Goal: Task Accomplishment & Management: Use online tool/utility

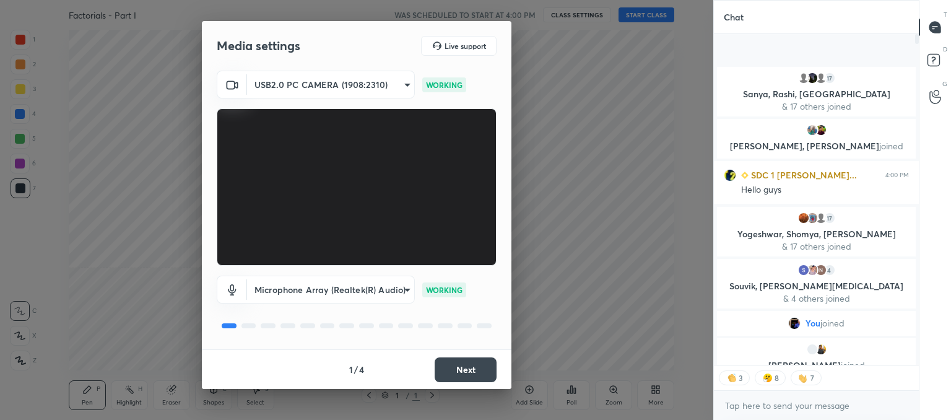
click at [464, 370] on button "Next" at bounding box center [466, 369] width 62 height 25
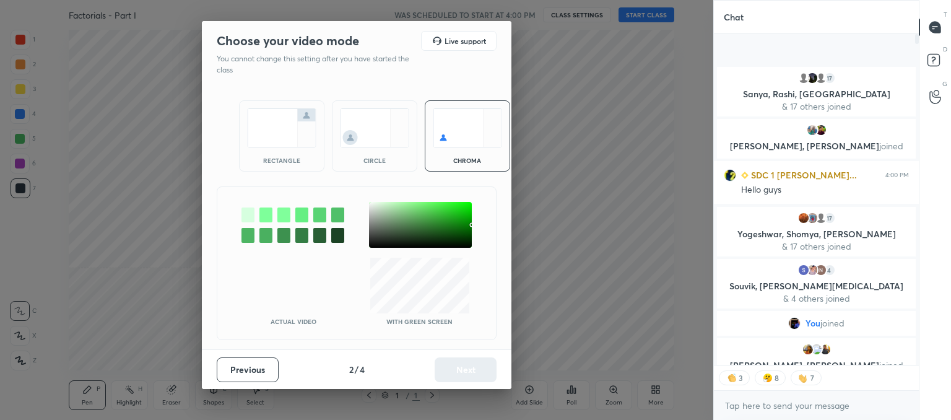
click at [377, 135] on img at bounding box center [374, 127] width 69 height 39
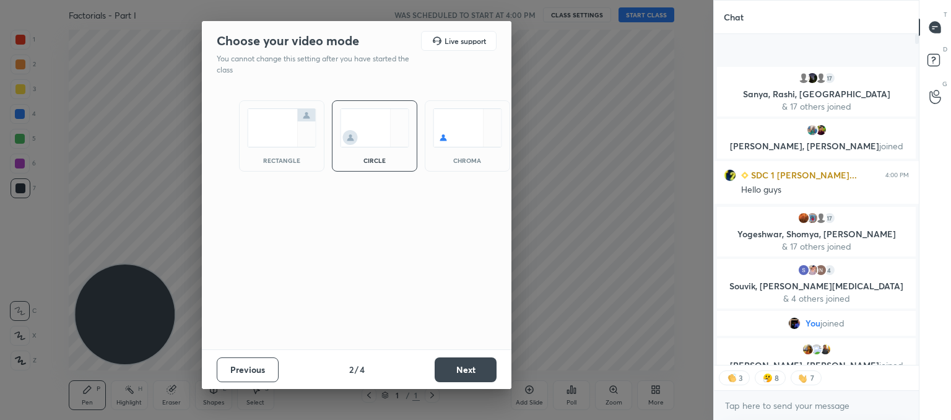
click at [468, 367] on button "Next" at bounding box center [466, 369] width 62 height 25
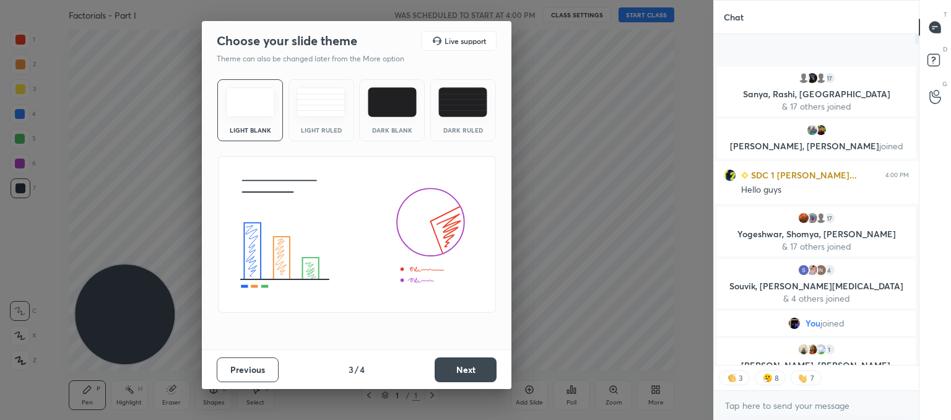
click at [328, 118] on div "Light Ruled" at bounding box center [322, 110] width 66 height 62
click at [454, 374] on button "Next" at bounding box center [466, 369] width 62 height 25
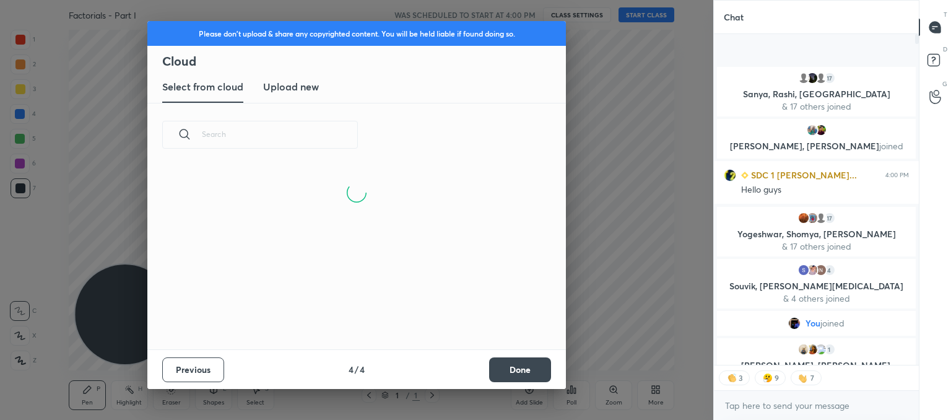
click at [282, 87] on h3 "Upload new" at bounding box center [291, 86] width 56 height 15
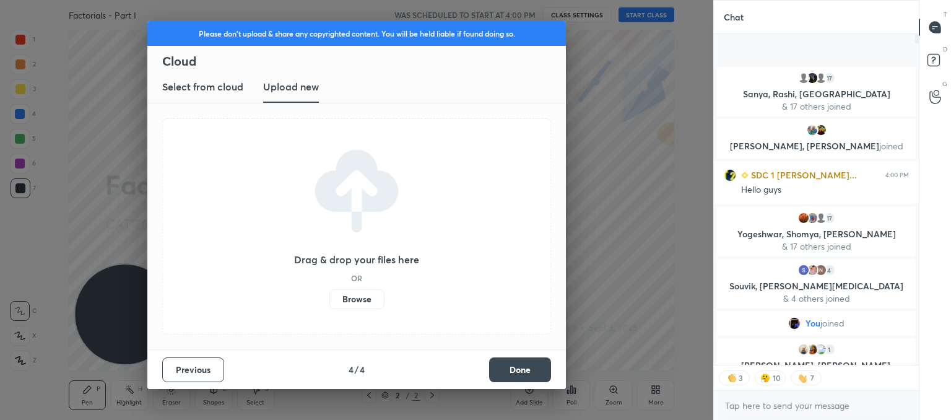
click at [356, 294] on label "Browse" at bounding box center [357, 299] width 55 height 20
click at [330, 294] on input "Browse" at bounding box center [330, 299] width 0 height 20
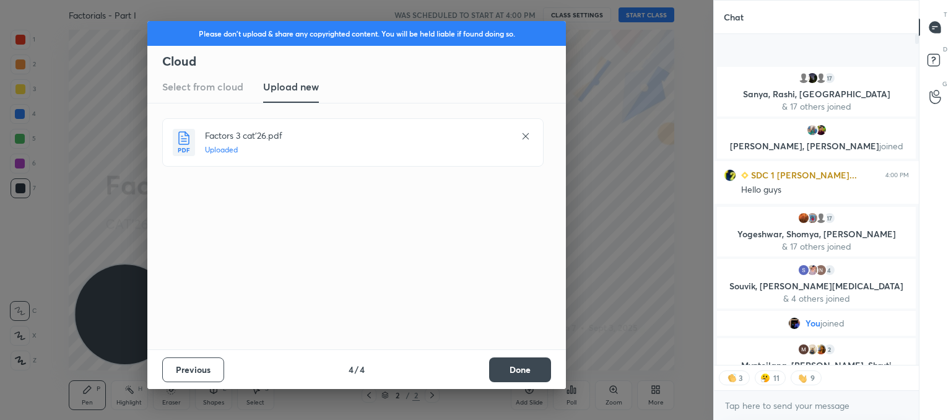
click at [514, 371] on button "Done" at bounding box center [520, 369] width 62 height 25
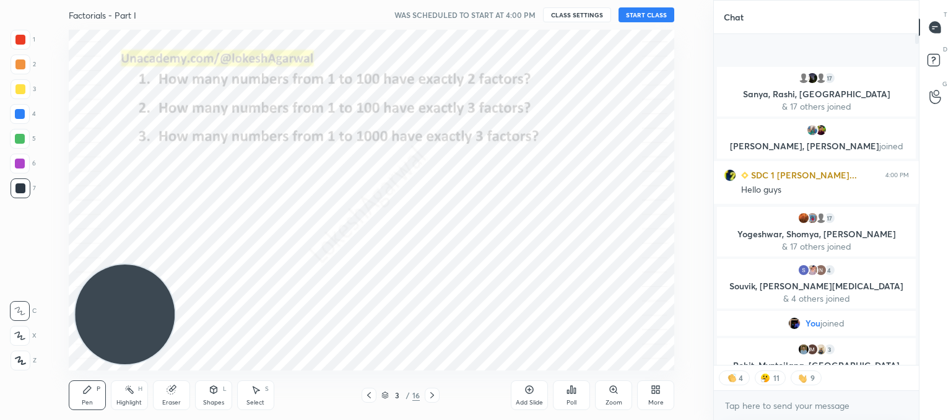
click at [365, 396] on icon at bounding box center [369, 395] width 10 height 10
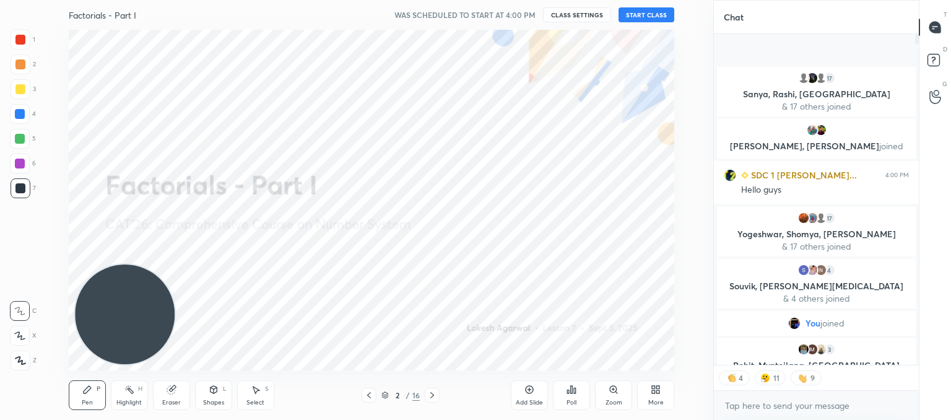
click at [647, 20] on button "START CLASS" at bounding box center [647, 14] width 56 height 15
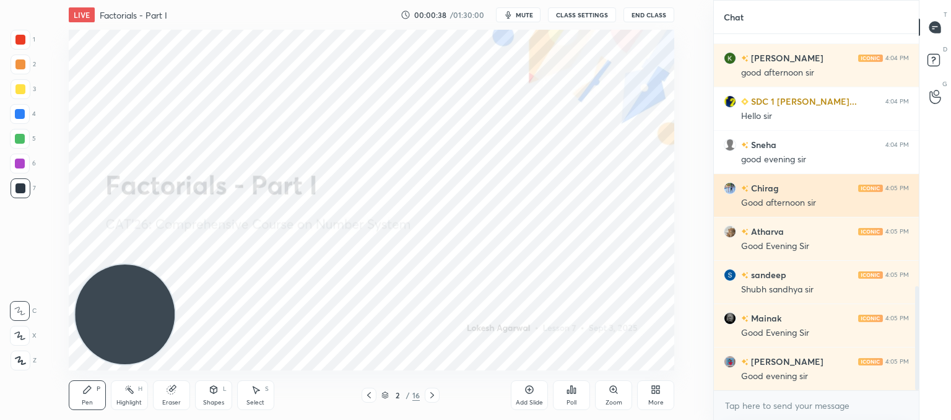
scroll to position [909, 0]
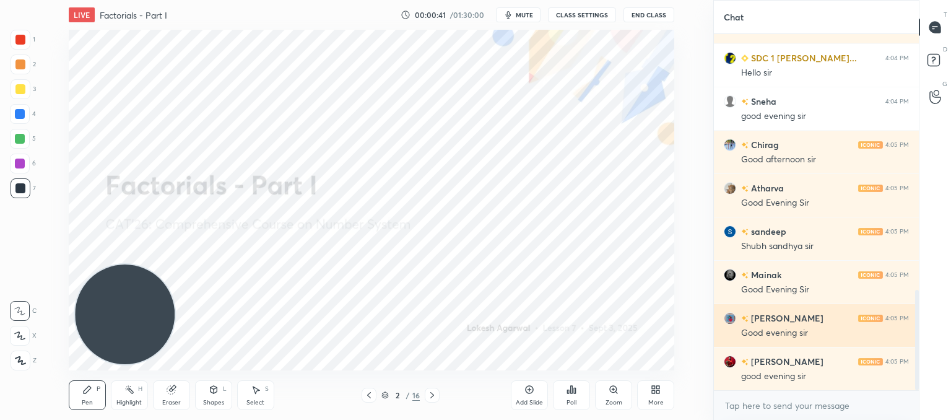
click at [738, 327] on div "[PERSON_NAME] 4:05 PM Good evening sir" at bounding box center [816, 325] width 205 height 43
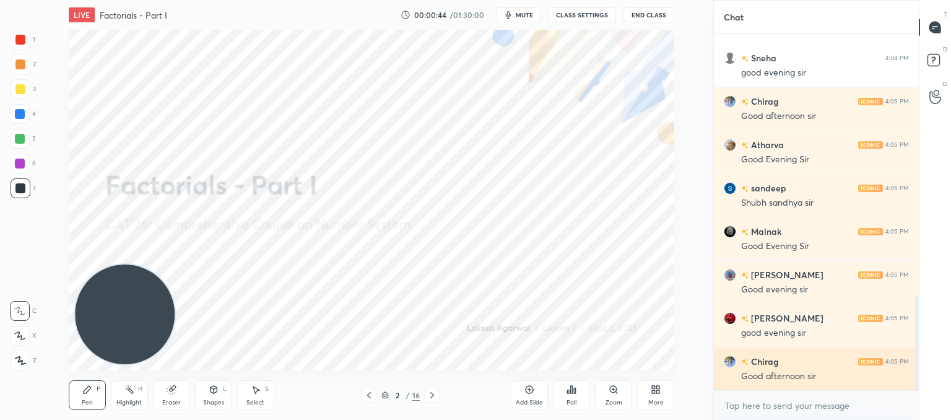
scroll to position [982, 0]
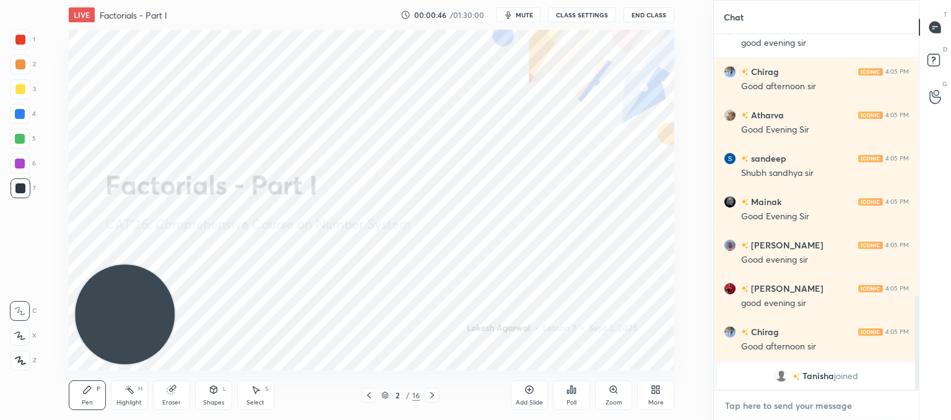
click at [789, 397] on textarea at bounding box center [816, 406] width 185 height 20
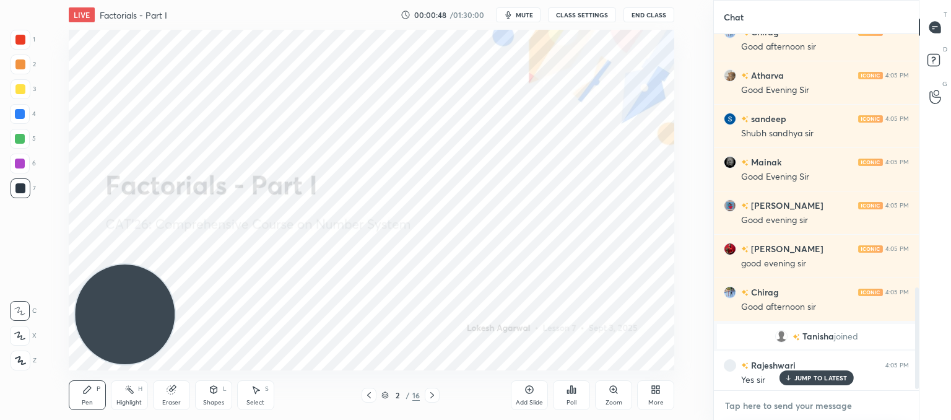
scroll to position [893, 0]
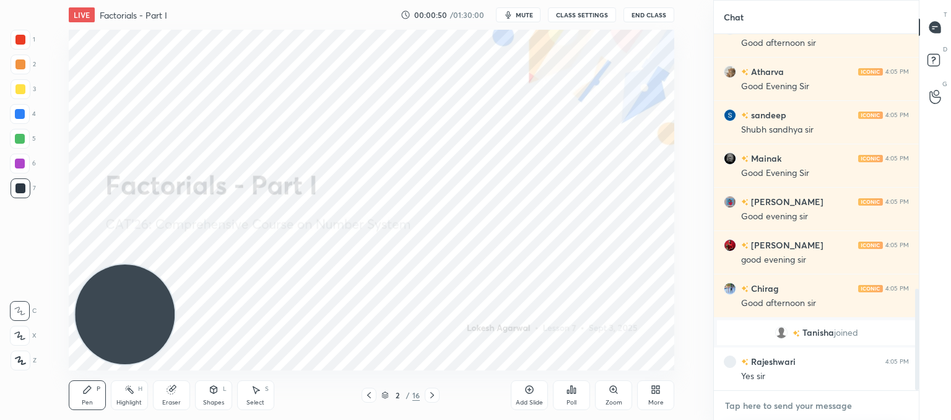
click at [772, 401] on textarea at bounding box center [816, 406] width 185 height 20
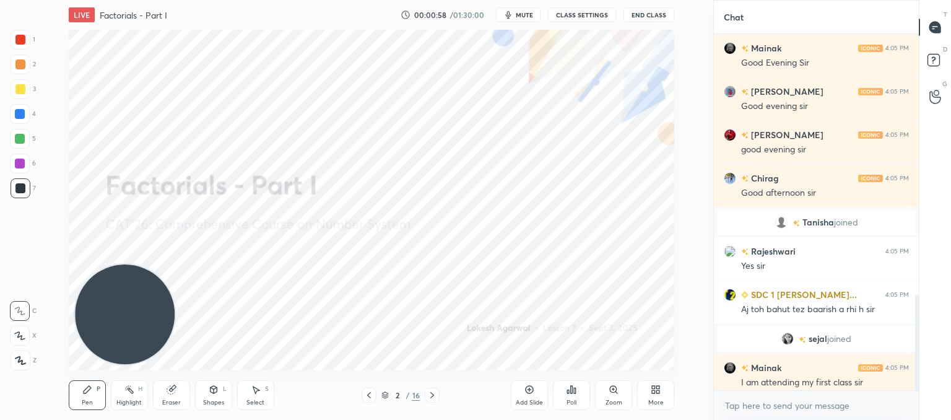
scroll to position [972, 0]
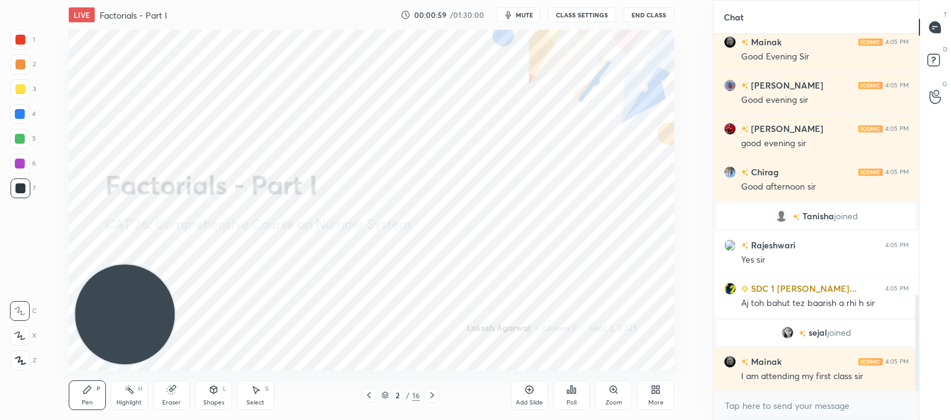
click at [22, 353] on div at bounding box center [21, 361] width 20 height 20
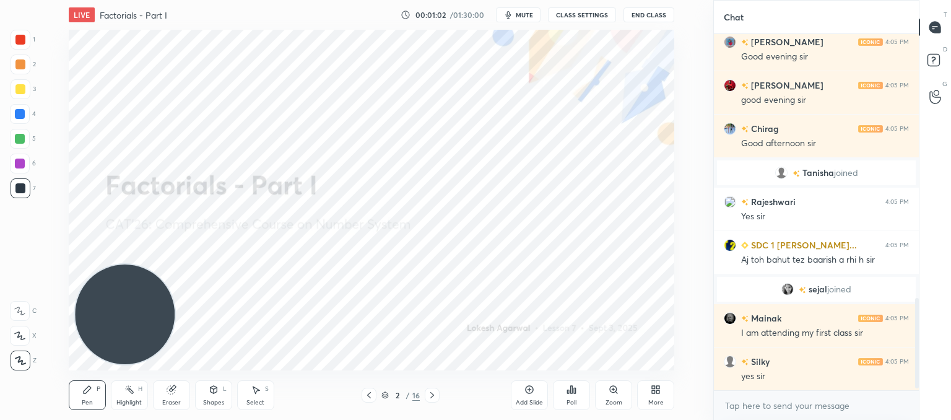
scroll to position [1046, 0]
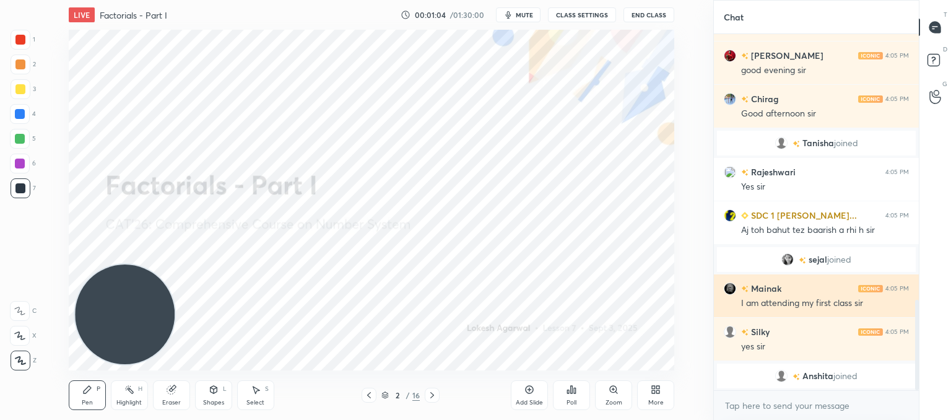
click at [736, 288] on div "grid" at bounding box center [732, 288] width 17 height 12
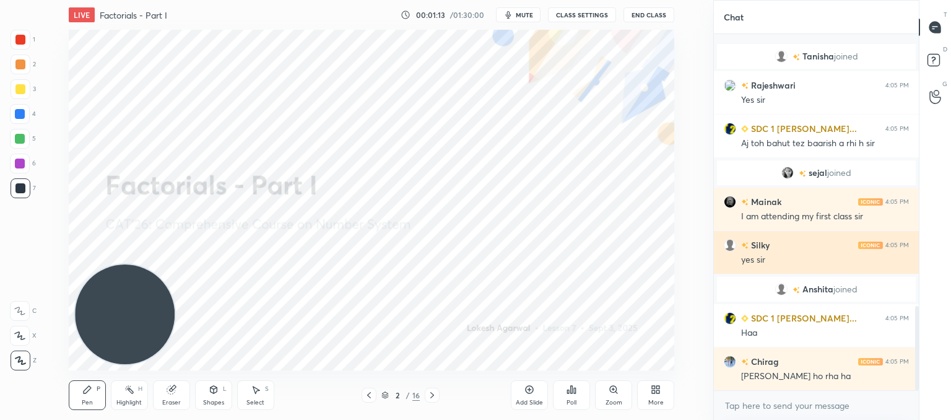
scroll to position [1151, 0]
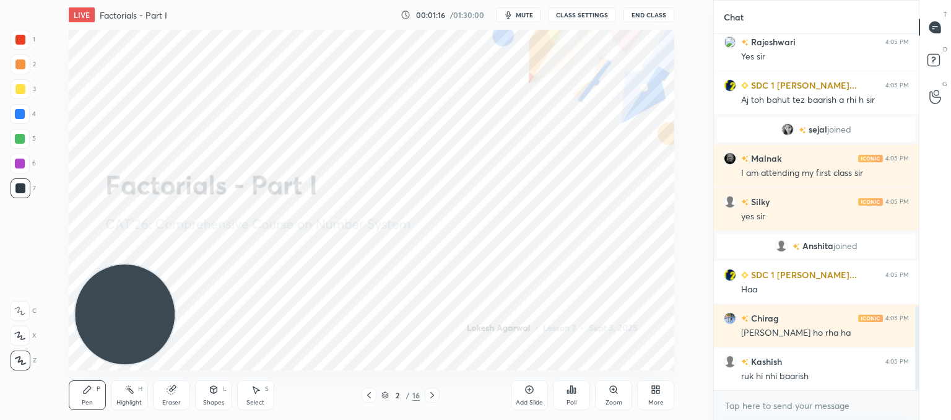
drag, startPoint x: 176, startPoint y: 390, endPoint x: 181, endPoint y: 385, distance: 7.0
click at [178, 388] on div "Eraser" at bounding box center [171, 395] width 37 height 30
click at [18, 268] on icon at bounding box center [20, 270] width 11 height 11
click at [81, 395] on div "Pen P" at bounding box center [87, 395] width 37 height 30
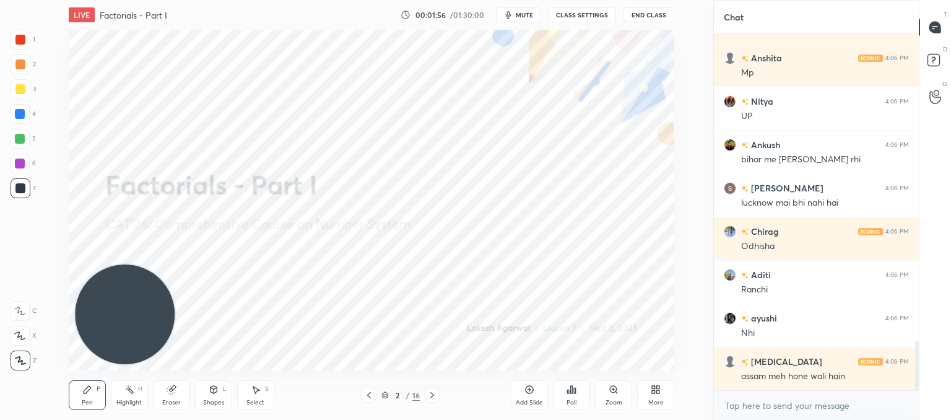
scroll to position [2192, 0]
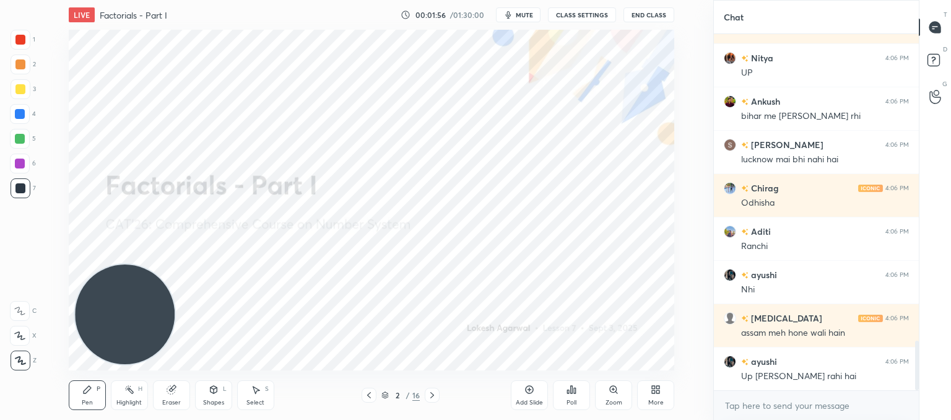
drag, startPoint x: 177, startPoint y: 396, endPoint x: 177, endPoint y: 387, distance: 8.7
click at [176, 395] on div "Eraser" at bounding box center [171, 395] width 37 height 30
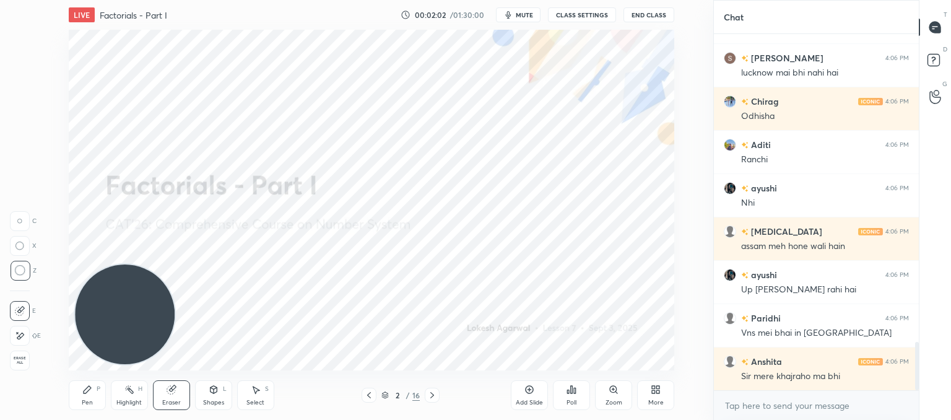
scroll to position [2308, 0]
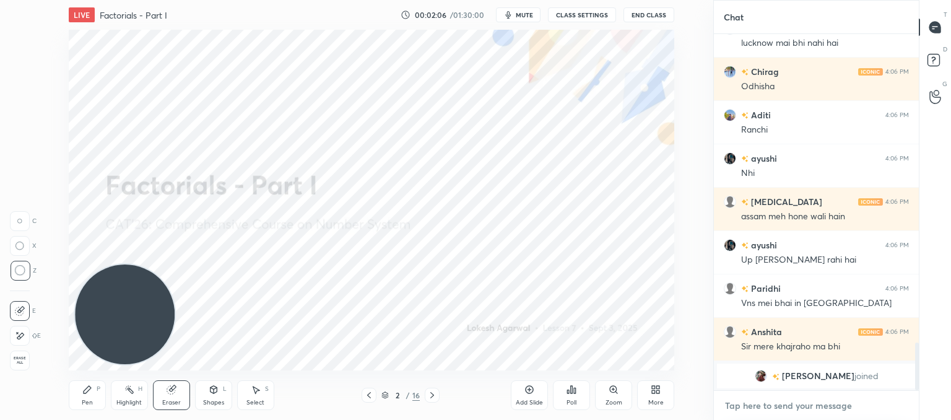
click at [766, 409] on textarea at bounding box center [816, 406] width 185 height 20
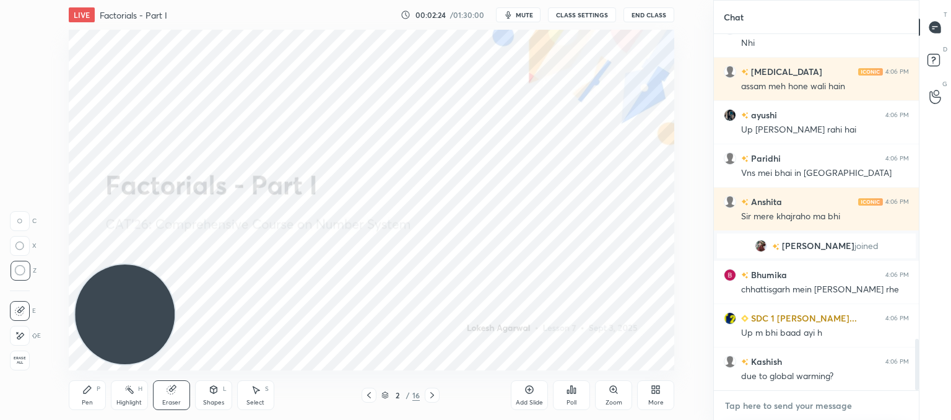
scroll to position [2125, 0]
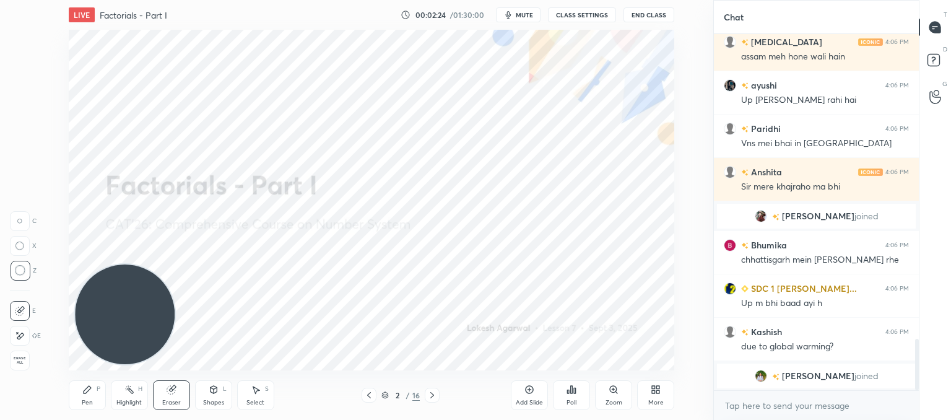
click at [87, 396] on div "Pen P" at bounding box center [87, 395] width 37 height 30
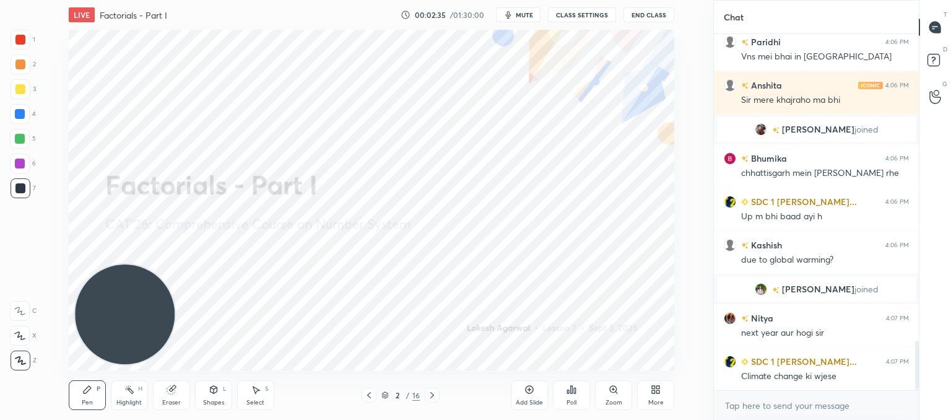
scroll to position [2205, 0]
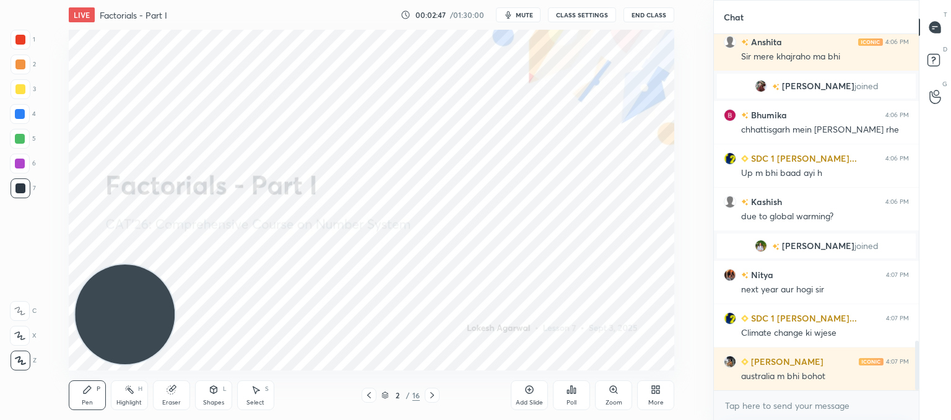
click at [431, 395] on icon at bounding box center [432, 395] width 10 height 10
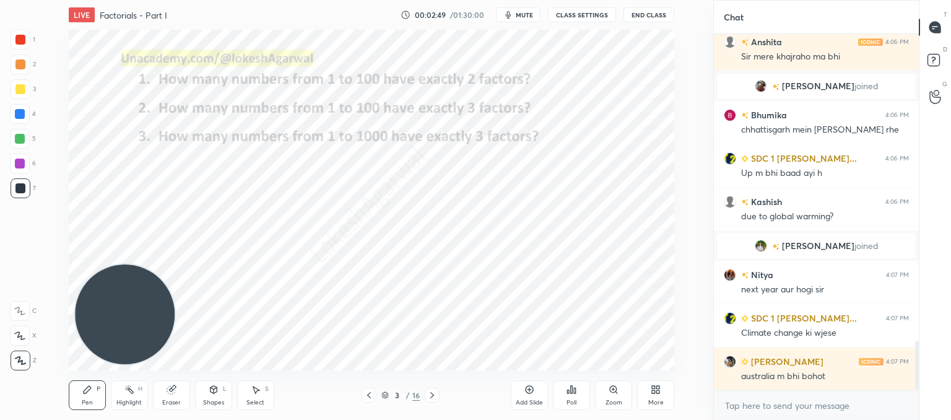
scroll to position [2248, 0]
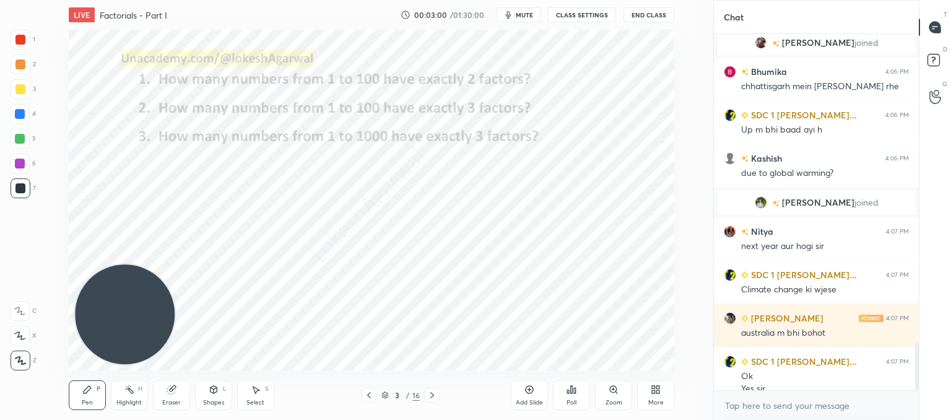
click at [438, 395] on div at bounding box center [432, 395] width 15 height 15
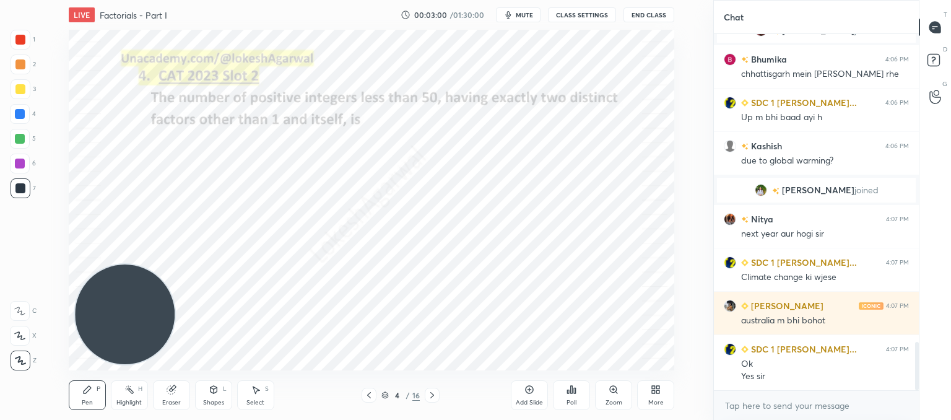
click at [438, 395] on div at bounding box center [432, 395] width 15 height 15
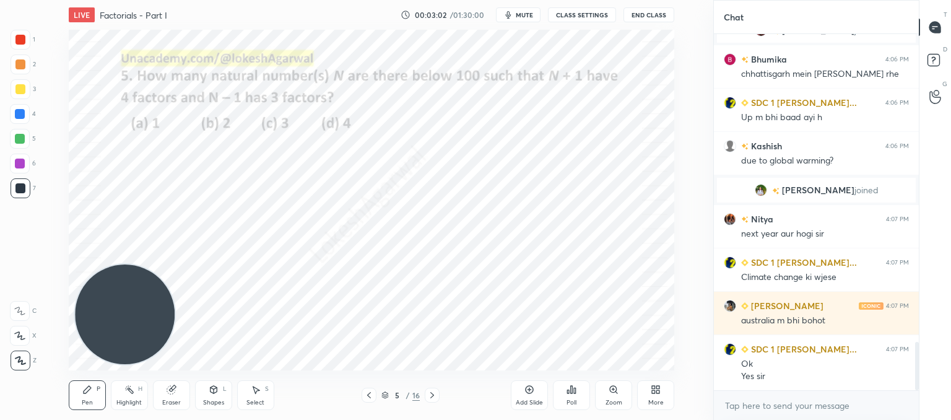
click at [574, 388] on icon at bounding box center [572, 390] width 10 height 10
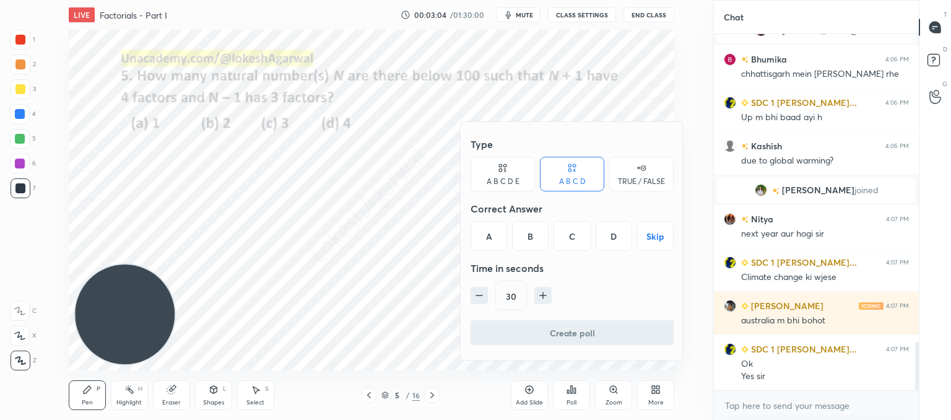
click at [583, 230] on div "C" at bounding box center [572, 236] width 37 height 30
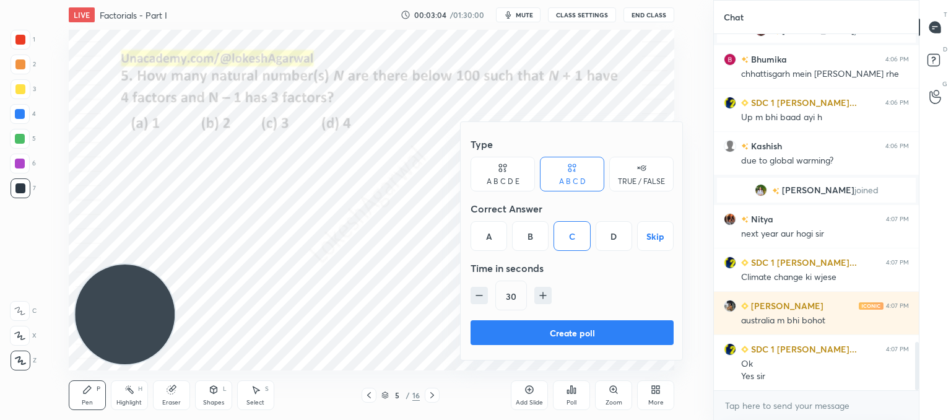
click at [528, 327] on button "Create poll" at bounding box center [572, 332] width 203 height 25
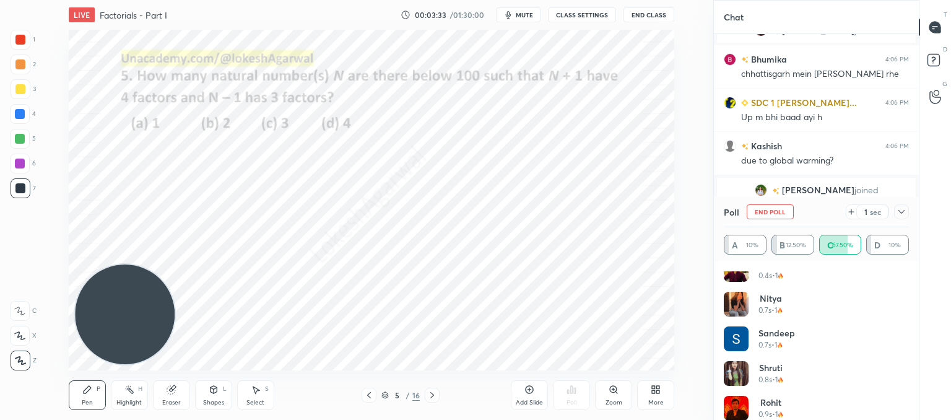
scroll to position [186, 0]
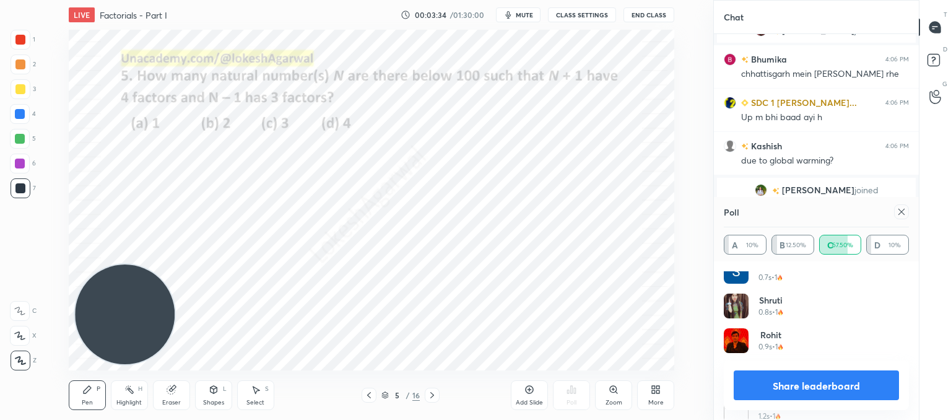
click at [901, 209] on icon at bounding box center [902, 212] width 10 height 10
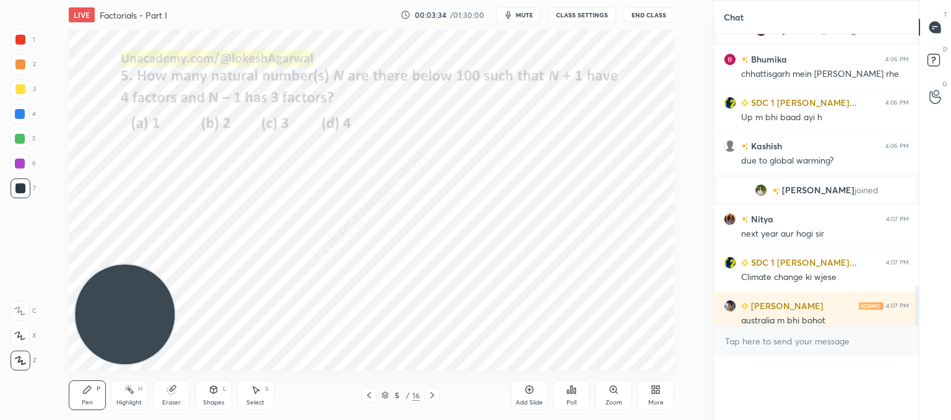
scroll to position [2286, 0]
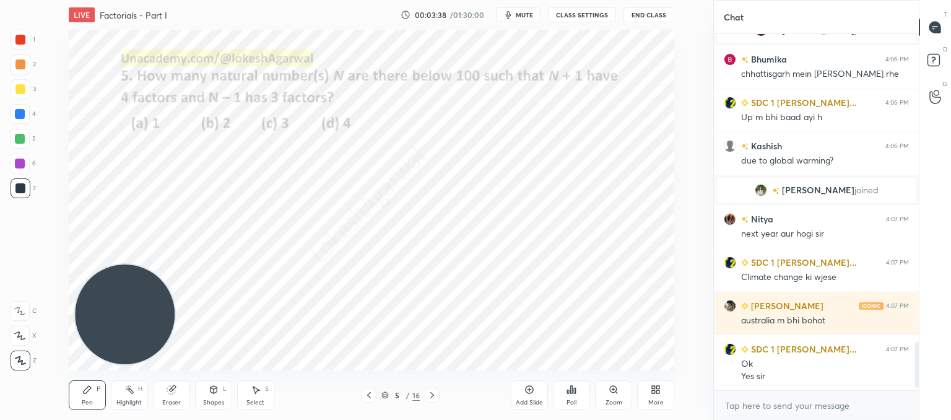
click at [436, 393] on icon at bounding box center [432, 395] width 10 height 10
click at [436, 394] on icon at bounding box center [432, 395] width 10 height 10
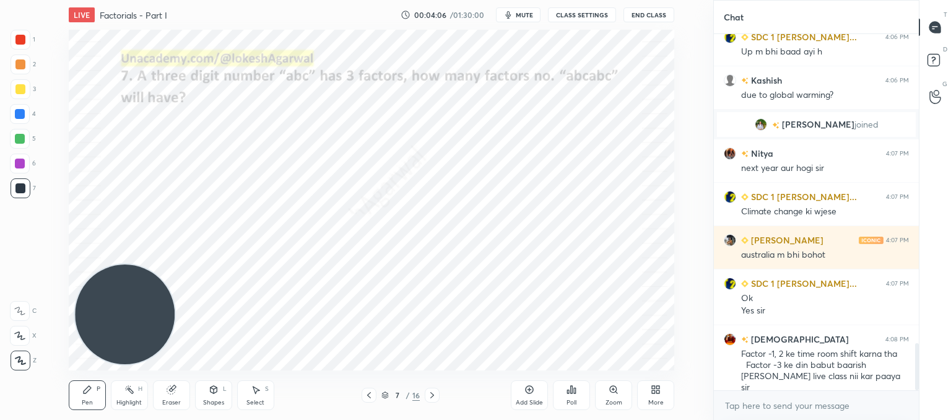
click at [585, 398] on div "Poll" at bounding box center [571, 395] width 37 height 30
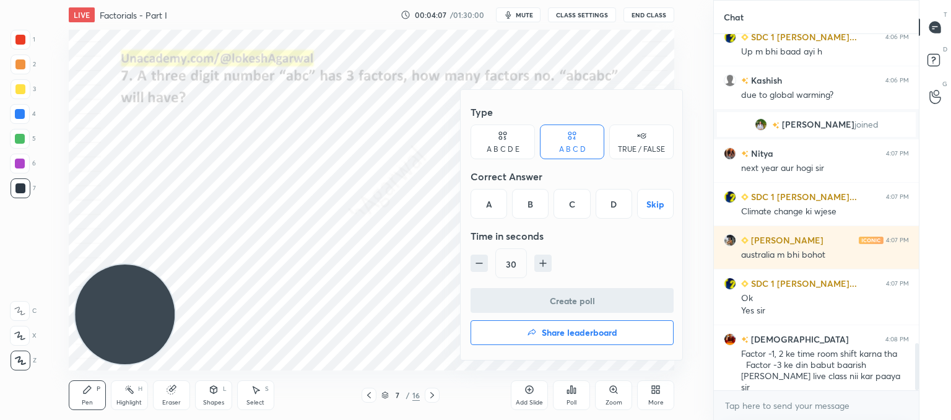
click at [518, 146] on div "A B C D E" at bounding box center [503, 149] width 33 height 7
click at [619, 199] on div "E" at bounding box center [625, 204] width 30 height 30
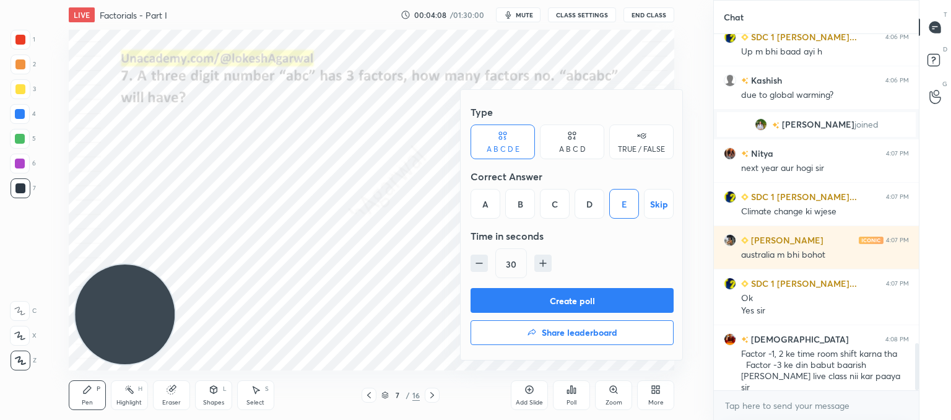
click at [575, 300] on button "Create poll" at bounding box center [572, 300] width 203 height 25
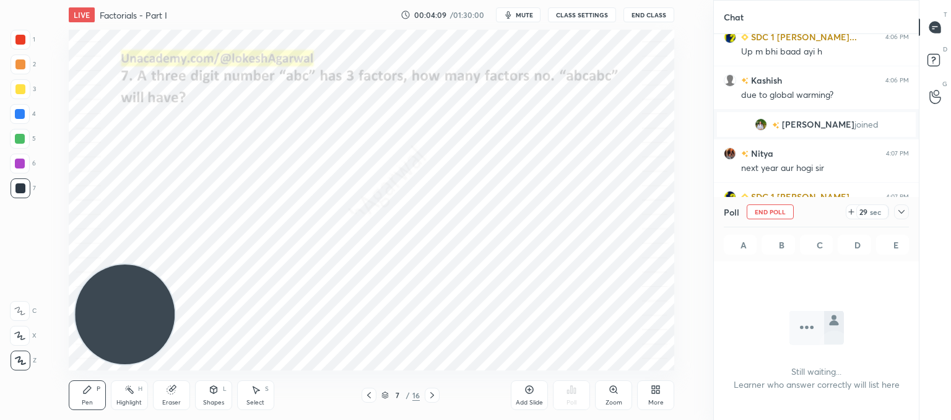
scroll to position [4, 4]
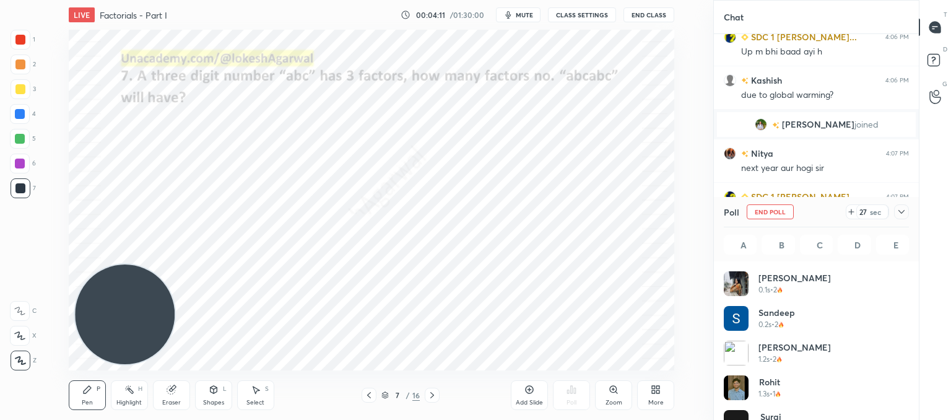
drag, startPoint x: 899, startPoint y: 212, endPoint x: 887, endPoint y: 228, distance: 19.8
click at [899, 212] on icon at bounding box center [902, 212] width 10 height 10
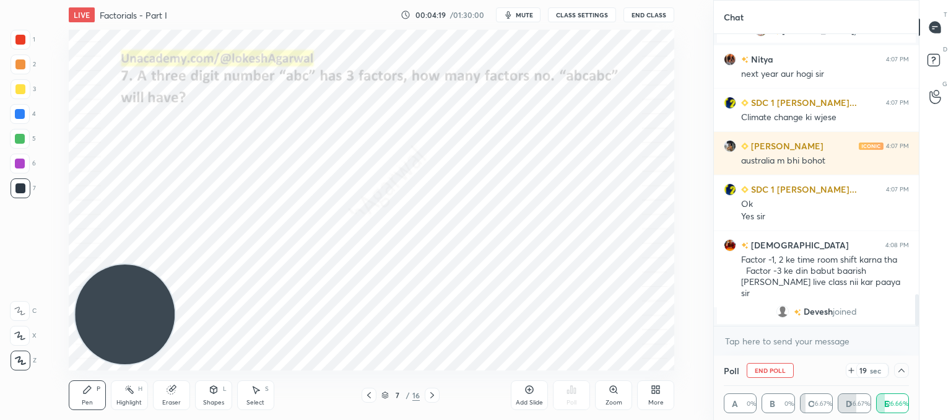
click at [904, 370] on icon at bounding box center [902, 370] width 10 height 10
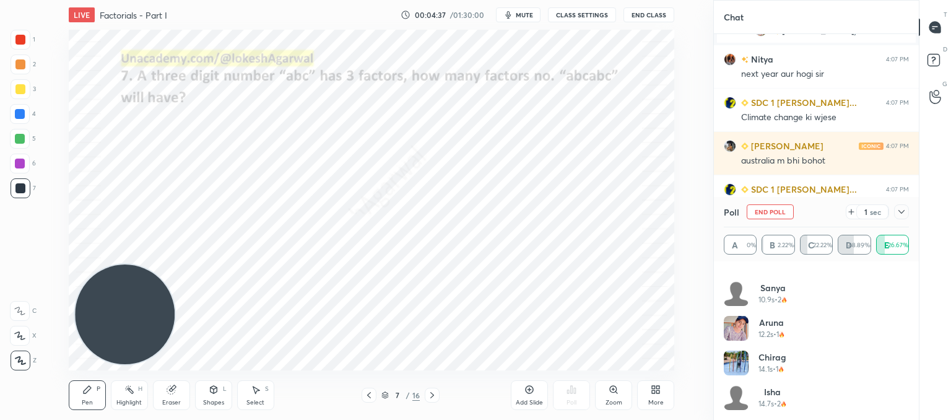
scroll to position [2436, 0]
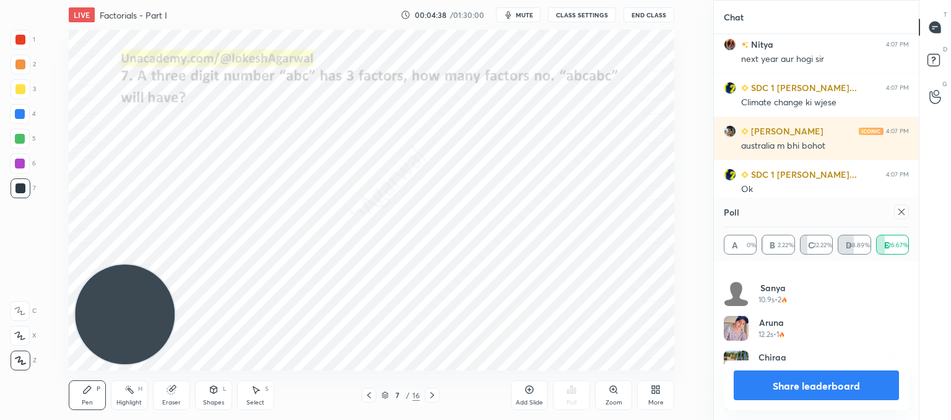
click at [907, 214] on div at bounding box center [901, 211] width 15 height 15
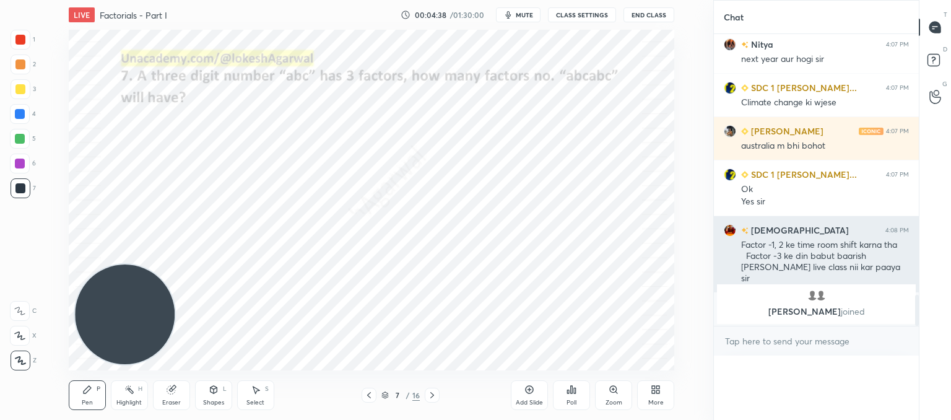
scroll to position [4, 4]
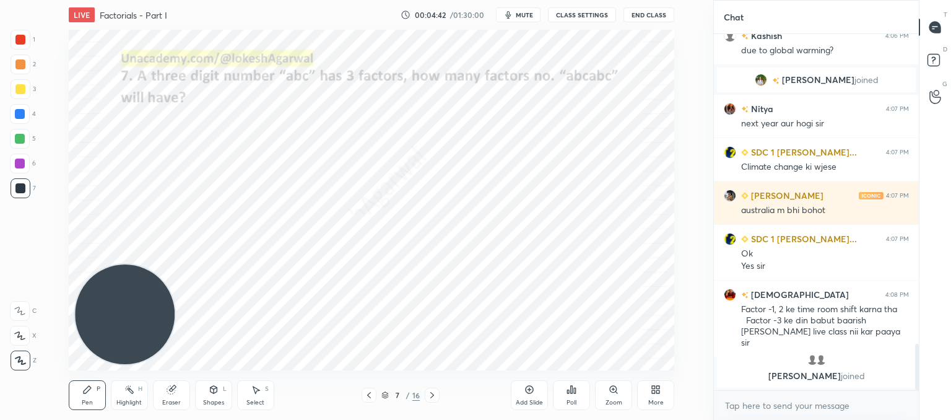
click at [424, 391] on div "7 / 16" at bounding box center [401, 395] width 78 height 15
click at [430, 397] on icon at bounding box center [432, 395] width 10 height 10
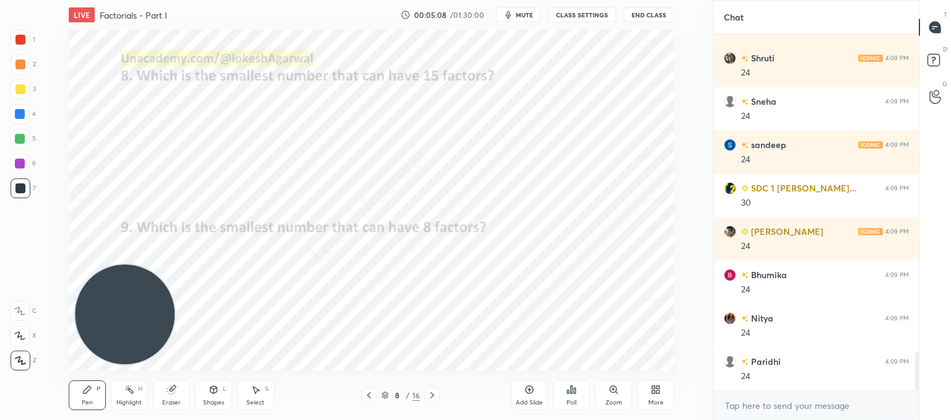
click at [435, 395] on icon at bounding box center [432, 395] width 10 height 10
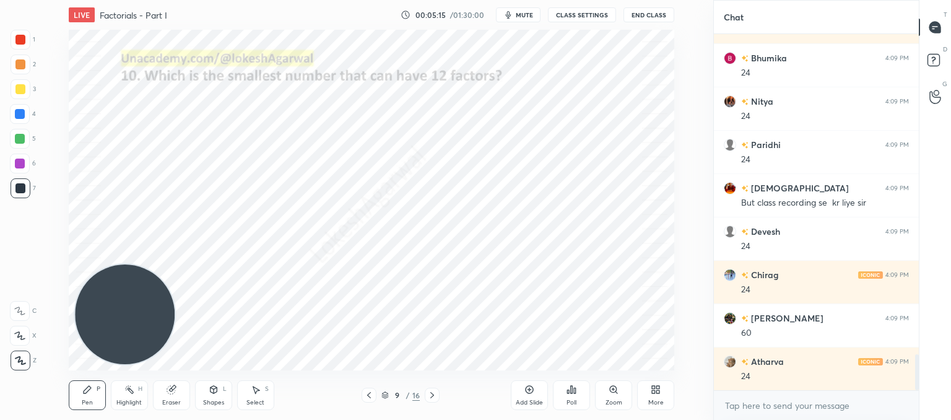
click at [430, 395] on icon at bounding box center [432, 395] width 10 height 10
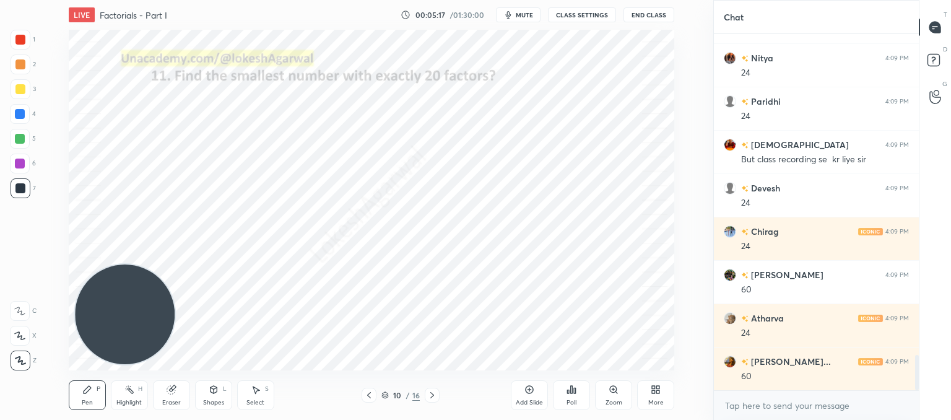
click at [367, 392] on icon at bounding box center [369, 395] width 10 height 10
click at [427, 395] on icon at bounding box center [432, 395] width 10 height 10
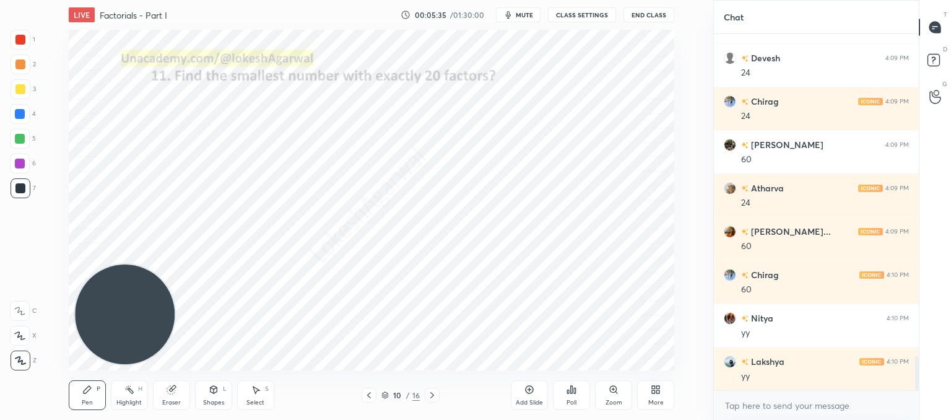
click at [436, 396] on icon at bounding box center [432, 395] width 10 height 10
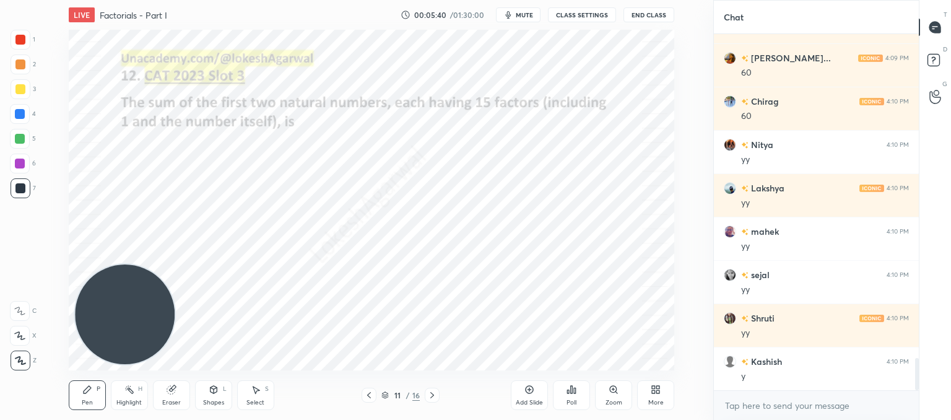
scroll to position [3560, 0]
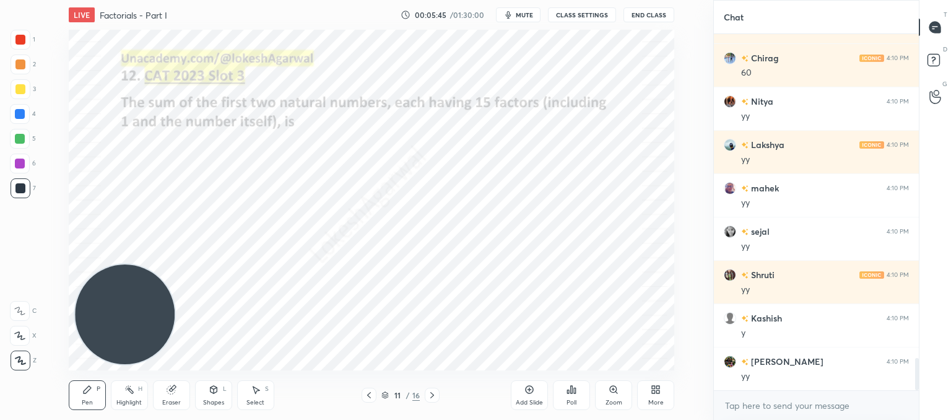
click at [430, 396] on icon at bounding box center [432, 395] width 10 height 10
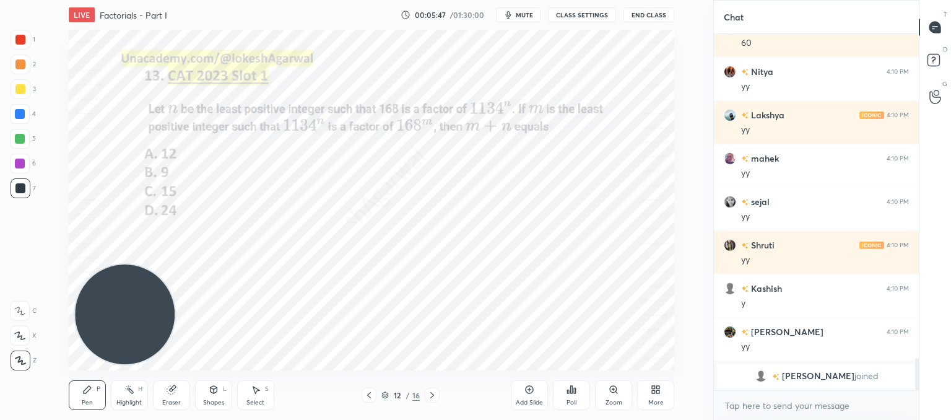
click at [568, 396] on div "Poll" at bounding box center [571, 395] width 37 height 30
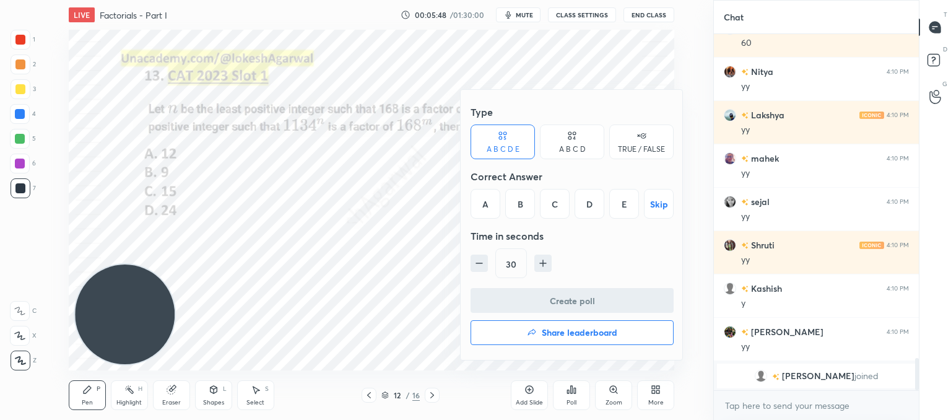
click at [579, 146] on div "A B C D" at bounding box center [572, 149] width 27 height 7
drag, startPoint x: 572, startPoint y: 201, endPoint x: 571, endPoint y: 248, distance: 47.1
click at [571, 201] on div "C" at bounding box center [572, 204] width 37 height 30
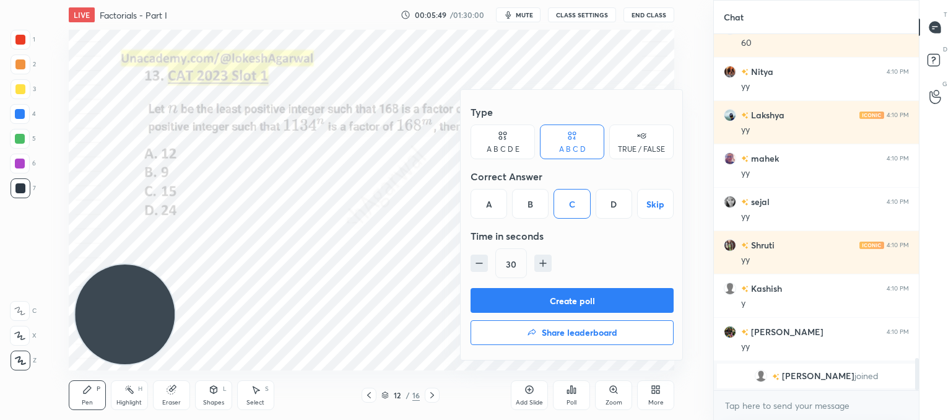
click at [548, 295] on button "Create poll" at bounding box center [572, 300] width 203 height 25
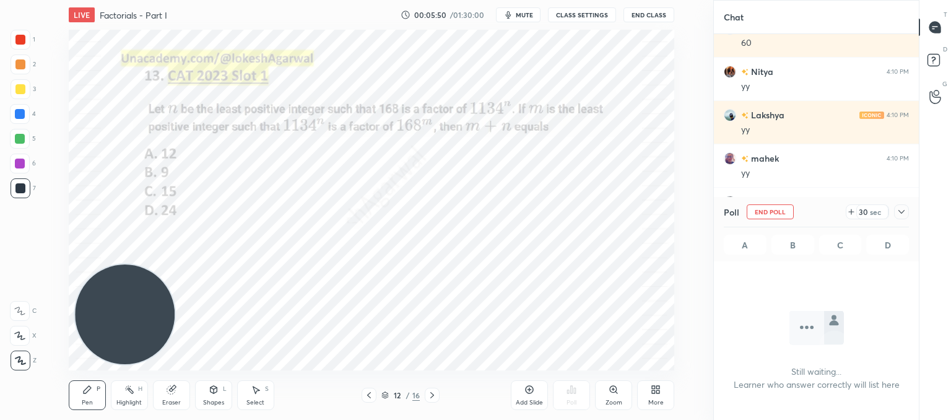
scroll to position [186, 201]
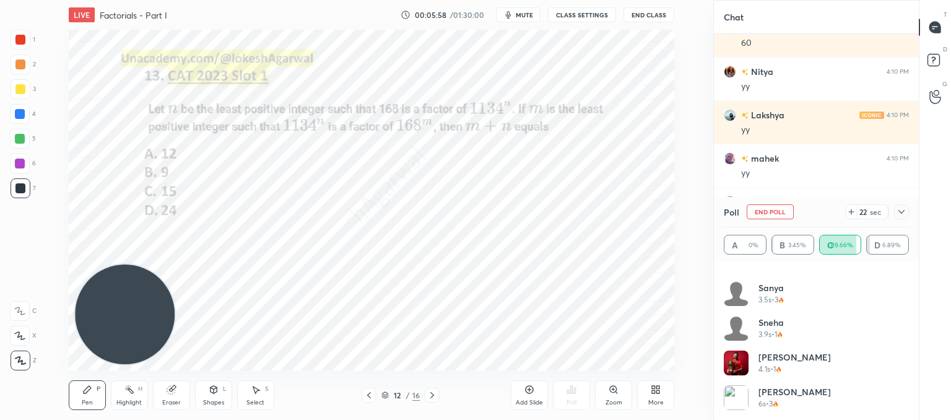
click at [902, 216] on icon at bounding box center [902, 212] width 10 height 10
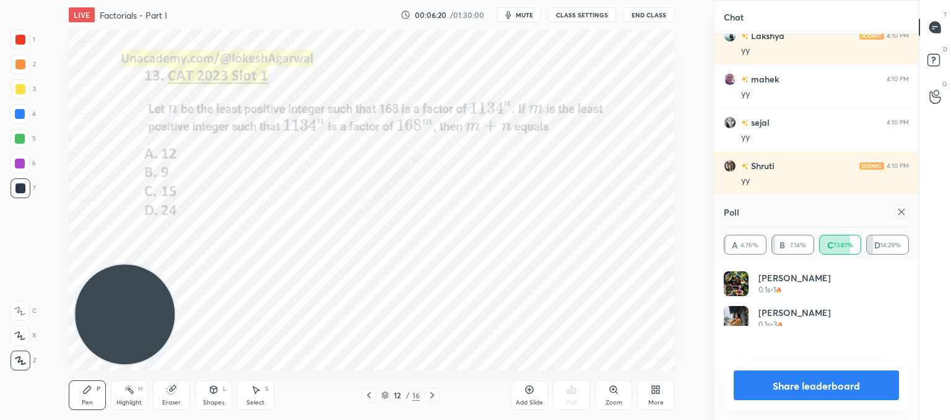
scroll to position [0, 0]
click at [899, 214] on icon at bounding box center [902, 212] width 6 height 6
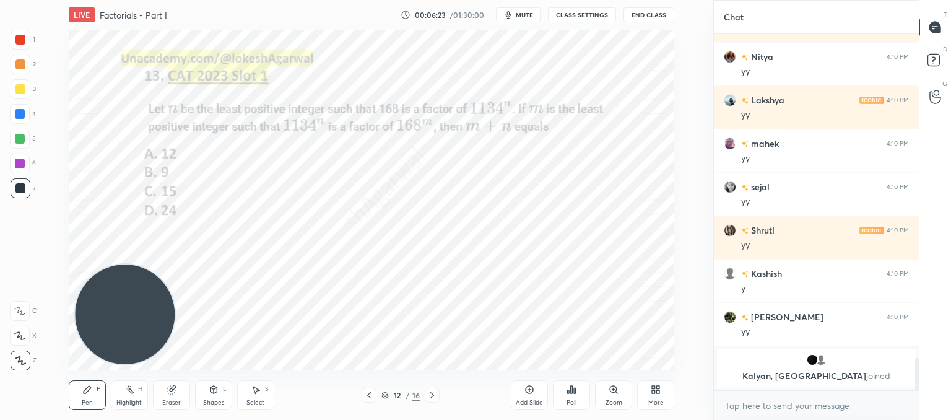
click at [428, 397] on icon at bounding box center [432, 395] width 10 height 10
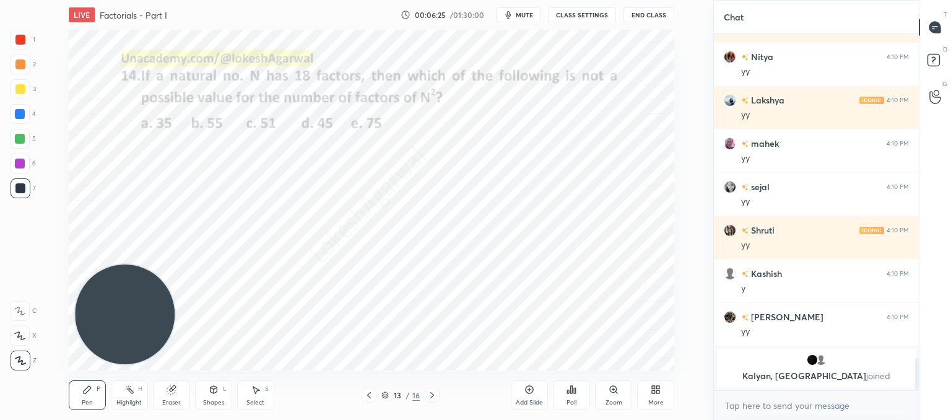
click at [574, 397] on div "Poll" at bounding box center [571, 395] width 37 height 30
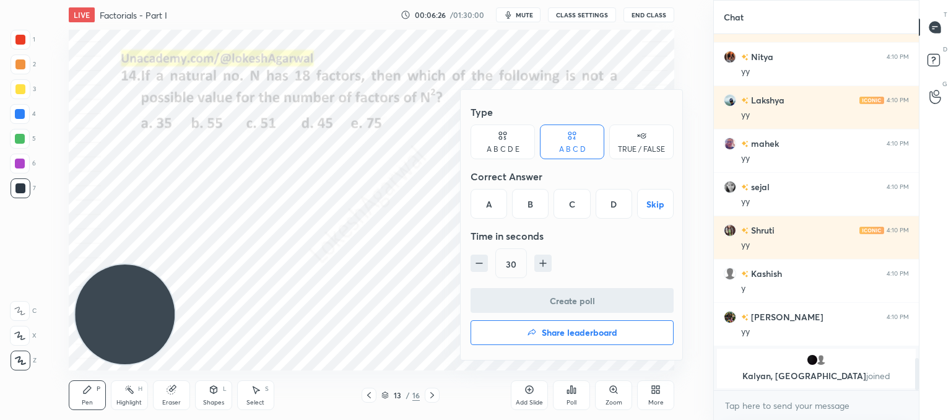
click at [502, 149] on div "A B C D E" at bounding box center [503, 149] width 33 height 7
click at [582, 199] on div "D" at bounding box center [590, 204] width 30 height 30
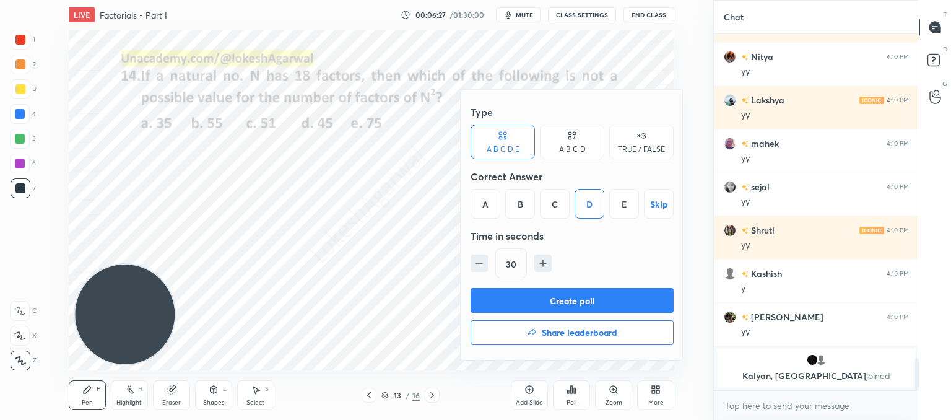
click at [582, 294] on button "Create poll" at bounding box center [572, 300] width 203 height 25
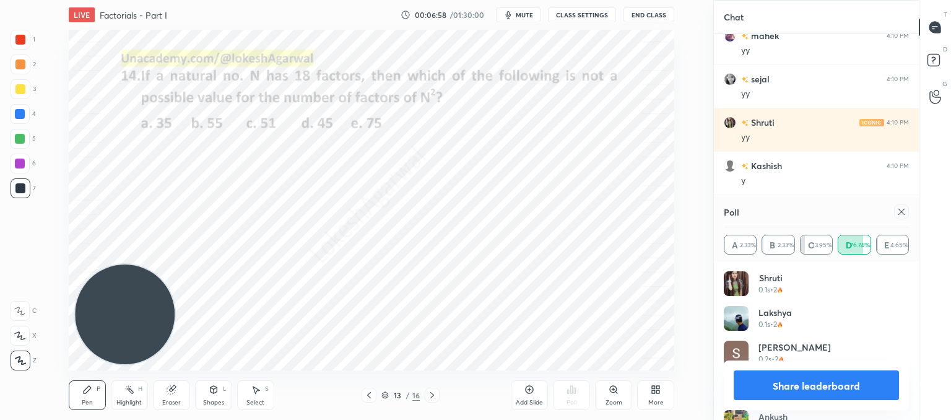
click at [904, 217] on div at bounding box center [901, 211] width 15 height 15
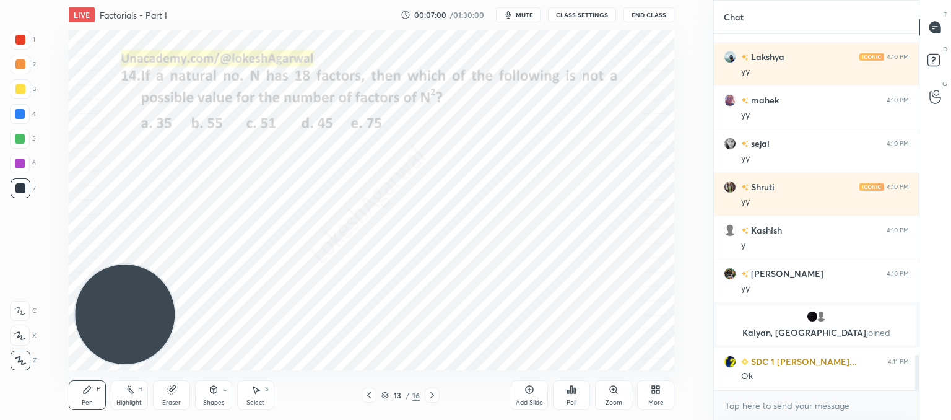
click at [434, 398] on icon at bounding box center [432, 395] width 10 height 10
click at [577, 406] on div "Poll" at bounding box center [572, 403] width 10 height 6
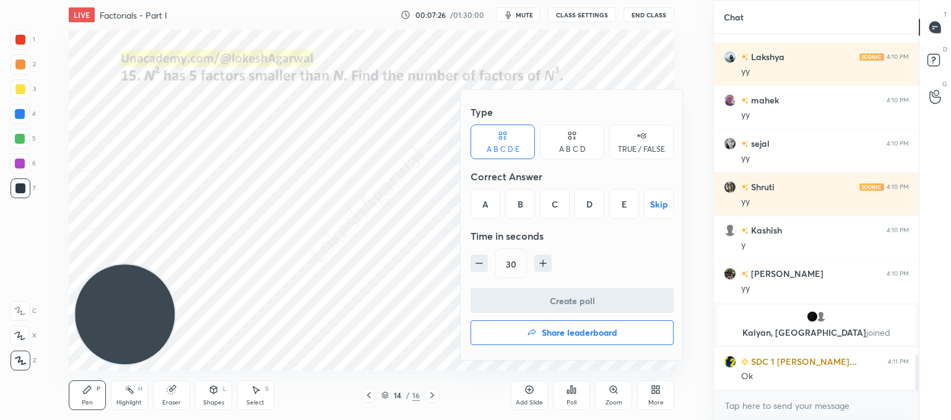
click at [520, 196] on div "B" at bounding box center [520, 204] width 30 height 30
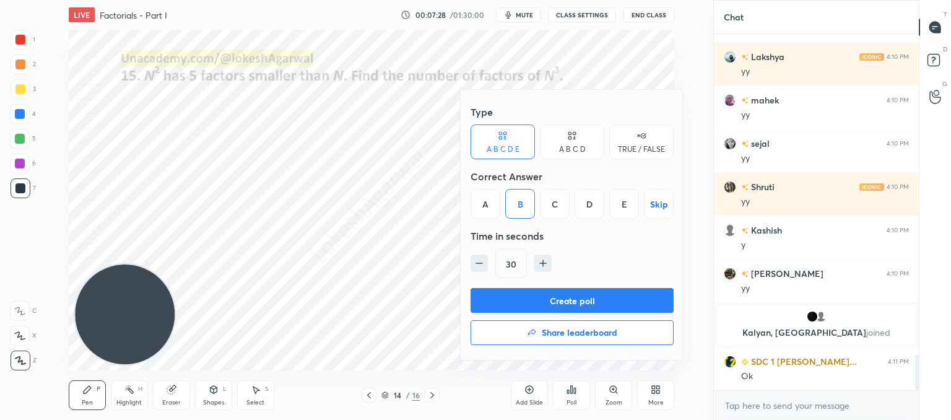
click at [535, 302] on button "Create poll" at bounding box center [572, 300] width 203 height 25
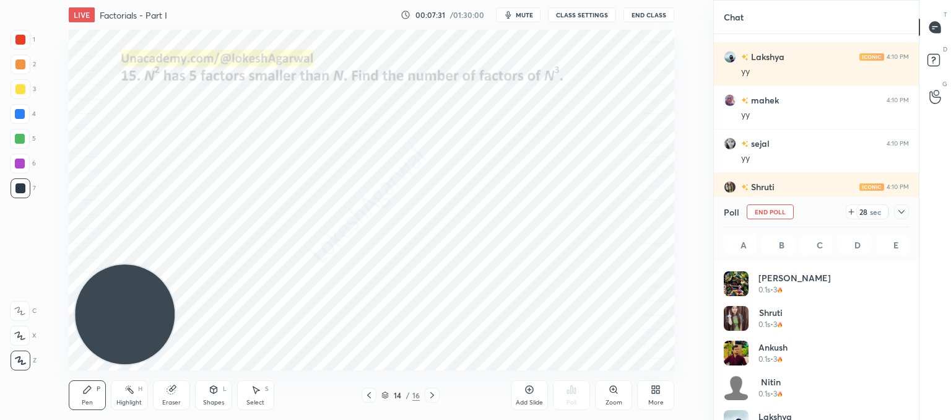
scroll to position [4, 4]
click at [270, 397] on div "Select S" at bounding box center [255, 395] width 37 height 30
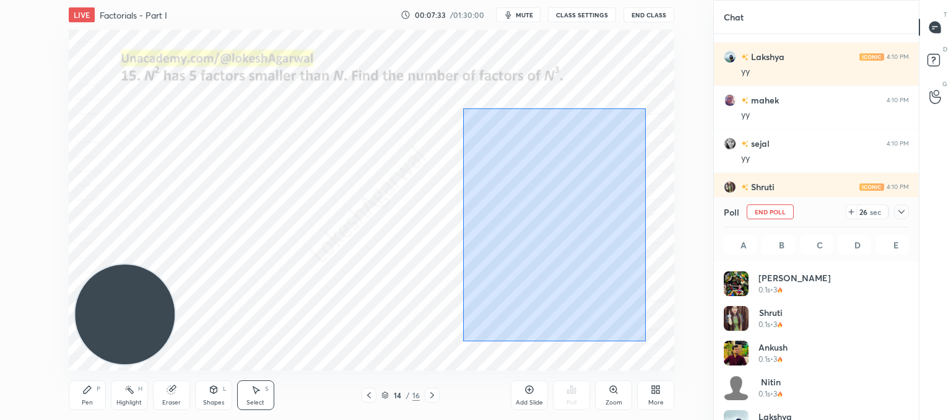
drag, startPoint x: 646, startPoint y: 341, endPoint x: 463, endPoint y: 90, distance: 310.4
click at [463, 90] on div "0 ° Undo Copy Duplicate Duplicate to new slide Delete" at bounding box center [372, 200] width 606 height 341
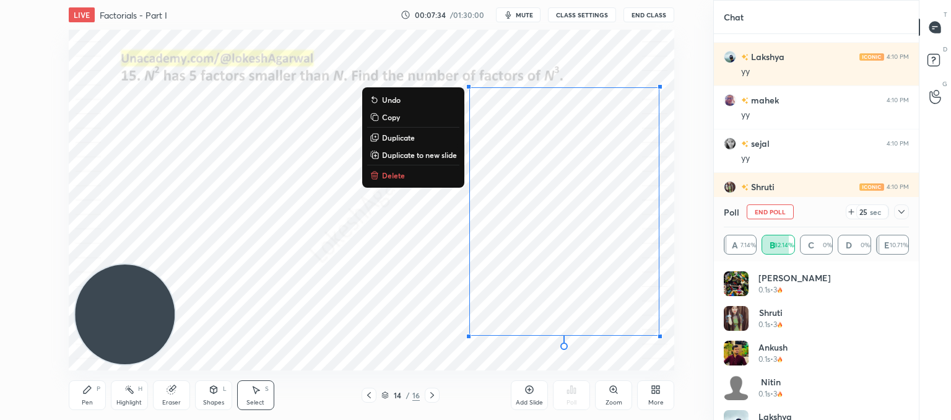
click at [396, 120] on p "Copy" at bounding box center [391, 117] width 18 height 10
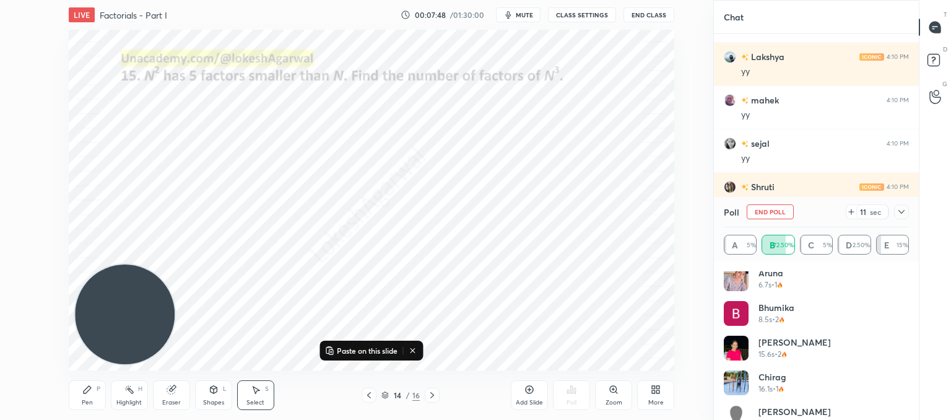
scroll to position [927, 0]
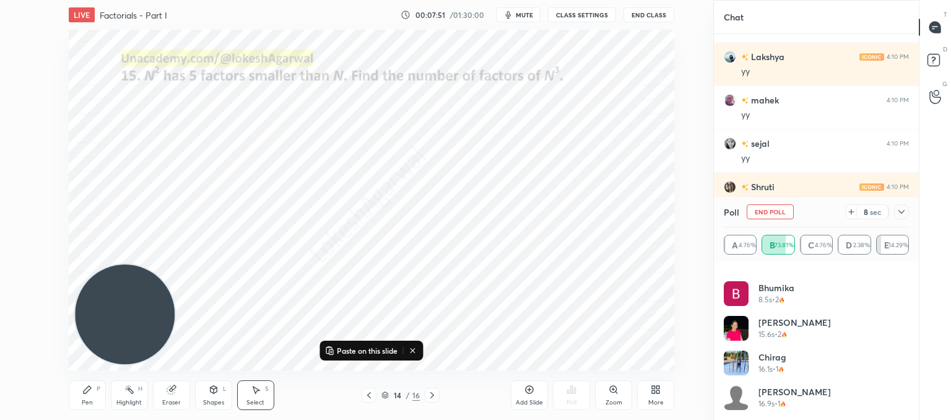
click at [906, 212] on icon at bounding box center [902, 212] width 10 height 10
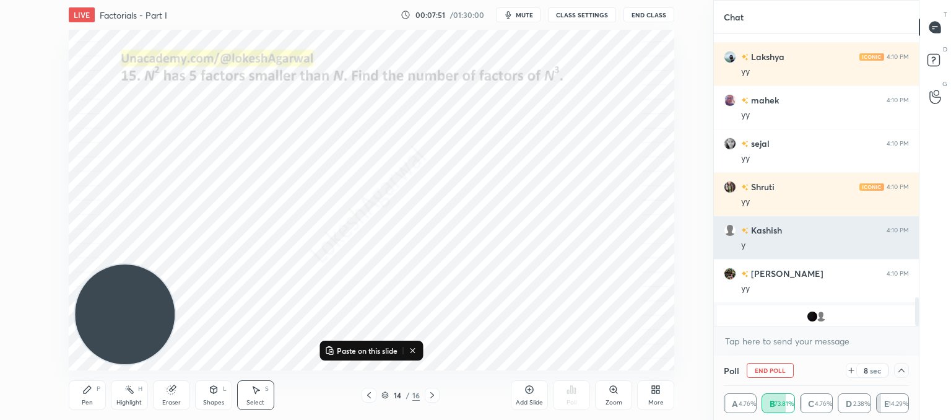
scroll to position [95, 181]
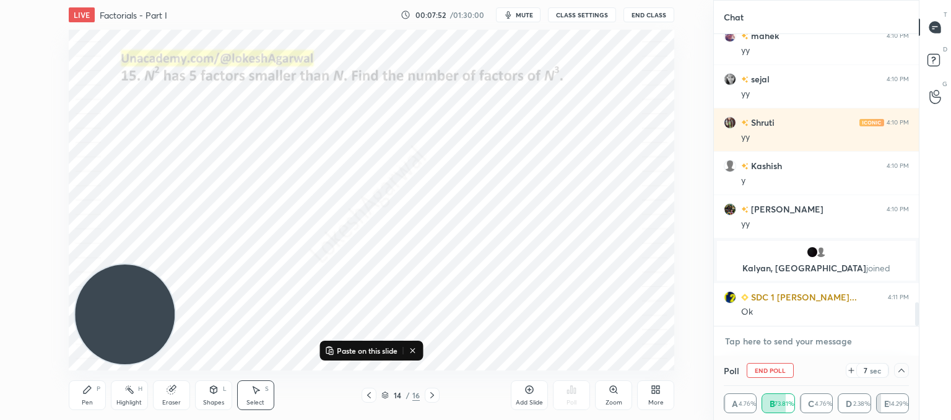
click at [768, 344] on textarea at bounding box center [816, 341] width 185 height 20
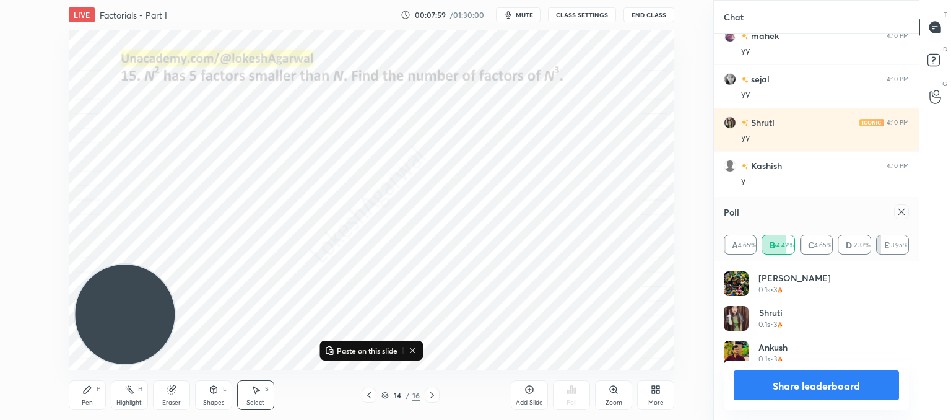
scroll to position [145, 181]
click at [902, 213] on icon at bounding box center [902, 212] width 6 height 6
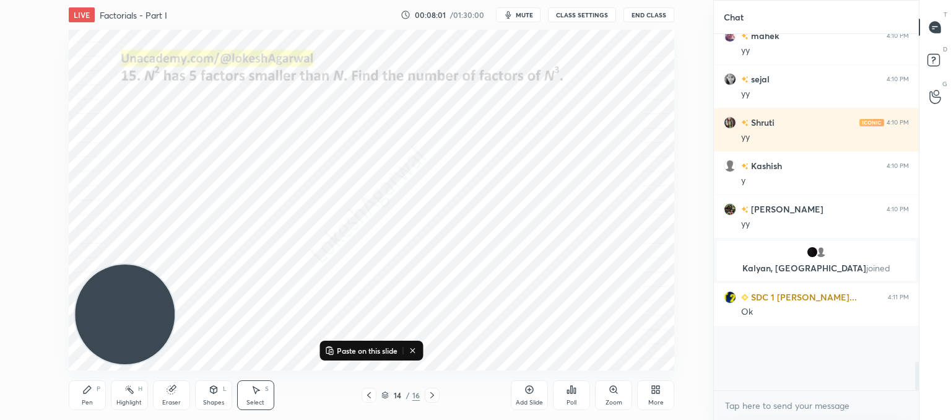
scroll to position [4, 4]
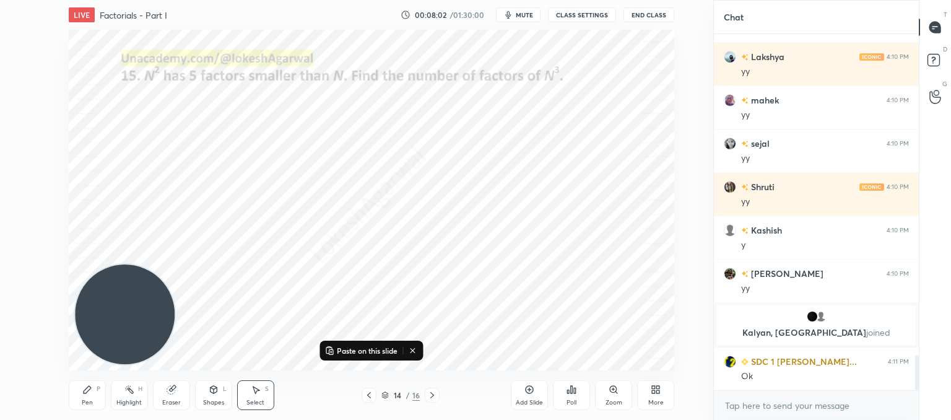
click at [428, 391] on icon at bounding box center [432, 395] width 10 height 10
click at [331, 144] on p "Paste here" at bounding box center [336, 142] width 37 height 10
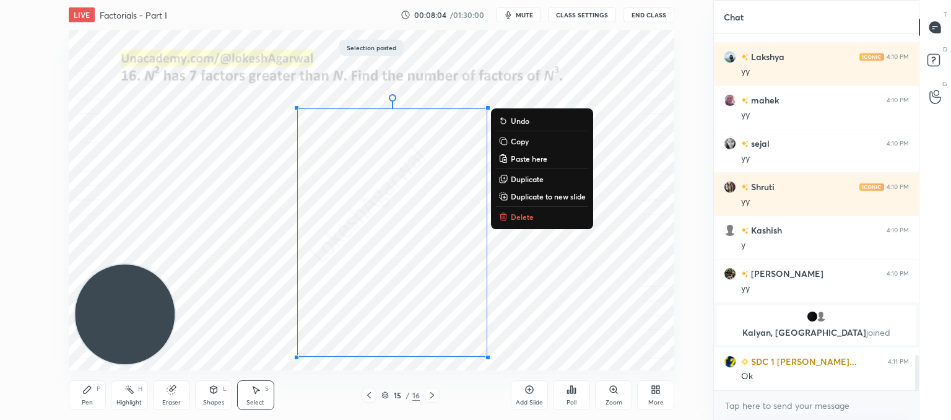
click at [590, 323] on div "0 ° Undo Copy Paste here Duplicate Duplicate to new slide Delete" at bounding box center [372, 200] width 606 height 341
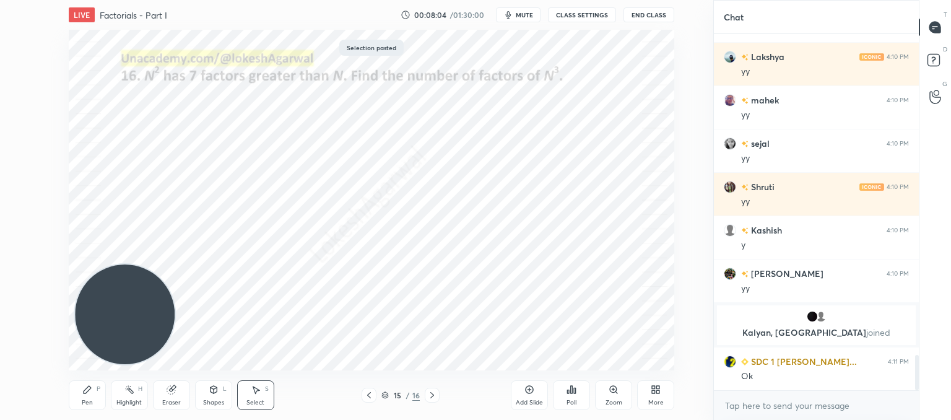
click at [575, 395] on icon at bounding box center [572, 390] width 10 height 10
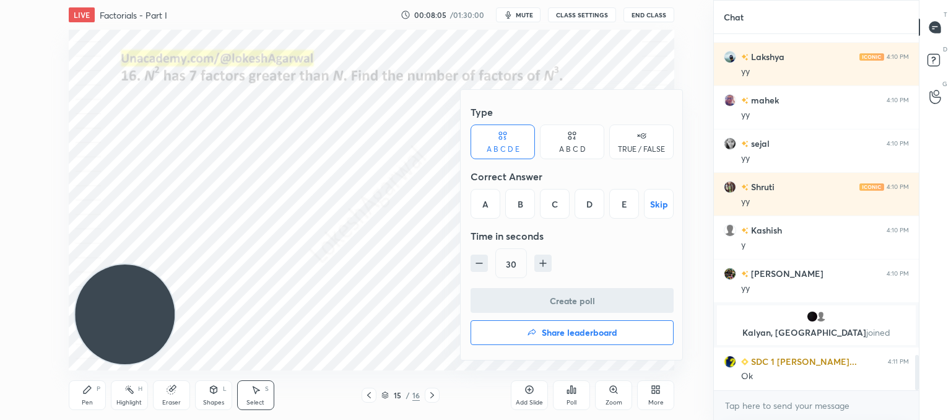
click at [619, 200] on div "E" at bounding box center [625, 204] width 30 height 30
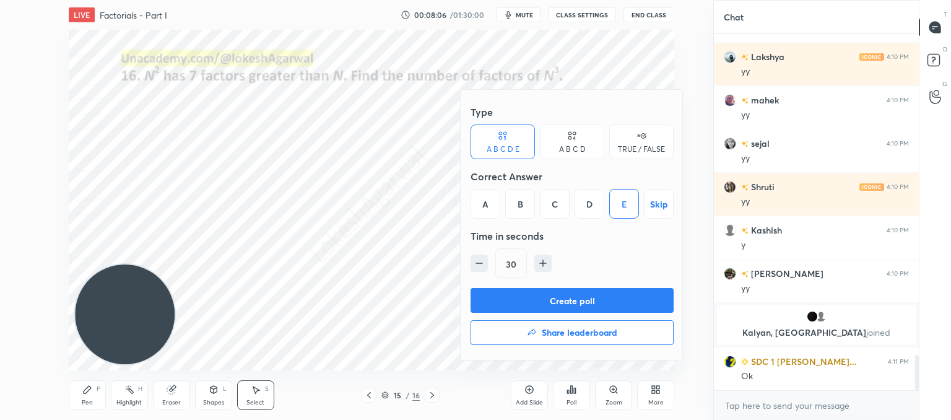
click at [578, 298] on button "Create poll" at bounding box center [572, 300] width 203 height 25
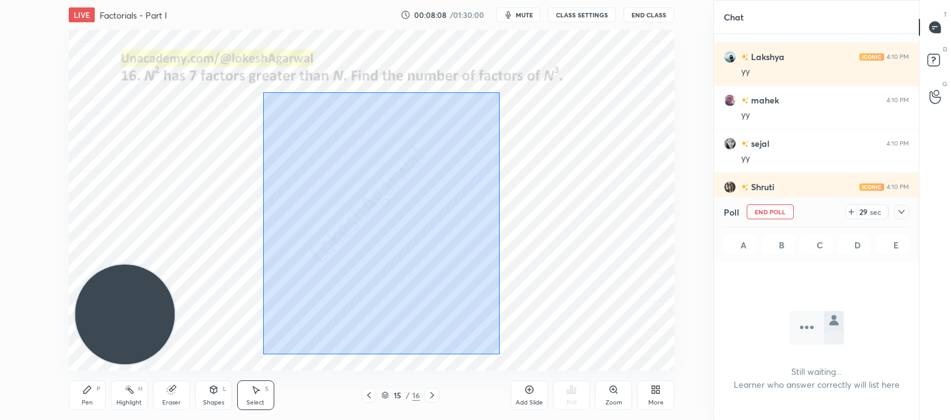
drag, startPoint x: 500, startPoint y: 354, endPoint x: 353, endPoint y: 135, distance: 263.9
click at [263, 92] on div "0 ° Undo Copy Paste here Duplicate Duplicate to new slide Delete" at bounding box center [372, 200] width 606 height 341
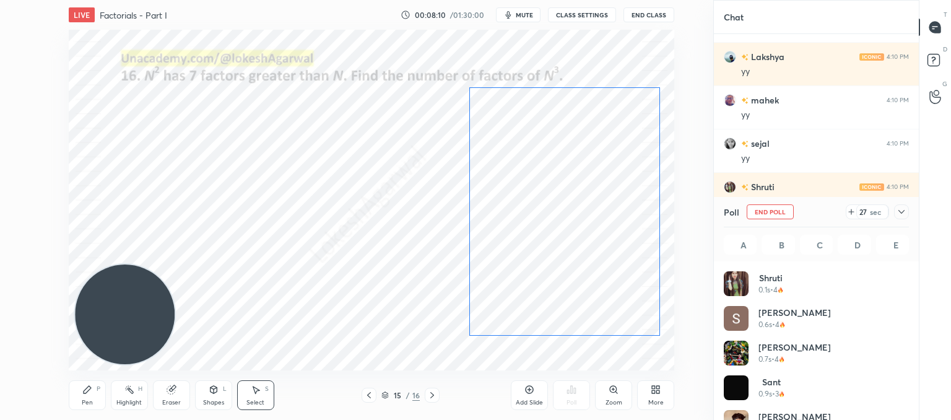
drag, startPoint x: 352, startPoint y: 172, endPoint x: 525, endPoint y: 151, distance: 174.1
click at [525, 151] on div "0 ° Undo Copy Paste here Duplicate Duplicate to new slide Delete" at bounding box center [372, 200] width 606 height 341
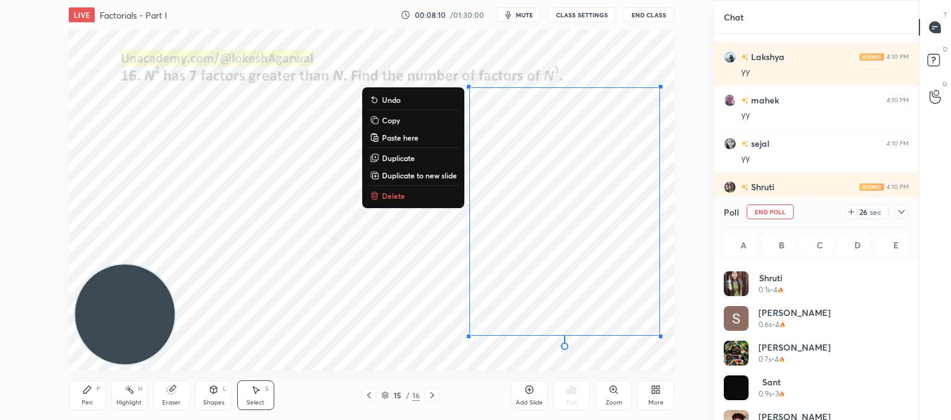
click at [284, 251] on div "0 ° Undo Copy Paste here Duplicate Duplicate to new slide Delete" at bounding box center [372, 200] width 606 height 341
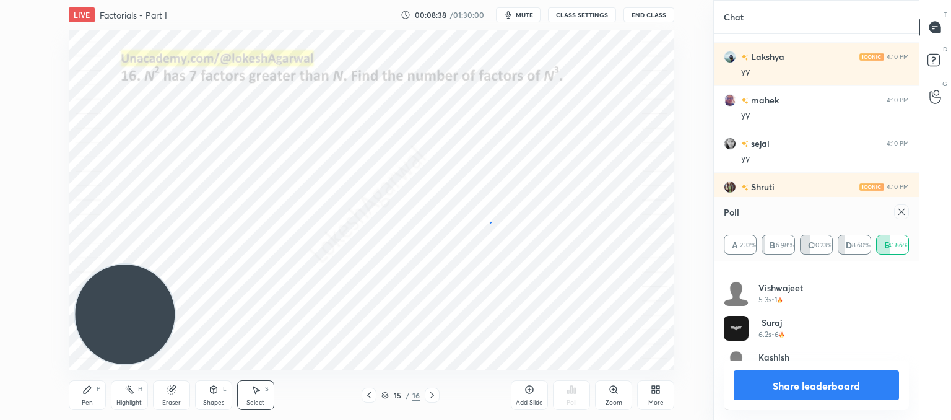
drag, startPoint x: 491, startPoint y: 222, endPoint x: 503, endPoint y: 247, distance: 27.1
click at [491, 224] on div "0 ° Undo Copy Paste here Duplicate Duplicate to new slide Delete" at bounding box center [372, 200] width 606 height 341
click at [92, 390] on div "Pen P" at bounding box center [87, 395] width 37 height 30
drag, startPoint x: 901, startPoint y: 209, endPoint x: 897, endPoint y: 221, distance: 12.3
click at [900, 209] on icon at bounding box center [902, 212] width 10 height 10
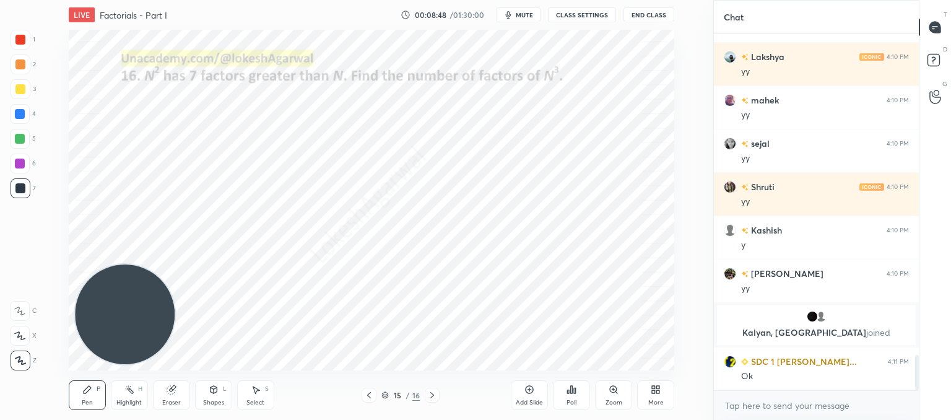
click at [434, 396] on icon at bounding box center [432, 395] width 10 height 10
click at [582, 400] on div "Poll" at bounding box center [571, 395] width 37 height 30
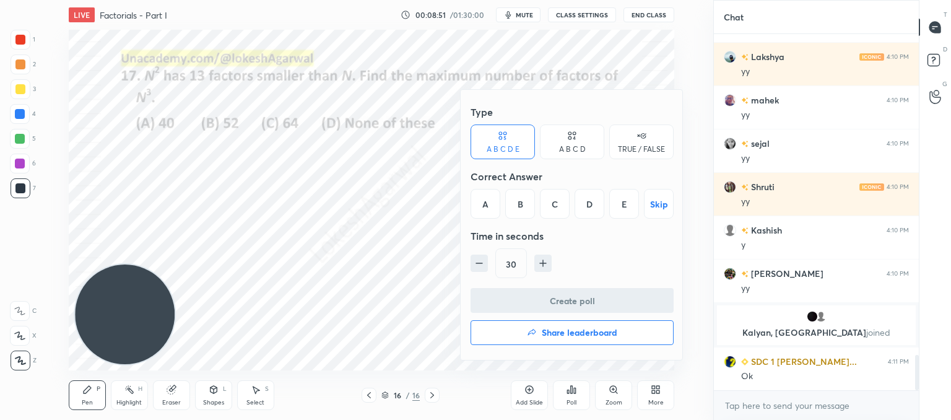
drag, startPoint x: 600, startPoint y: 116, endPoint x: 595, endPoint y: 138, distance: 22.4
click at [600, 117] on div "Type" at bounding box center [572, 112] width 203 height 25
click at [586, 144] on div "A B C D" at bounding box center [572, 142] width 64 height 35
click at [566, 211] on div "C" at bounding box center [572, 204] width 37 height 30
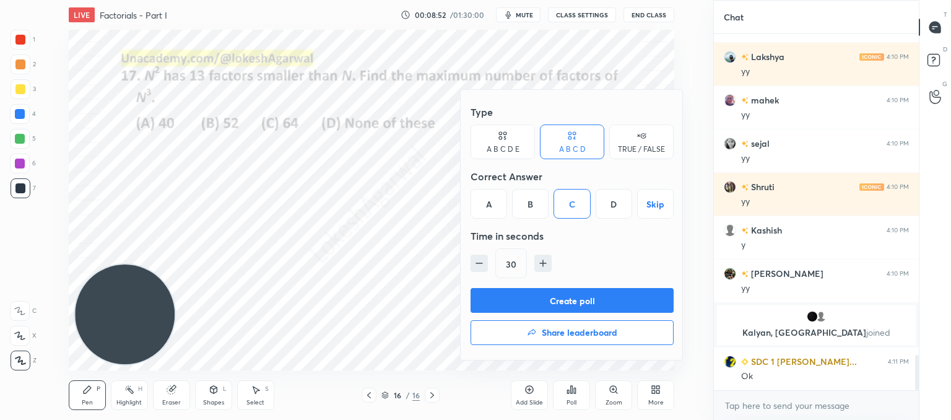
click at [573, 304] on button "Create poll" at bounding box center [572, 300] width 203 height 25
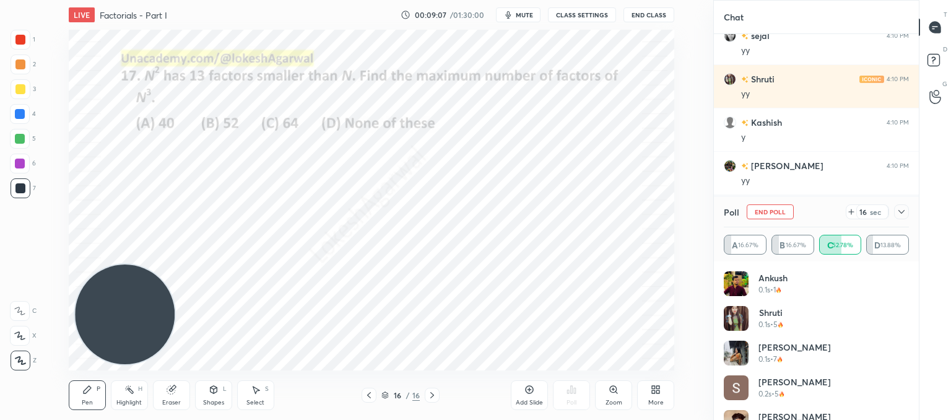
click at [900, 214] on icon at bounding box center [902, 212] width 10 height 10
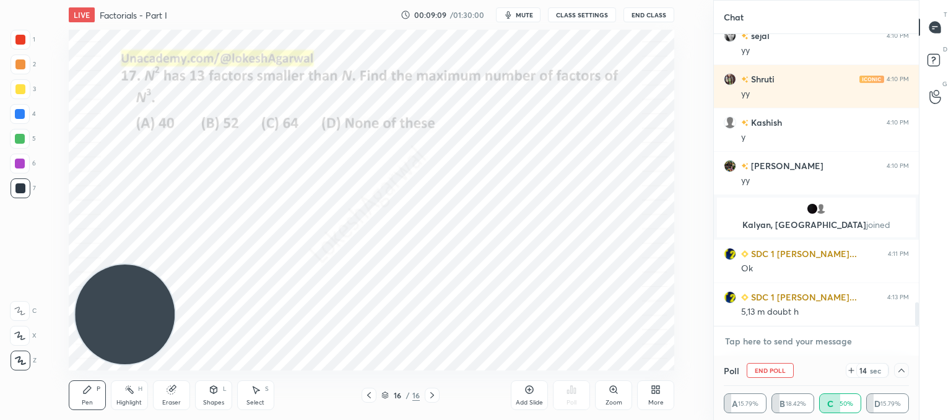
click at [771, 339] on textarea at bounding box center [816, 341] width 185 height 20
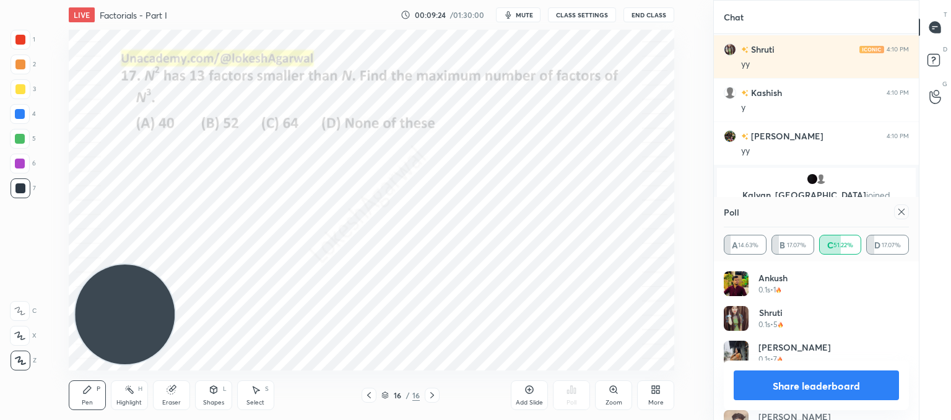
click at [843, 388] on button "Share leaderboard" at bounding box center [816, 385] width 165 height 30
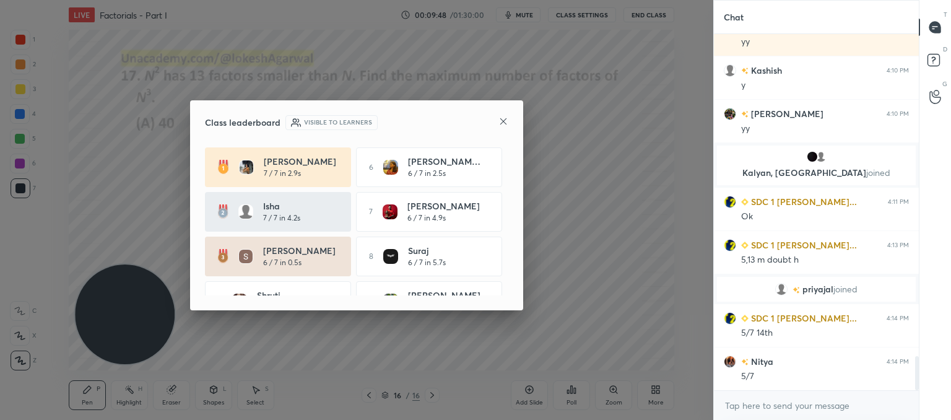
click at [500, 125] on icon at bounding box center [504, 121] width 10 height 10
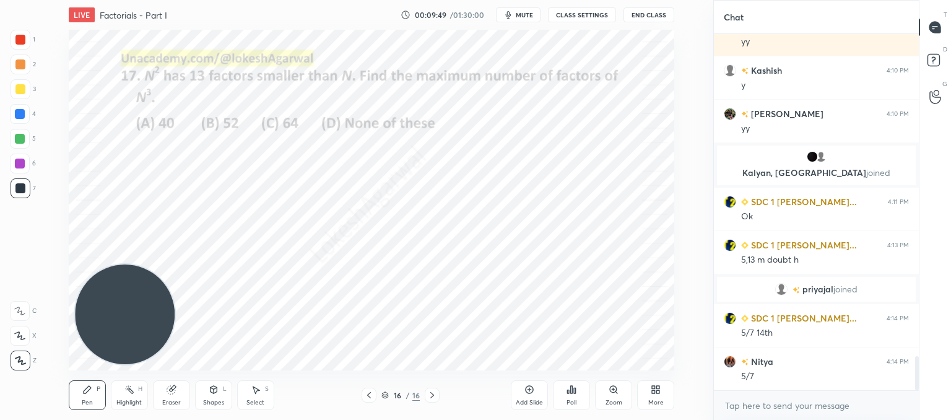
click at [369, 399] on icon at bounding box center [369, 395] width 10 height 10
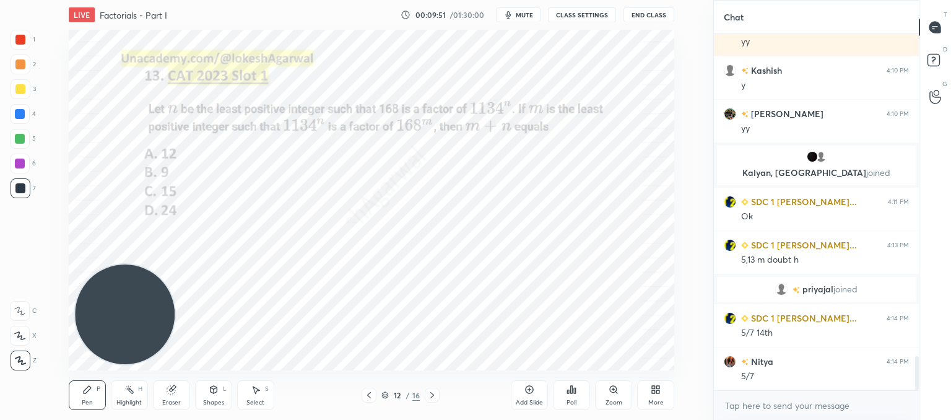
click at [369, 399] on icon at bounding box center [369, 395] width 10 height 10
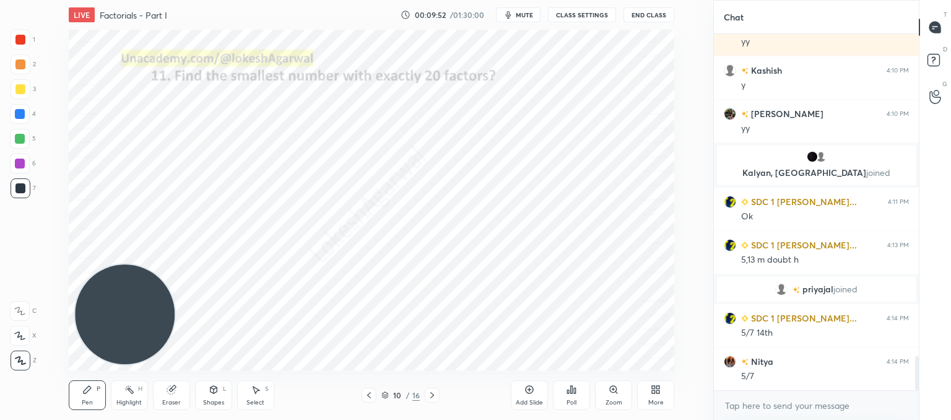
click at [369, 399] on icon at bounding box center [369, 395] width 10 height 10
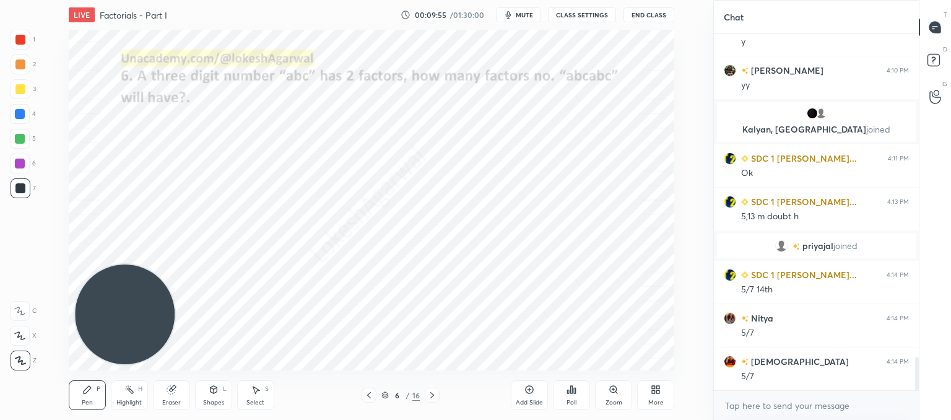
click at [369, 399] on icon at bounding box center [369, 395] width 10 height 10
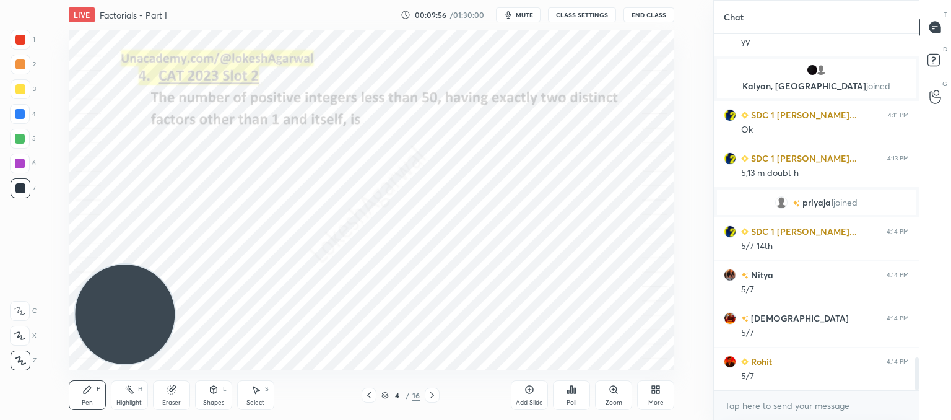
click at [369, 399] on icon at bounding box center [369, 395] width 10 height 10
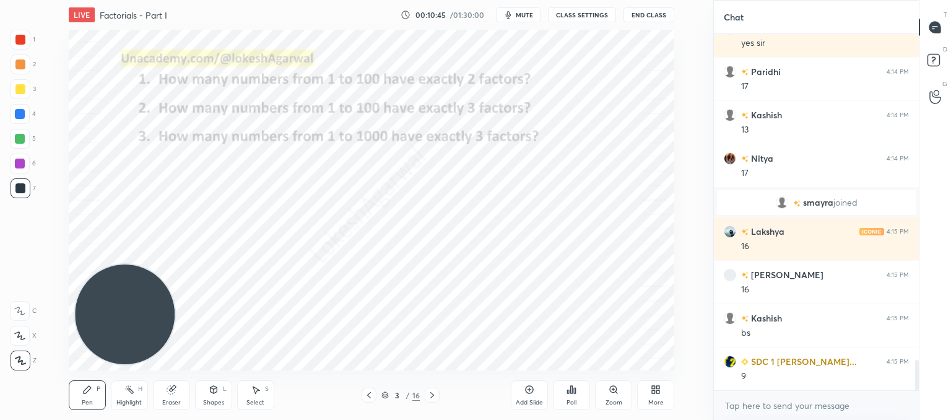
scroll to position [3873, 0]
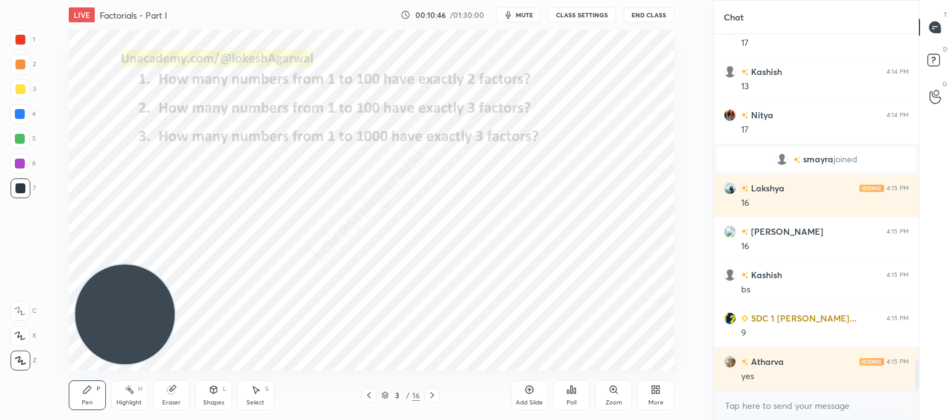
click at [175, 400] on div "Eraser" at bounding box center [171, 403] width 19 height 6
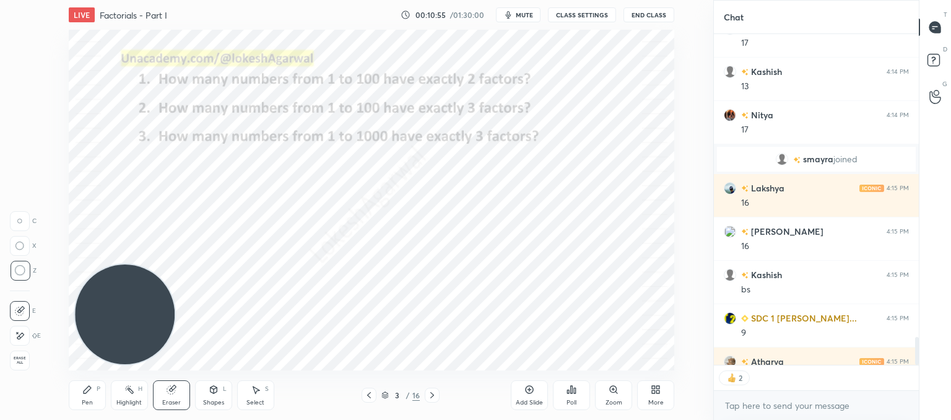
click at [430, 395] on icon at bounding box center [432, 395] width 10 height 10
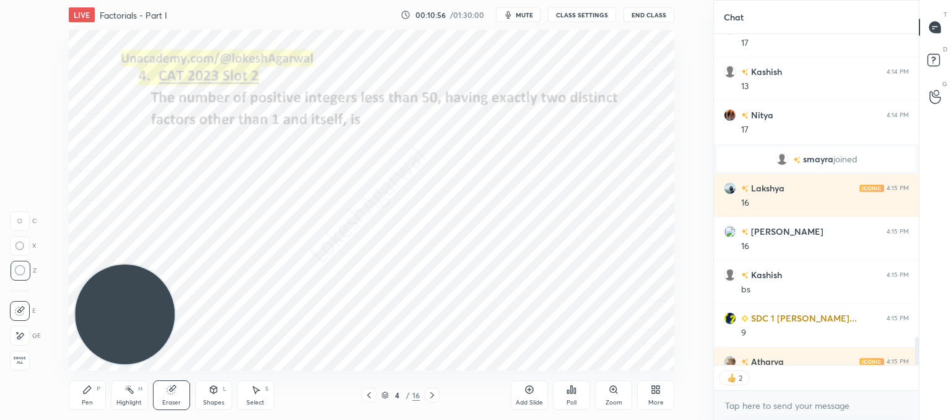
click at [430, 395] on icon at bounding box center [432, 395] width 10 height 10
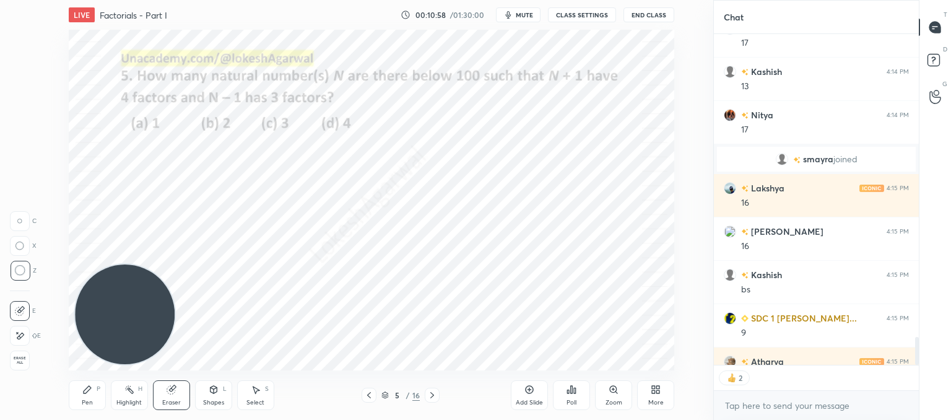
click at [92, 396] on div "Pen P" at bounding box center [87, 395] width 37 height 30
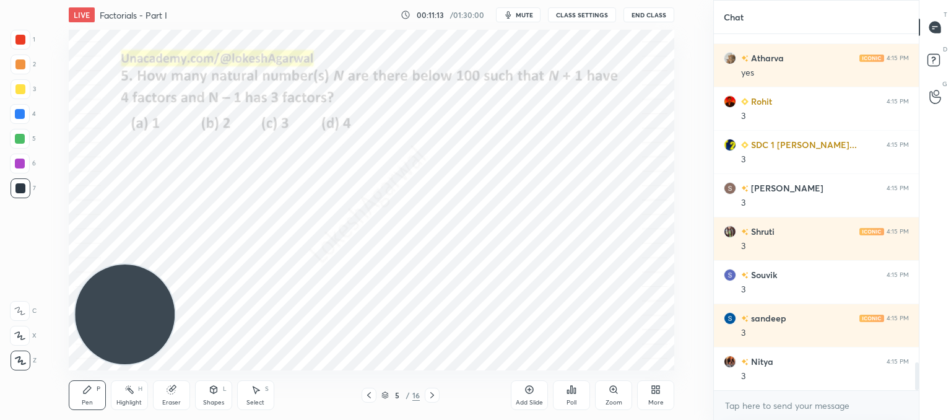
scroll to position [4219, 0]
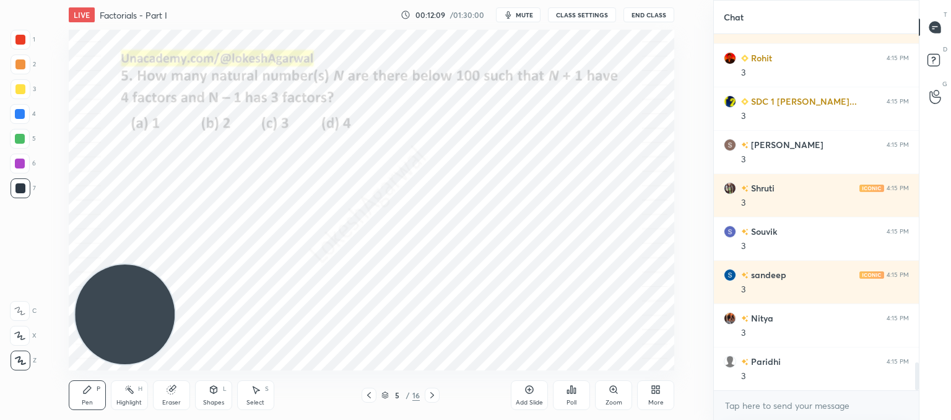
drag, startPoint x: 116, startPoint y: 344, endPoint x: 119, endPoint y: 338, distance: 7.3
click at [116, 342] on video at bounding box center [125, 314] width 100 height 100
drag, startPoint x: 133, startPoint y: 323, endPoint x: 72, endPoint y: 22, distance: 307.7
click at [72, 19] on div "LIVE Factorials - Part I 00:12:10 / 01:30:00 mute CLASS SETTINGS End Class Sett…" at bounding box center [372, 210] width 664 height 420
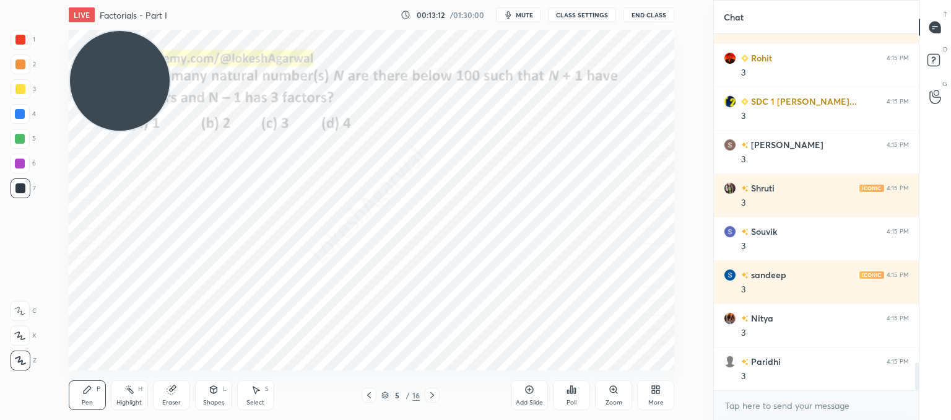
click at [513, 12] on icon "button" at bounding box center [509, 15] width 10 height 10
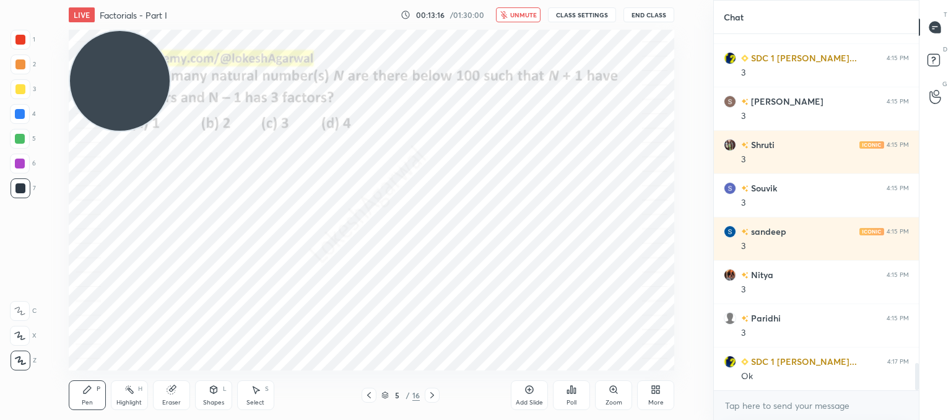
click at [518, 15] on span "unmute" at bounding box center [523, 15] width 27 height 9
click at [428, 395] on icon at bounding box center [432, 395] width 10 height 10
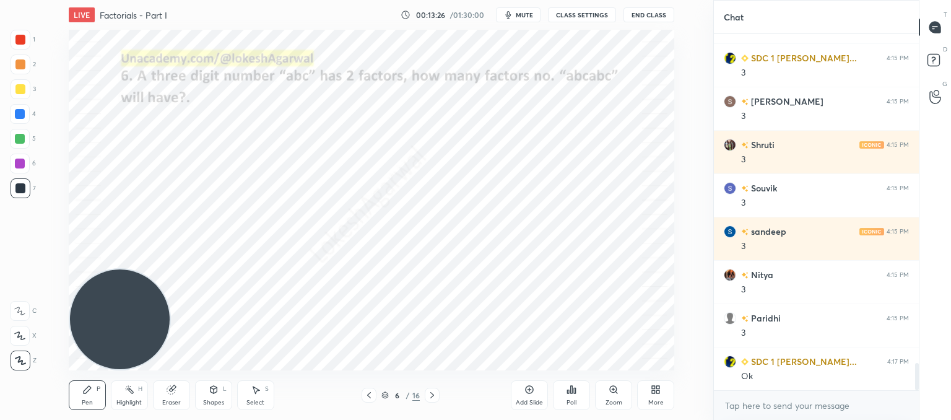
drag, startPoint x: 131, startPoint y: 63, endPoint x: 0, endPoint y: 448, distance: 407.4
click at [0, 0] on html "1 2 3 4 5 6 7 C X Z C X Z E E Erase all H H LIVE Factorials - Part I 00:13:26 /…" at bounding box center [475, 0] width 951 height 0
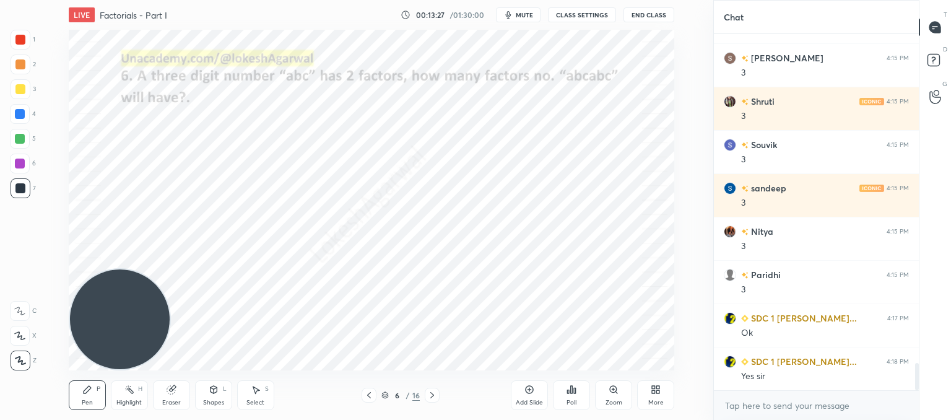
click at [426, 392] on div at bounding box center [432, 395] width 15 height 15
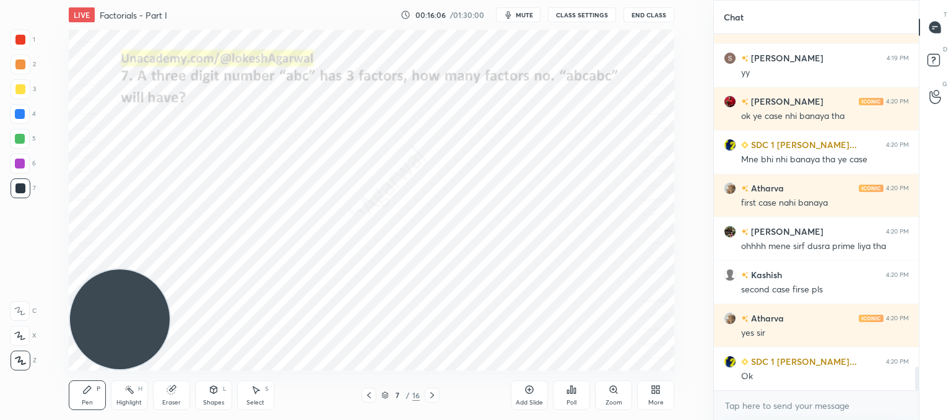
scroll to position [5142, 0]
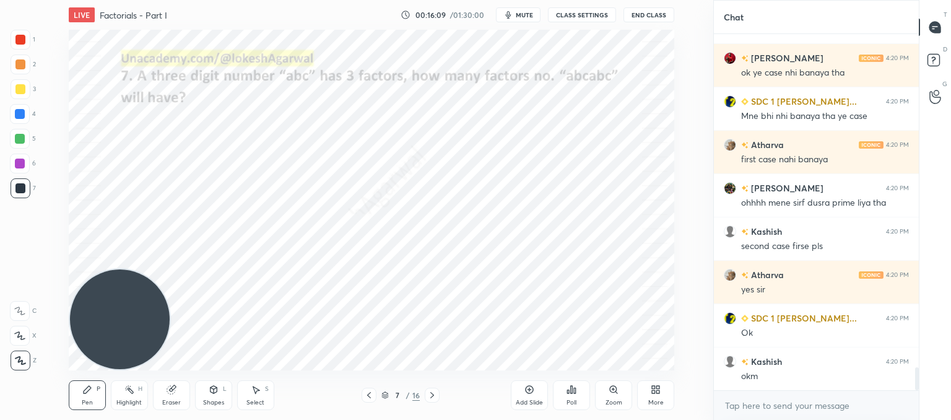
click at [433, 398] on icon at bounding box center [432, 395] width 10 height 10
click at [152, 149] on p "Paste here" at bounding box center [163, 146] width 37 height 10
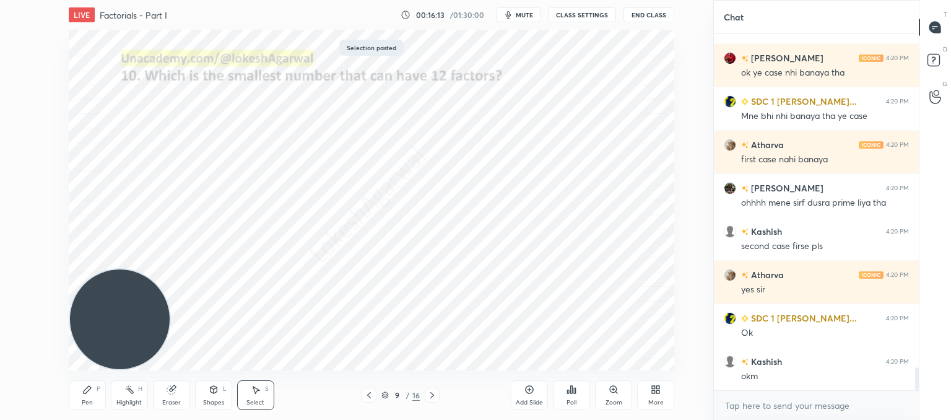
click at [376, 235] on div "0 ° Undo Copy Paste here Duplicate Duplicate to new slide Delete" at bounding box center [372, 200] width 606 height 341
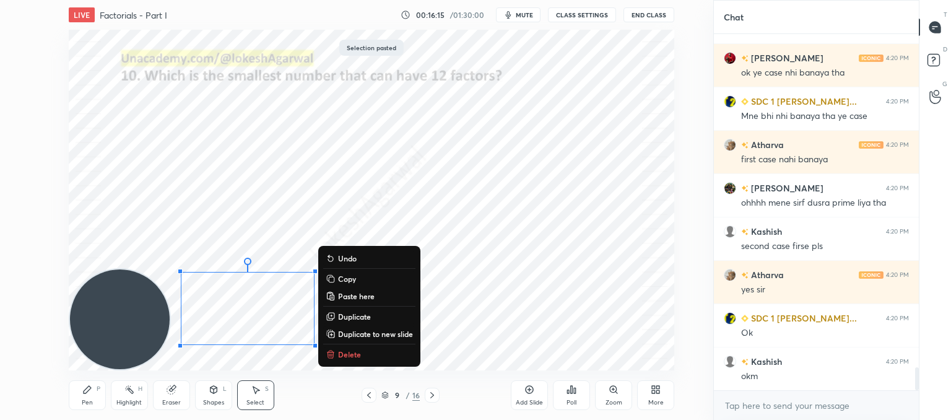
drag, startPoint x: 330, startPoint y: 354, endPoint x: 241, endPoint y: 255, distance: 132.5
click at [51, 100] on div "0 ° Undo Copy Paste here Duplicate Duplicate to new slide Delete Selection past…" at bounding box center [372, 200] width 664 height 341
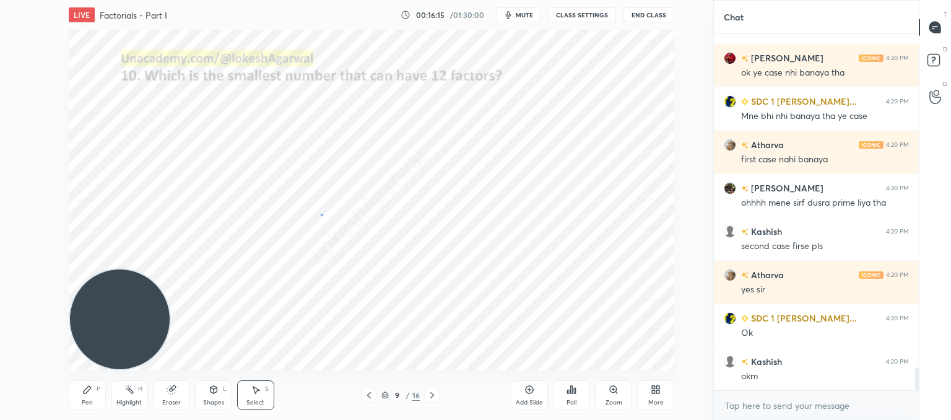
click at [321, 214] on div "0 ° Undo Copy Paste here Duplicate Duplicate to new slide Delete" at bounding box center [372, 200] width 606 height 341
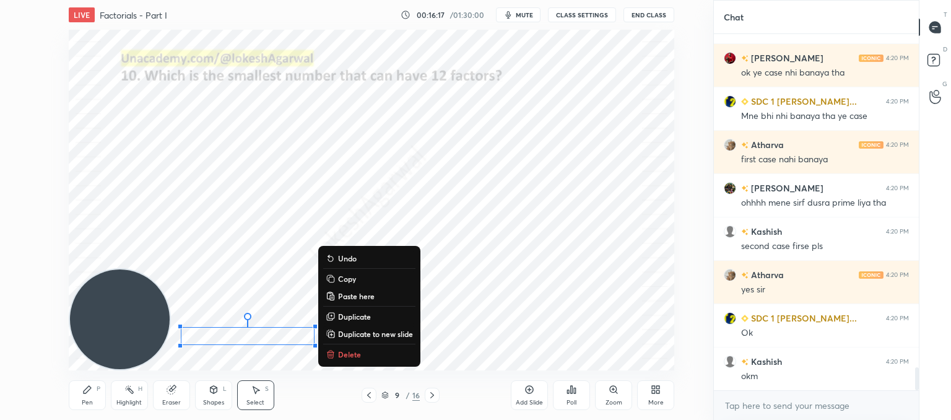
drag, startPoint x: 330, startPoint y: 357, endPoint x: 124, endPoint y: 114, distance: 318.2
click at [124, 114] on div "0 ° Undo Copy Paste here Duplicate Duplicate to new slide Delete" at bounding box center [372, 200] width 606 height 341
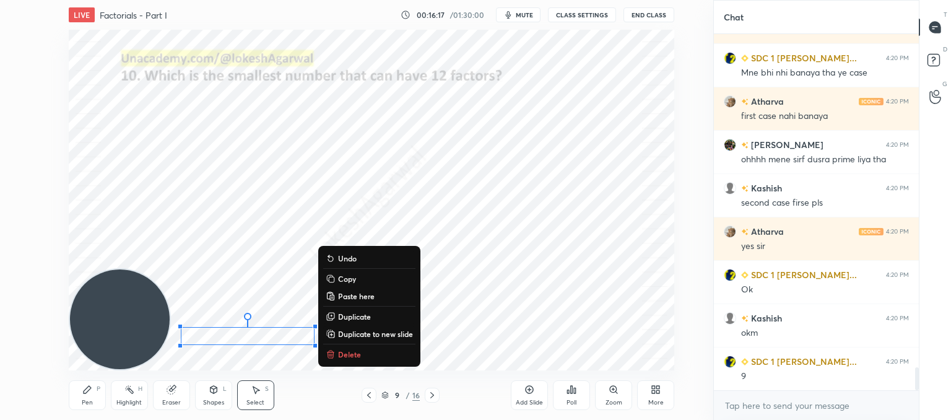
click at [104, 110] on div "0 ° Undo Copy Paste here Duplicate Duplicate to new slide Delete" at bounding box center [372, 200] width 606 height 341
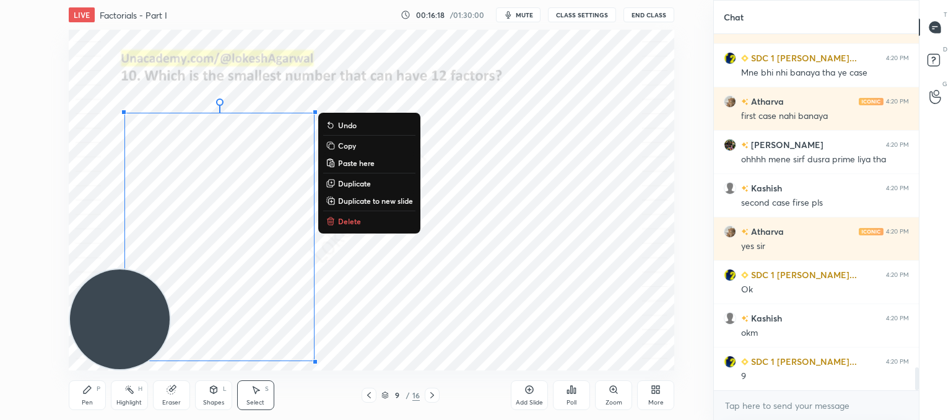
drag, startPoint x: 104, startPoint y: 110, endPoint x: 383, endPoint y: 392, distance: 397.3
click at [387, 397] on div "LIVE Factorials - Part I 00:16:18 / 01:30:00 mute CLASS SETTINGS End Class 0 ° …" at bounding box center [372, 210] width 664 height 420
click at [349, 222] on p "Delete" at bounding box center [349, 221] width 23 height 10
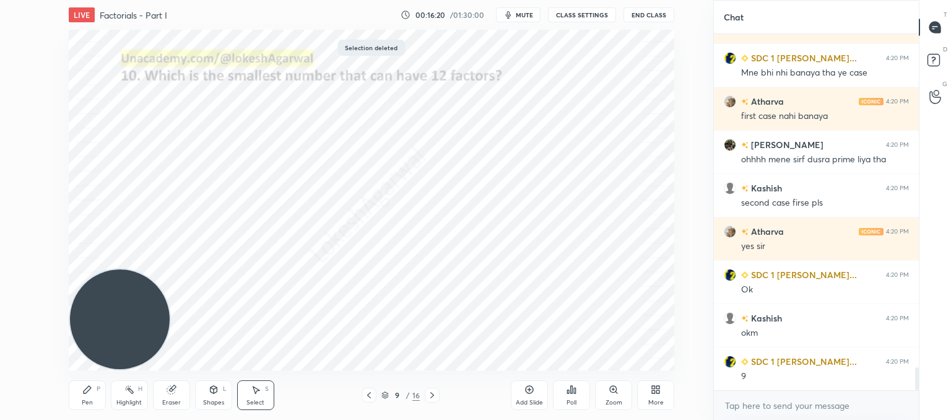
click at [362, 394] on div at bounding box center [369, 395] width 15 height 15
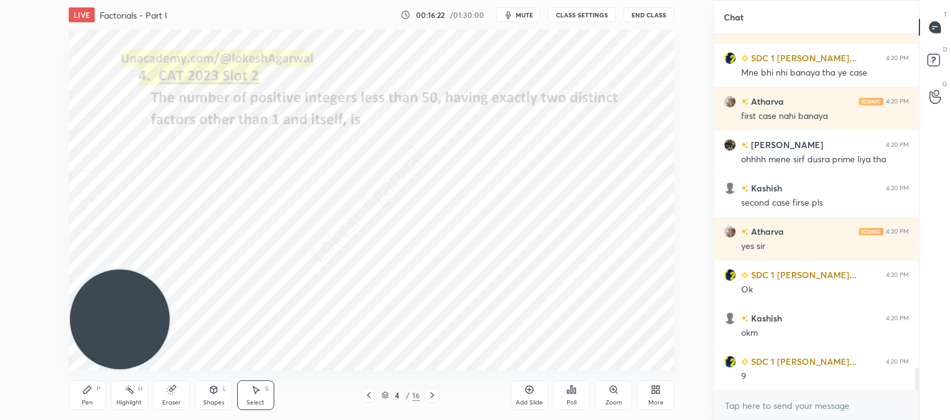
click at [362, 394] on div at bounding box center [369, 395] width 15 height 15
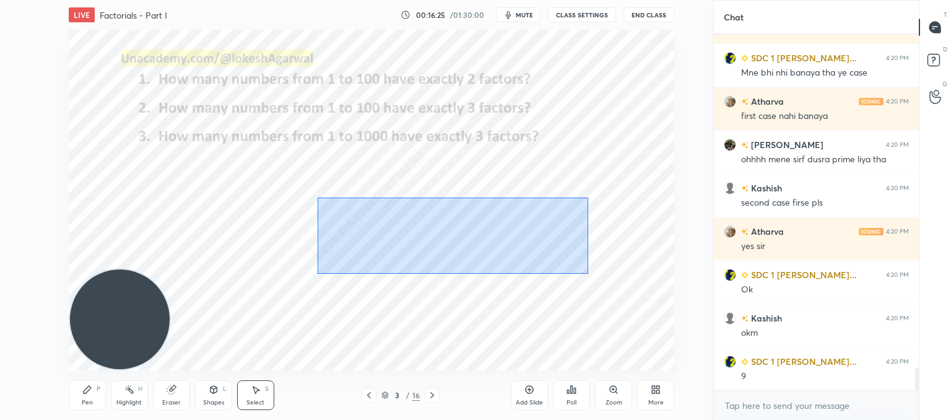
drag, startPoint x: 317, startPoint y: 196, endPoint x: 588, endPoint y: 274, distance: 282.1
click at [588, 274] on div "0 ° Undo Copy Paste here Duplicate Duplicate to new slide Delete" at bounding box center [372, 200] width 606 height 341
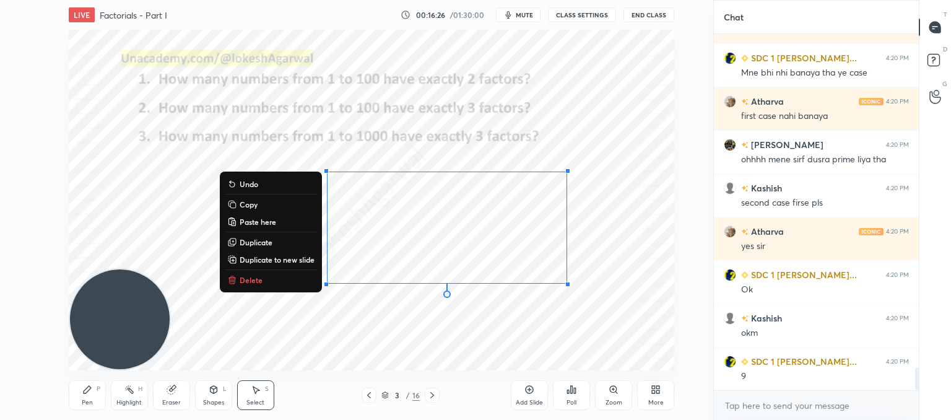
click at [250, 206] on p "Copy" at bounding box center [249, 204] width 18 height 10
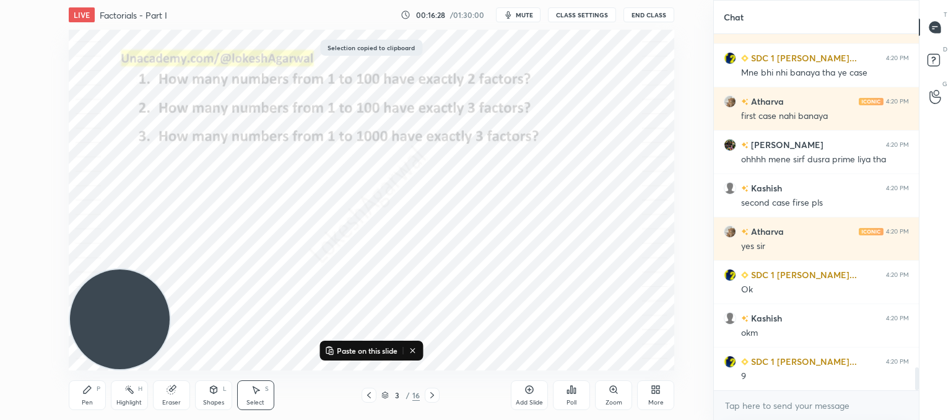
click at [430, 393] on icon at bounding box center [432, 395] width 10 height 10
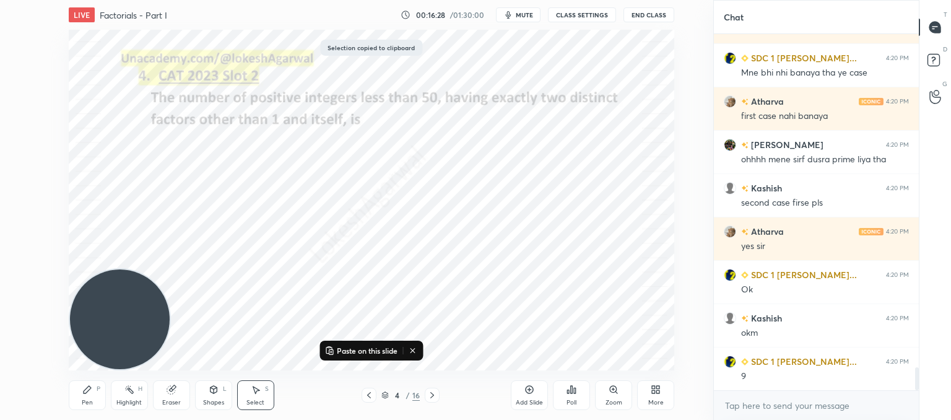
click at [430, 393] on icon at bounding box center [432, 395] width 10 height 10
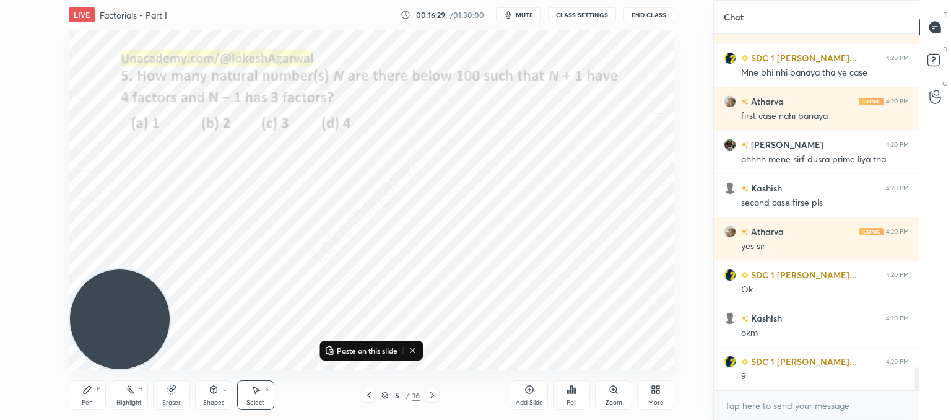
click at [430, 393] on icon at bounding box center [432, 395] width 10 height 10
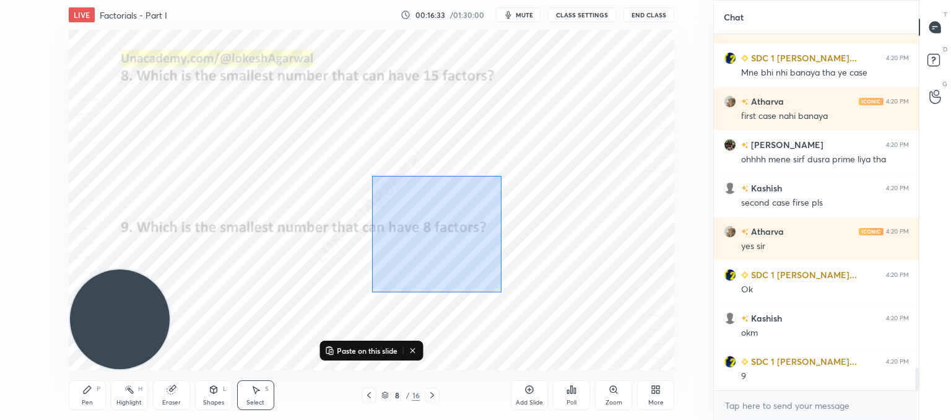
drag, startPoint x: 501, startPoint y: 292, endPoint x: 372, endPoint y: 176, distance: 174.1
click at [372, 176] on div "0 ° Undo Copy Paste here Duplicate Duplicate to new slide Delete" at bounding box center [372, 200] width 606 height 341
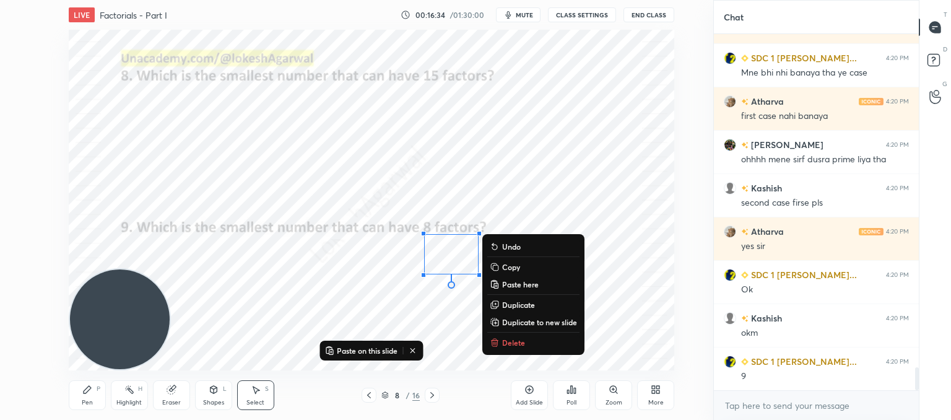
click at [509, 344] on p "Delete" at bounding box center [513, 343] width 23 height 10
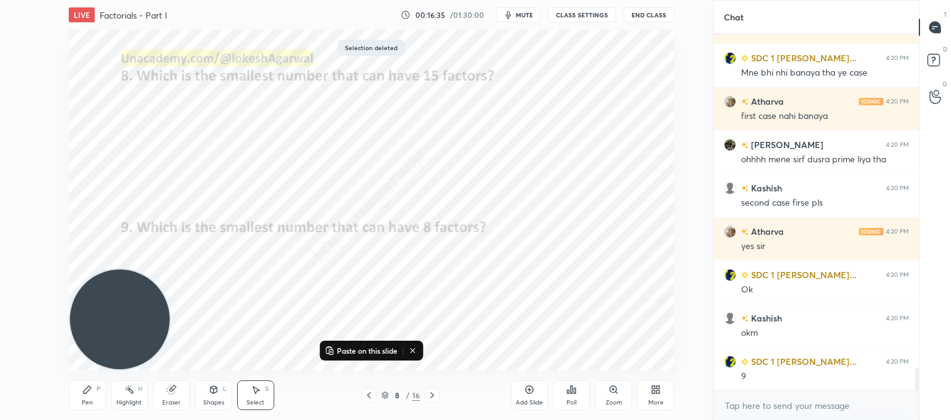
click at [371, 378] on div "Pen P Highlight H Eraser Shapes L Select S 8 / 16 Add Slide Poll Zoom More" at bounding box center [372, 395] width 606 height 50
click at [416, 351] on icon at bounding box center [413, 351] width 10 height 10
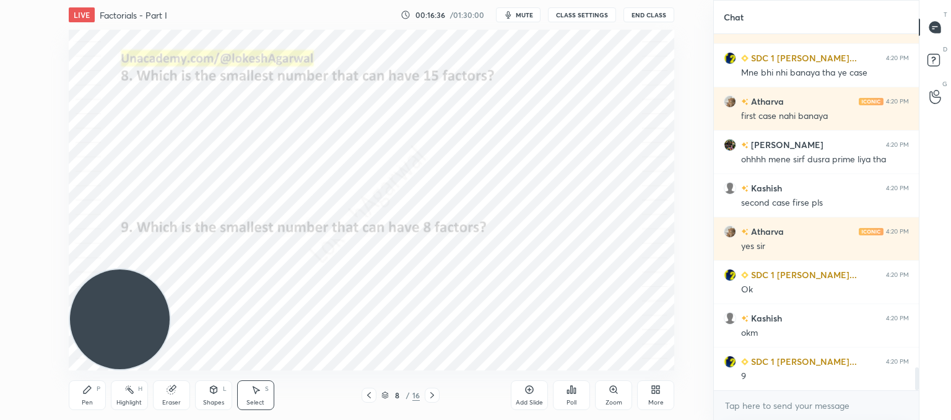
click at [95, 396] on div "Pen P" at bounding box center [87, 395] width 37 height 30
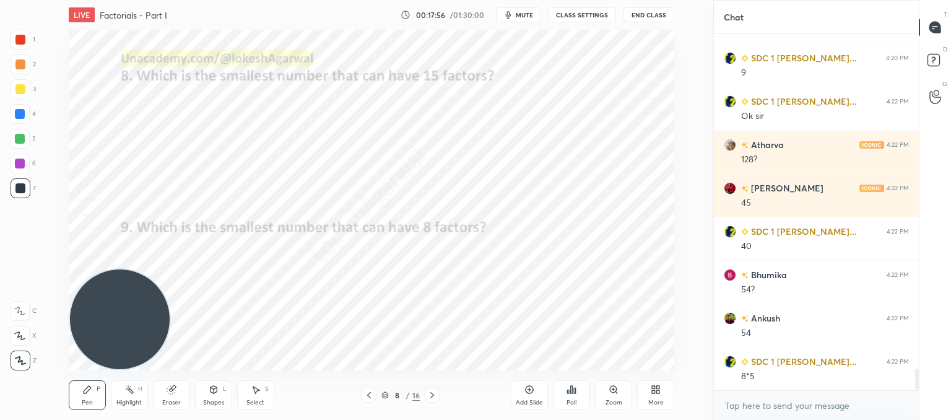
scroll to position [5533, 0]
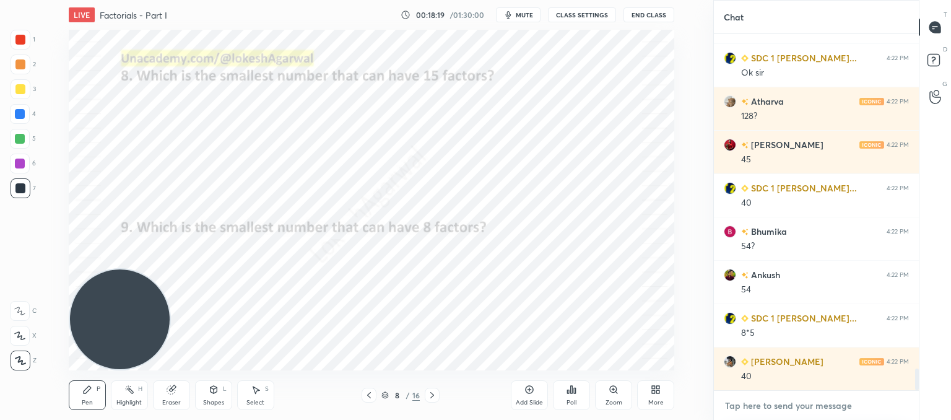
click at [765, 406] on textarea at bounding box center [816, 406] width 185 height 20
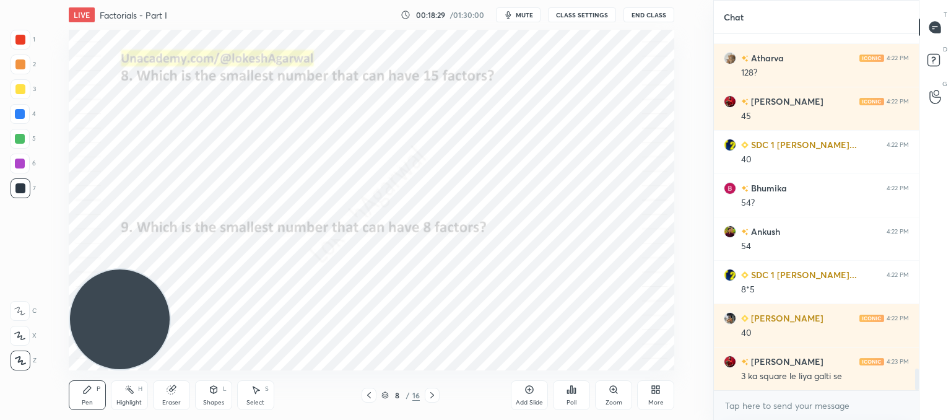
click at [97, 331] on video at bounding box center [120, 319] width 100 height 100
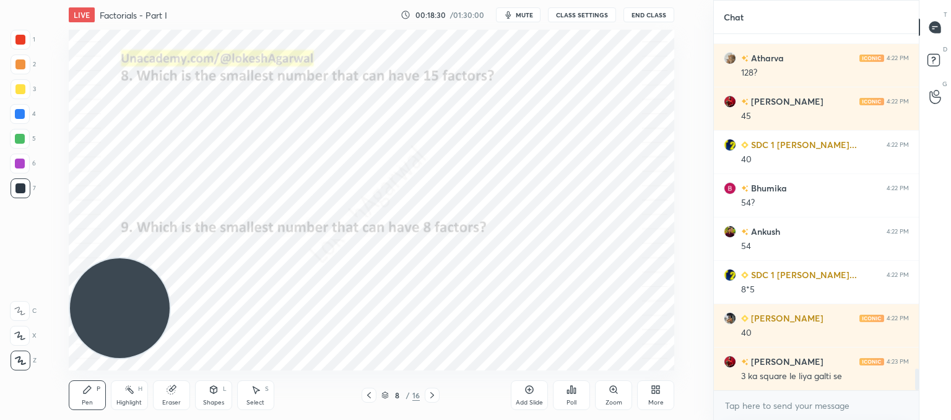
drag, startPoint x: 111, startPoint y: 308, endPoint x: 92, endPoint y: 93, distance: 215.8
click at [92, 258] on video at bounding box center [120, 308] width 100 height 100
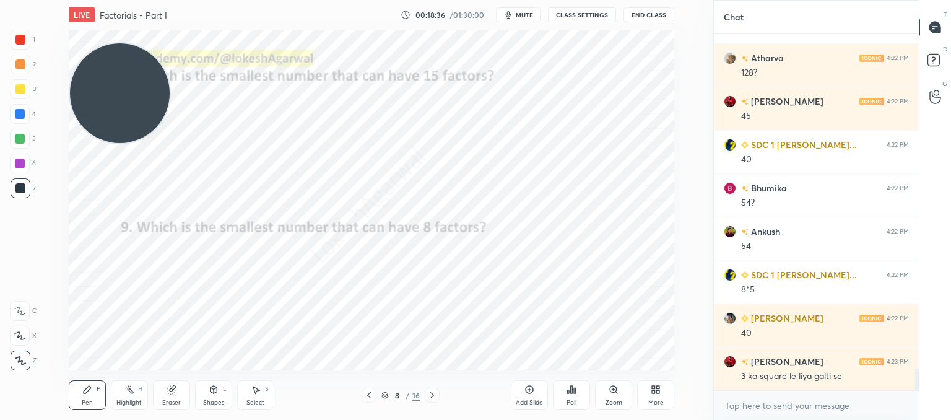
scroll to position [5619, 0]
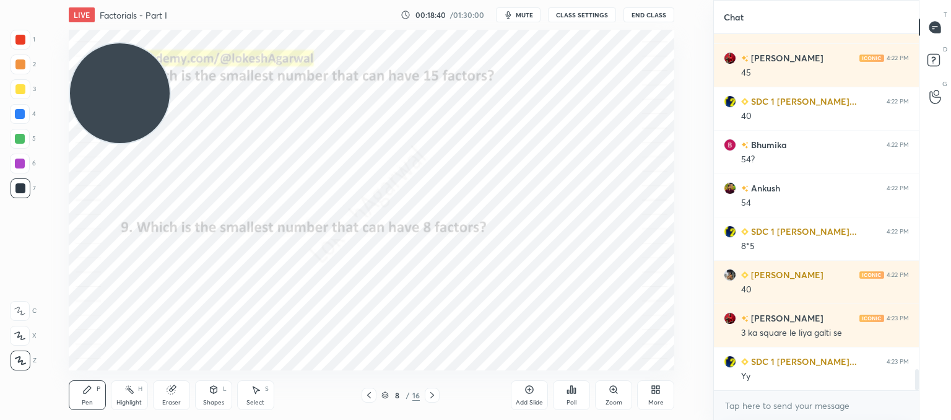
click at [434, 392] on icon at bounding box center [432, 395] width 10 height 10
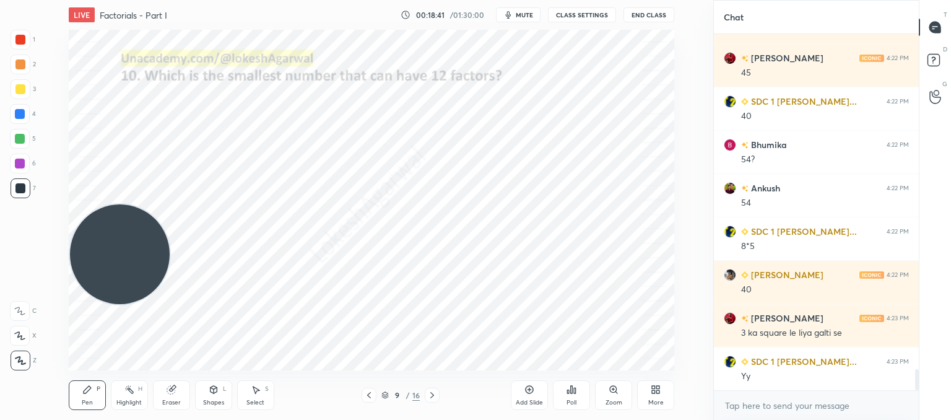
drag, startPoint x: 103, startPoint y: 95, endPoint x: 139, endPoint y: 298, distance: 205.7
click at [74, 304] on video at bounding box center [120, 254] width 100 height 100
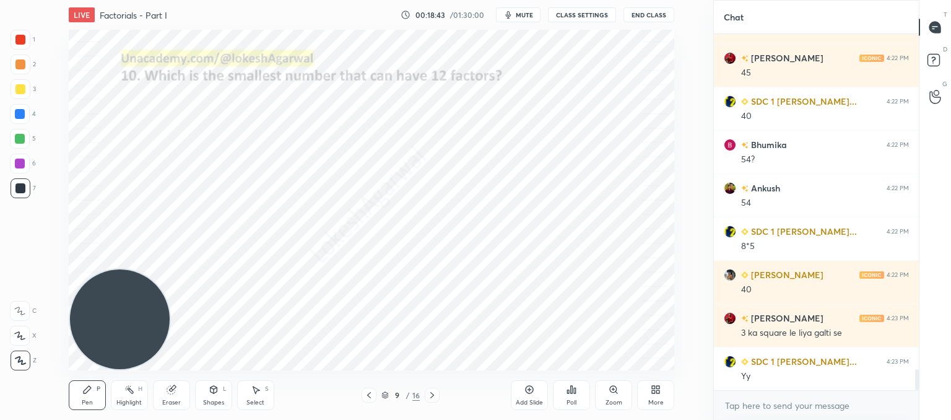
click at [434, 395] on icon at bounding box center [432, 395] width 10 height 10
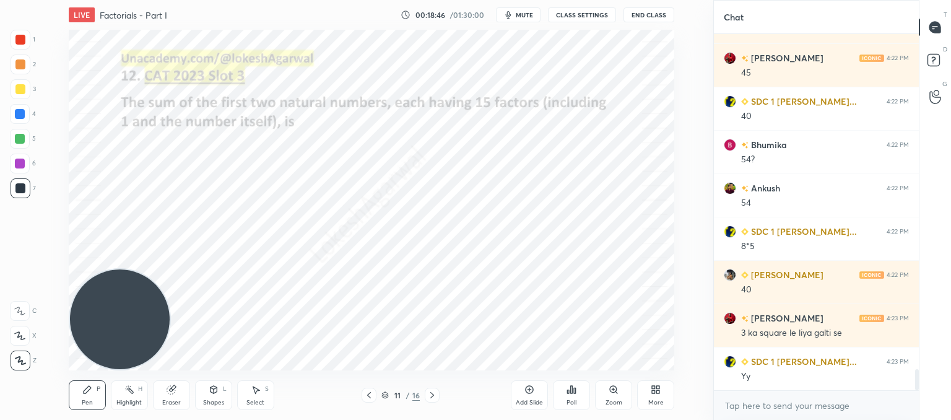
click at [434, 395] on icon at bounding box center [432, 395] width 10 height 10
click at [173, 395] on div "Eraser" at bounding box center [171, 395] width 37 height 30
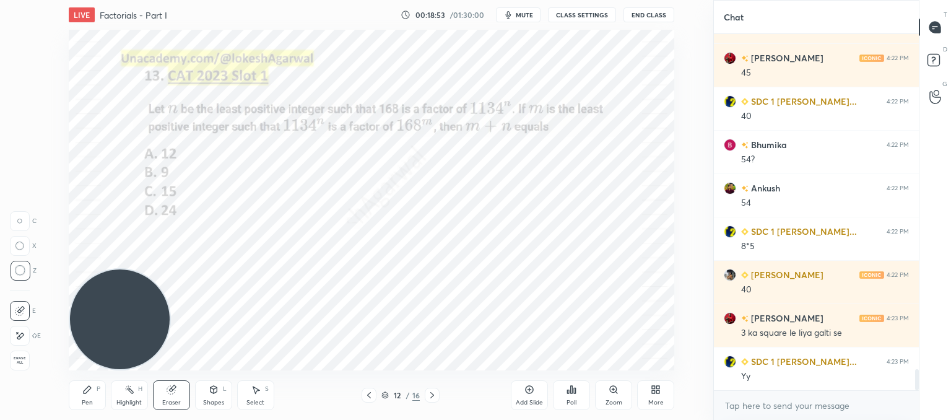
drag, startPoint x: 89, startPoint y: 393, endPoint x: 141, endPoint y: 349, distance: 67.7
click at [91, 392] on icon at bounding box center [87, 390] width 10 height 10
click at [180, 390] on div "Eraser" at bounding box center [171, 395] width 37 height 30
click at [84, 393] on div "Pen P" at bounding box center [87, 395] width 37 height 30
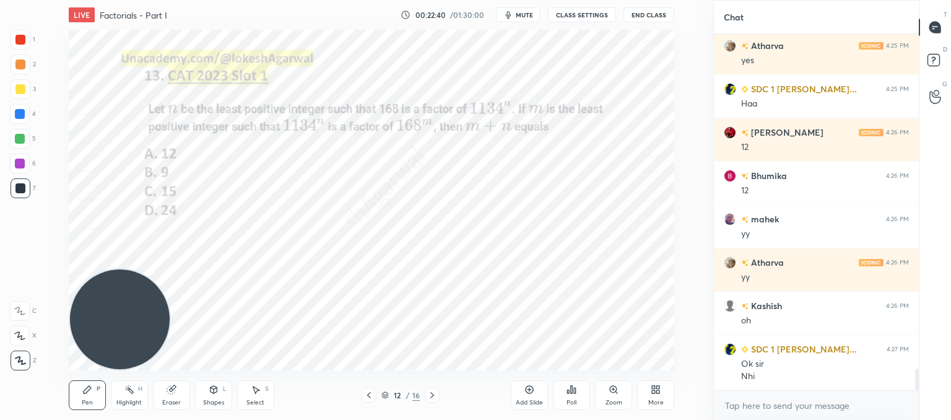
scroll to position [5601, 0]
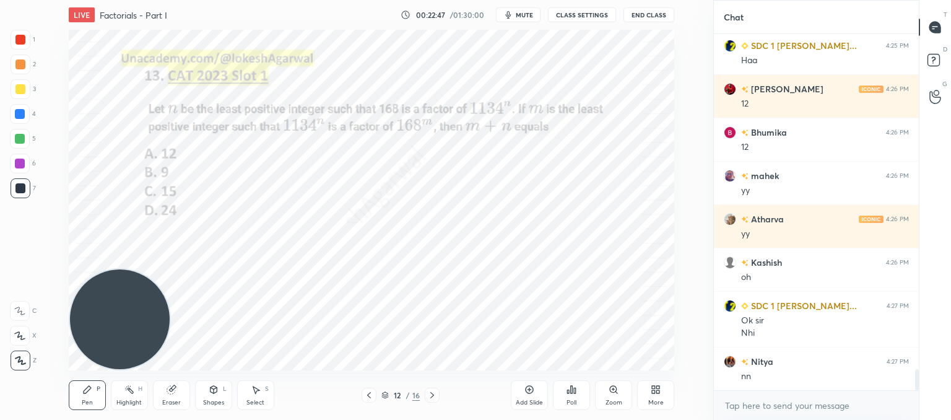
click at [427, 395] on icon at bounding box center [432, 395] width 10 height 10
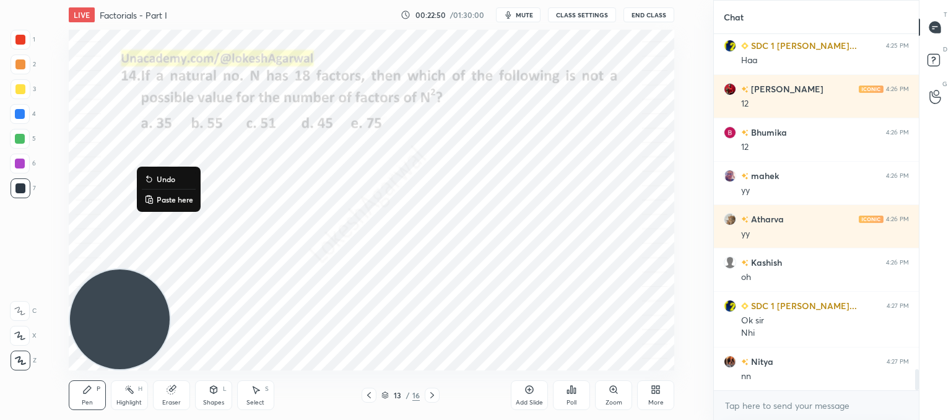
click at [155, 197] on button "Paste here" at bounding box center [169, 199] width 54 height 15
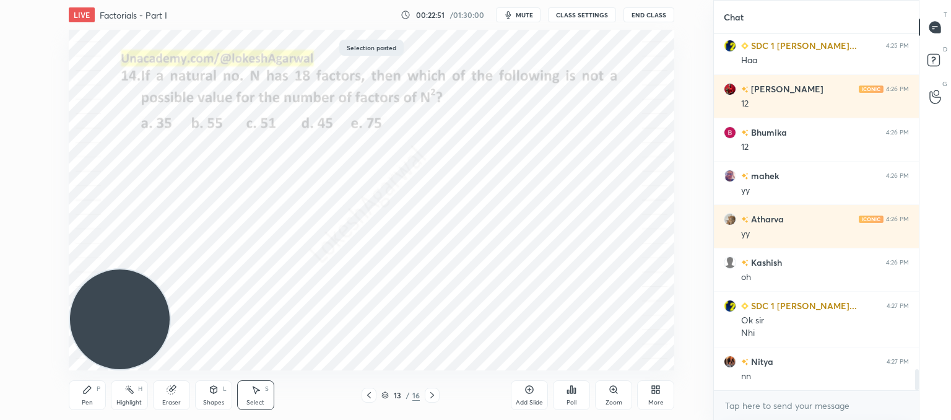
click at [484, 303] on div "0 ° Undo Copy Paste here Duplicate Duplicate to new slide Delete" at bounding box center [372, 200] width 606 height 341
click at [433, 395] on icon at bounding box center [432, 395] width 4 height 6
drag, startPoint x: 88, startPoint y: 402, endPoint x: 164, endPoint y: 290, distance: 135.6
click at [89, 402] on div "Pen" at bounding box center [87, 403] width 11 height 6
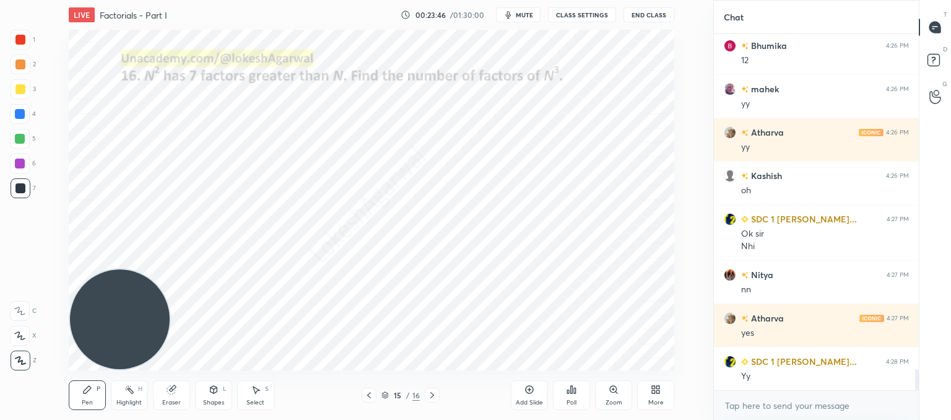
scroll to position [5731, 0]
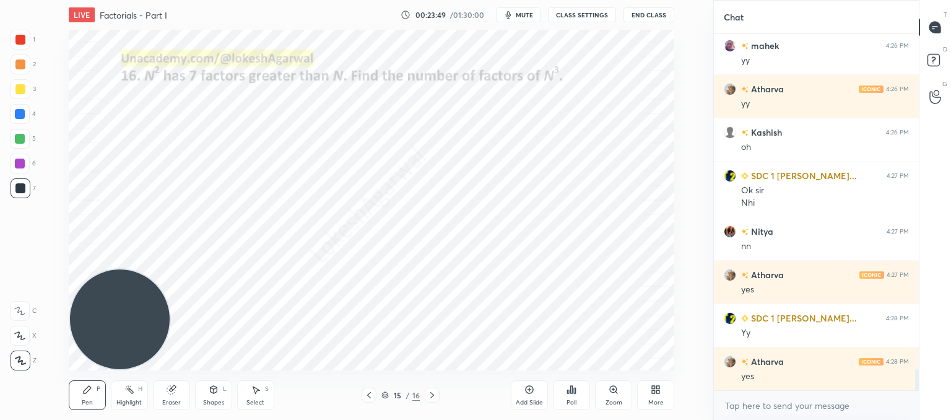
click at [260, 389] on icon at bounding box center [256, 390] width 10 height 10
drag, startPoint x: 632, startPoint y: 346, endPoint x: 472, endPoint y: 101, distance: 293.1
click at [471, 101] on div "LIVE Factorials - Part I 00:23:50 / 01:30:00 mute CLASS SETTINGS End Class 0 ° …" at bounding box center [372, 210] width 664 height 420
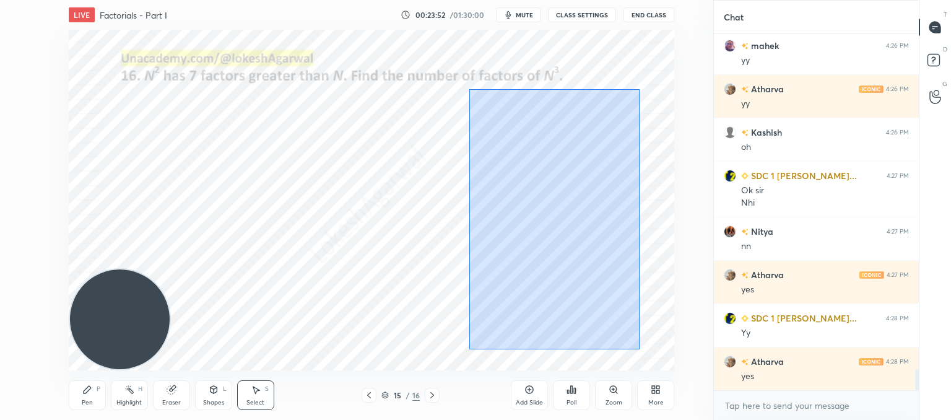
drag, startPoint x: 469, startPoint y: 89, endPoint x: 645, endPoint y: 344, distance: 310.0
click at [648, 346] on div "0 ° Undo Copy Paste here Duplicate Duplicate to new slide Delete" at bounding box center [372, 200] width 606 height 341
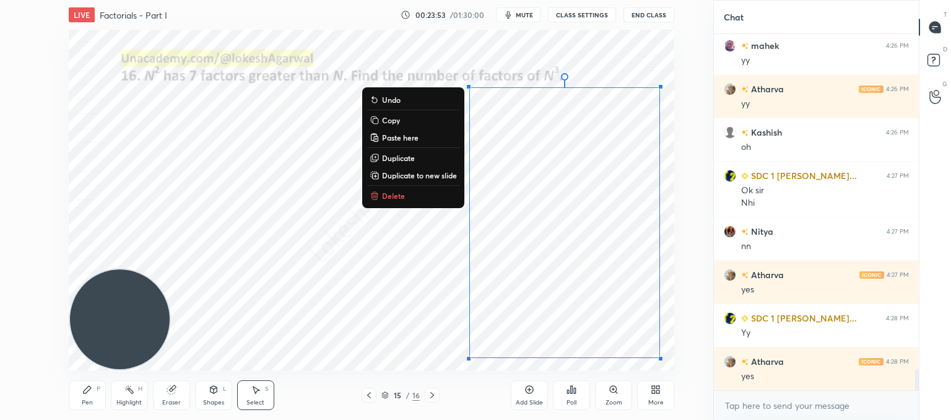
click at [382, 198] on p "Delete" at bounding box center [393, 196] width 23 height 10
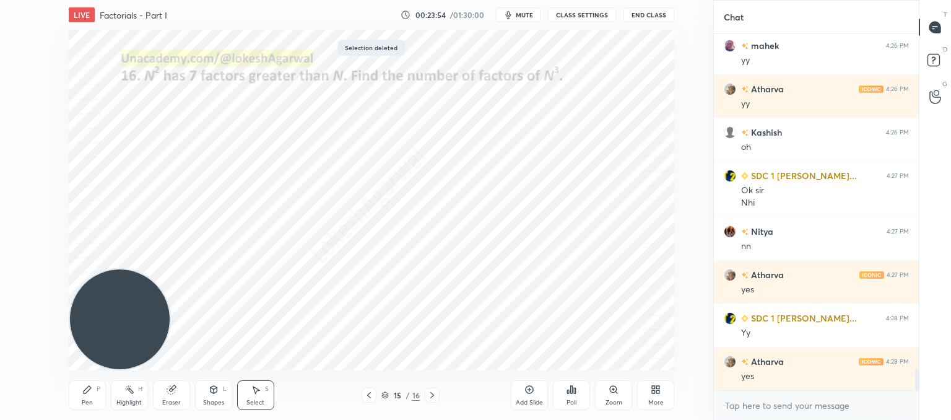
click at [92, 388] on div "Pen P" at bounding box center [87, 395] width 37 height 30
click at [624, 352] on div "LIVE Factorials - Part I 00:24:33 / 01:30:00 mute CLASS SETTINGS End Class Sett…" at bounding box center [372, 210] width 664 height 420
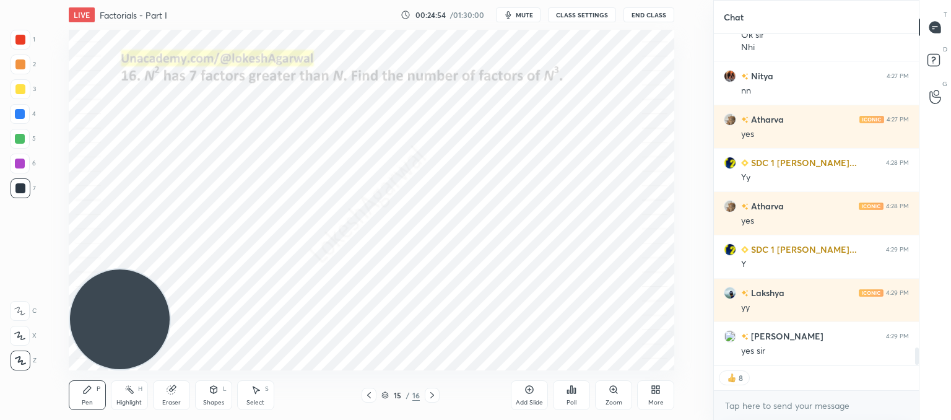
scroll to position [5929, 0]
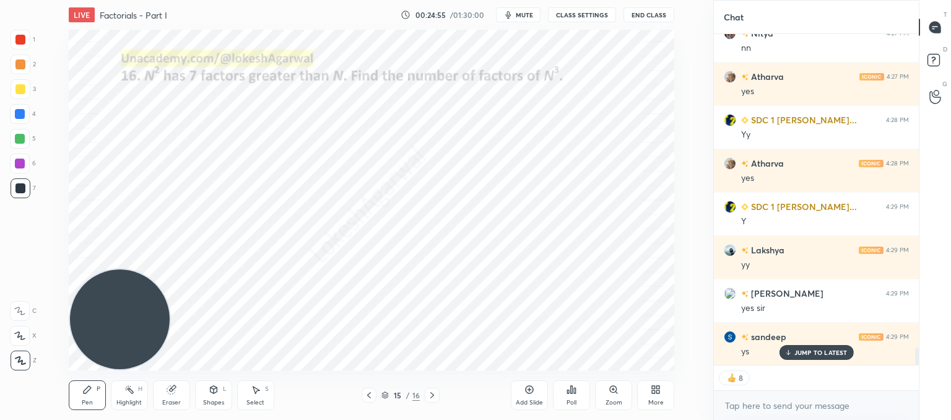
click at [433, 397] on icon at bounding box center [432, 395] width 10 height 10
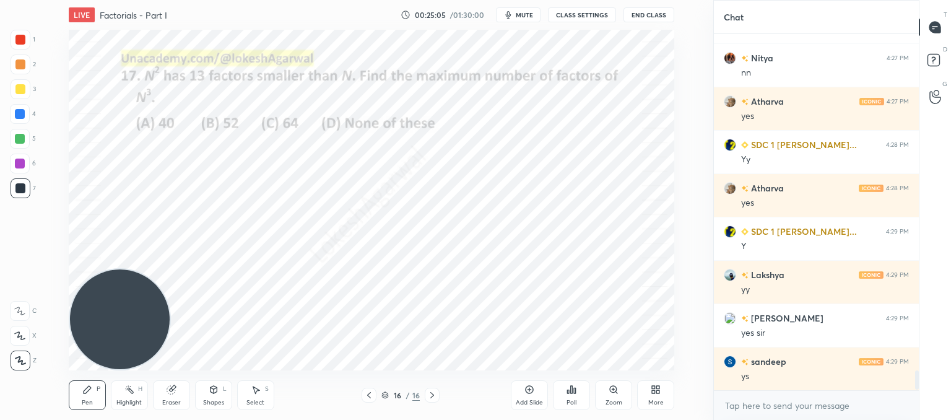
scroll to position [5904, 0]
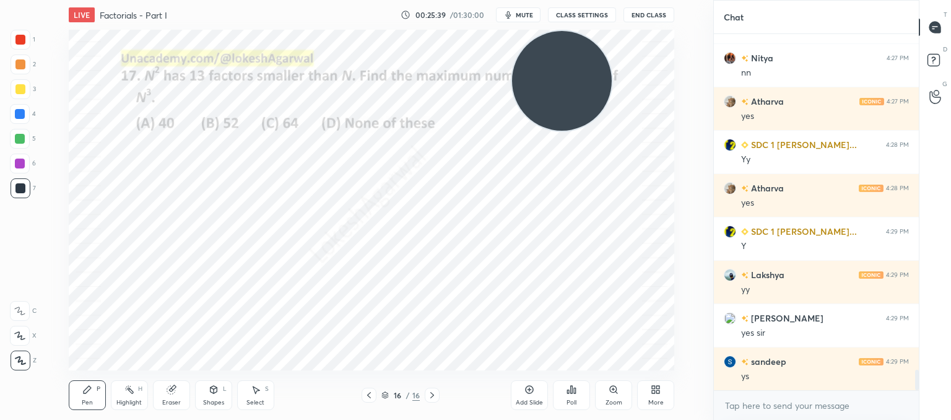
drag, startPoint x: 130, startPoint y: 309, endPoint x: 684, endPoint y: 6, distance: 631.5
click at [688, 5] on div "LIVE Factorials - Part I 00:25:39 / 01:30:00 mute CLASS SETTINGS End Class Sett…" at bounding box center [372, 210] width 664 height 420
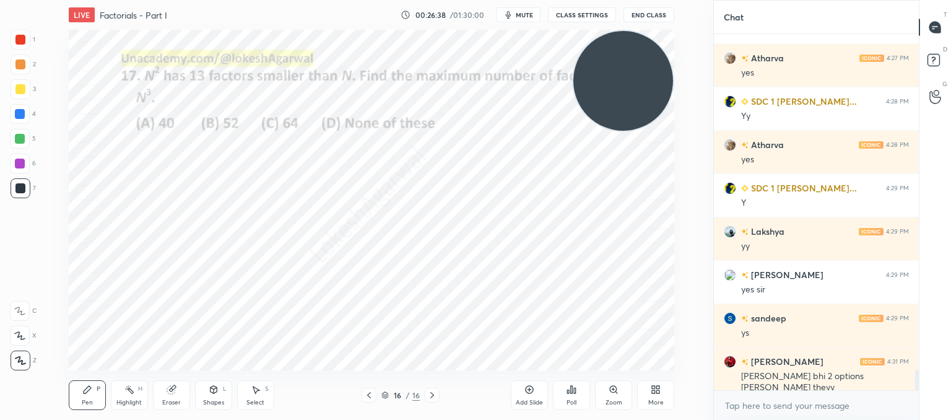
scroll to position [5991, 0]
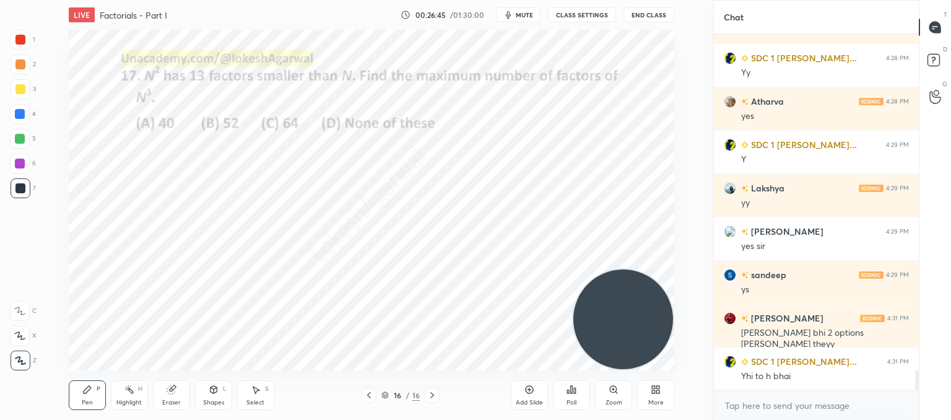
drag, startPoint x: 605, startPoint y: 99, endPoint x: 617, endPoint y: 299, distance: 199.8
click at [637, 325] on video at bounding box center [624, 319] width 100 height 100
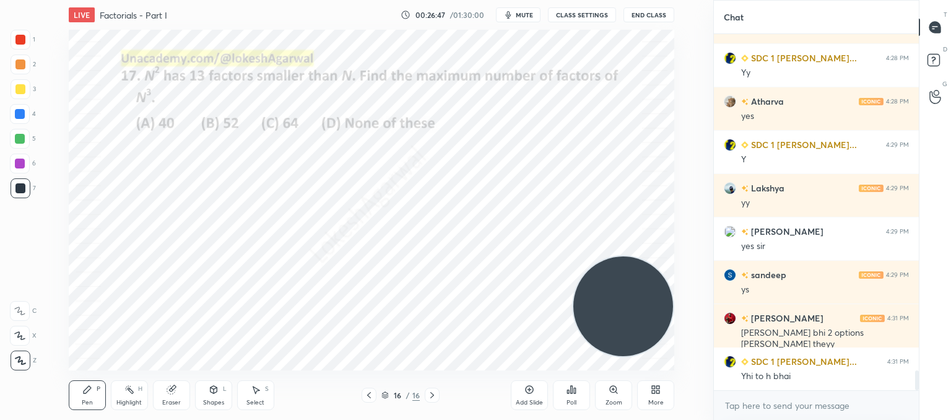
click at [365, 391] on icon at bounding box center [369, 395] width 10 height 10
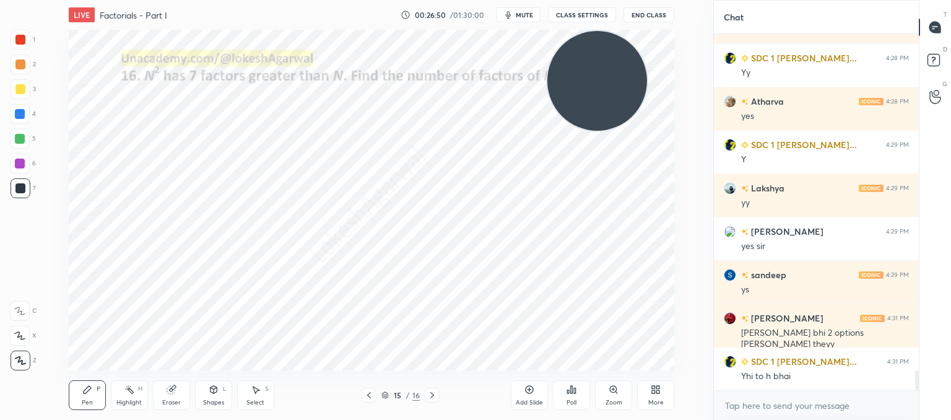
drag, startPoint x: 630, startPoint y: 308, endPoint x: 605, endPoint y: 35, distance: 273.7
click at [604, 33] on video at bounding box center [598, 81] width 100 height 100
click at [427, 396] on icon at bounding box center [432, 395] width 10 height 10
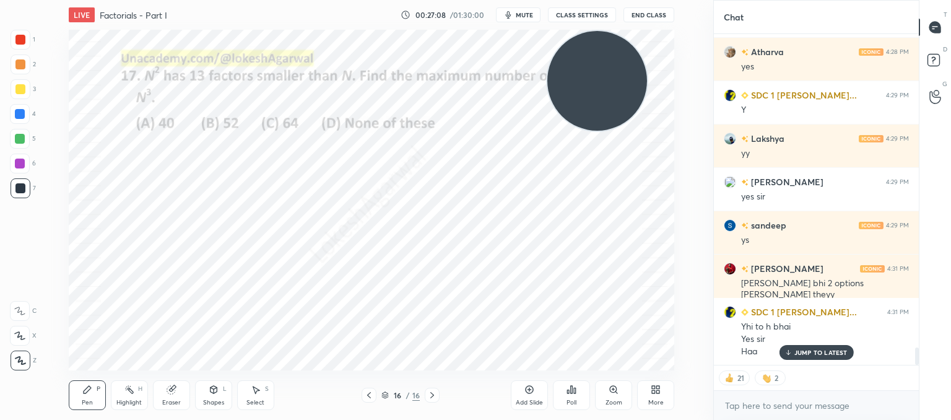
scroll to position [6070, 0]
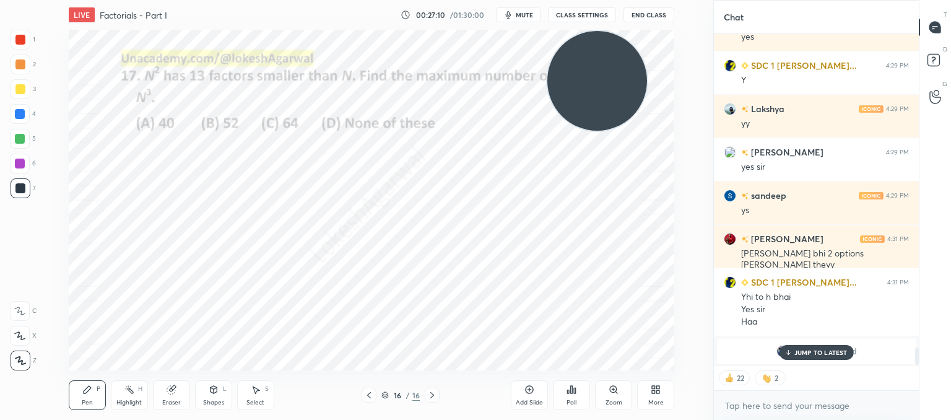
click at [813, 352] on p "JUMP TO LATEST" at bounding box center [821, 352] width 53 height 7
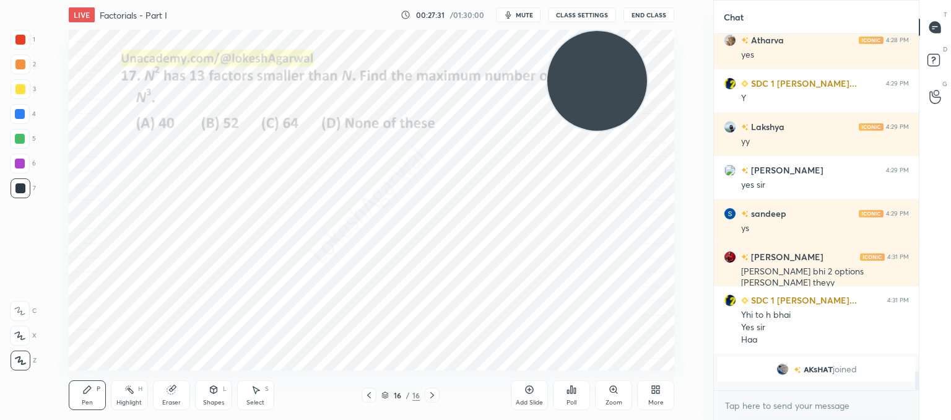
scroll to position [352, 201]
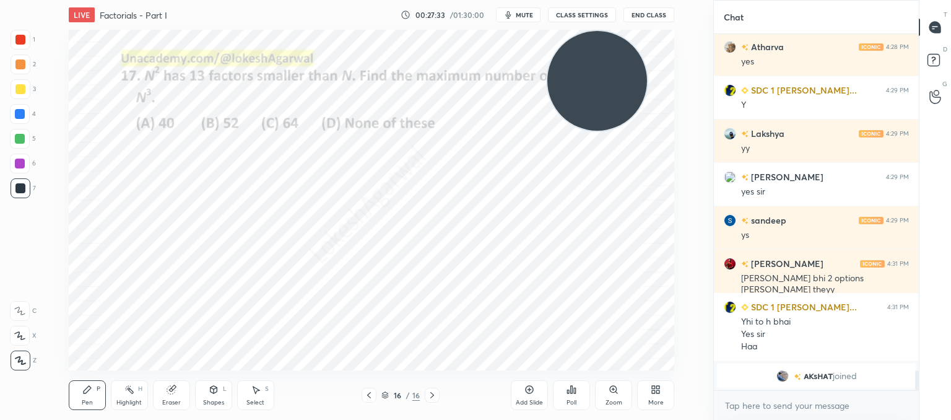
click at [372, 394] on icon at bounding box center [369, 395] width 10 height 10
click at [372, 393] on icon at bounding box center [369, 395] width 10 height 10
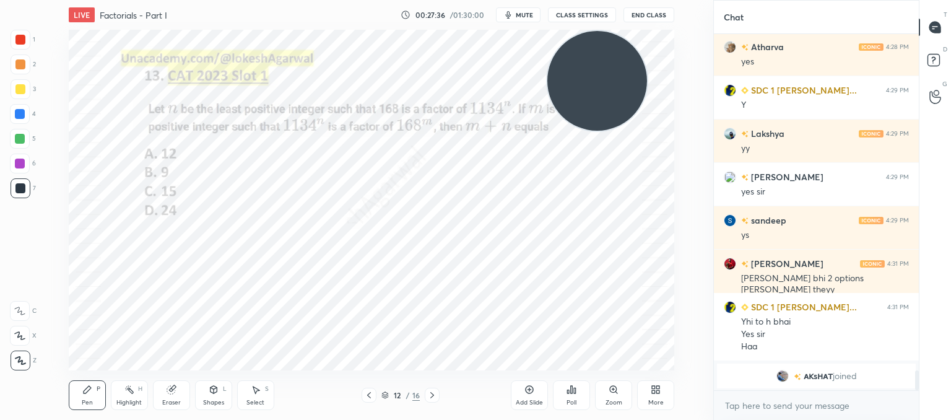
click at [372, 393] on icon at bounding box center [369, 395] width 10 height 10
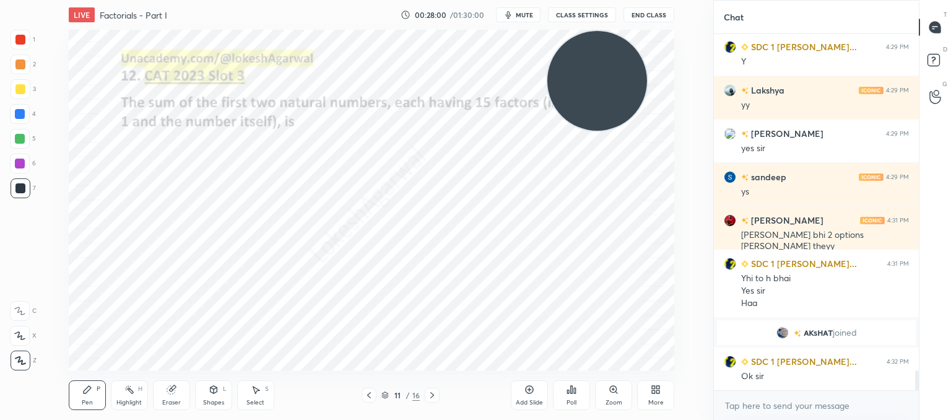
drag, startPoint x: 176, startPoint y: 392, endPoint x: 178, endPoint y: 385, distance: 7.8
click at [178, 392] on div "Eraser" at bounding box center [171, 395] width 37 height 30
drag, startPoint x: 94, startPoint y: 408, endPoint x: 118, endPoint y: 377, distance: 39.3
click at [95, 408] on div "Pen P" at bounding box center [87, 395] width 37 height 30
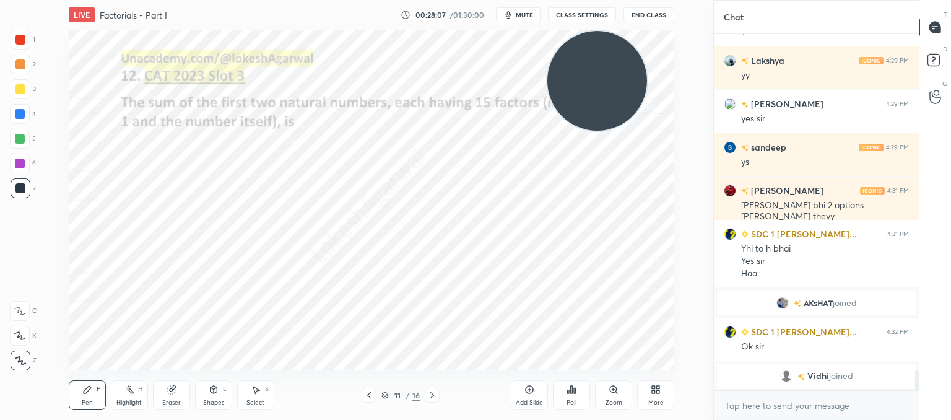
click at [268, 394] on div "Select S" at bounding box center [255, 395] width 37 height 30
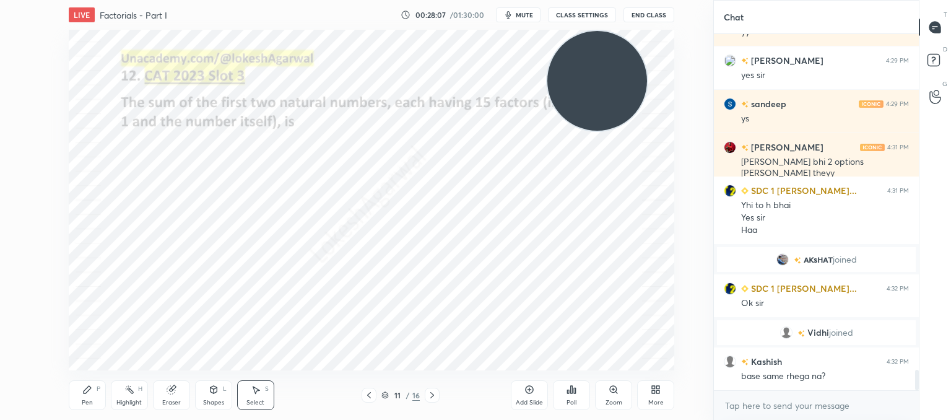
scroll to position [5903, 0]
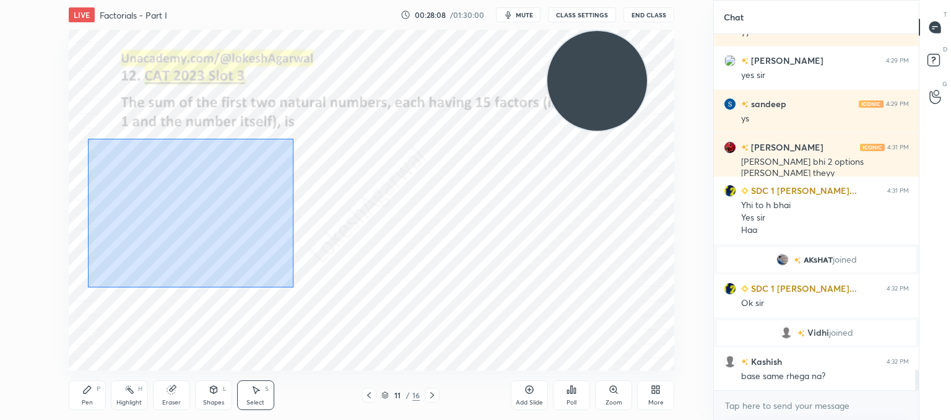
drag, startPoint x: 293, startPoint y: 287, endPoint x: 88, endPoint y: 139, distance: 253.3
click at [88, 139] on div "0 ° Undo Copy Paste here Duplicate Duplicate to new slide Delete" at bounding box center [372, 200] width 606 height 341
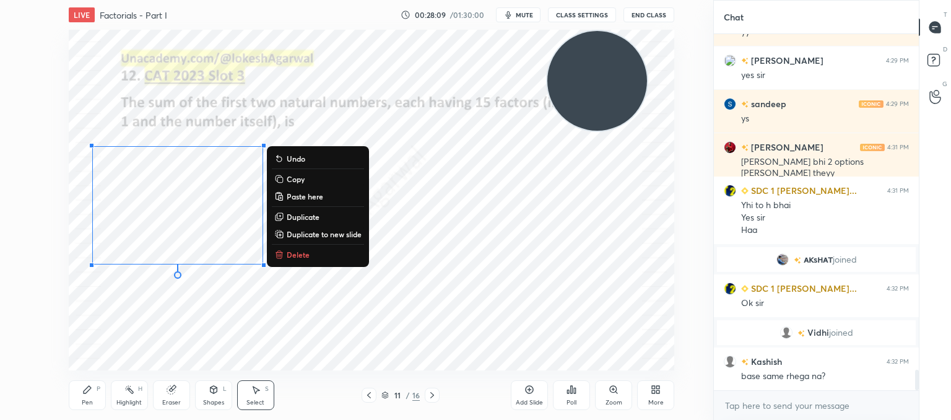
scroll to position [5980, 0]
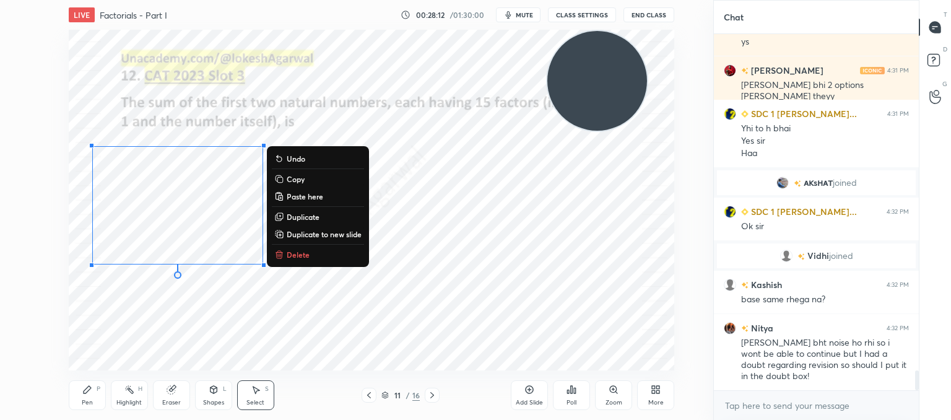
click at [299, 258] on p "Delete" at bounding box center [298, 255] width 23 height 10
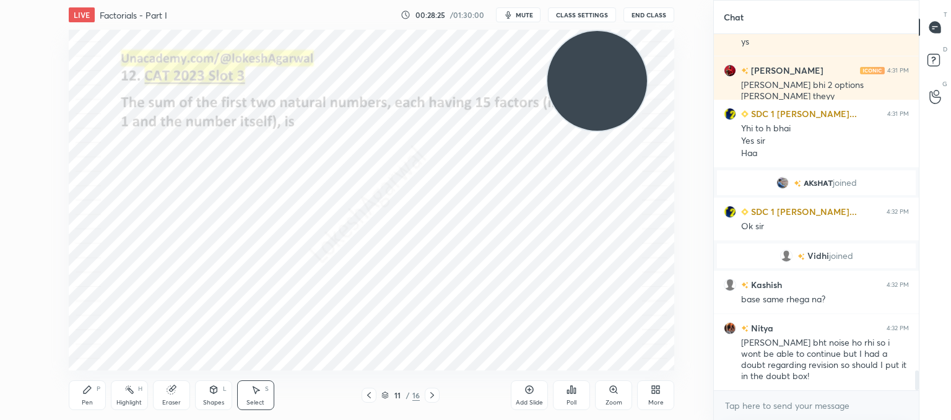
click at [429, 388] on div at bounding box center [432, 395] width 15 height 15
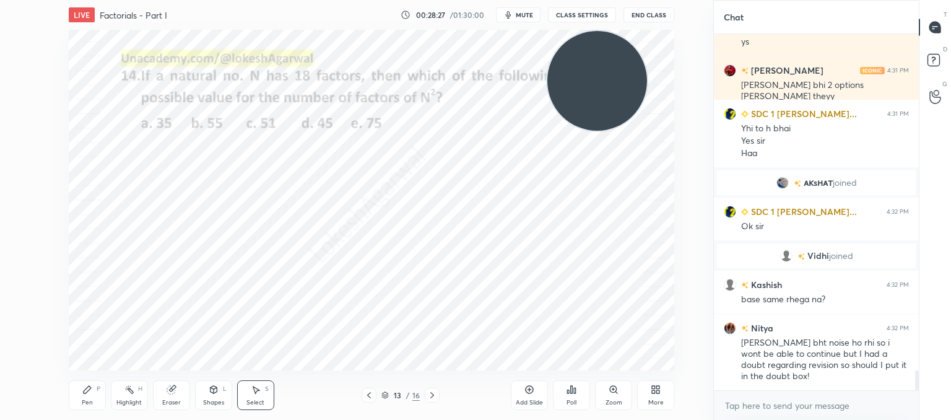
click at [429, 388] on div at bounding box center [432, 395] width 15 height 15
click at [429, 393] on icon at bounding box center [432, 395] width 10 height 10
click at [432, 395] on icon at bounding box center [432, 395] width 10 height 10
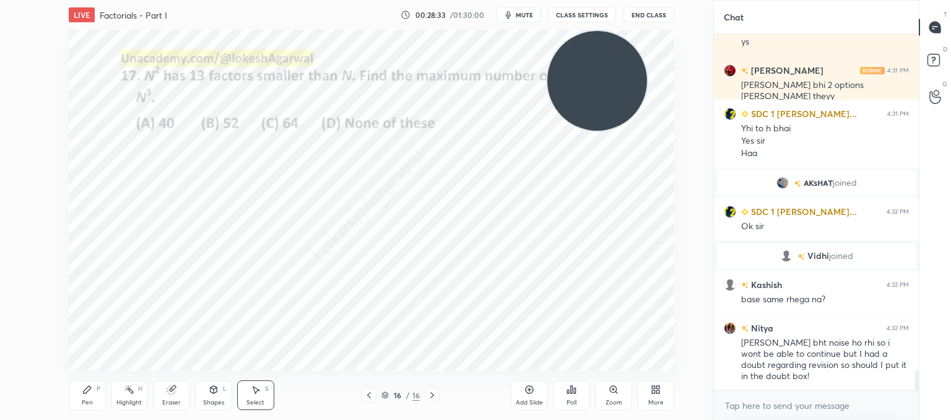
click at [523, 392] on div "Add Slide" at bounding box center [529, 395] width 37 height 30
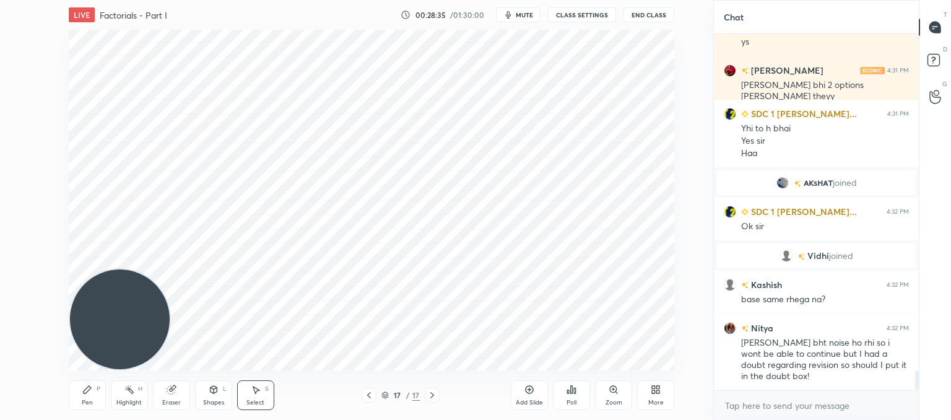
drag, startPoint x: 604, startPoint y: 102, endPoint x: 0, endPoint y: 354, distance: 654.4
click at [0, 354] on div "1 2 3 4 5 6 7 C X Z C X Z E E Erase all H H LIVE Factorials - Part I 00:28:35 /…" at bounding box center [352, 210] width 704 height 420
click at [86, 392] on icon at bounding box center [87, 389] width 7 height 7
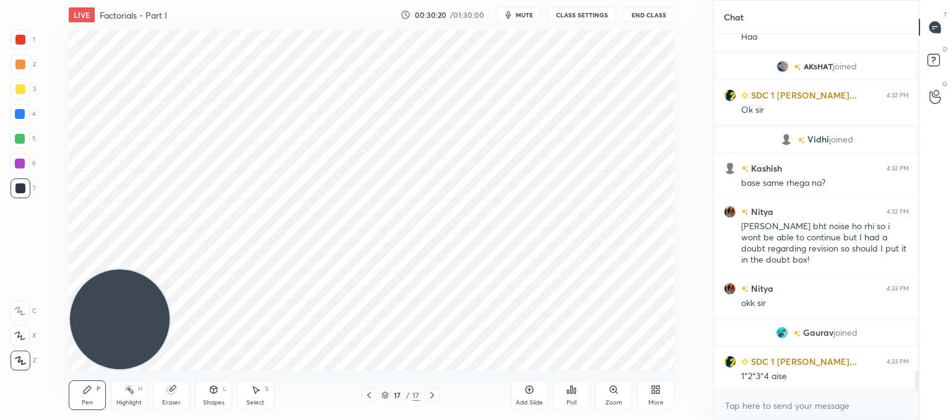
scroll to position [6089, 0]
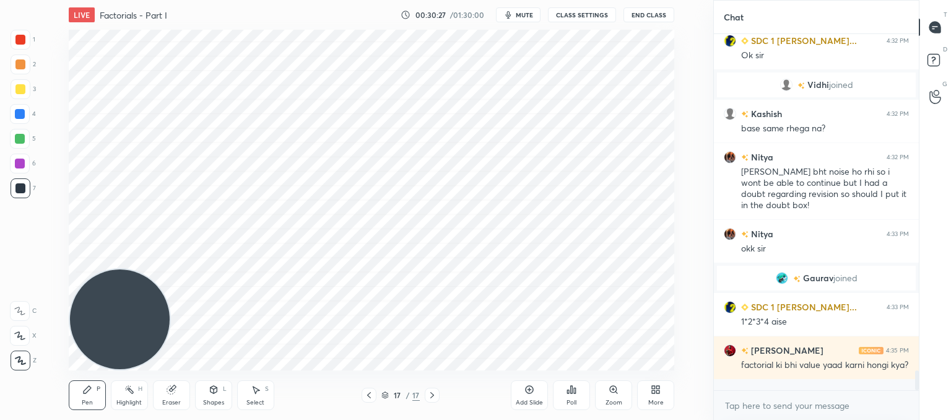
drag, startPoint x: 529, startPoint y: 390, endPoint x: 522, endPoint y: 380, distance: 12.4
click at [528, 388] on icon at bounding box center [530, 390] width 10 height 10
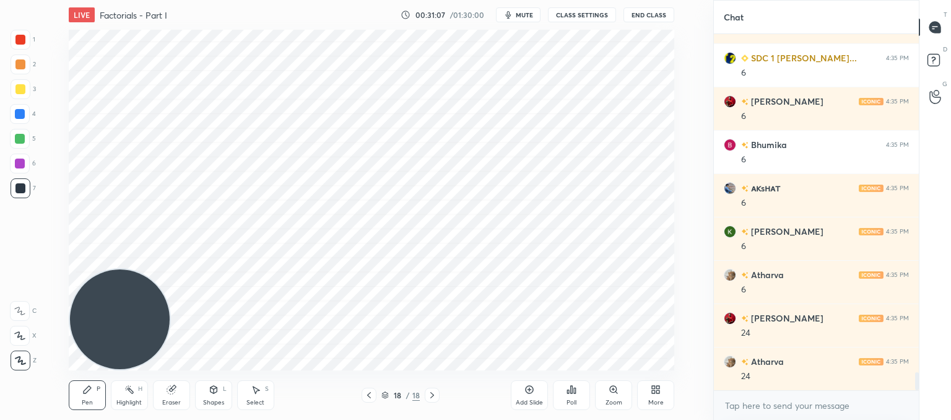
scroll to position [6851, 0]
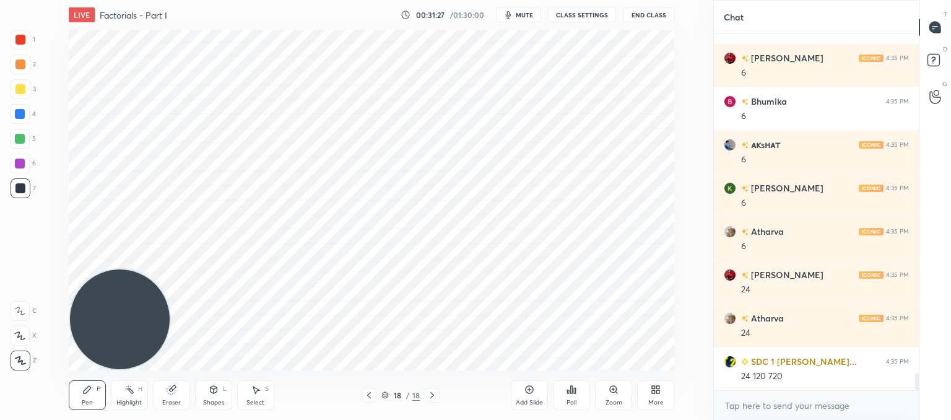
click at [532, 390] on icon at bounding box center [530, 390] width 10 height 10
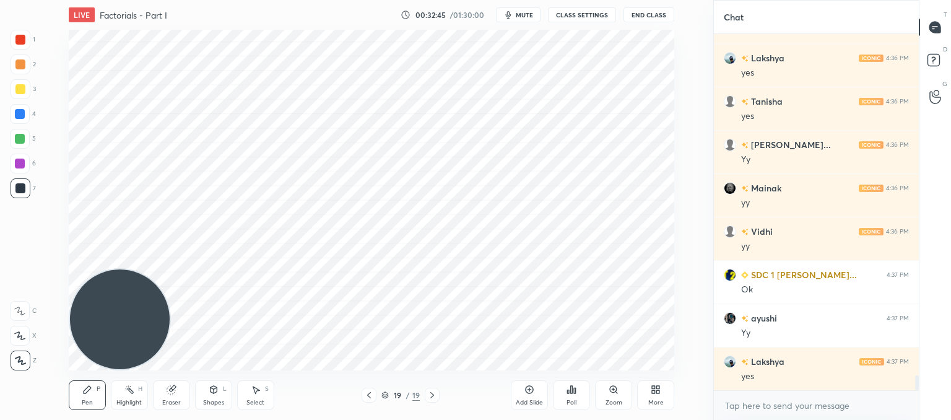
scroll to position [8109, 0]
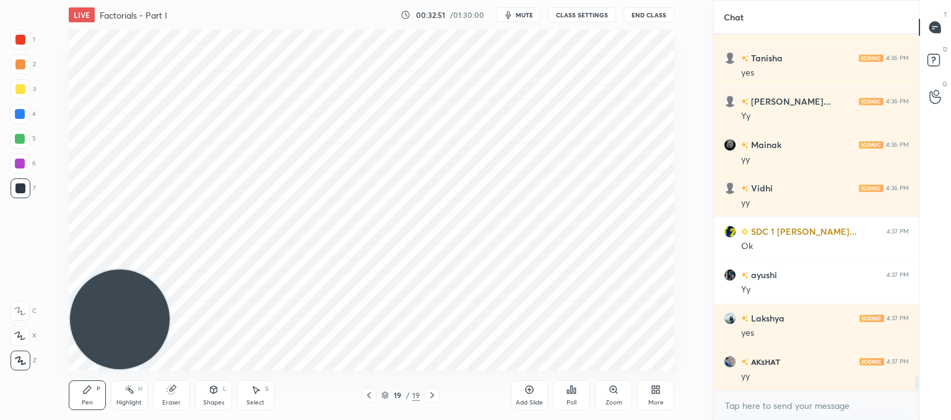
drag, startPoint x: 473, startPoint y: 400, endPoint x: 530, endPoint y: 402, distance: 56.4
click at [492, 409] on div "Pen P Highlight H Eraser Shapes L Select S 19 / 19 Add Slide Poll Zoom More" at bounding box center [372, 395] width 606 height 50
click at [529, 393] on icon at bounding box center [530, 390] width 8 height 8
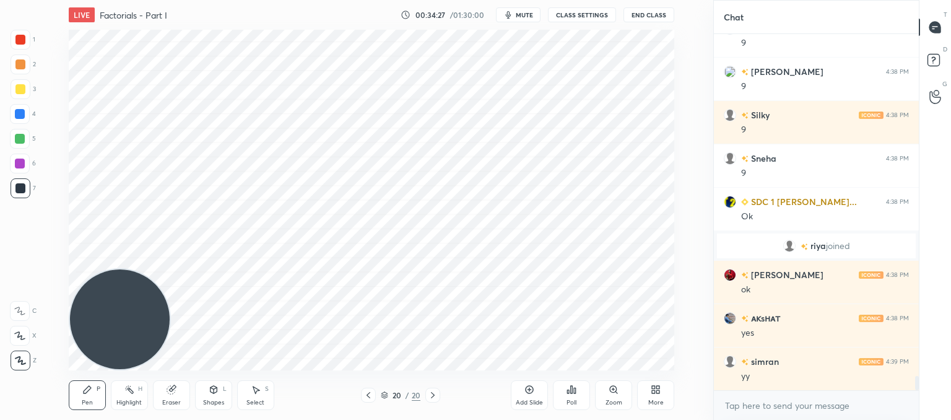
scroll to position [8518, 0]
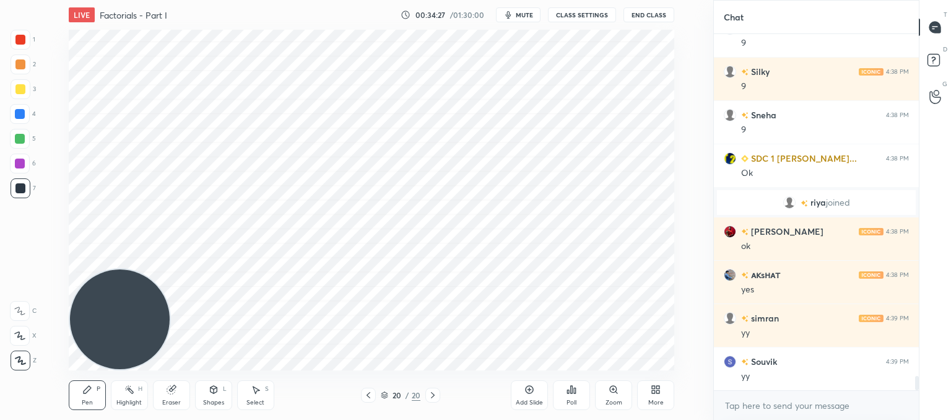
click at [523, 400] on div "Add Slide" at bounding box center [529, 403] width 27 height 6
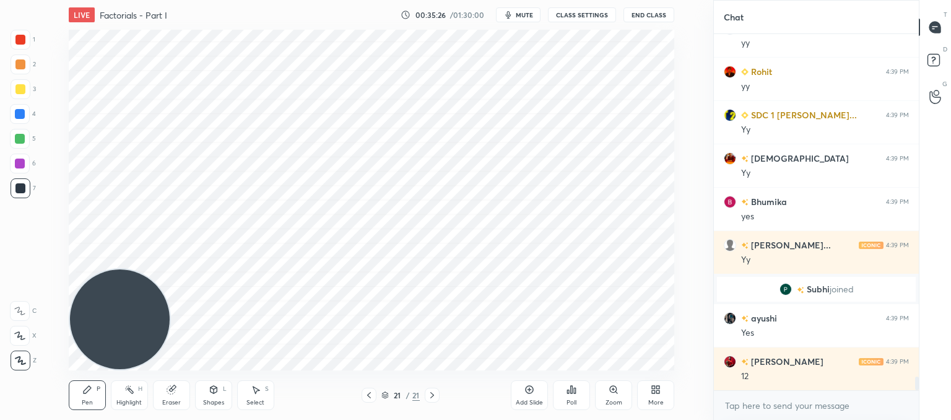
scroll to position [8790, 0]
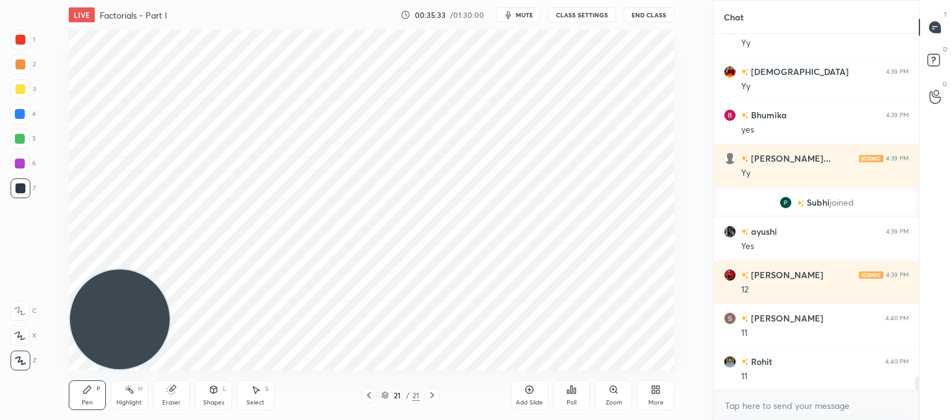
drag, startPoint x: 172, startPoint y: 390, endPoint x: 178, endPoint y: 374, distance: 17.5
click at [175, 389] on icon at bounding box center [172, 390] width 10 height 10
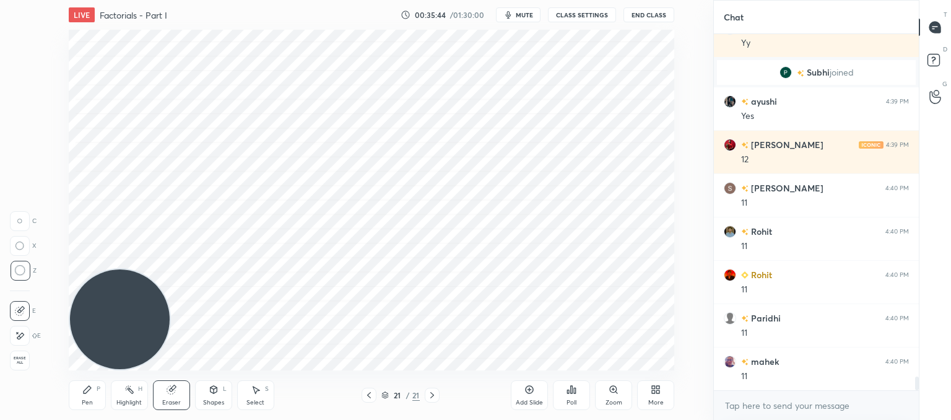
scroll to position [9006, 0]
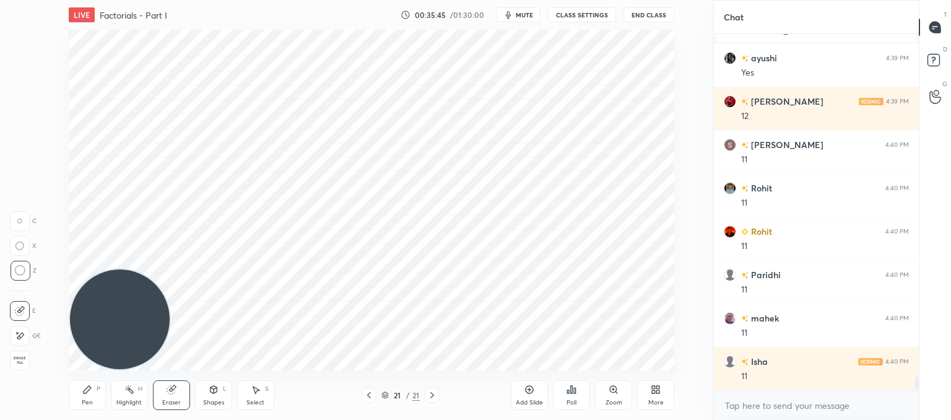
drag, startPoint x: 75, startPoint y: 393, endPoint x: 79, endPoint y: 377, distance: 16.7
click at [76, 392] on div "Pen P" at bounding box center [87, 395] width 37 height 30
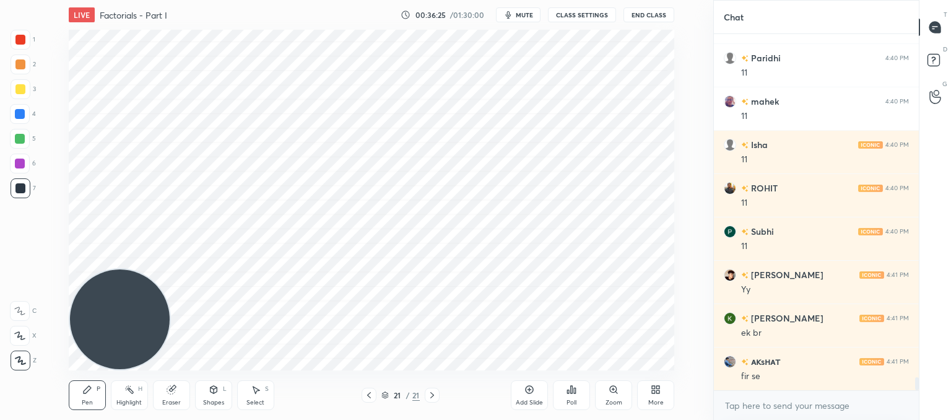
scroll to position [9266, 0]
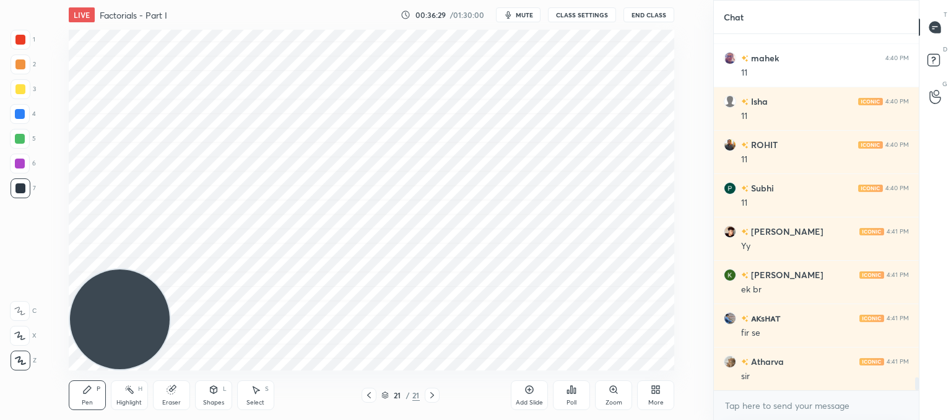
drag, startPoint x: 258, startPoint y: 396, endPoint x: 311, endPoint y: 377, distance: 56.6
click at [260, 395] on div "Select S" at bounding box center [255, 395] width 37 height 30
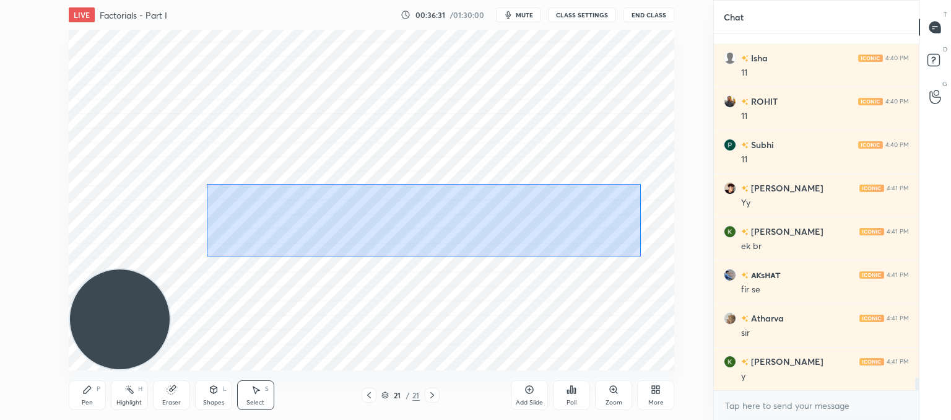
scroll to position [9353, 0]
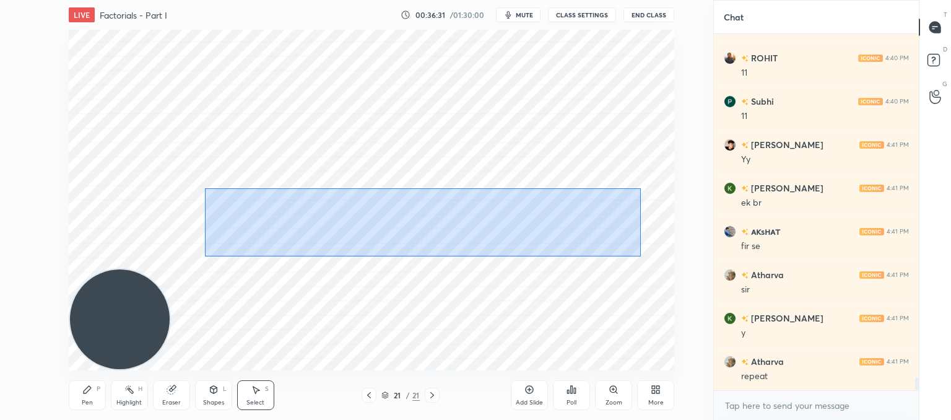
drag, startPoint x: 640, startPoint y: 251, endPoint x: 204, endPoint y: 189, distance: 439.9
click at [204, 189] on div "0 ° Undo Copy Paste here Duplicate Duplicate to new slide Delete" at bounding box center [372, 200] width 606 height 341
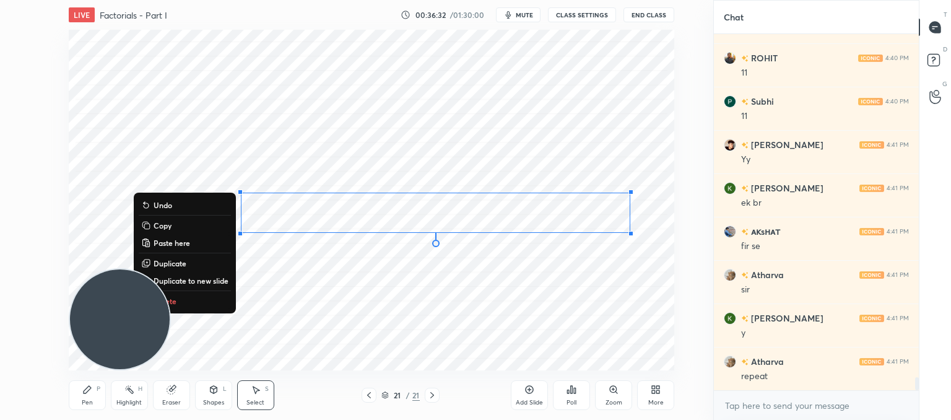
click at [185, 303] on button "Delete" at bounding box center [185, 301] width 92 height 15
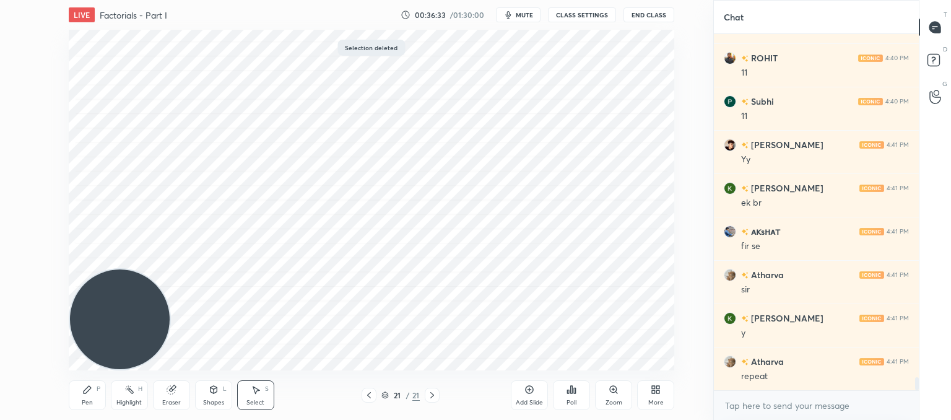
drag, startPoint x: 81, startPoint y: 385, endPoint x: 164, endPoint y: 343, distance: 93.4
click at [82, 385] on div "Pen P" at bounding box center [87, 395] width 37 height 30
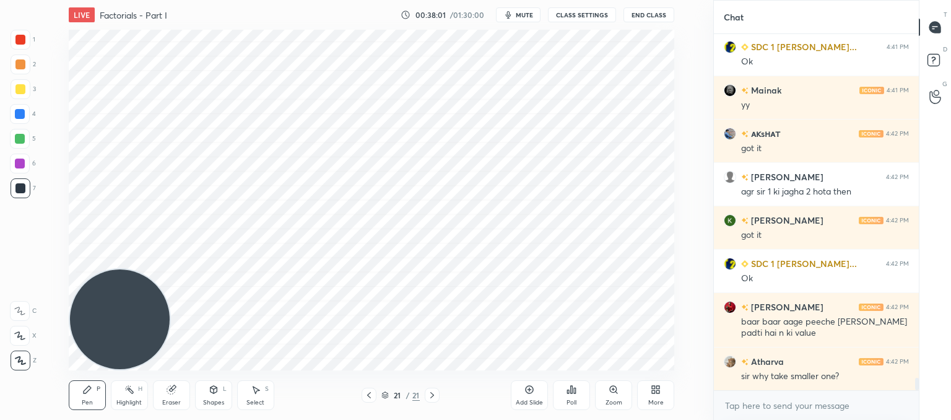
scroll to position [9971, 0]
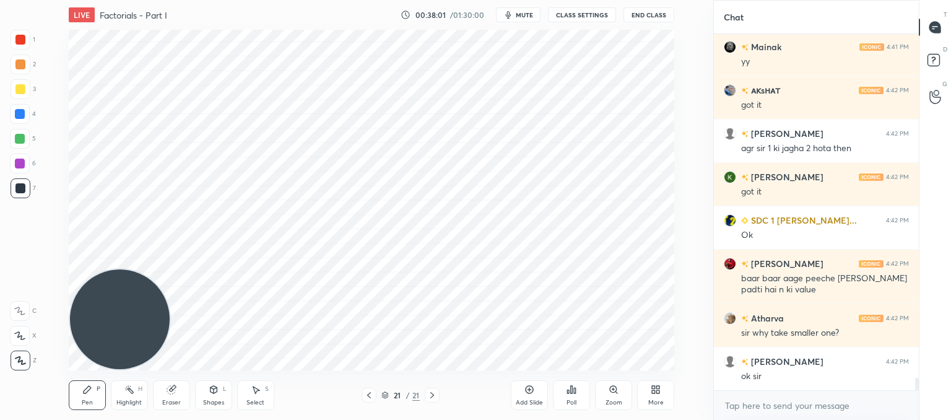
click at [178, 384] on div "Eraser" at bounding box center [171, 395] width 37 height 30
click at [82, 396] on div "Pen P" at bounding box center [87, 395] width 37 height 30
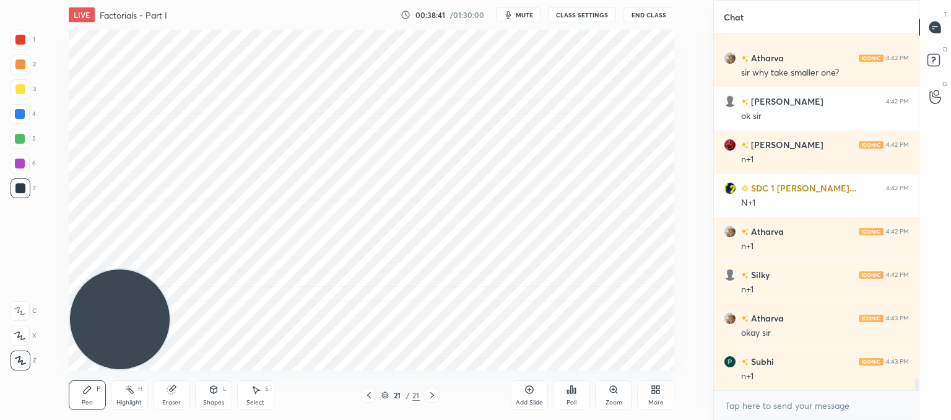
scroll to position [10275, 0]
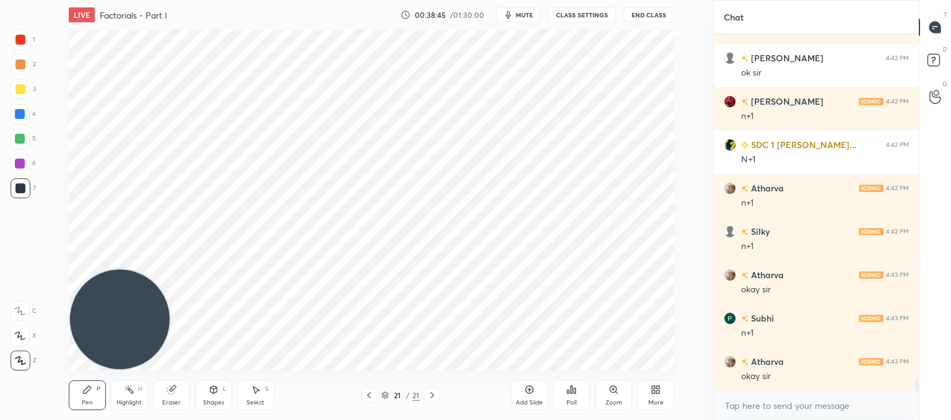
click at [531, 398] on div "Add Slide" at bounding box center [529, 395] width 37 height 30
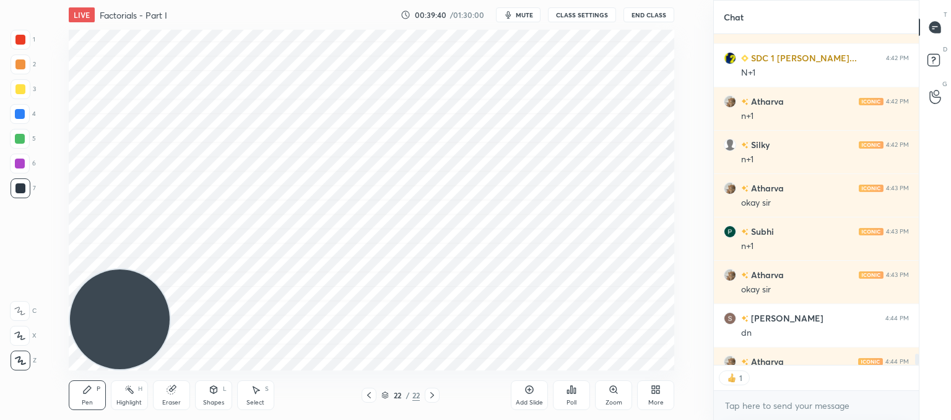
scroll to position [4, 4]
click at [577, 398] on div "Poll" at bounding box center [571, 395] width 37 height 30
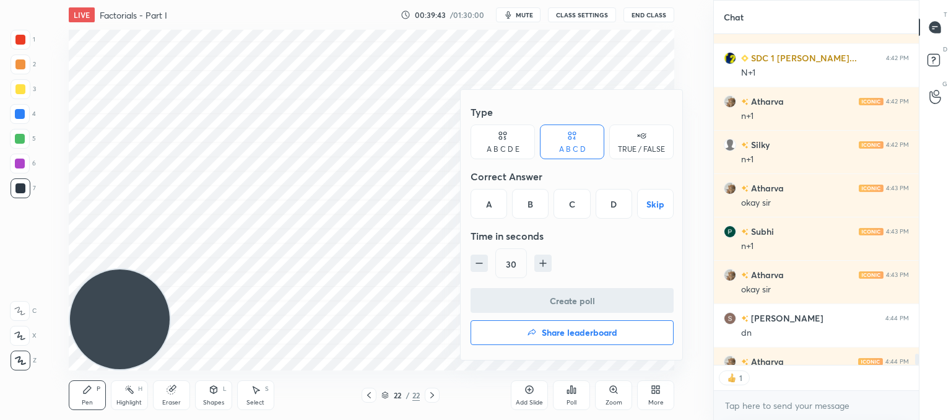
click at [529, 201] on div "B" at bounding box center [530, 204] width 37 height 30
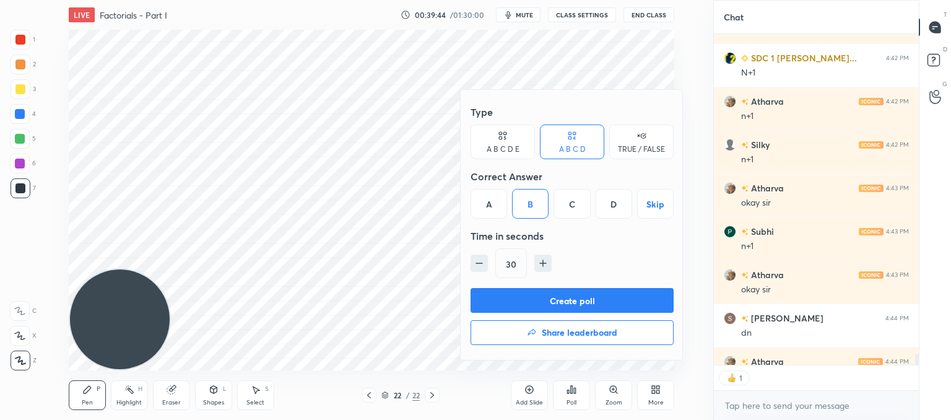
click at [483, 132] on div "A B C D E" at bounding box center [503, 142] width 64 height 35
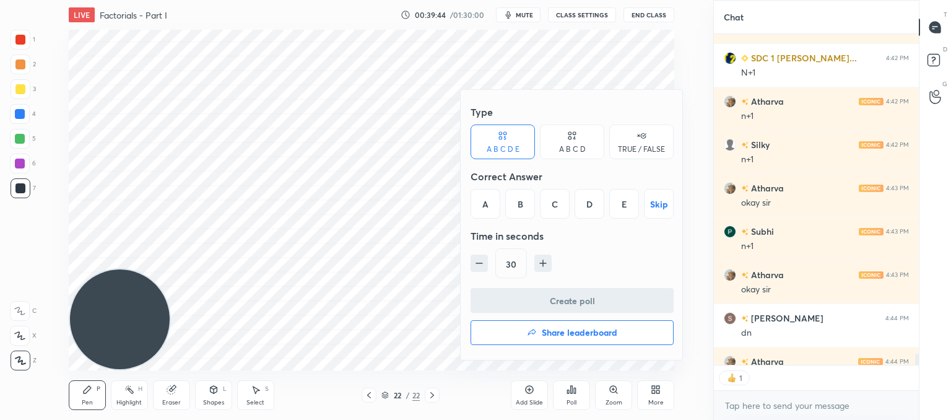
click at [526, 203] on div "B" at bounding box center [520, 204] width 30 height 30
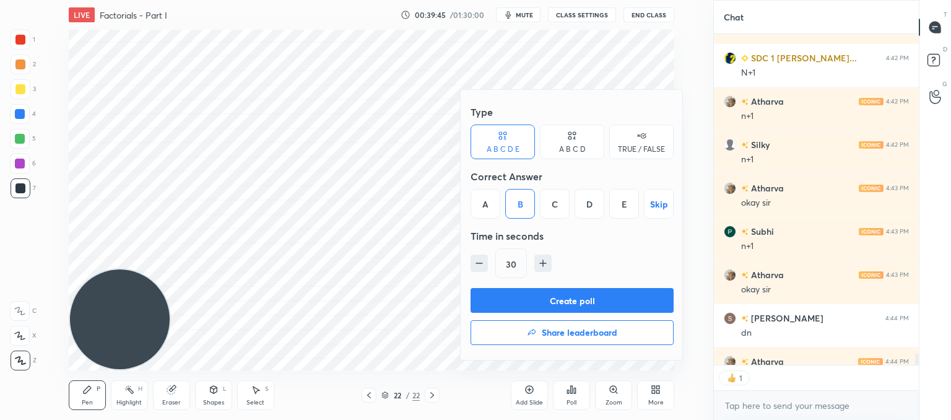
click at [546, 300] on button "Create poll" at bounding box center [572, 300] width 203 height 25
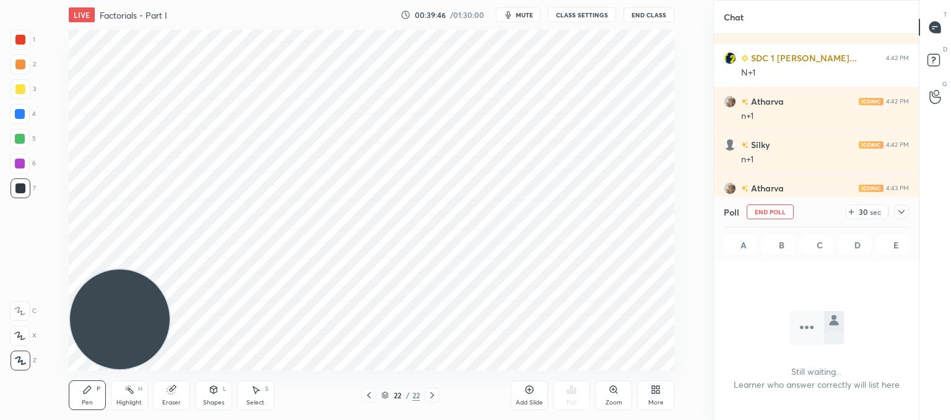
scroll to position [186, 201]
click at [255, 395] on div "Select S" at bounding box center [255, 395] width 37 height 30
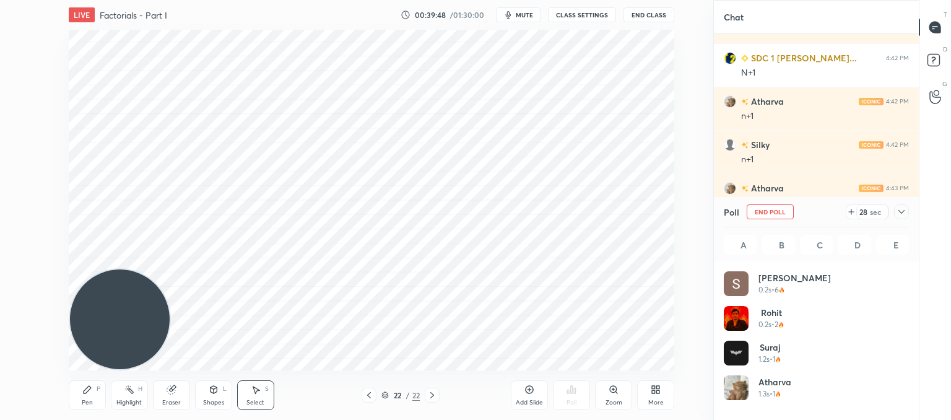
scroll to position [145, 181]
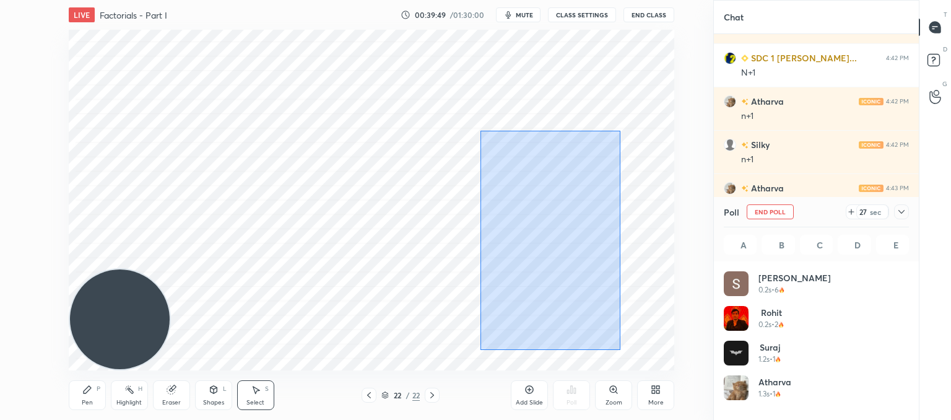
drag, startPoint x: 621, startPoint y: 350, endPoint x: 484, endPoint y: 124, distance: 264.3
click at [483, 124] on div "0 ° Undo Copy Paste here Duplicate Duplicate to new slide Delete" at bounding box center [372, 200] width 606 height 341
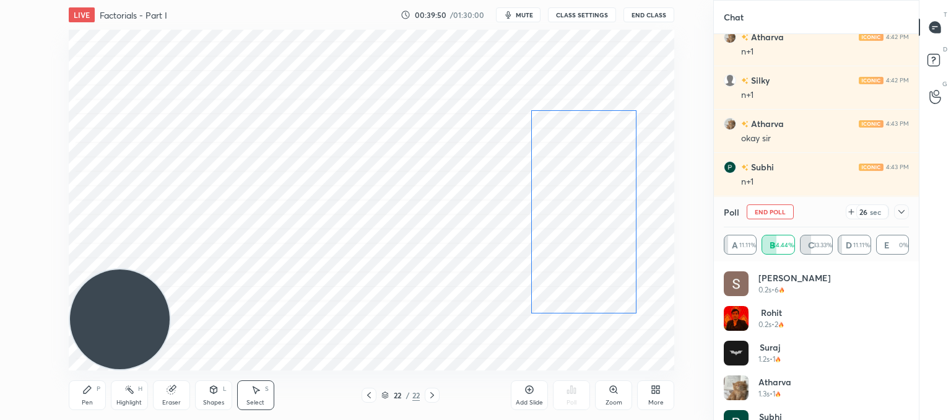
scroll to position [4, 4]
drag, startPoint x: 548, startPoint y: 194, endPoint x: 595, endPoint y: 174, distance: 50.5
click at [595, 174] on div "0 ° Undo Copy Paste here Duplicate Duplicate to new slide Delete" at bounding box center [372, 200] width 606 height 341
click at [404, 261] on div "0 ° Undo Copy Paste here Duplicate Duplicate to new slide Delete" at bounding box center [372, 200] width 606 height 341
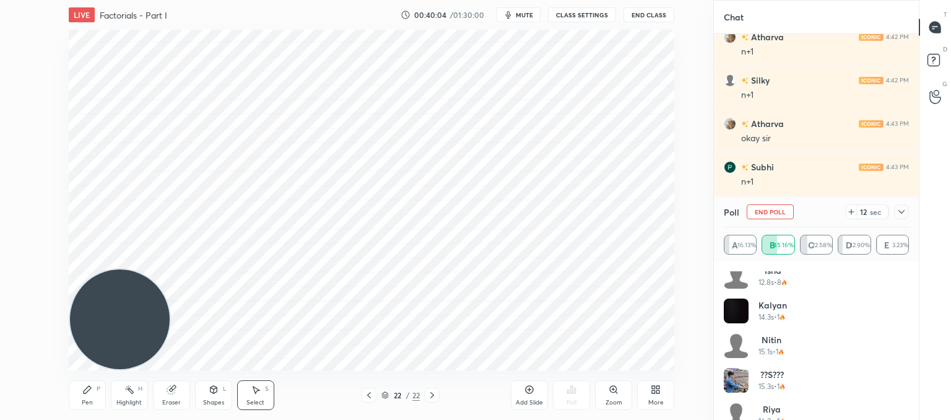
scroll to position [337, 0]
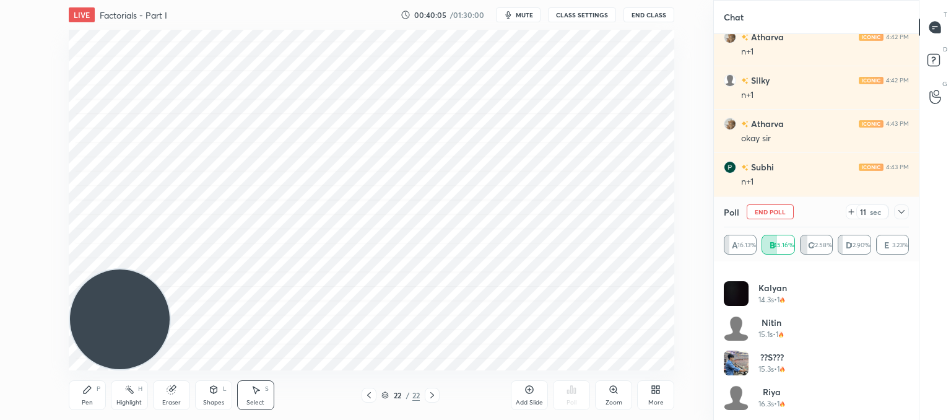
click at [853, 213] on icon at bounding box center [852, 212] width 10 height 10
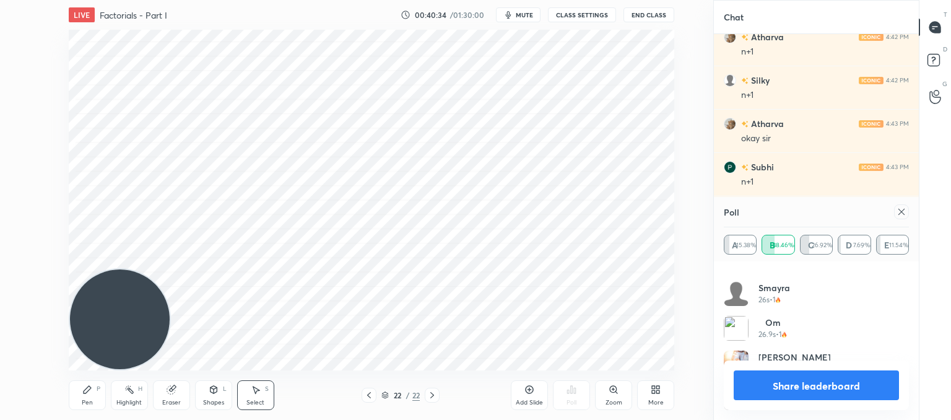
click at [902, 214] on icon at bounding box center [902, 212] width 10 height 10
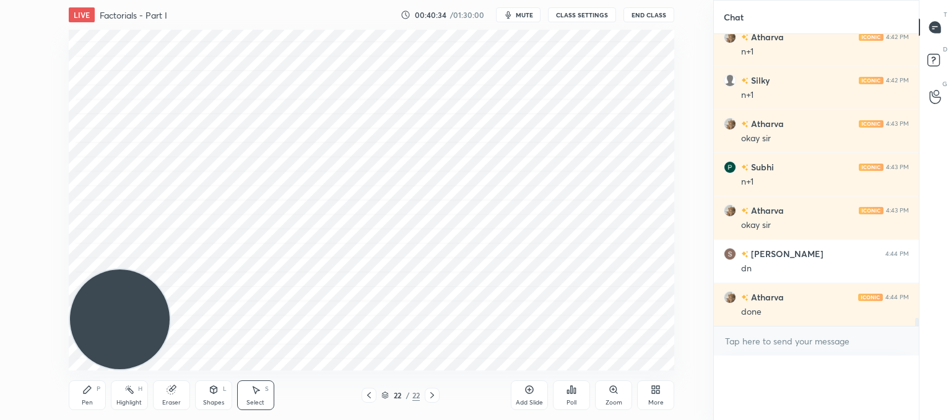
scroll to position [4, 4]
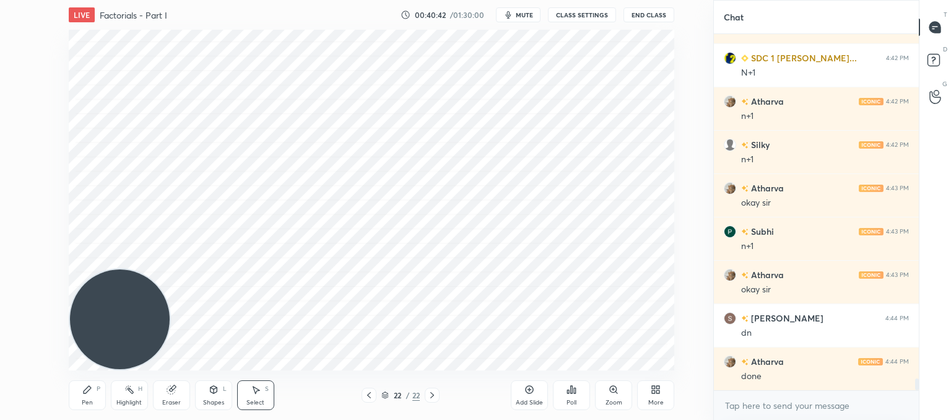
click at [87, 395] on div "Pen P" at bounding box center [87, 395] width 37 height 30
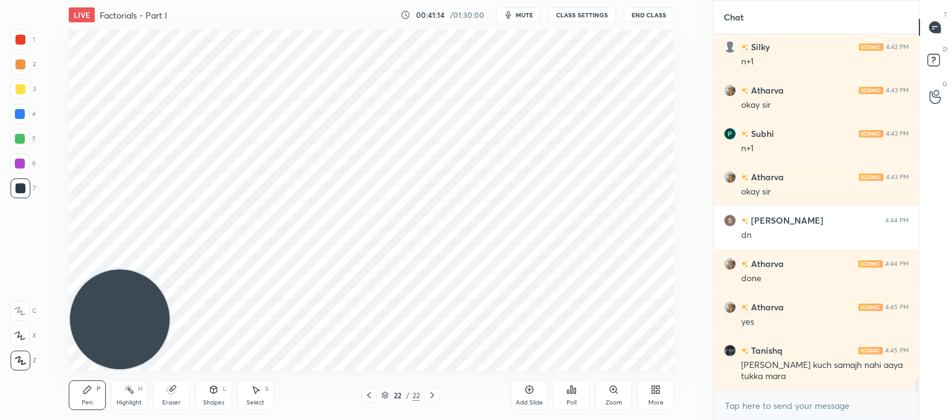
scroll to position [10503, 0]
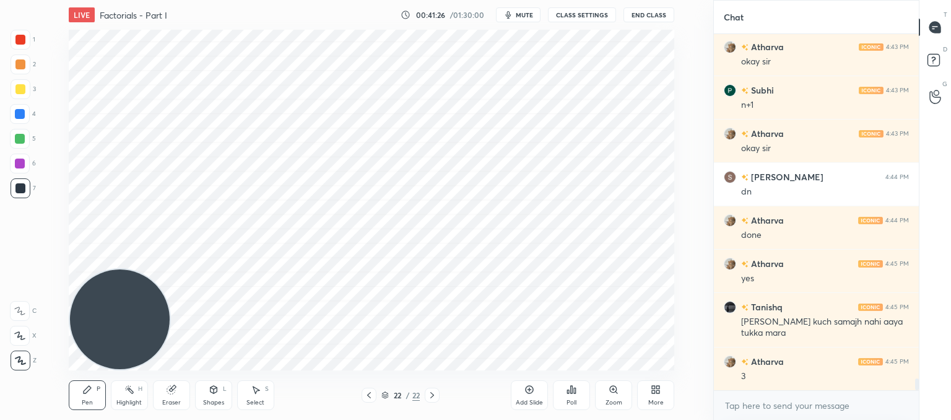
drag, startPoint x: 243, startPoint y: 398, endPoint x: 251, endPoint y: 391, distance: 11.0
click at [245, 398] on div "Select S" at bounding box center [255, 395] width 37 height 30
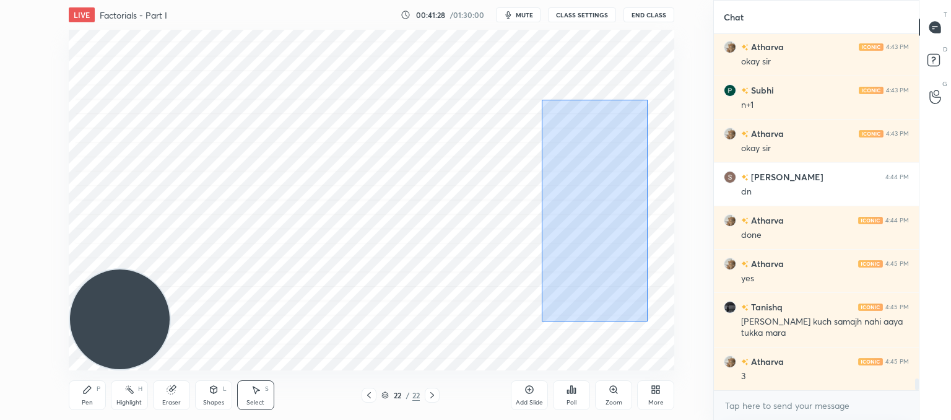
drag, startPoint x: 626, startPoint y: 320, endPoint x: 559, endPoint y: 128, distance: 203.5
click at [542, 102] on div "0 ° Undo Copy Paste here Duplicate Duplicate to new slide Delete" at bounding box center [372, 200] width 606 height 341
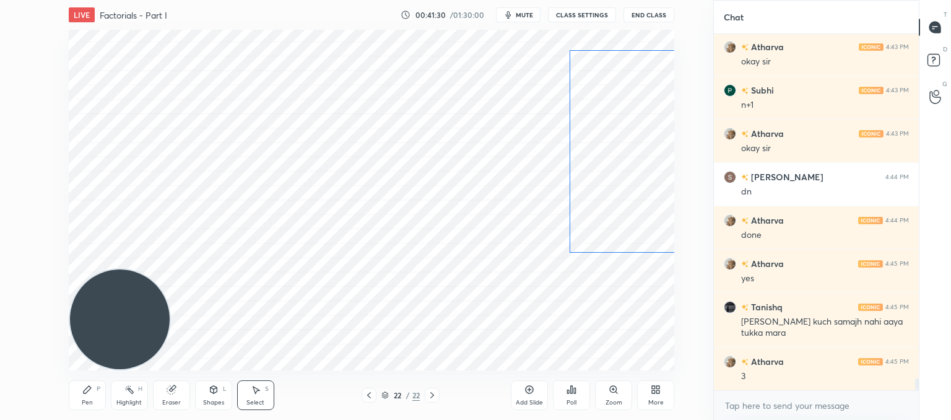
drag, startPoint x: 575, startPoint y: 201, endPoint x: 610, endPoint y: 142, distance: 68.0
click at [610, 142] on div "0 ° Undo Copy Paste here Duplicate Duplicate to new slide Delete" at bounding box center [372, 200] width 606 height 341
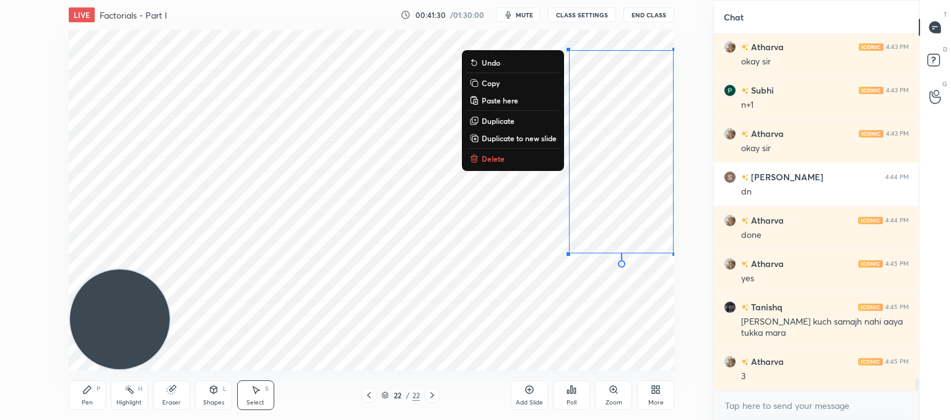
click at [376, 273] on div "0 ° Undo Copy Paste here Duplicate Duplicate to new slide Delete" at bounding box center [372, 200] width 606 height 341
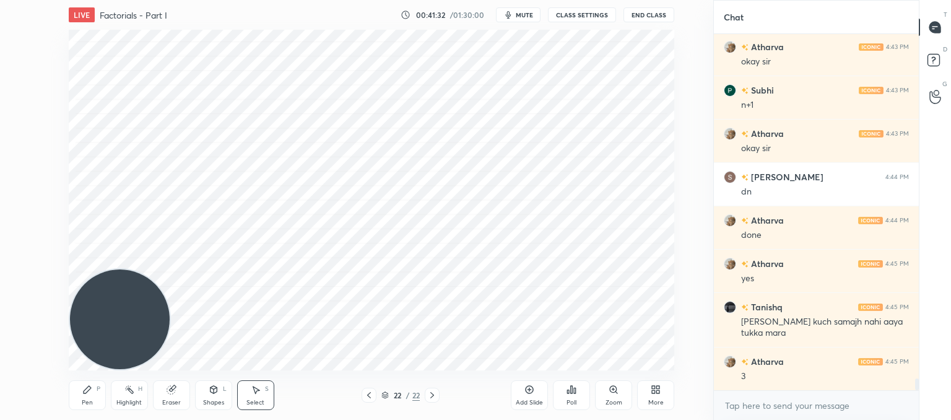
click at [202, 251] on div "0 ° Undo Copy Paste here Duplicate Duplicate to new slide Delete" at bounding box center [372, 200] width 606 height 341
drag, startPoint x: 85, startPoint y: 396, endPoint x: 110, endPoint y: 385, distance: 28.0
click at [87, 395] on div "Pen P" at bounding box center [87, 395] width 37 height 30
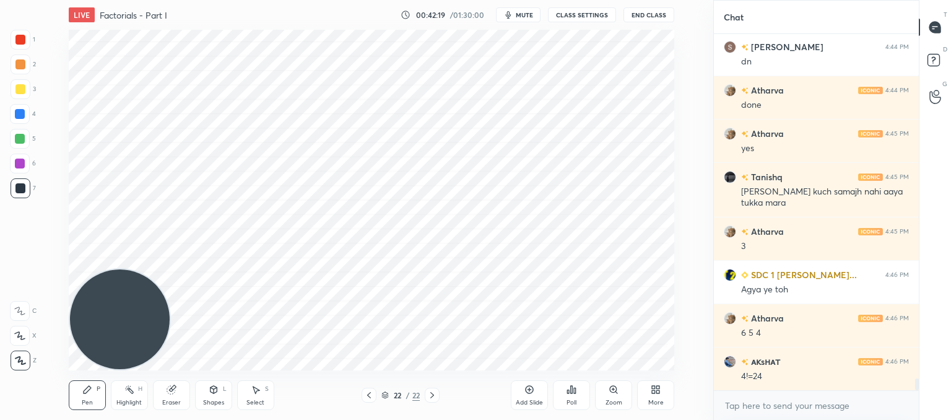
scroll to position [10676, 0]
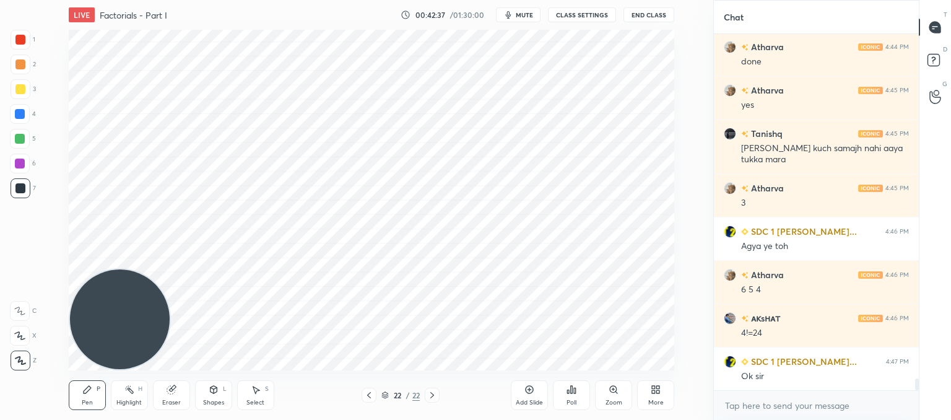
click at [369, 395] on icon at bounding box center [369, 395] width 10 height 10
click at [369, 391] on icon at bounding box center [369, 395] width 10 height 10
click at [366, 397] on icon at bounding box center [369, 395] width 10 height 10
click at [435, 393] on icon at bounding box center [432, 395] width 10 height 10
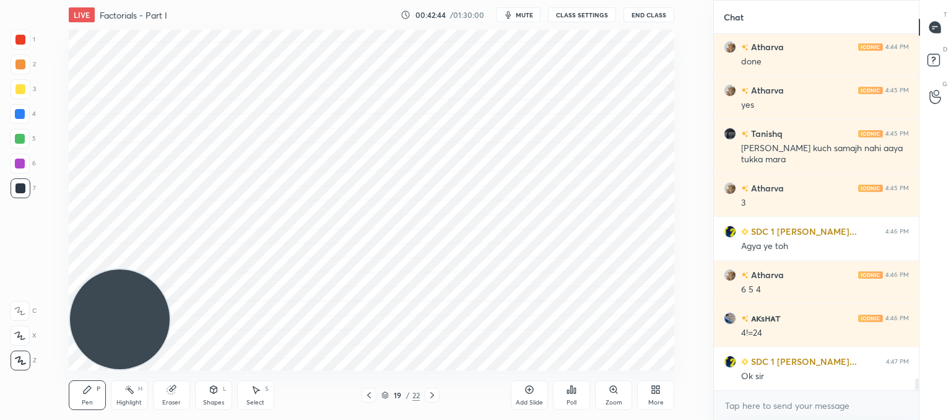
click at [435, 393] on icon at bounding box center [432, 395] width 10 height 10
click at [435, 392] on icon at bounding box center [432, 395] width 10 height 10
click at [431, 400] on div at bounding box center [432, 395] width 15 height 15
click at [433, 396] on icon at bounding box center [432, 395] width 4 height 6
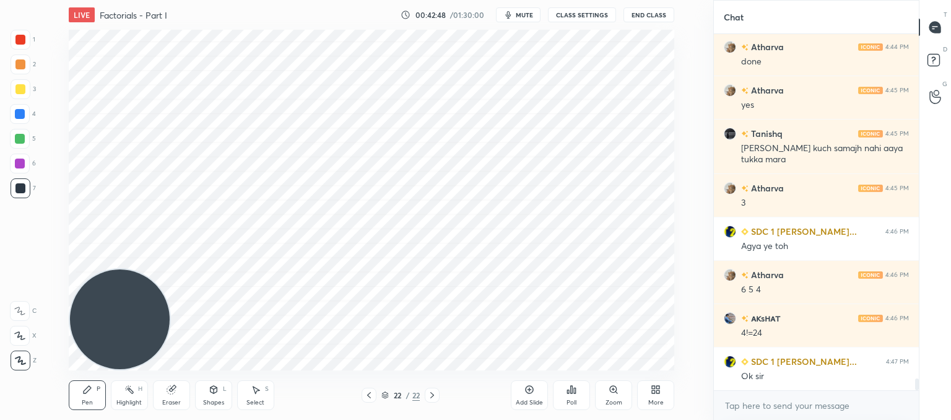
click at [527, 400] on div "Add Slide" at bounding box center [529, 403] width 27 height 6
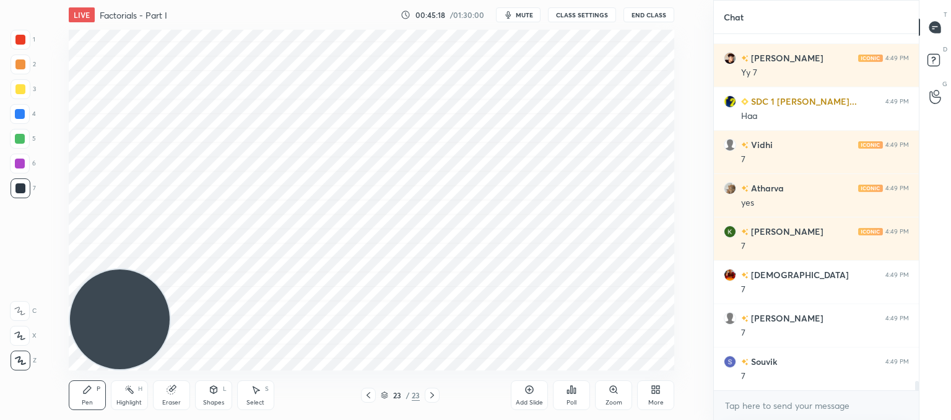
scroll to position [13148, 0]
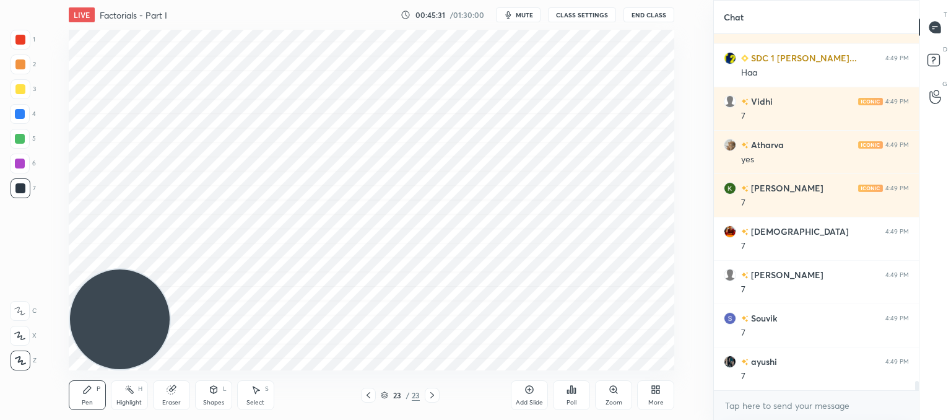
click at [530, 400] on div "Add Slide" at bounding box center [529, 403] width 27 height 6
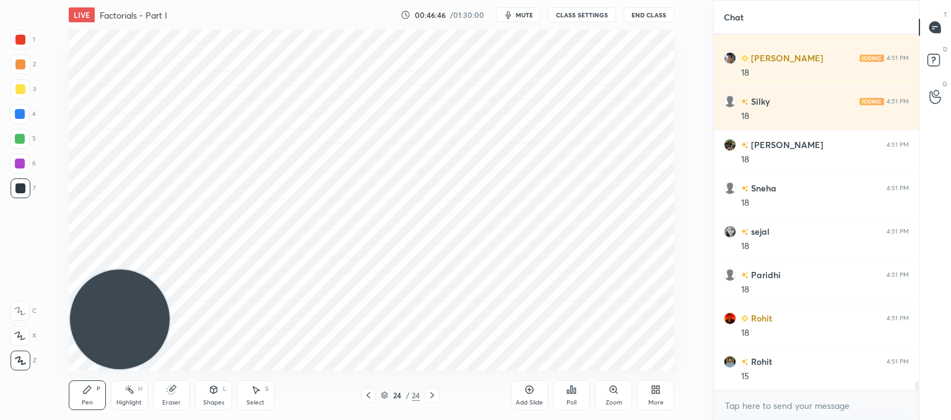
scroll to position [13842, 0]
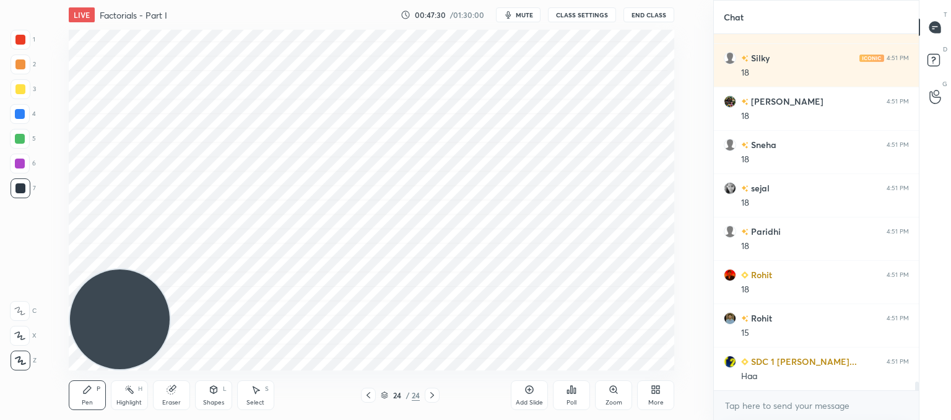
drag, startPoint x: 533, startPoint y: 391, endPoint x: 523, endPoint y: 370, distance: 23.3
click at [533, 391] on icon at bounding box center [530, 390] width 10 height 10
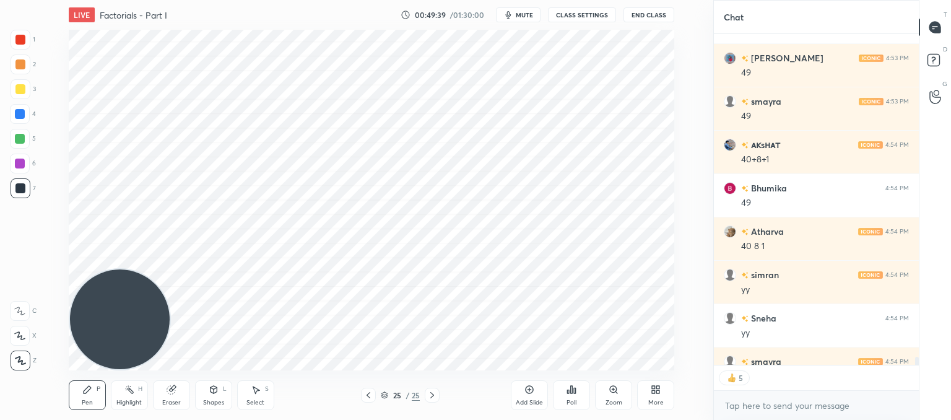
scroll to position [14737, 0]
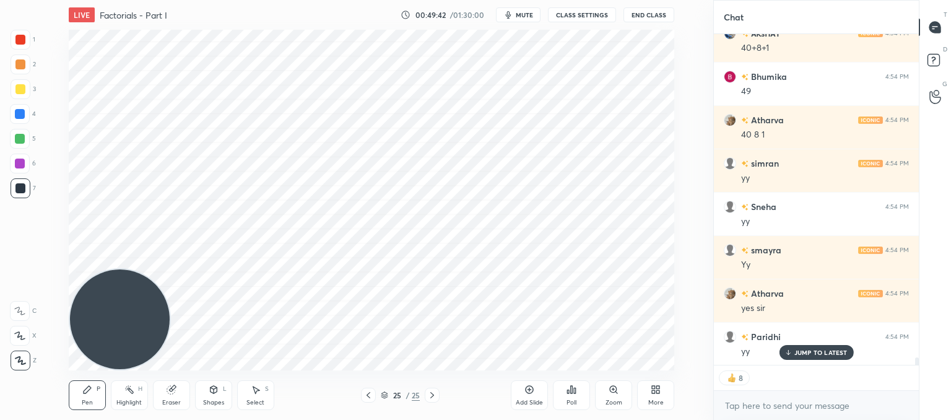
click at [531, 394] on icon at bounding box center [530, 390] width 10 height 10
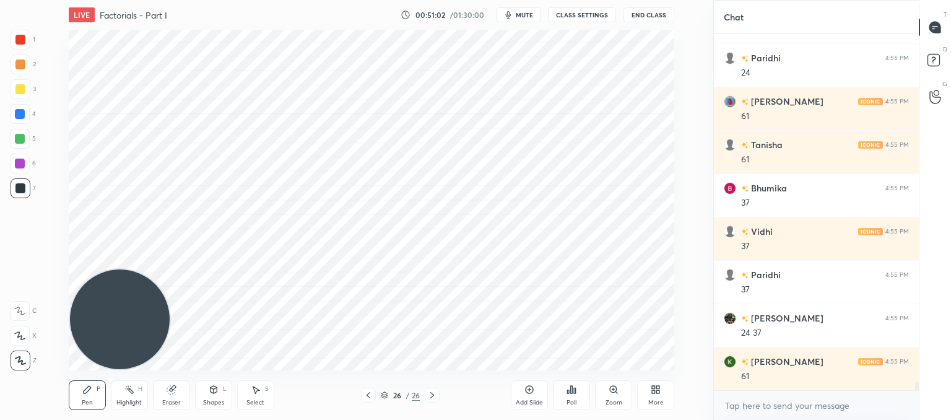
scroll to position [15926, 0]
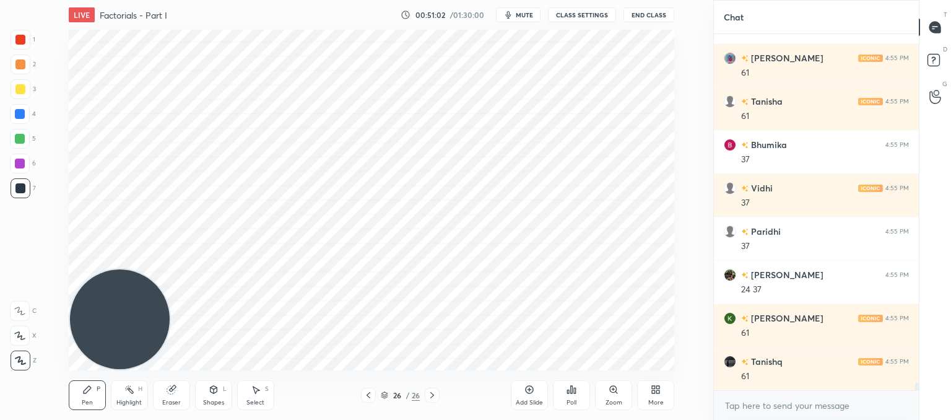
click at [181, 400] on div "Eraser" at bounding box center [171, 395] width 37 height 30
click at [95, 397] on div "Pen P" at bounding box center [87, 395] width 37 height 30
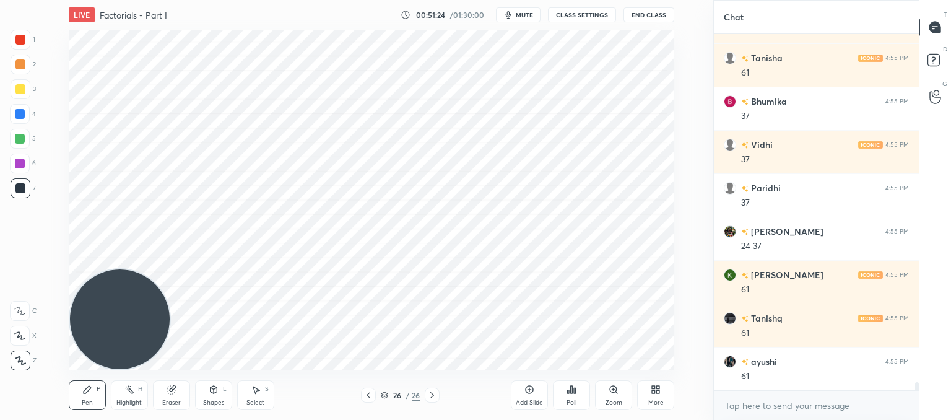
click at [527, 401] on div "Add Slide" at bounding box center [529, 403] width 27 height 6
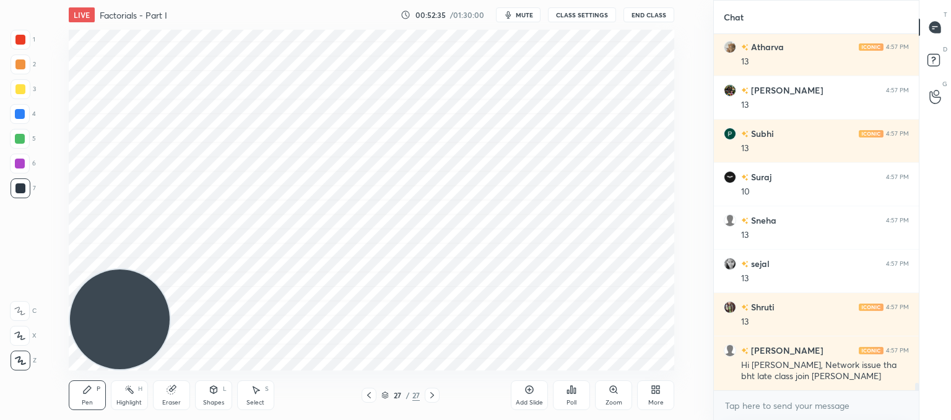
scroll to position [16254, 0]
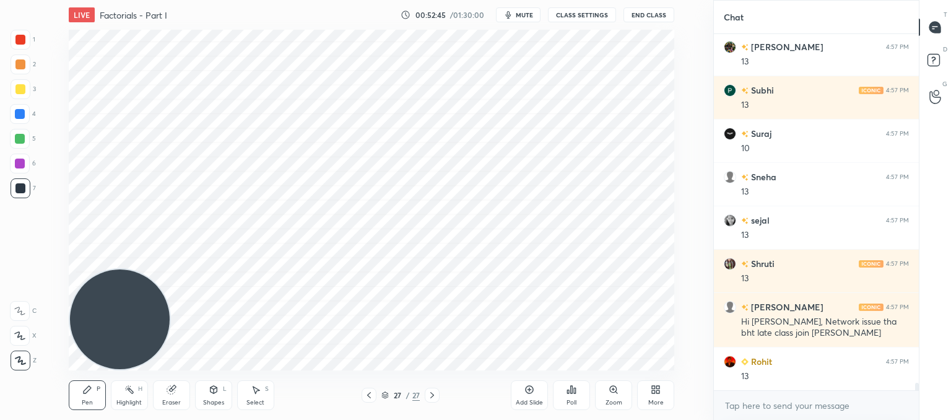
click at [152, 395] on div "Pen P Highlight H Eraser Shapes L Select S" at bounding box center [179, 395] width 221 height 30
click at [174, 392] on icon at bounding box center [171, 390] width 8 height 8
click at [86, 388] on icon at bounding box center [87, 389] width 7 height 7
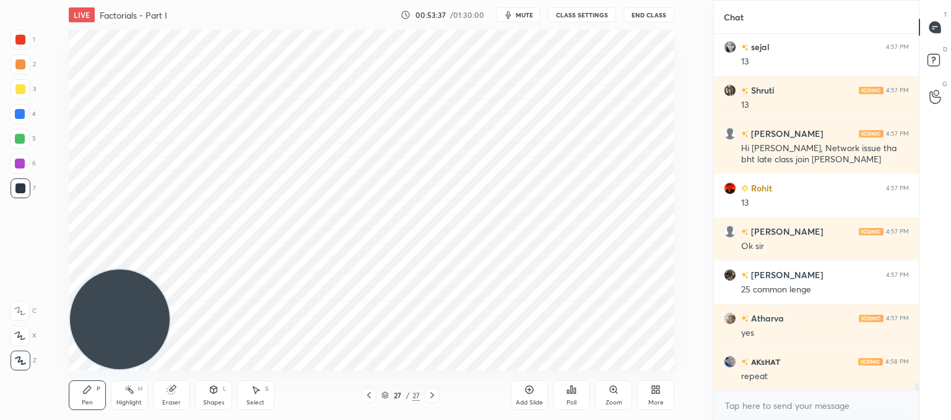
scroll to position [16470, 0]
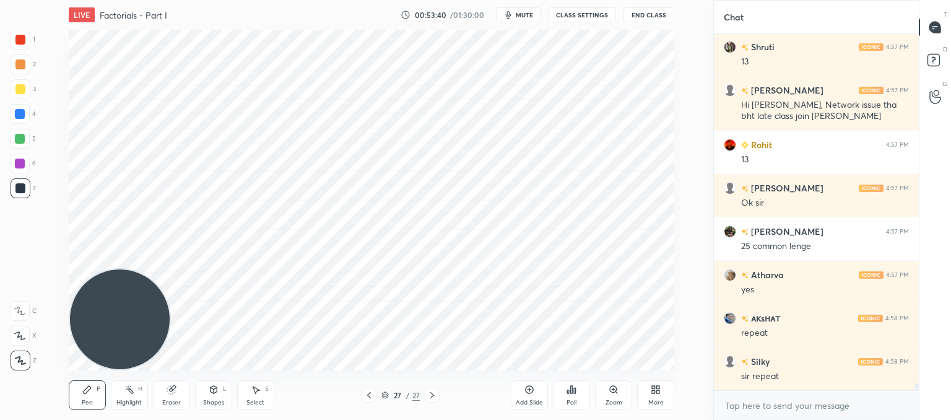
drag, startPoint x: 258, startPoint y: 398, endPoint x: 268, endPoint y: 387, distance: 15.8
click at [258, 398] on div "Select S" at bounding box center [255, 395] width 37 height 30
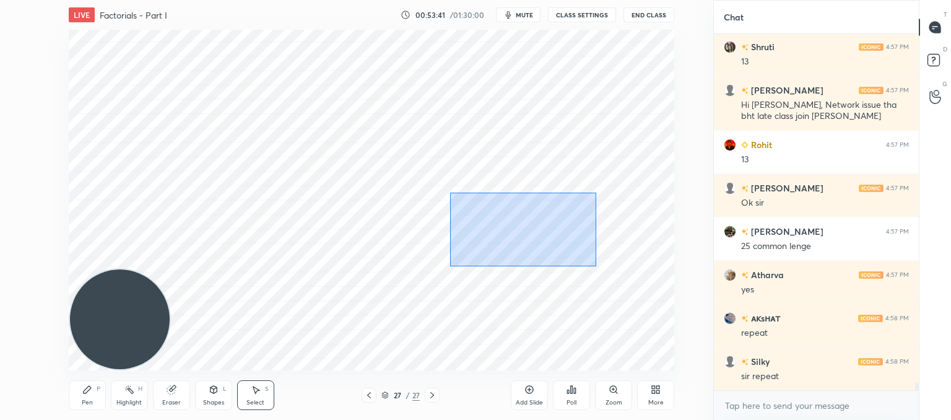
drag, startPoint x: 562, startPoint y: 233, endPoint x: 453, endPoint y: 188, distance: 118.6
click at [435, 193] on div "0 ° Undo Copy Paste here Duplicate Duplicate to new slide Delete" at bounding box center [372, 200] width 606 height 341
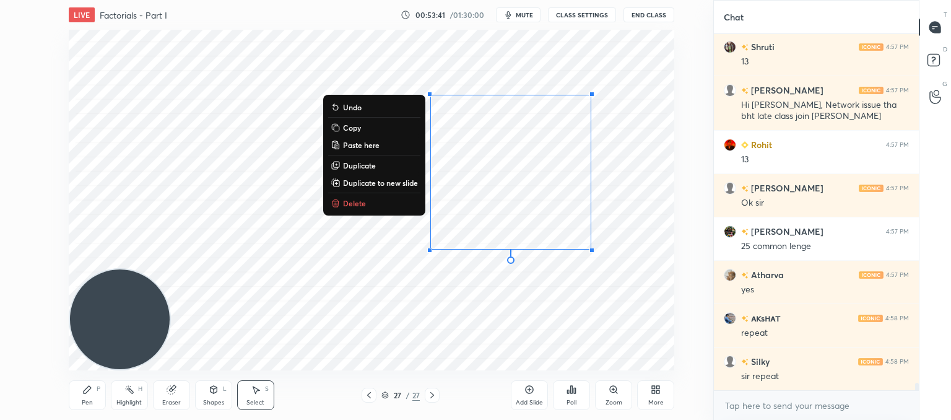
click at [344, 200] on p "Delete" at bounding box center [354, 203] width 23 height 10
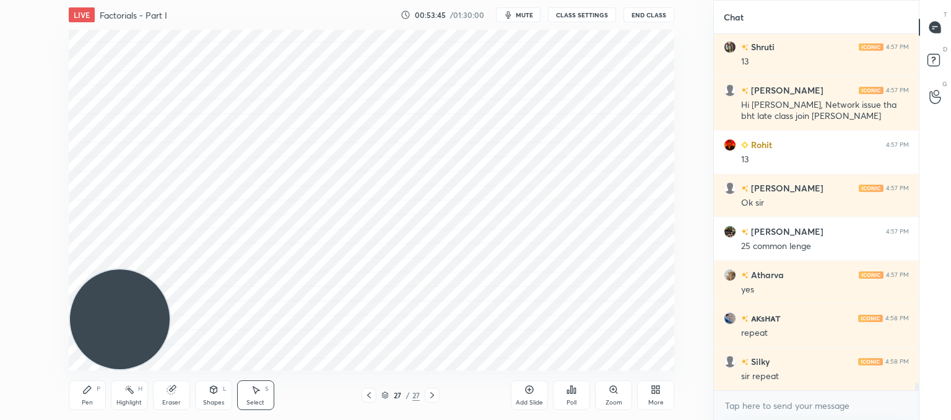
drag, startPoint x: 171, startPoint y: 392, endPoint x: 176, endPoint y: 386, distance: 7.9
click at [173, 390] on icon at bounding box center [171, 390] width 8 height 8
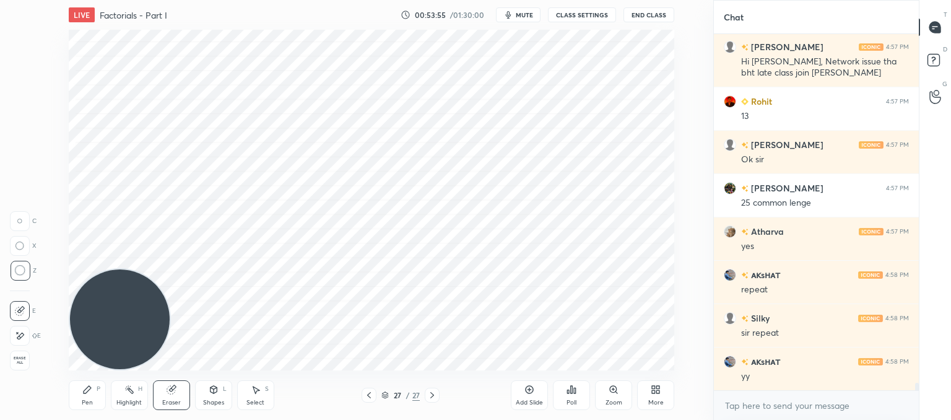
click at [82, 391] on icon at bounding box center [87, 390] width 10 height 10
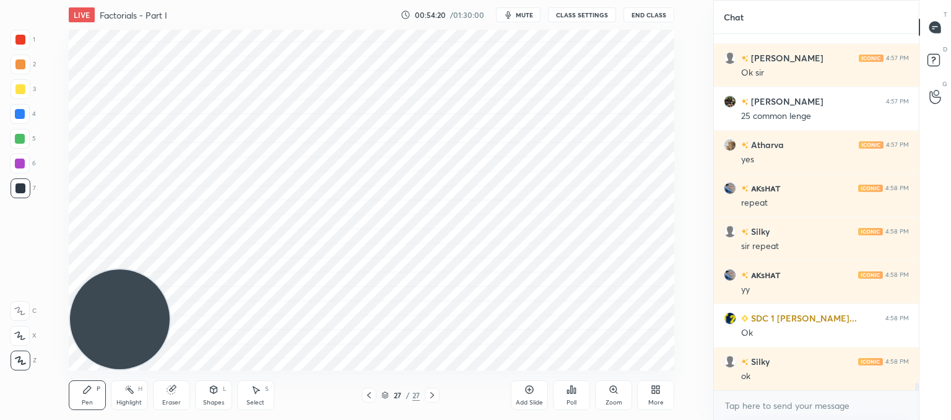
scroll to position [16644, 0]
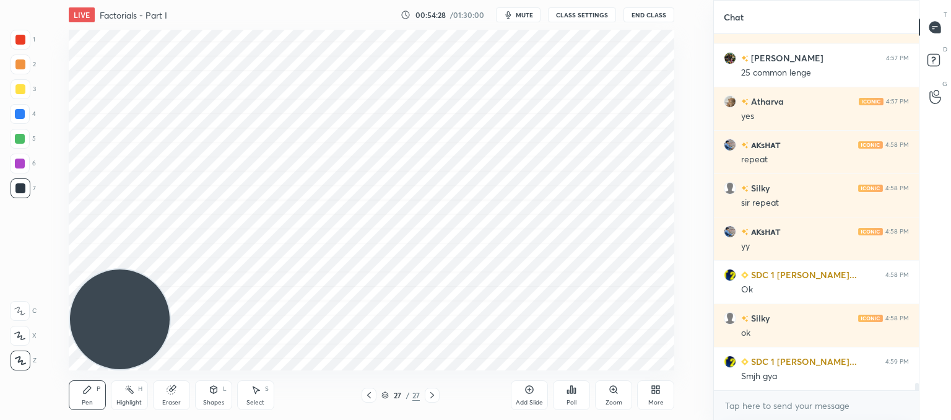
click at [533, 15] on span "mute" at bounding box center [524, 15] width 17 height 9
click at [523, 14] on span "unmute" at bounding box center [523, 15] width 27 height 9
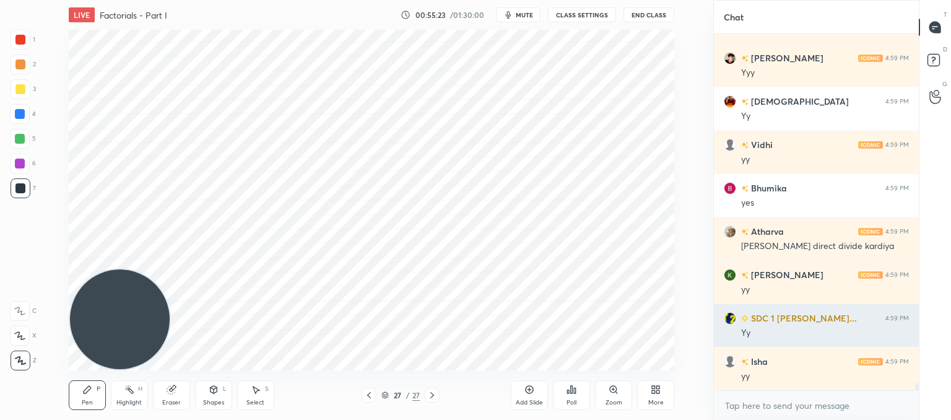
scroll to position [17263, 0]
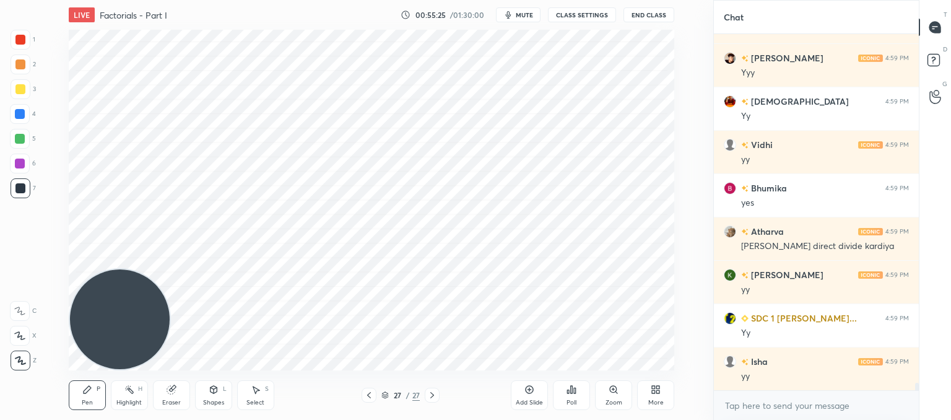
click at [525, 391] on icon at bounding box center [530, 390] width 10 height 10
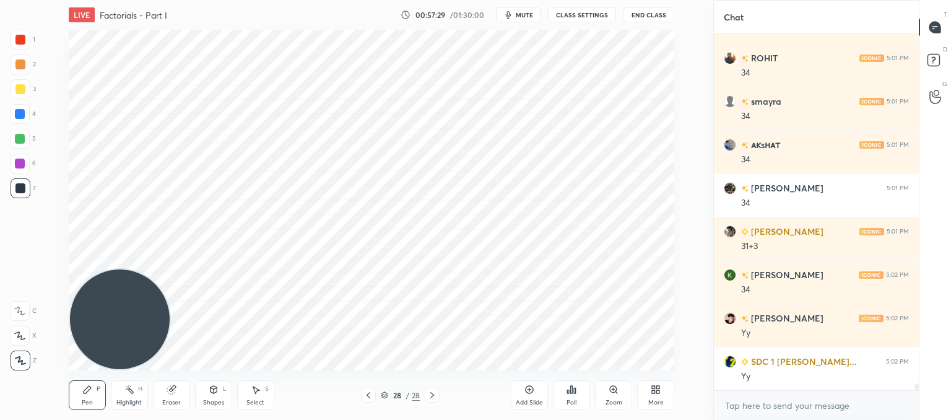
scroll to position [17884, 0]
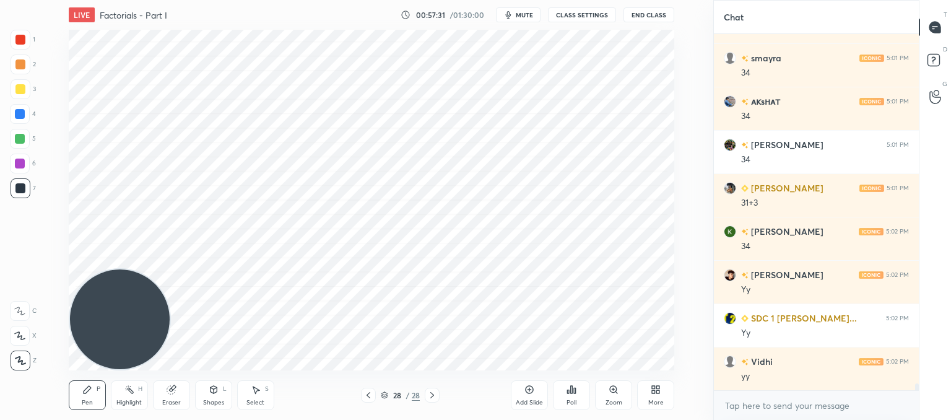
click at [523, 393] on div "Add Slide" at bounding box center [529, 395] width 37 height 30
click at [173, 391] on icon at bounding box center [171, 390] width 8 height 8
drag, startPoint x: 87, startPoint y: 395, endPoint x: 154, endPoint y: 346, distance: 83.3
click at [90, 395] on div "Pen P" at bounding box center [87, 395] width 37 height 30
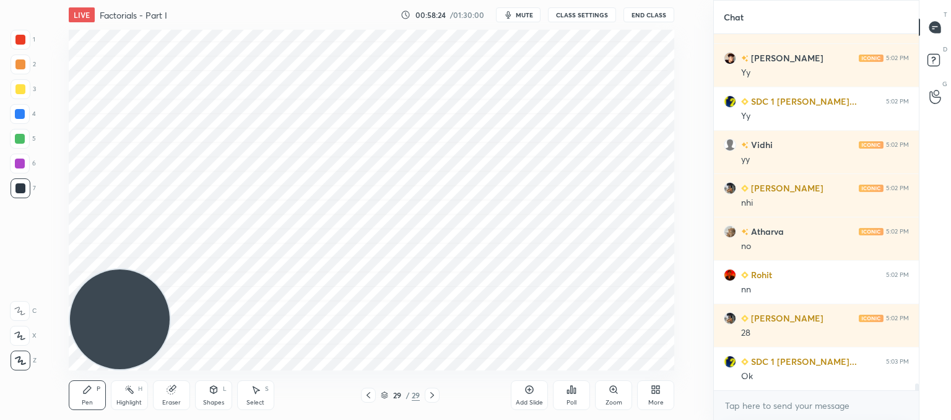
scroll to position [18144, 0]
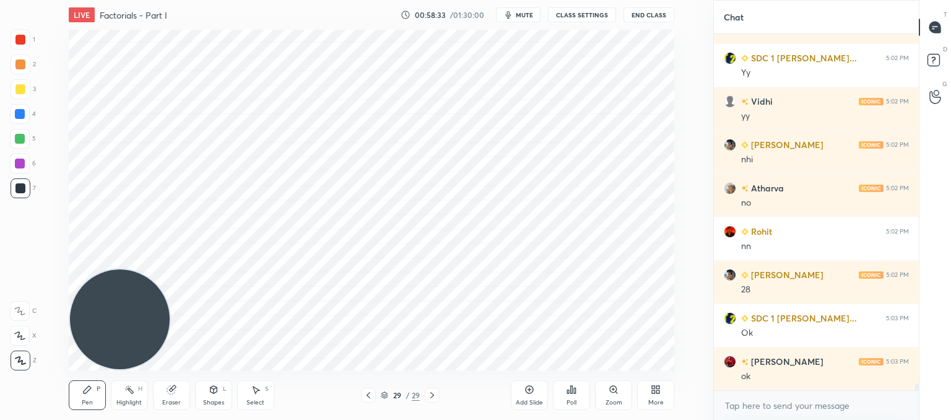
drag, startPoint x: 543, startPoint y: 395, endPoint x: 512, endPoint y: 367, distance: 41.7
click at [540, 395] on div "Add Slide" at bounding box center [529, 395] width 37 height 30
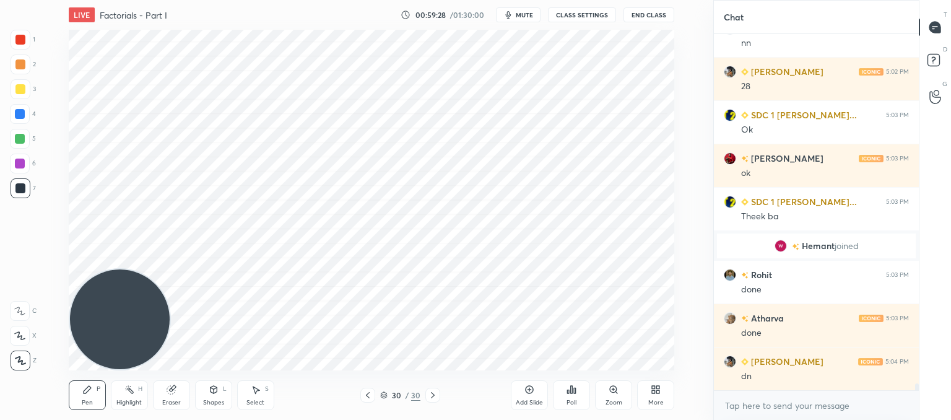
scroll to position [17995, 0]
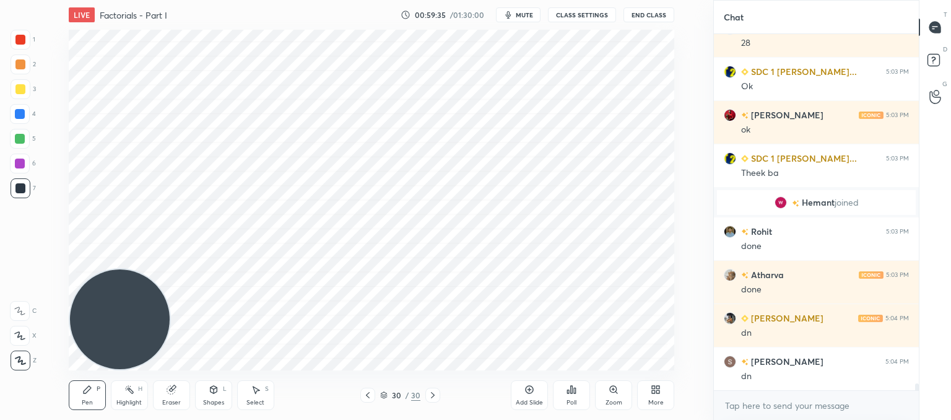
click at [171, 394] on icon at bounding box center [172, 390] width 10 height 10
click at [89, 395] on div "Pen P" at bounding box center [87, 395] width 37 height 30
click at [579, 393] on div "Poll" at bounding box center [571, 395] width 37 height 30
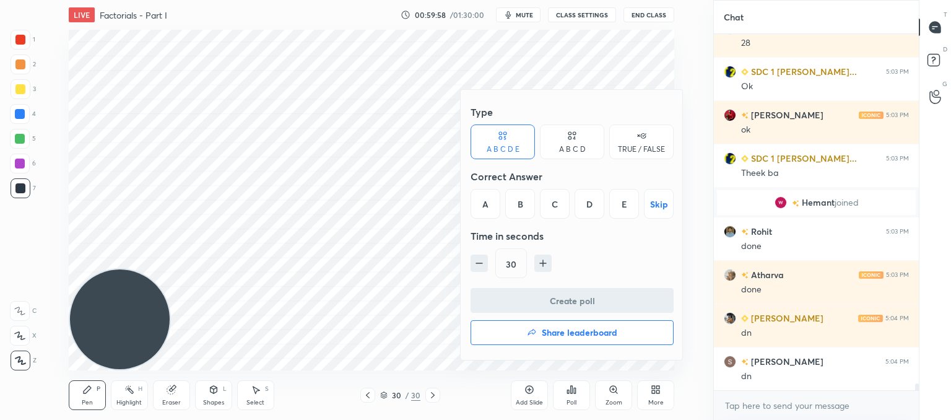
click at [619, 202] on div "E" at bounding box center [625, 204] width 30 height 30
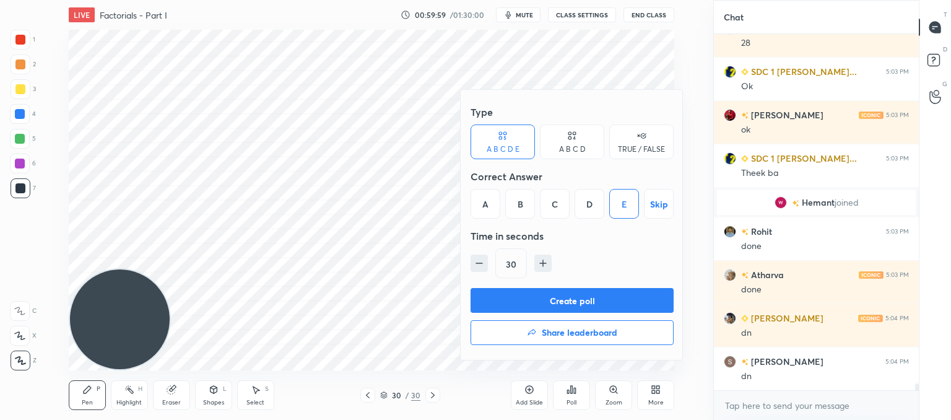
drag, startPoint x: 572, startPoint y: 295, endPoint x: 538, endPoint y: 302, distance: 35.4
click at [572, 295] on button "Create poll" at bounding box center [572, 300] width 203 height 25
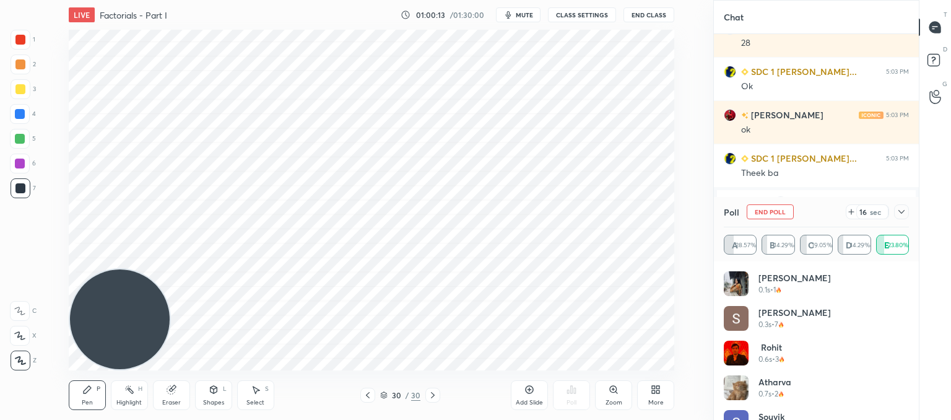
scroll to position [25, 0]
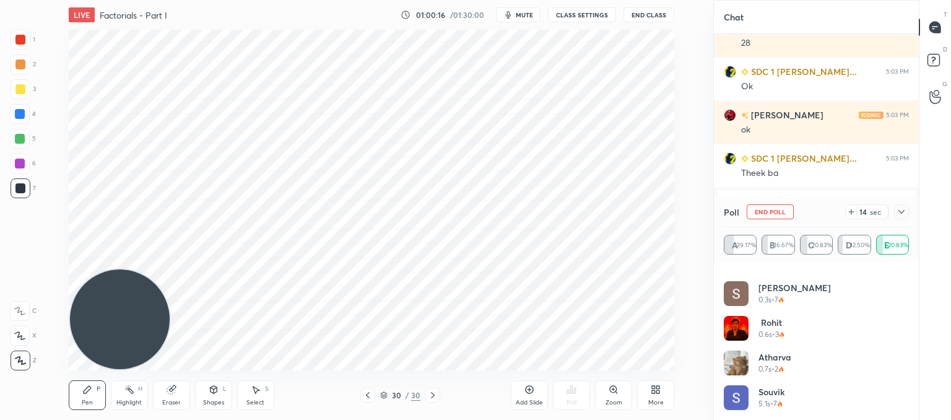
click at [856, 211] on icon at bounding box center [852, 212] width 10 height 10
click at [852, 214] on icon at bounding box center [852, 212] width 10 height 10
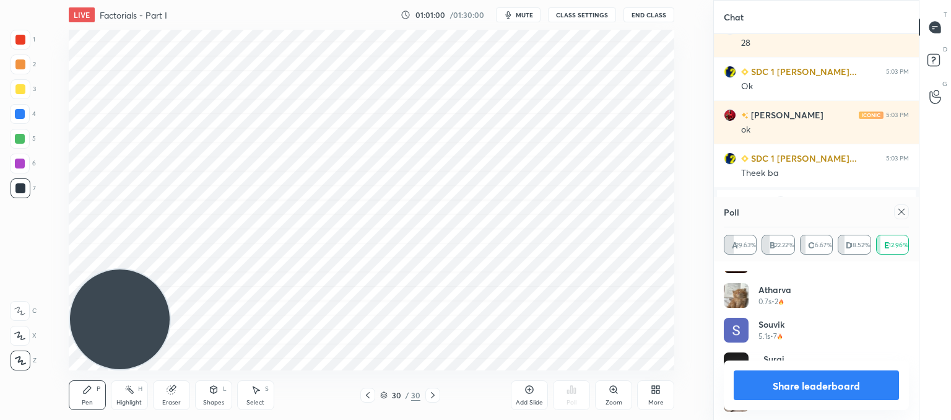
scroll to position [94, 0]
click at [899, 209] on icon at bounding box center [902, 212] width 10 height 10
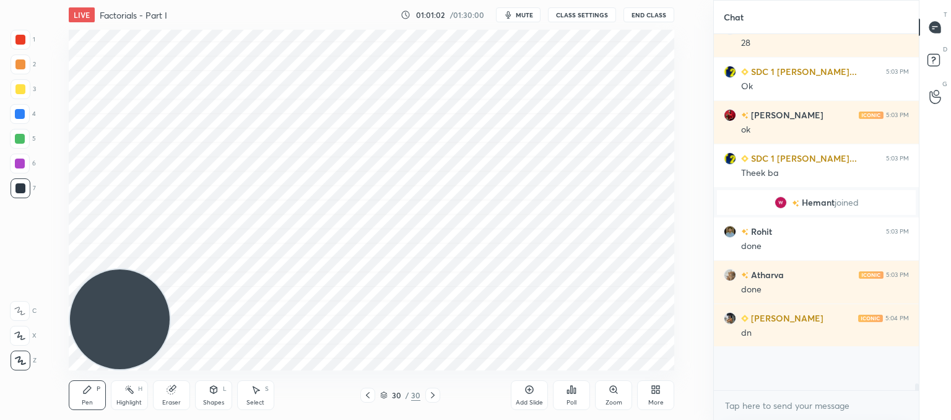
scroll to position [0, 0]
click at [257, 395] on div "Select S" at bounding box center [255, 395] width 37 height 30
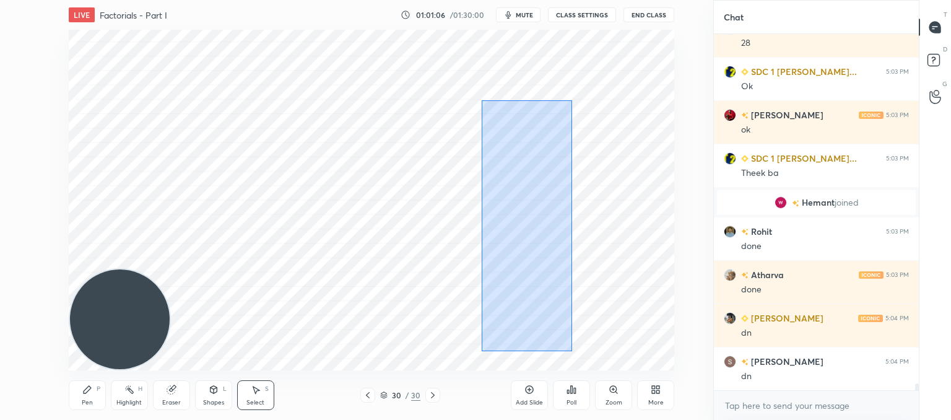
drag, startPoint x: 572, startPoint y: 351, endPoint x: 483, endPoint y: 92, distance: 274.1
click at [483, 92] on div "0 ° Undo Copy Paste here Duplicate Duplicate to new slide Delete" at bounding box center [372, 200] width 606 height 341
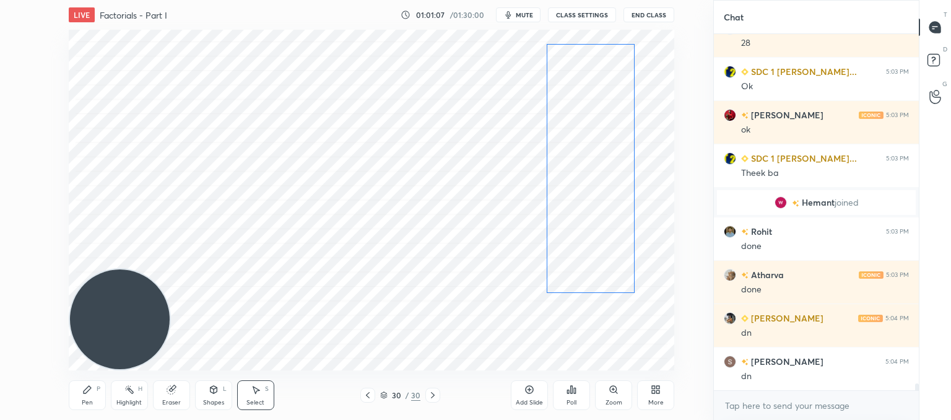
drag, startPoint x: 557, startPoint y: 174, endPoint x: 507, endPoint y: 235, distance: 79.6
click at [619, 125] on div "0 ° Undo Copy Paste here Duplicate Duplicate to new slide Delete" at bounding box center [372, 200] width 606 height 341
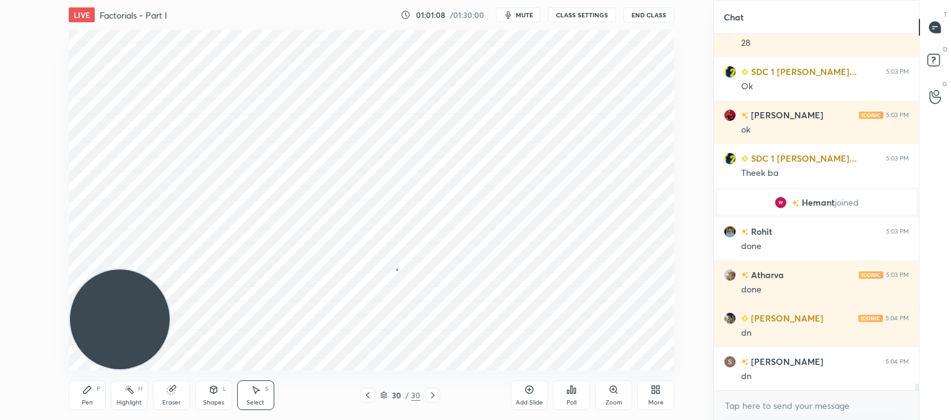
click at [396, 269] on div "0 ° Undo Copy Paste here Duplicate Duplicate to new slide Delete" at bounding box center [372, 200] width 606 height 341
click at [62, 392] on div "LIVE Factorials - Part I 01:01:11 / 01:30:00 mute CLASS SETTINGS End Class 0 ° …" at bounding box center [372, 210] width 664 height 420
click at [91, 388] on icon at bounding box center [87, 390] width 10 height 10
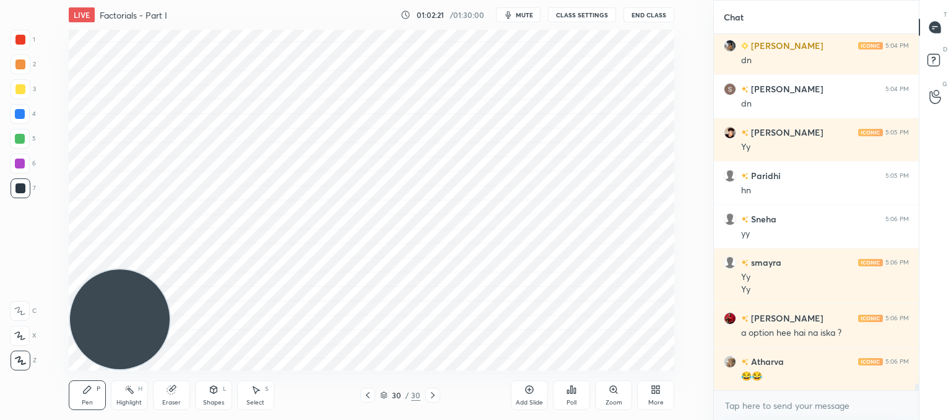
scroll to position [18311, 0]
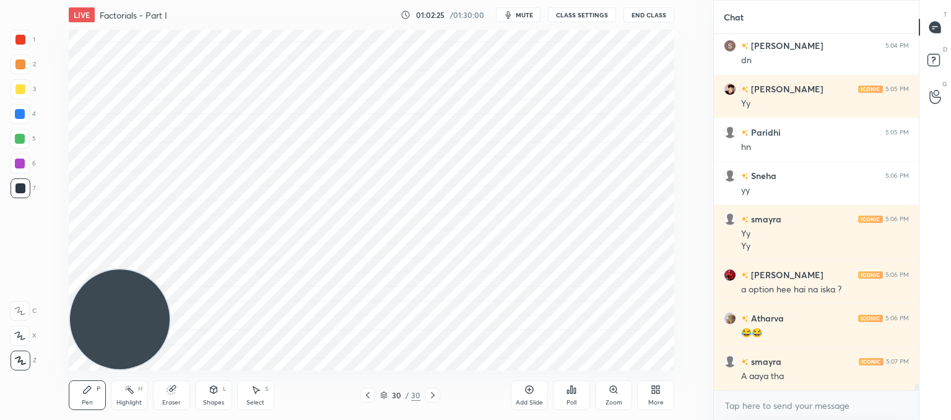
click at [181, 392] on div "Eraser" at bounding box center [171, 395] width 37 height 30
drag, startPoint x: 524, startPoint y: 388, endPoint x: 471, endPoint y: 385, distance: 53.4
click at [526, 386] on div "Add Slide" at bounding box center [529, 395] width 37 height 30
click at [92, 392] on icon at bounding box center [87, 390] width 10 height 10
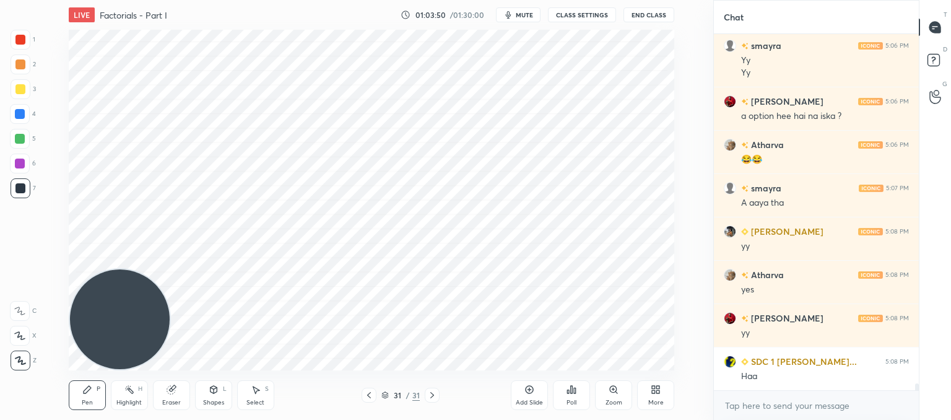
scroll to position [18528, 0]
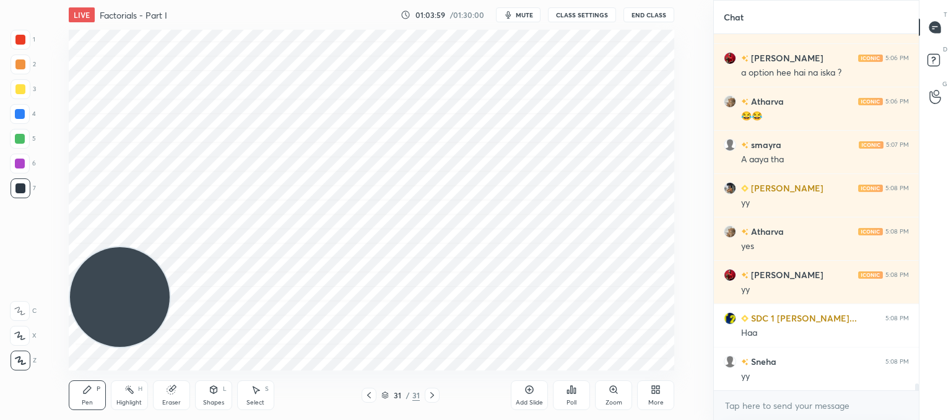
drag, startPoint x: 136, startPoint y: 307, endPoint x: 118, endPoint y: 121, distance: 186.1
click at [111, 247] on video at bounding box center [120, 297] width 100 height 100
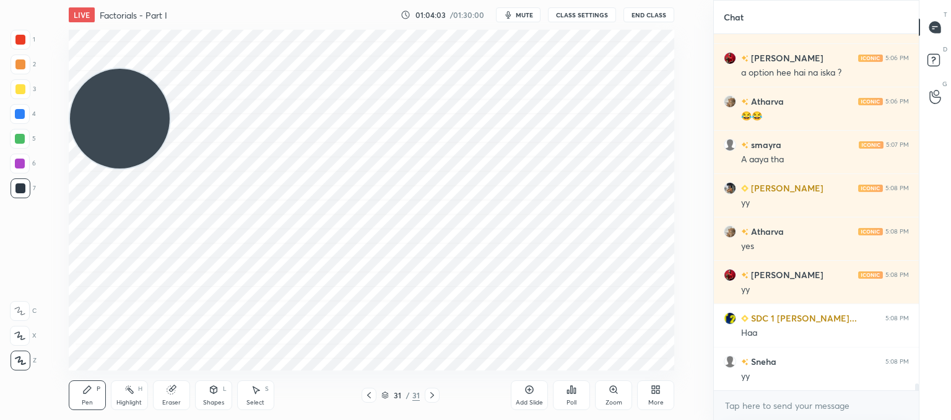
click at [177, 387] on div "Eraser" at bounding box center [171, 395] width 37 height 30
drag, startPoint x: 88, startPoint y: 400, endPoint x: 95, endPoint y: 384, distance: 17.7
click at [89, 398] on div "Pen P" at bounding box center [87, 395] width 37 height 30
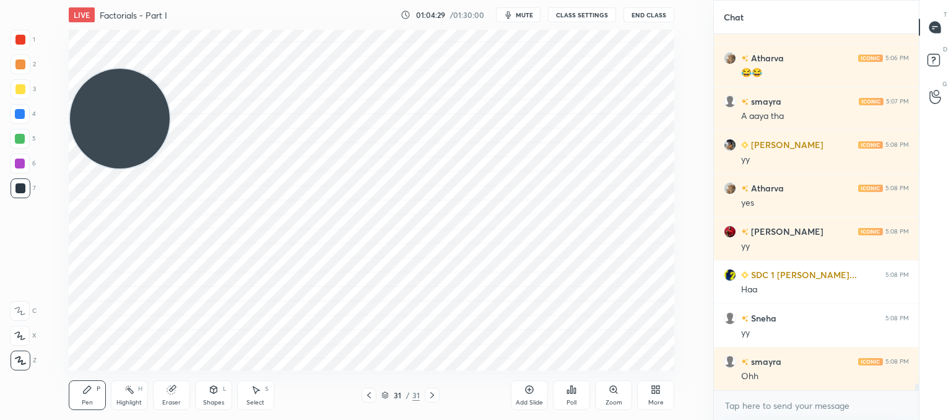
click at [372, 392] on icon at bounding box center [369, 395] width 10 height 10
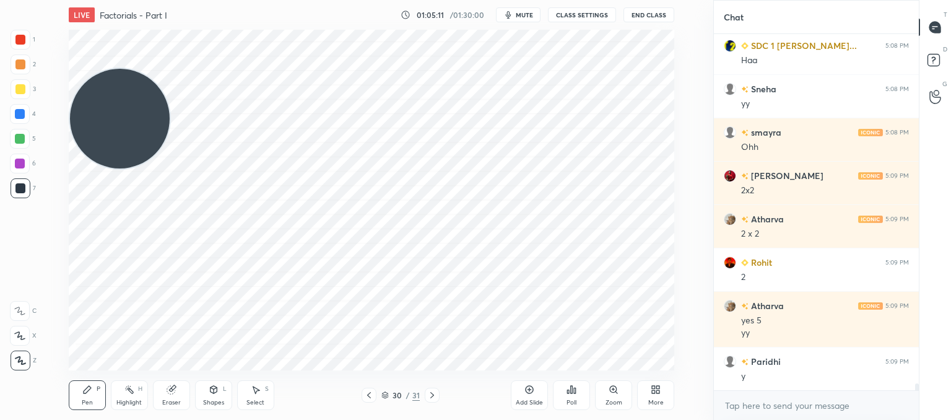
scroll to position [18844, 0]
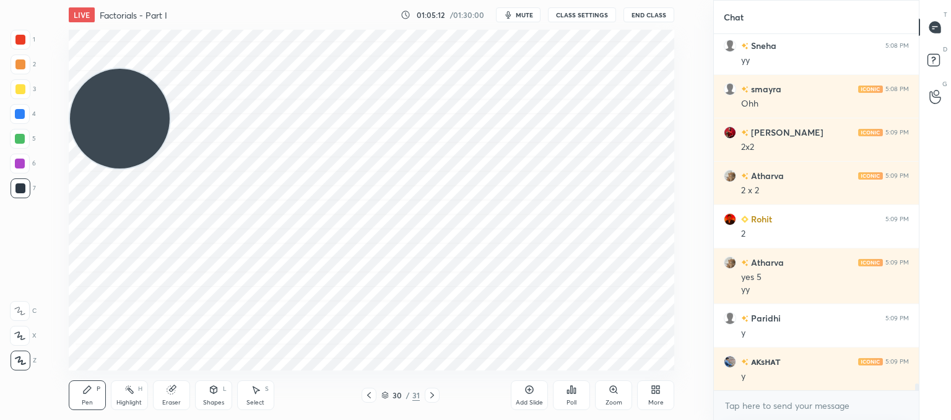
click at [264, 398] on div "Select S" at bounding box center [255, 395] width 37 height 30
click at [428, 133] on div "0 ° Undo Copy Paste here Duplicate Duplicate to new slide Delete" at bounding box center [372, 200] width 606 height 341
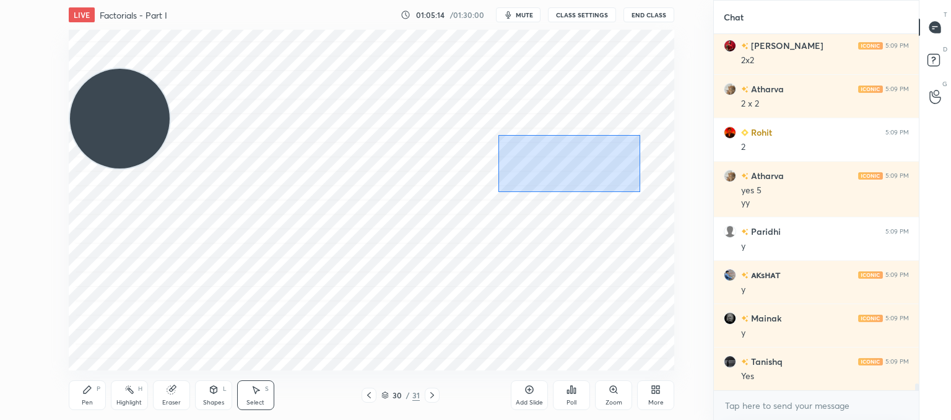
drag, startPoint x: 639, startPoint y: 192, endPoint x: 511, endPoint y: 139, distance: 138.6
click at [502, 133] on div "0 ° Undo Copy Paste here Duplicate Duplicate to new slide Delete" at bounding box center [372, 200] width 606 height 341
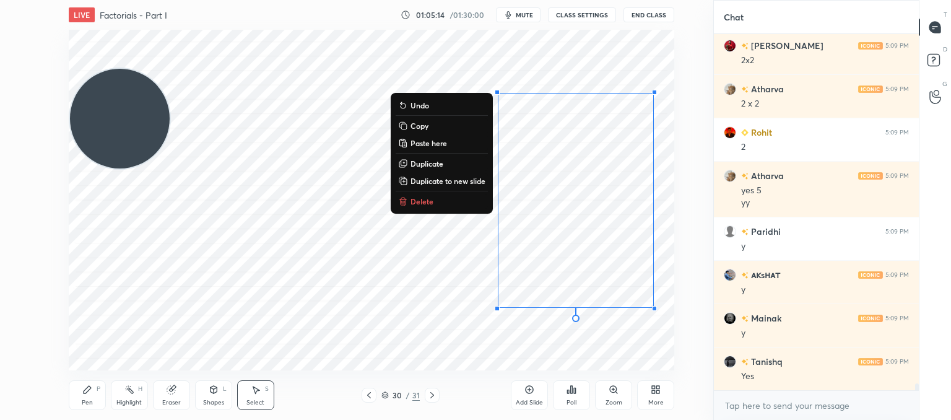
scroll to position [18974, 0]
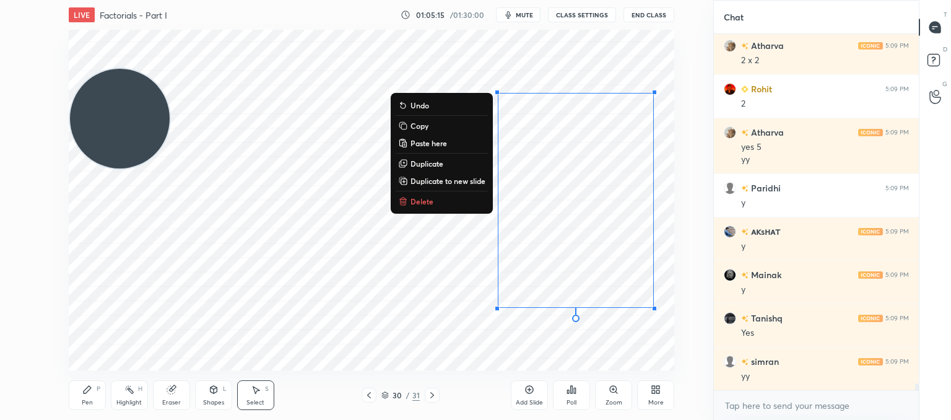
drag, startPoint x: 429, startPoint y: 199, endPoint x: 439, endPoint y: 196, distance: 9.8
click at [430, 199] on p "Delete" at bounding box center [422, 201] width 23 height 10
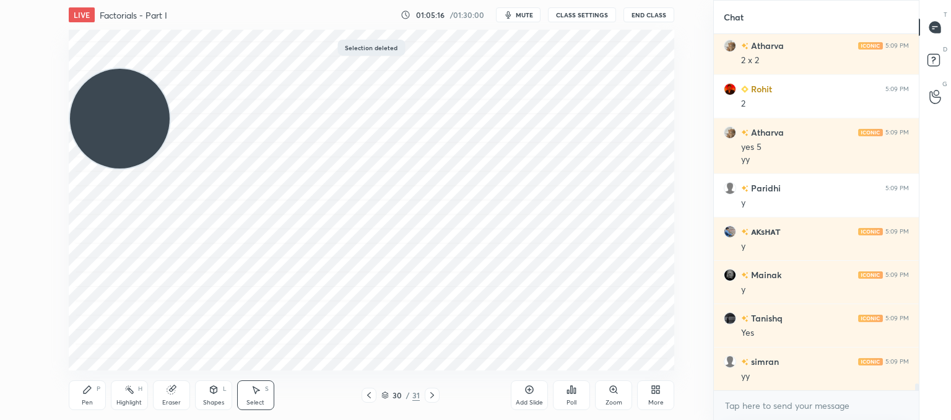
scroll to position [19017, 0]
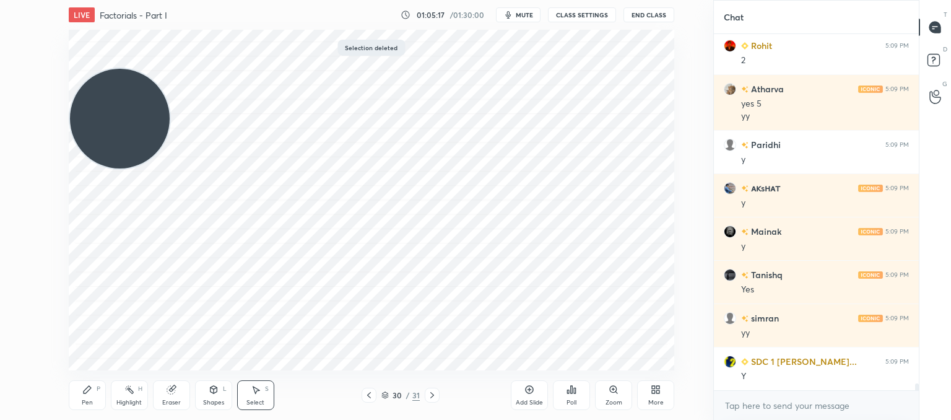
drag, startPoint x: 84, startPoint y: 393, endPoint x: 91, endPoint y: 389, distance: 8.3
click at [86, 392] on icon at bounding box center [87, 389] width 7 height 7
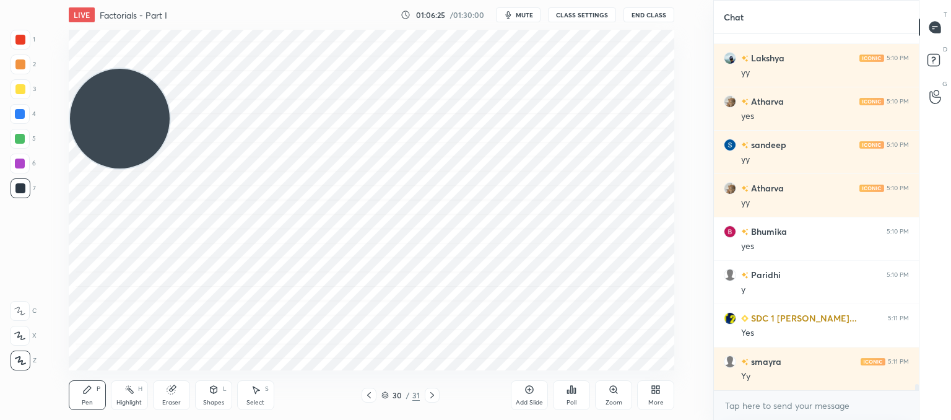
scroll to position [19408, 0]
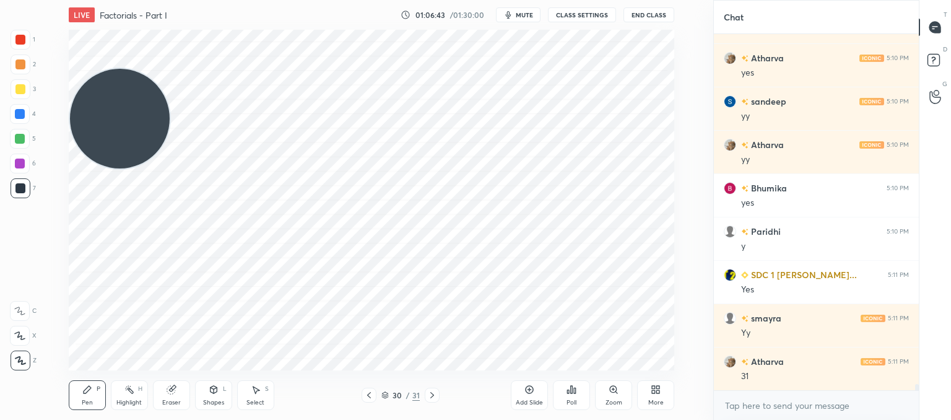
click at [575, 361] on div "LIVE Factorials - Part I 01:06:43 / 01:30:00 mute CLASS SETTINGS End Class Sett…" at bounding box center [372, 210] width 664 height 420
drag, startPoint x: 256, startPoint y: 401, endPoint x: 312, endPoint y: 396, distance: 56.6
click at [256, 401] on div "Select" at bounding box center [256, 403] width 18 height 6
drag, startPoint x: 652, startPoint y: 364, endPoint x: 562, endPoint y: 298, distance: 111.6
click at [551, 284] on div "LIVE Factorials - Part I 01:06:50 / 01:30:00 mute CLASS SETTINGS End Class 0 ° …" at bounding box center [372, 210] width 664 height 420
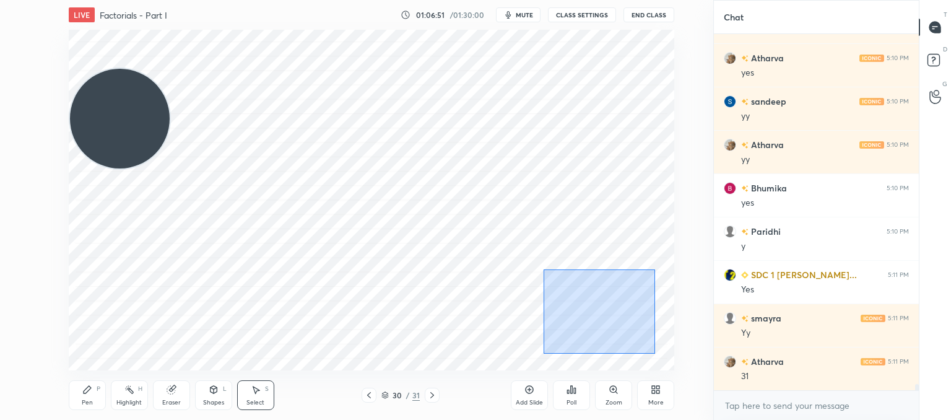
drag, startPoint x: 559, startPoint y: 278, endPoint x: 562, endPoint y: 344, distance: 65.7
click at [650, 352] on div "0 ° Undo Copy Paste here Duplicate Duplicate to new slide Delete" at bounding box center [372, 200] width 606 height 341
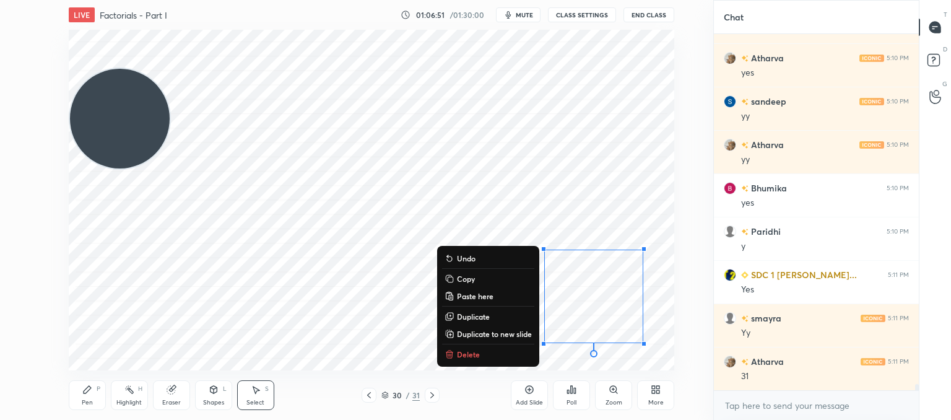
drag, startPoint x: 461, startPoint y: 354, endPoint x: 595, endPoint y: 352, distance: 133.2
click at [463, 353] on p "Delete" at bounding box center [468, 354] width 23 height 10
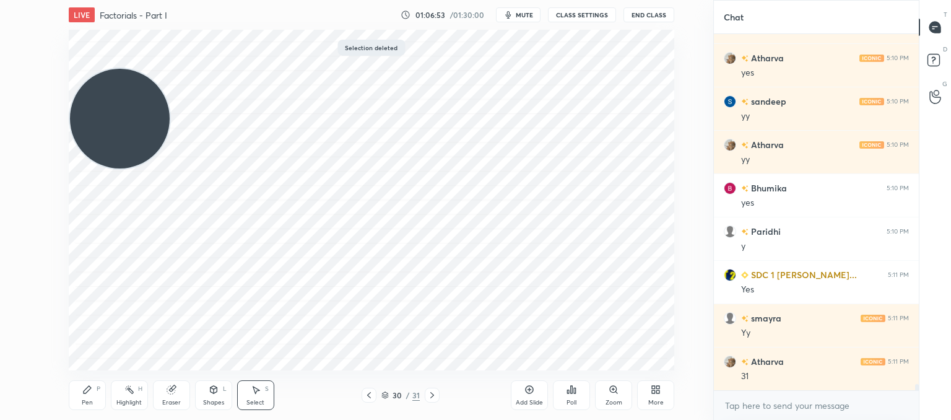
drag, startPoint x: 90, startPoint y: 400, endPoint x: 178, endPoint y: 377, distance: 90.9
click at [93, 398] on div "Pen P" at bounding box center [87, 395] width 37 height 30
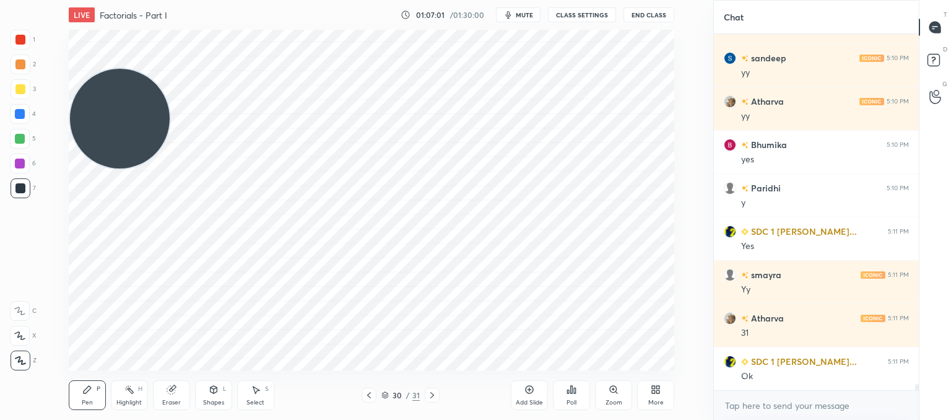
click at [177, 395] on div "Eraser" at bounding box center [171, 395] width 37 height 30
click at [87, 388] on icon at bounding box center [87, 389] width 7 height 7
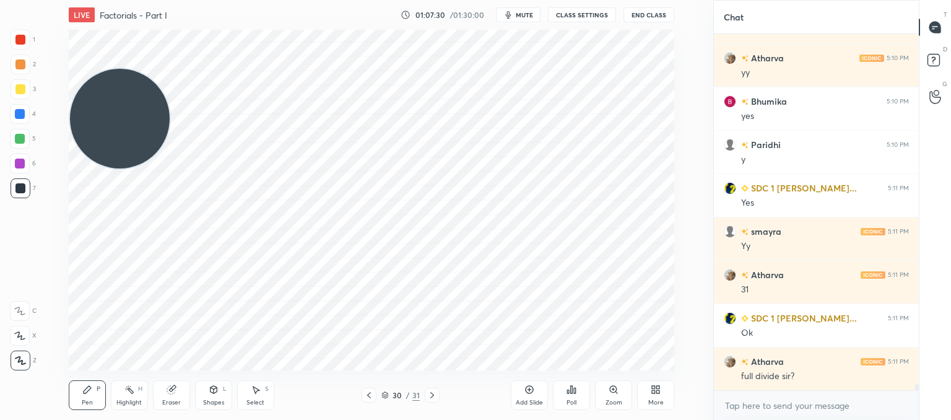
scroll to position [19538, 0]
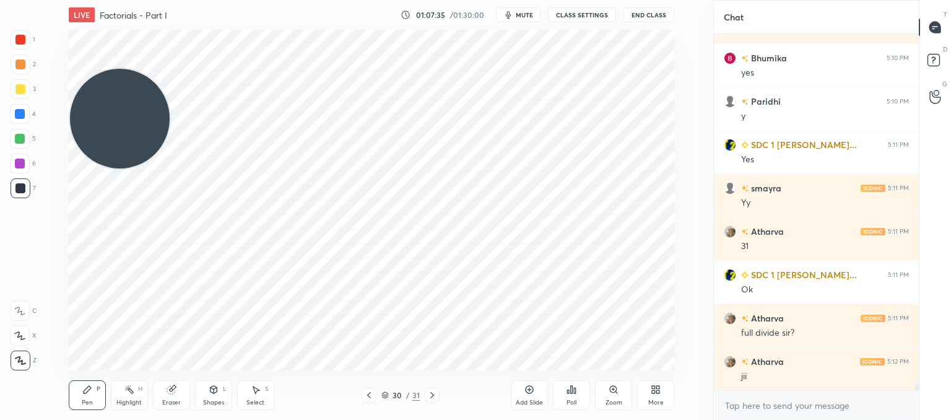
click at [533, 395] on icon at bounding box center [530, 390] width 10 height 10
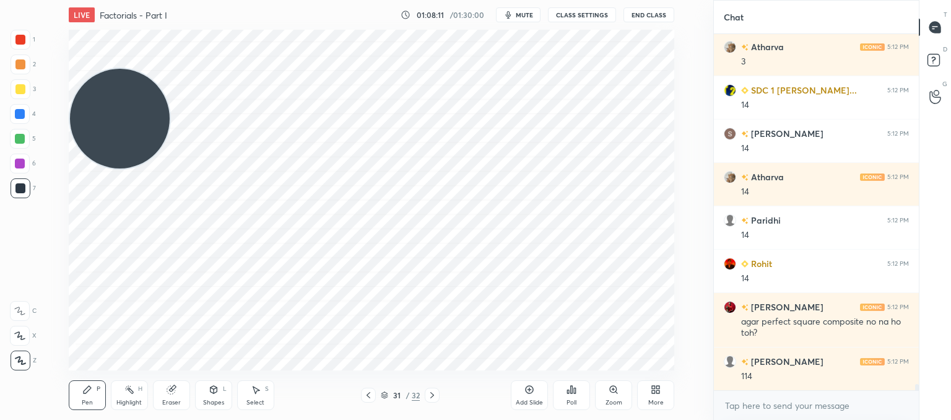
scroll to position [20286, 0]
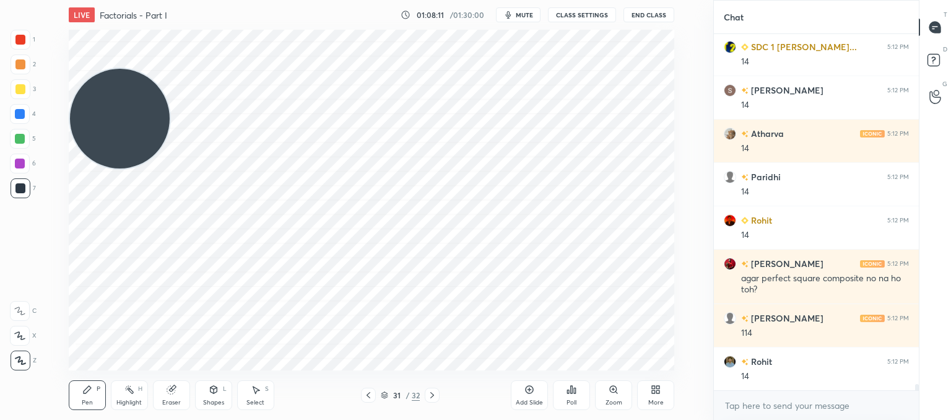
click at [368, 395] on icon at bounding box center [369, 395] width 10 height 10
click at [435, 392] on icon at bounding box center [432, 395] width 10 height 10
click at [174, 395] on div "Eraser" at bounding box center [171, 395] width 37 height 30
drag, startPoint x: 89, startPoint y: 393, endPoint x: 101, endPoint y: 376, distance: 21.3
click at [89, 392] on icon at bounding box center [87, 390] width 10 height 10
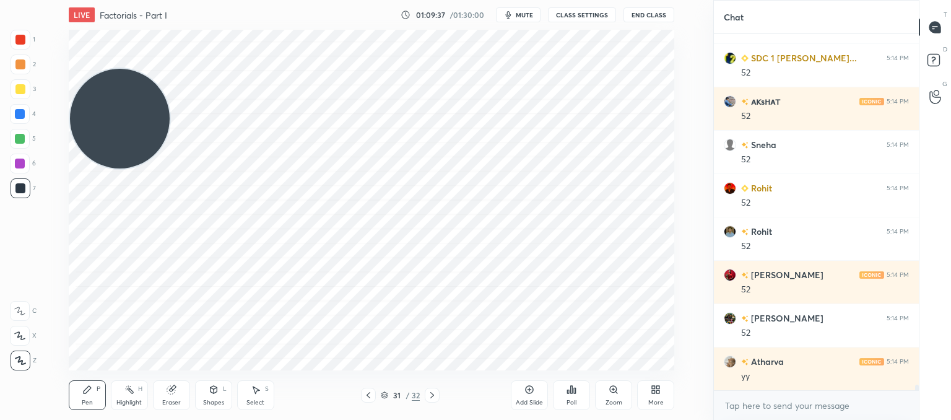
scroll to position [21370, 0]
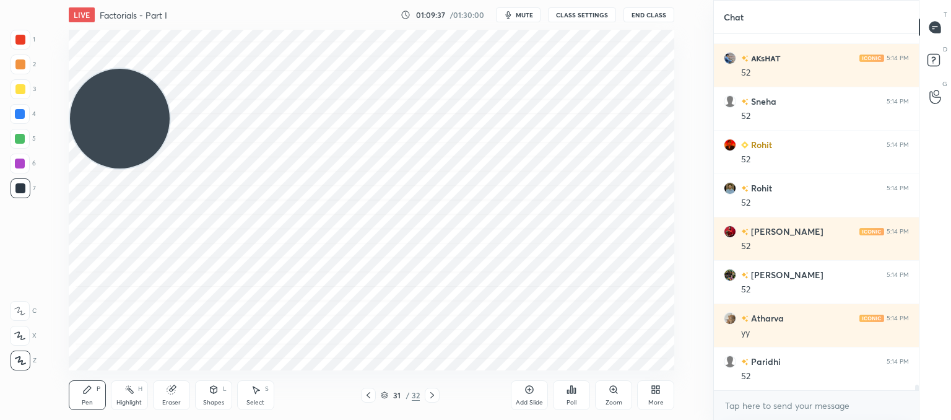
drag, startPoint x: 260, startPoint y: 396, endPoint x: 260, endPoint y: 387, distance: 9.3
click at [259, 396] on div "Select S" at bounding box center [255, 395] width 37 height 30
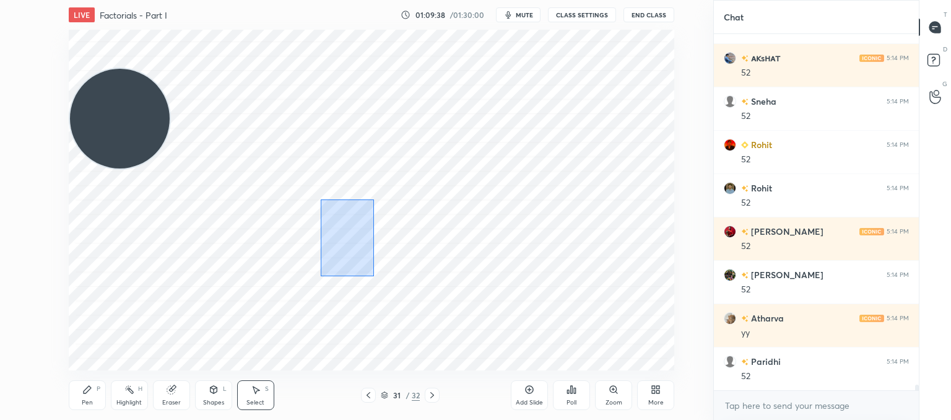
drag, startPoint x: 317, startPoint y: 197, endPoint x: 373, endPoint y: 276, distance: 96.9
click at [374, 277] on div "0 ° Undo Copy Paste here Duplicate Duplicate to new slide Delete" at bounding box center [372, 200] width 606 height 341
drag, startPoint x: 353, startPoint y: 244, endPoint x: 368, endPoint y: 220, distance: 28.4
click at [368, 220] on div "0 ° Undo Copy Paste here Duplicate Duplicate to new slide Delete" at bounding box center [372, 200] width 606 height 341
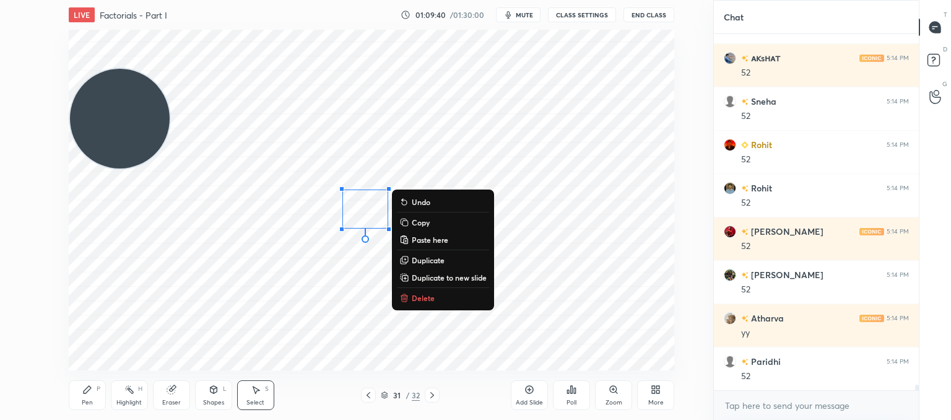
click at [515, 299] on div "0 ° Undo Copy Paste here Duplicate Duplicate to new slide Delete" at bounding box center [372, 200] width 606 height 341
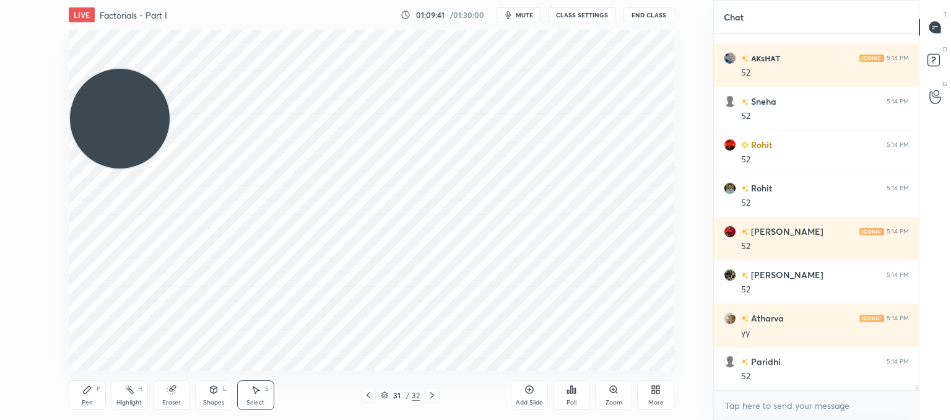
click at [219, 395] on div "Shapes L" at bounding box center [213, 395] width 37 height 30
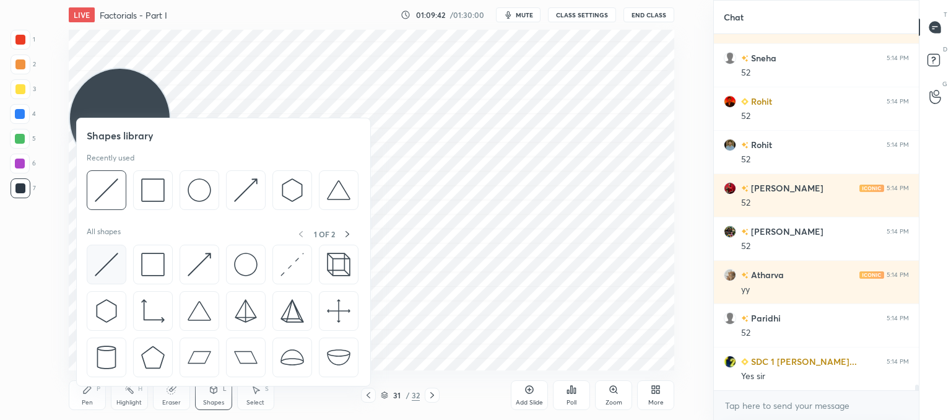
click at [105, 263] on img at bounding box center [107, 265] width 24 height 24
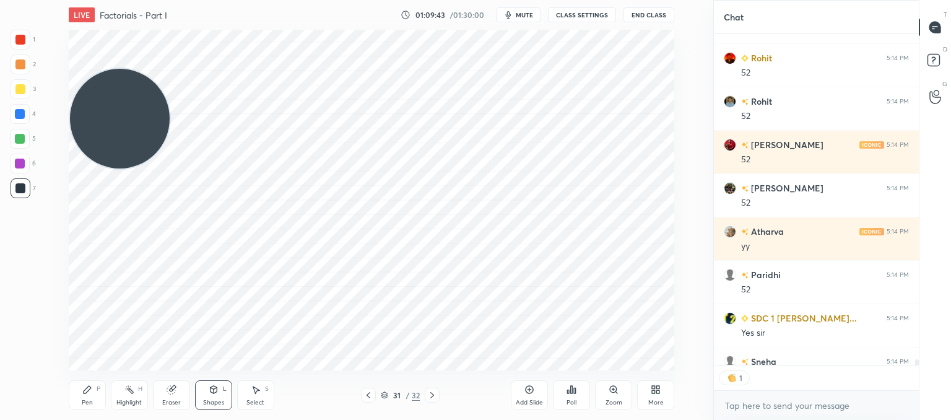
scroll to position [4, 4]
click at [84, 394] on icon at bounding box center [87, 390] width 10 height 10
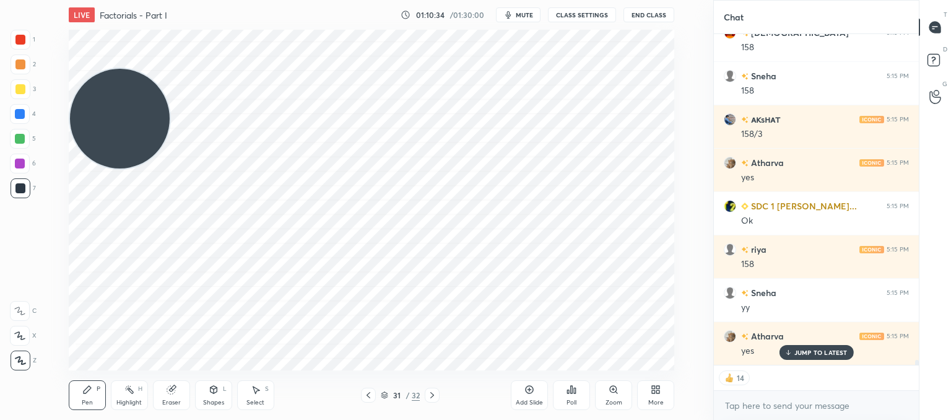
scroll to position [22088, 0]
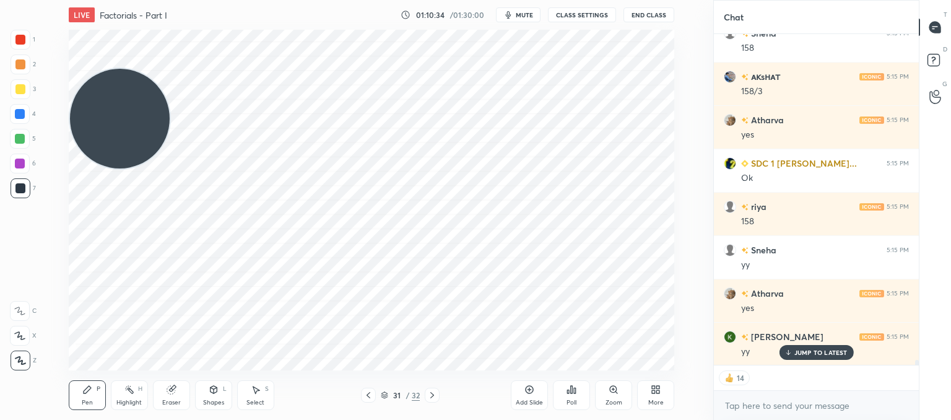
click at [535, 394] on icon at bounding box center [530, 390] width 10 height 10
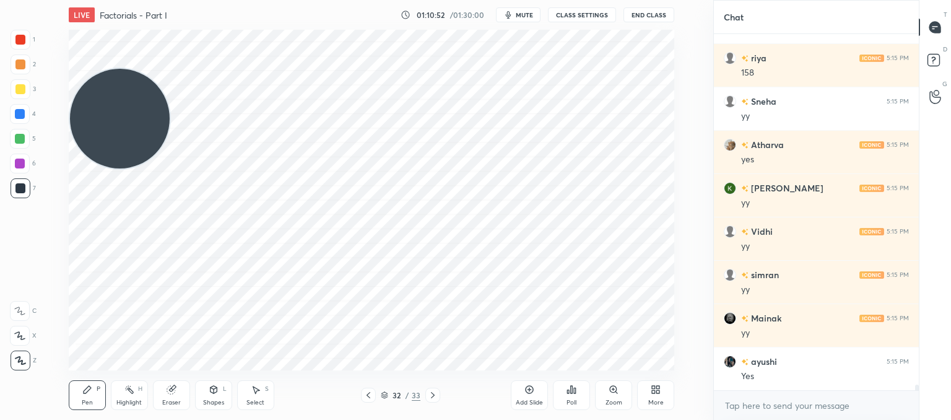
scroll to position [22292, 0]
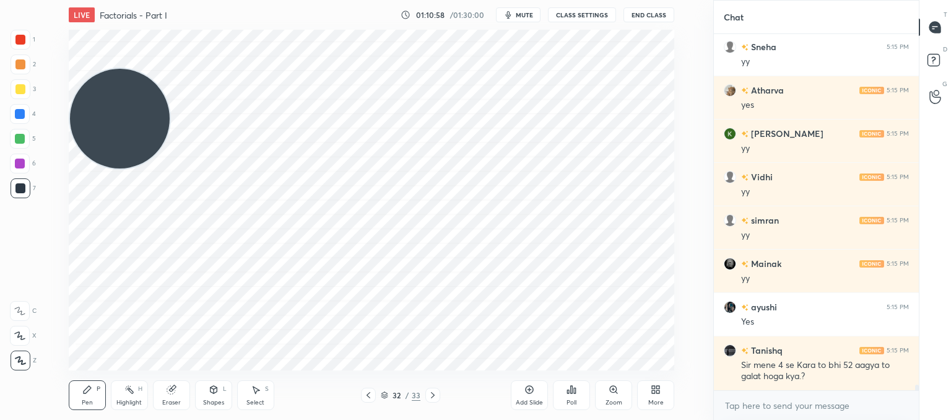
drag, startPoint x: 365, startPoint y: 395, endPoint x: 371, endPoint y: 390, distance: 7.5
click at [366, 395] on icon at bounding box center [369, 395] width 10 height 10
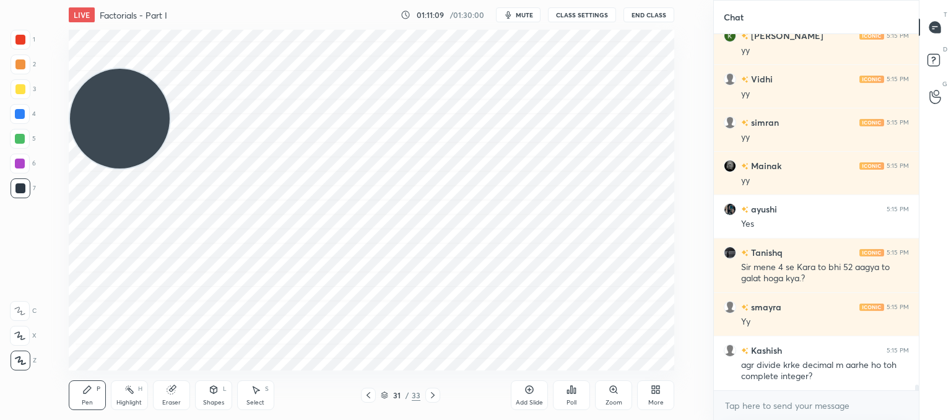
scroll to position [22433, 0]
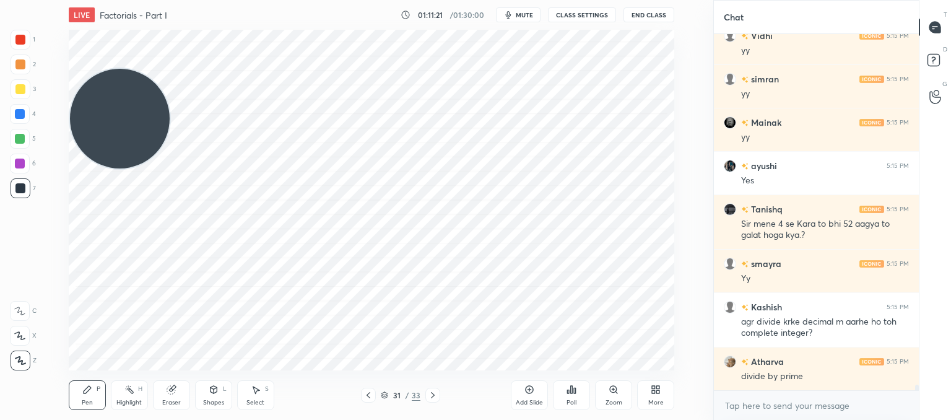
click at [430, 394] on icon at bounding box center [433, 395] width 10 height 10
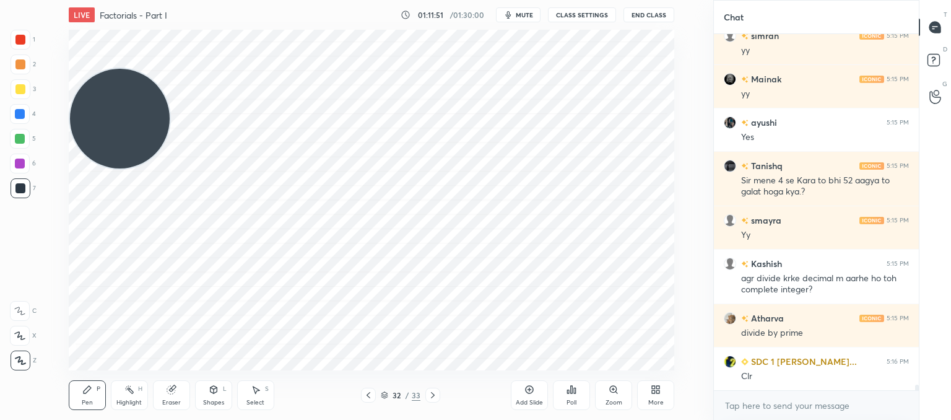
click at [642, 393] on div "More" at bounding box center [655, 395] width 37 height 30
click at [592, 271] on div "Upload File" at bounding box center [586, 273] width 32 height 6
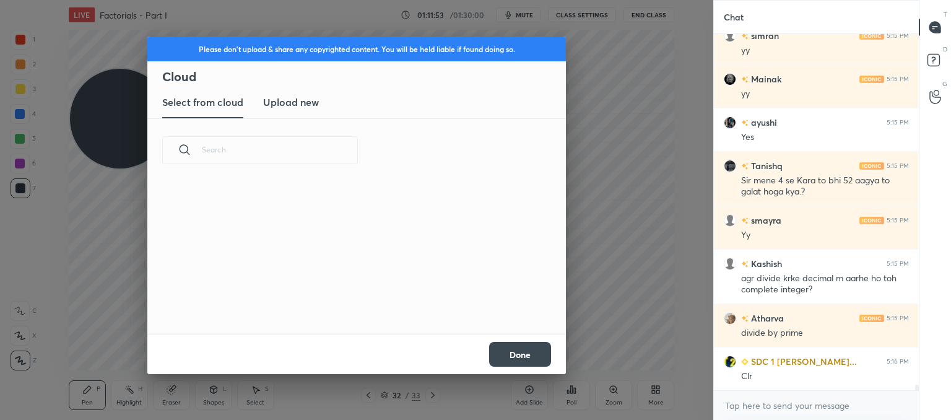
scroll to position [93, 398]
click at [296, 105] on h3 "Upload new" at bounding box center [291, 102] width 56 height 15
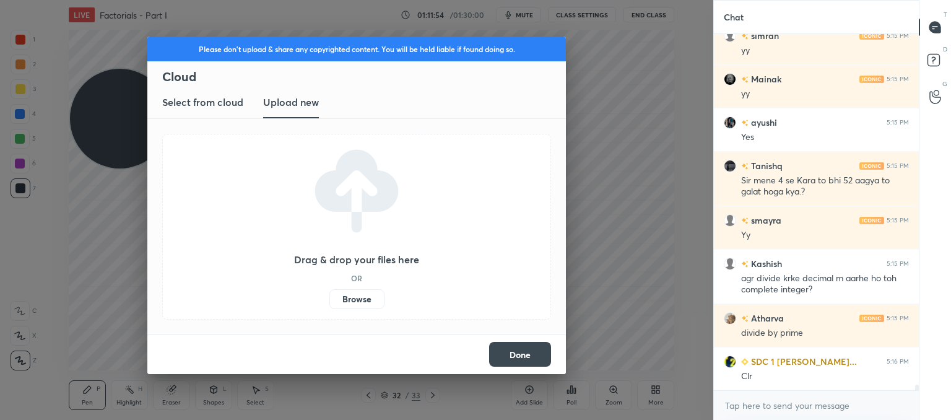
click at [356, 295] on label "Browse" at bounding box center [357, 299] width 55 height 20
click at [330, 295] on input "Browse" at bounding box center [330, 299] width 0 height 20
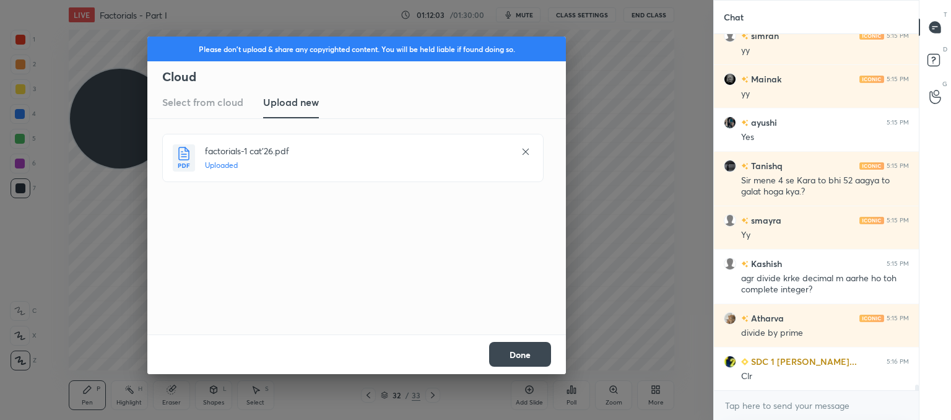
click at [531, 360] on button "Done" at bounding box center [520, 354] width 62 height 25
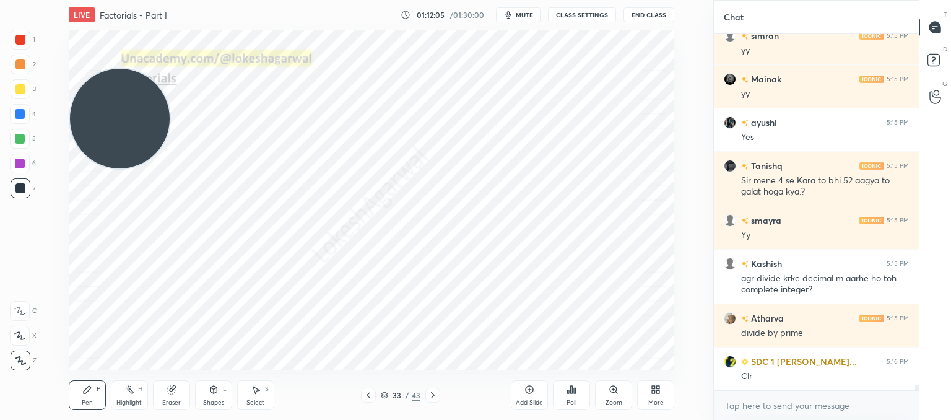
click at [434, 391] on icon at bounding box center [433, 395] width 10 height 10
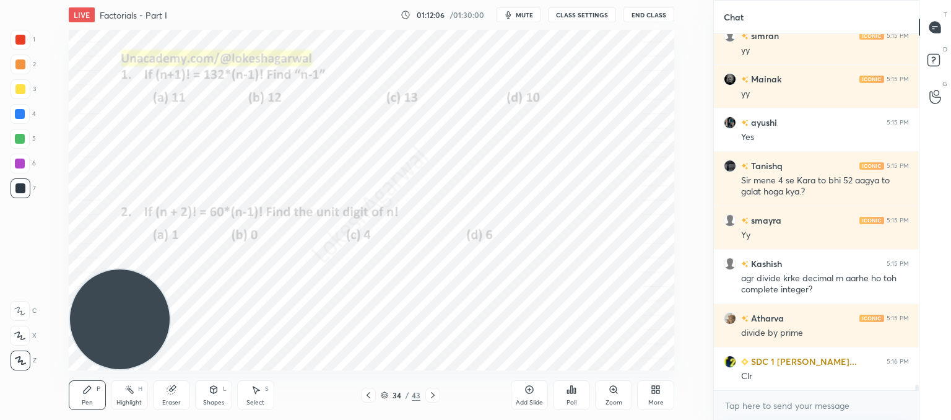
drag, startPoint x: 125, startPoint y: 110, endPoint x: 63, endPoint y: 437, distance: 333.0
click at [63, 0] on html "1 2 3 4 5 6 7 C X Z C X Z E E Erase all H H LIVE Factorials - Part I 01:12:06 /…" at bounding box center [475, 0] width 951 height 0
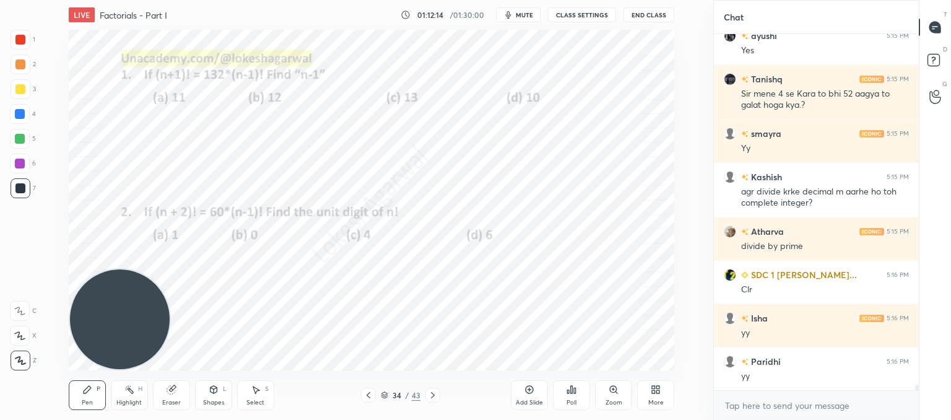
scroll to position [22606, 0]
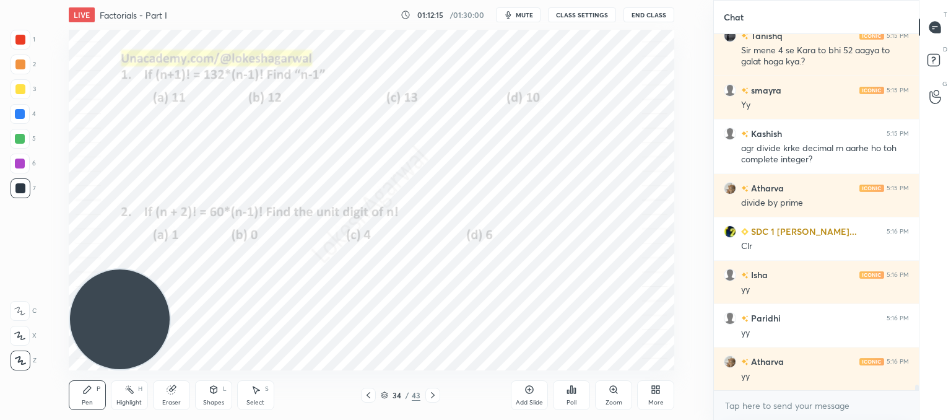
click at [433, 392] on icon at bounding box center [433, 395] width 10 height 10
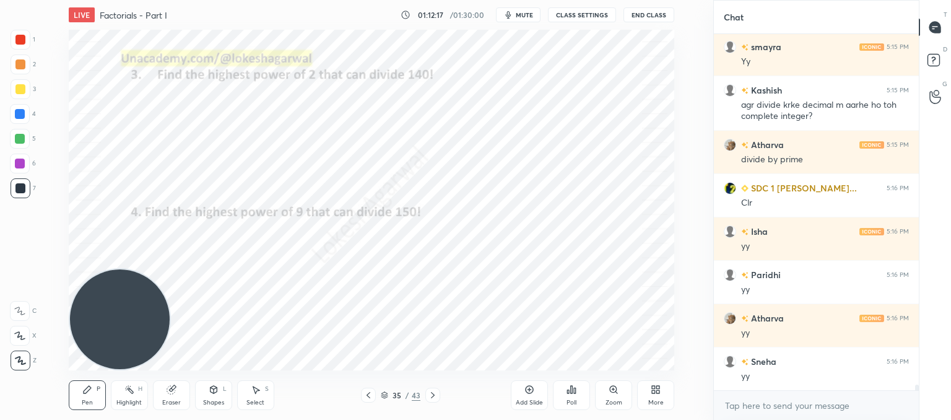
scroll to position [22693, 0]
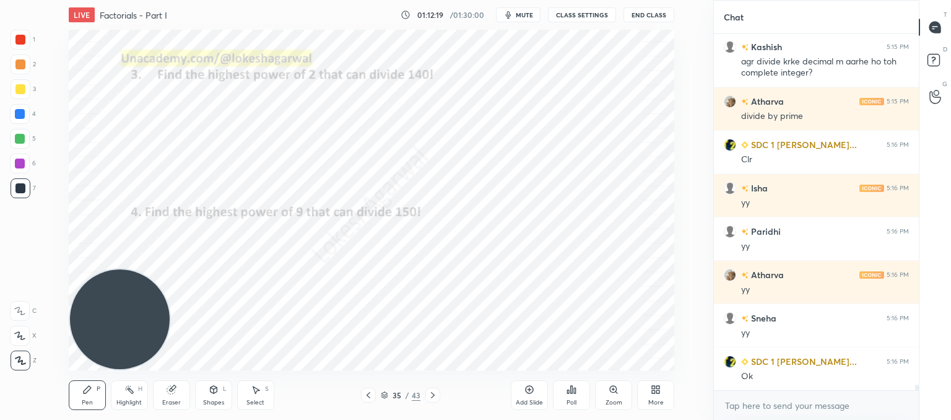
click at [434, 392] on icon at bounding box center [433, 395] width 10 height 10
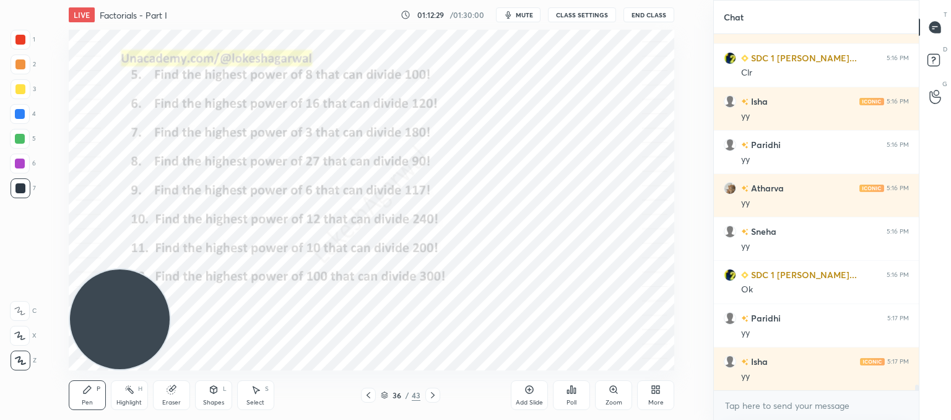
scroll to position [22823, 0]
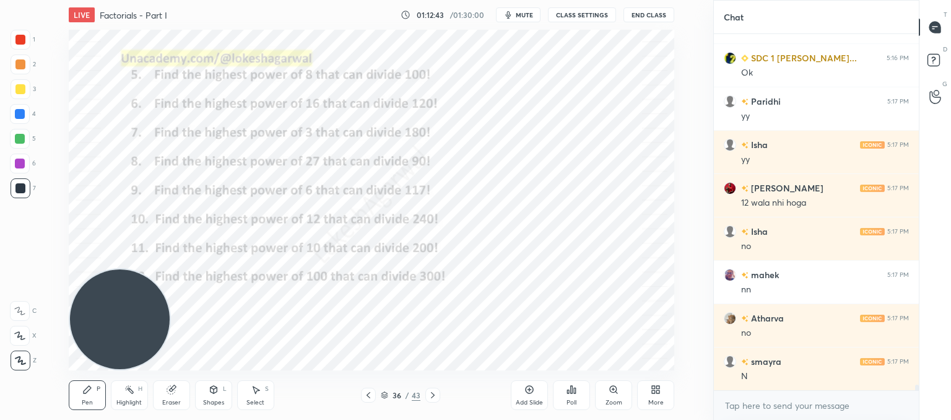
drag, startPoint x: 369, startPoint y: 393, endPoint x: 371, endPoint y: 384, distance: 9.5
click at [370, 394] on icon at bounding box center [369, 395] width 10 height 10
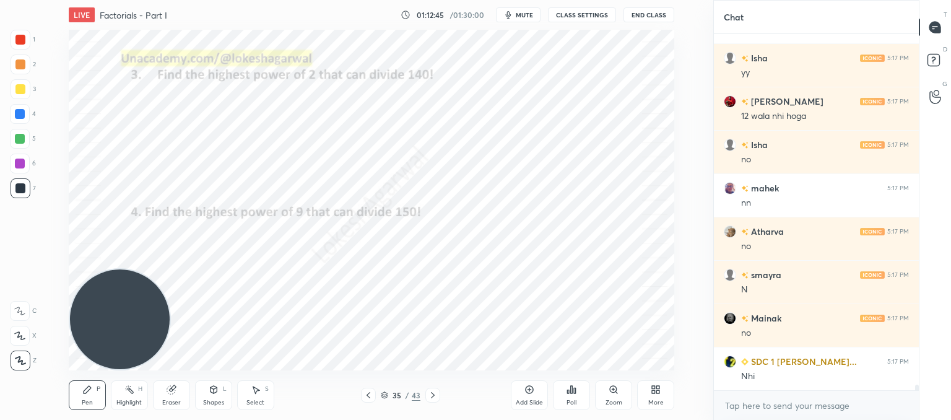
scroll to position [23127, 0]
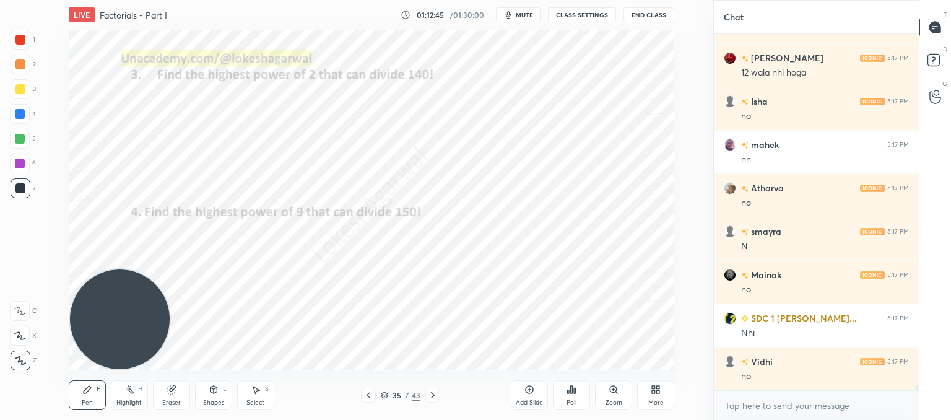
click at [427, 394] on div at bounding box center [433, 395] width 15 height 15
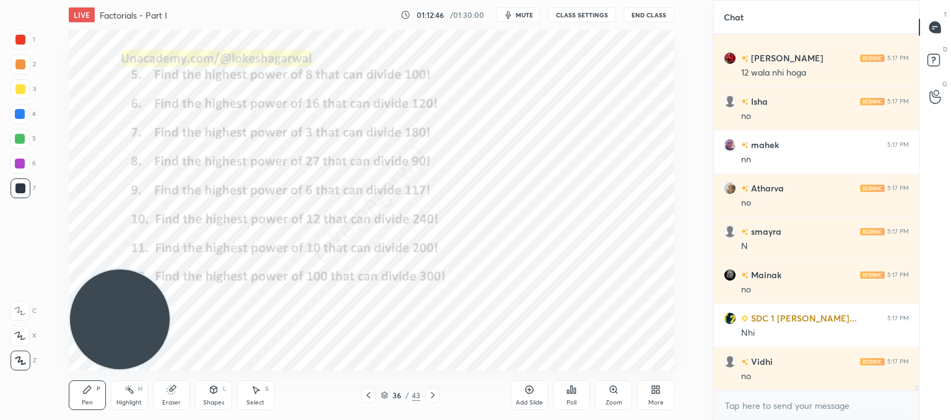
click at [533, 393] on icon at bounding box center [530, 390] width 10 height 10
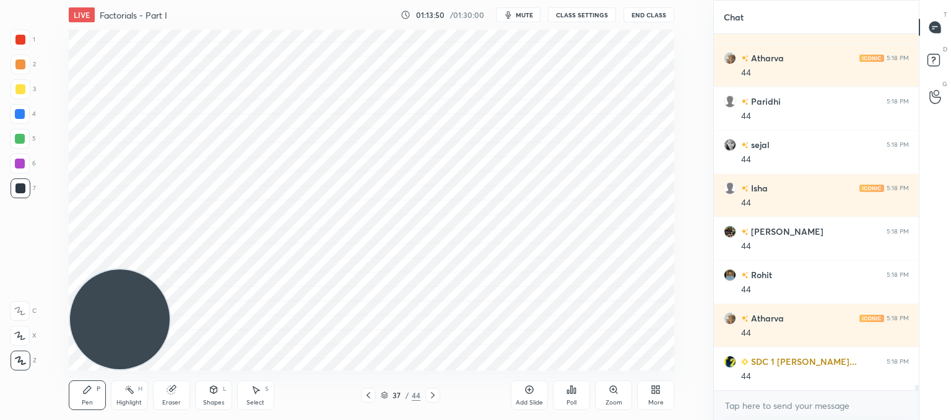
scroll to position [23560, 0]
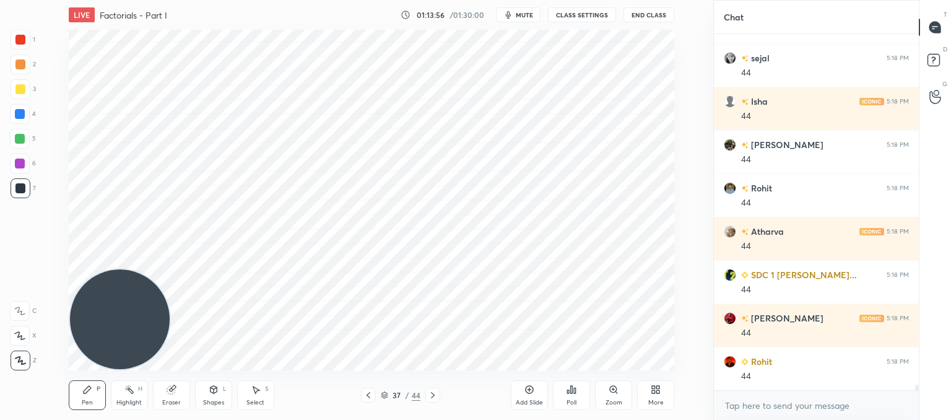
click at [527, 400] on div "Add Slide" at bounding box center [529, 403] width 27 height 6
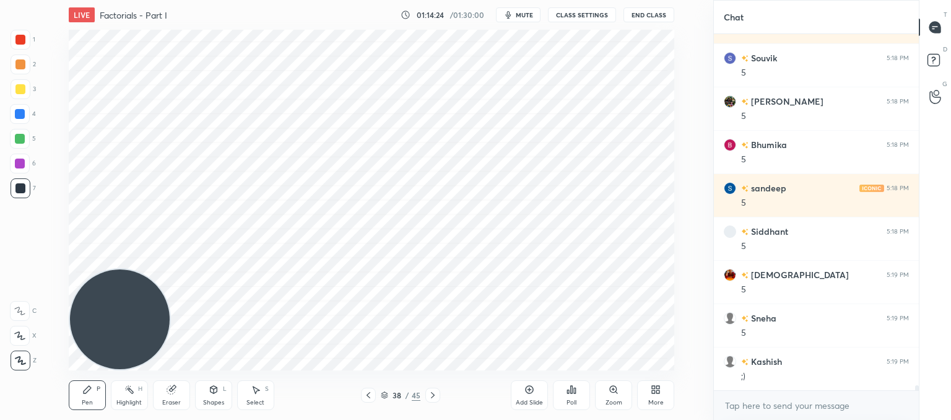
scroll to position [24384, 0]
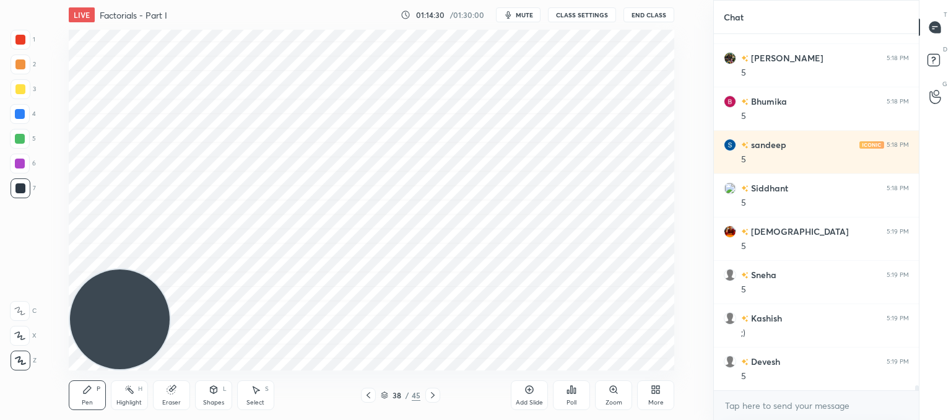
click at [367, 394] on icon at bounding box center [369, 395] width 10 height 10
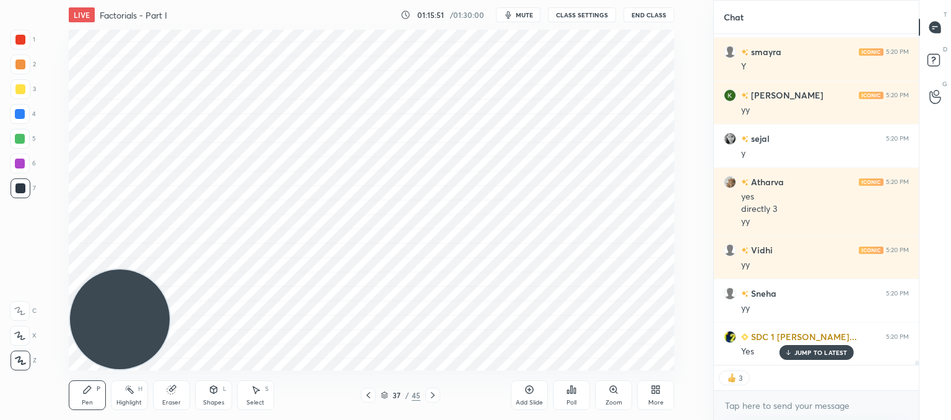
scroll to position [25864, 0]
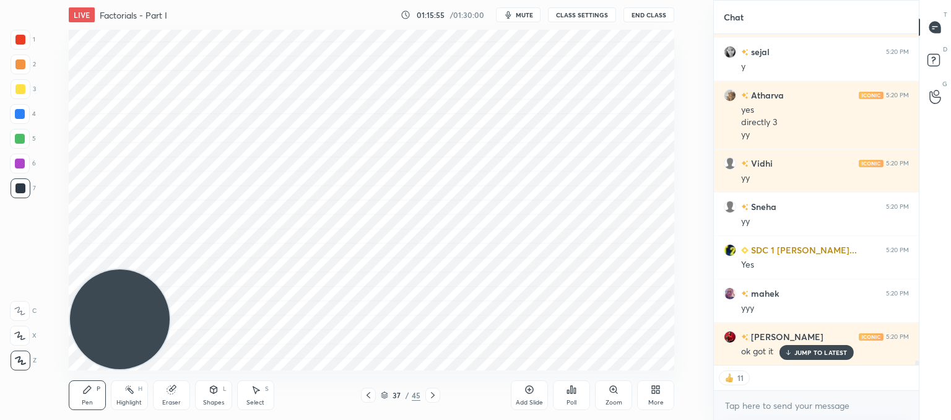
click at [536, 395] on div "Add Slide" at bounding box center [529, 395] width 37 height 30
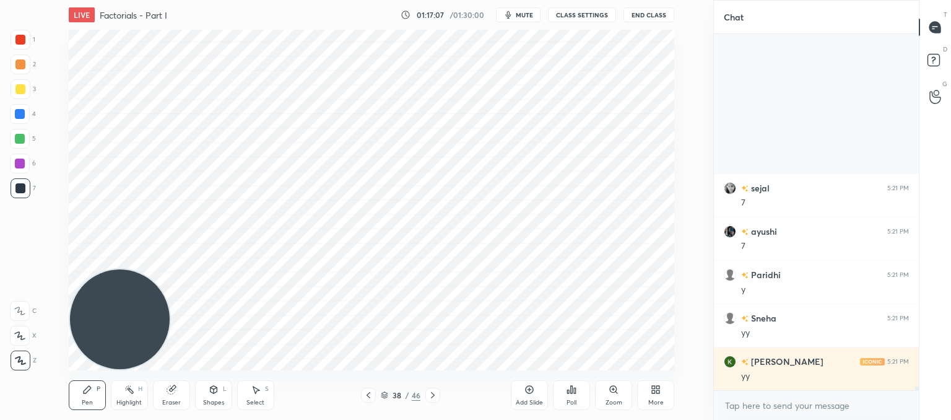
scroll to position [27054, 0]
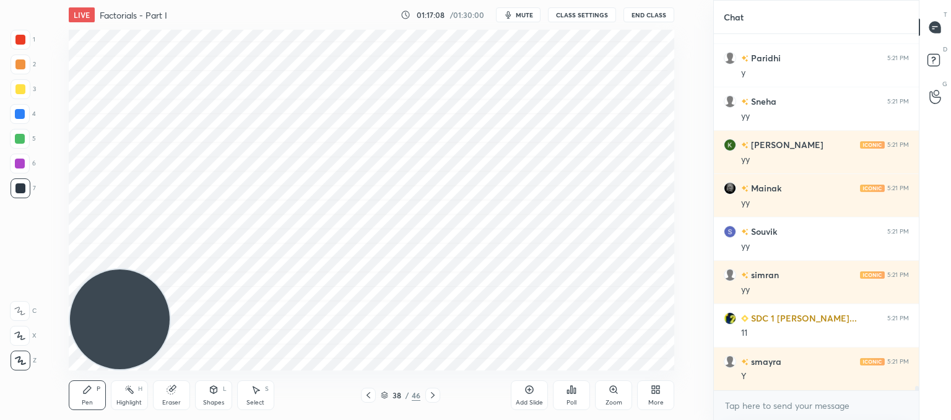
drag, startPoint x: 528, startPoint y: 397, endPoint x: 517, endPoint y: 368, distance: 31.0
click at [528, 398] on div "Add Slide" at bounding box center [529, 395] width 37 height 30
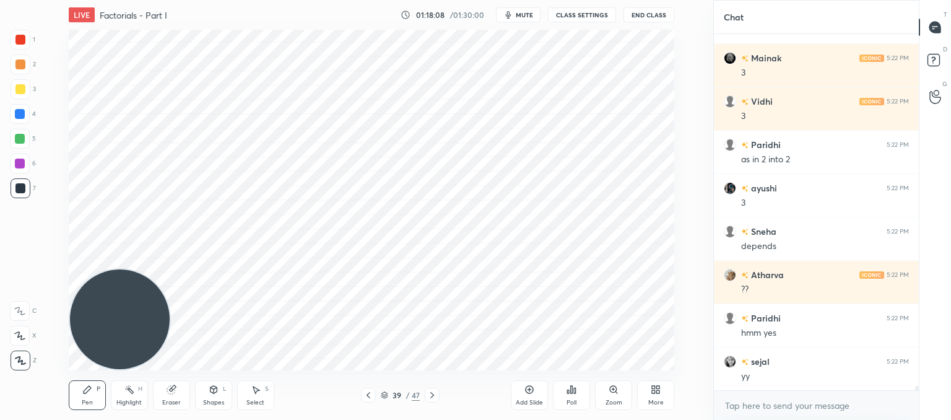
scroll to position [27964, 0]
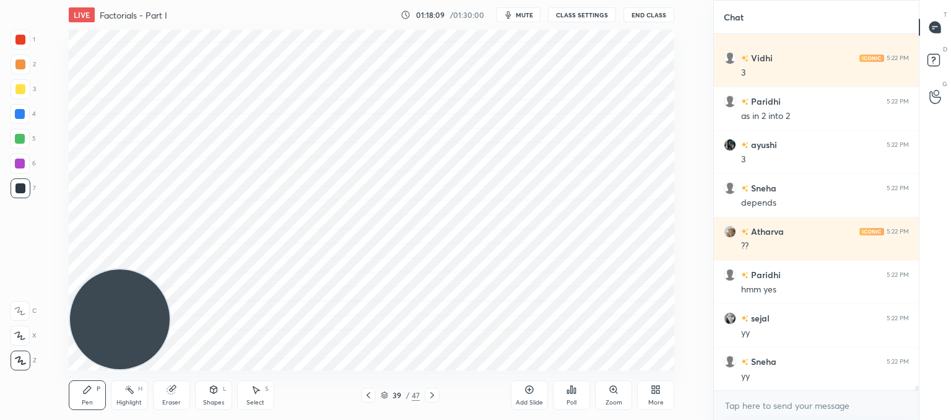
drag, startPoint x: 175, startPoint y: 397, endPoint x: 180, endPoint y: 391, distance: 7.1
click at [178, 394] on div "Eraser" at bounding box center [171, 395] width 37 height 30
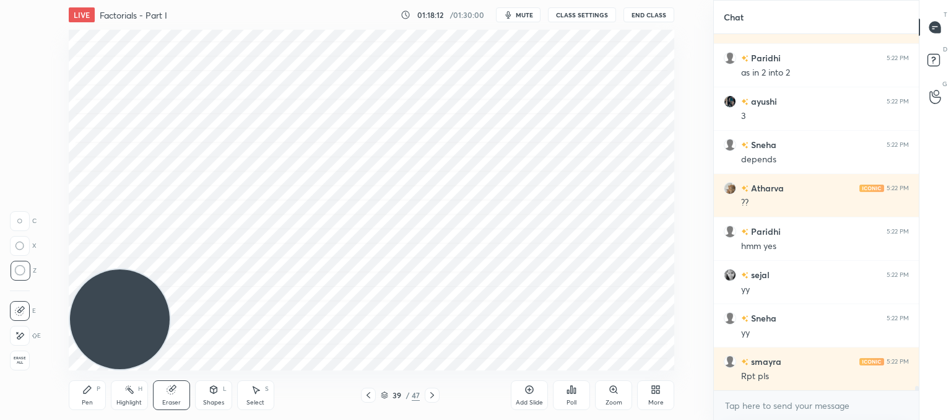
drag, startPoint x: 92, startPoint y: 396, endPoint x: 103, endPoint y: 385, distance: 15.3
click at [94, 395] on div "Pen P" at bounding box center [87, 395] width 37 height 30
click at [369, 396] on icon at bounding box center [369, 395] width 10 height 10
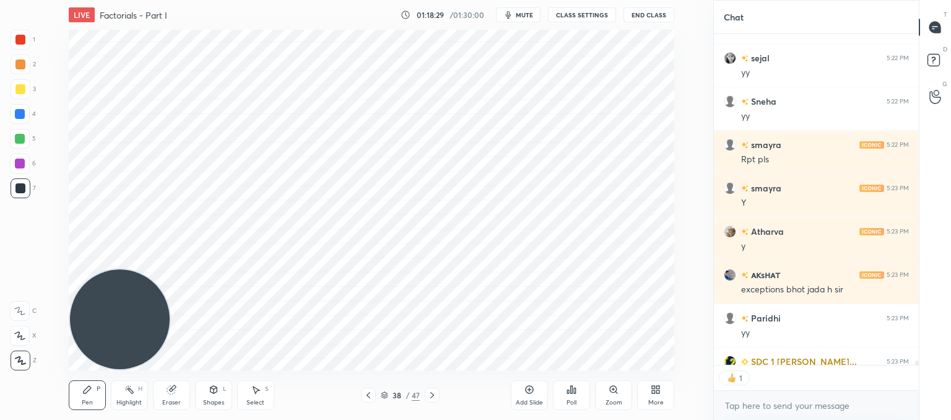
scroll to position [328, 201]
drag, startPoint x: 257, startPoint y: 392, endPoint x: 265, endPoint y: 387, distance: 9.5
click at [261, 390] on div "Select S" at bounding box center [255, 395] width 37 height 30
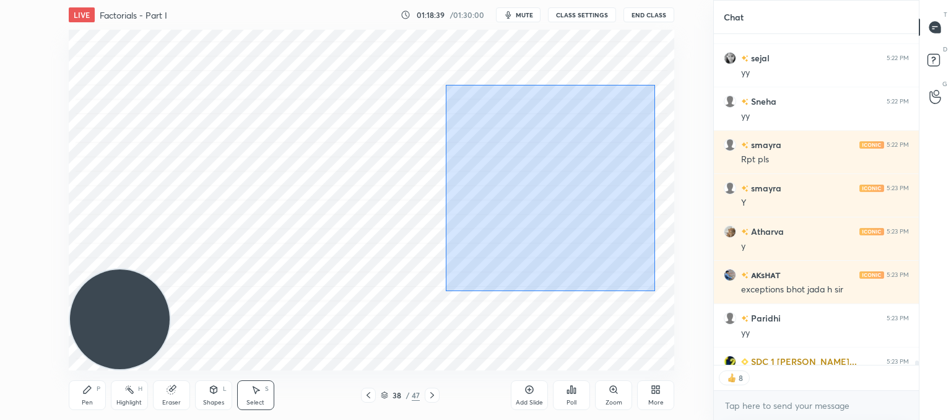
drag, startPoint x: 453, startPoint y: 91, endPoint x: 600, endPoint y: 238, distance: 208.0
click at [650, 287] on div "0 ° Undo Copy Paste here Duplicate Duplicate to new slide Delete" at bounding box center [372, 200] width 606 height 341
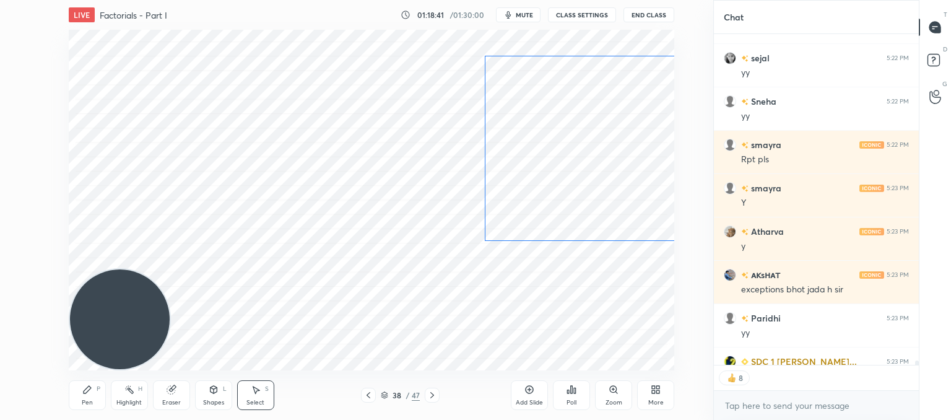
drag, startPoint x: 528, startPoint y: 196, endPoint x: 572, endPoint y: 157, distance: 59.7
click at [572, 157] on div "0 ° Undo Copy Paste here Duplicate Duplicate to new slide Delete" at bounding box center [372, 200] width 606 height 341
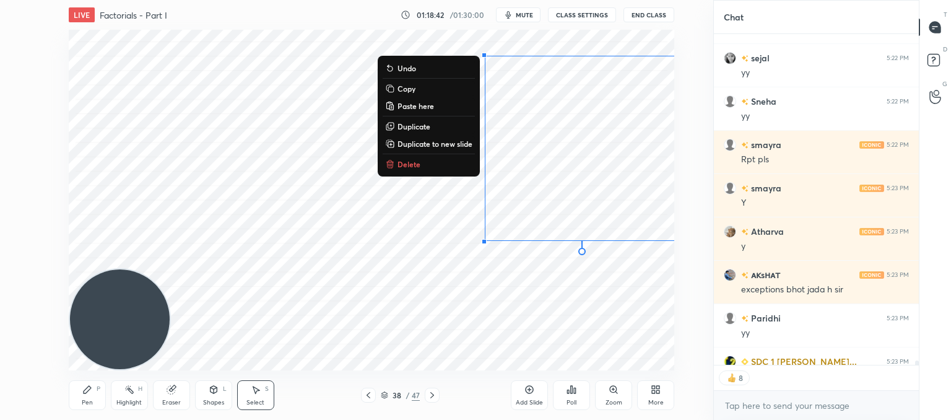
click at [504, 310] on div "0 ° Undo Copy Paste here Duplicate Duplicate to new slide Delete" at bounding box center [372, 200] width 606 height 341
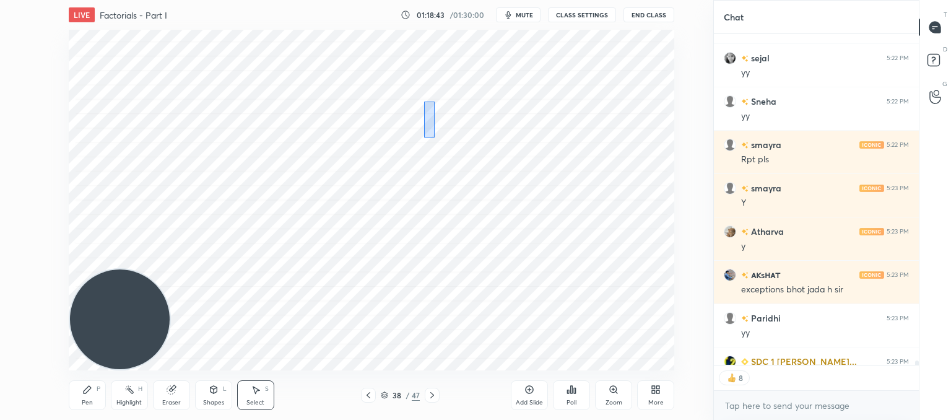
drag, startPoint x: 424, startPoint y: 105, endPoint x: 436, endPoint y: 144, distance: 40.2
click at [437, 144] on div "0 ° Undo Copy Paste here Duplicate Duplicate to new slide Delete" at bounding box center [372, 200] width 606 height 341
drag, startPoint x: 428, startPoint y: 268, endPoint x: 403, endPoint y: 230, distance: 45.7
click at [395, 216] on div "0 ° Undo Copy Paste here Duplicate Duplicate to new slide Delete" at bounding box center [372, 200] width 606 height 341
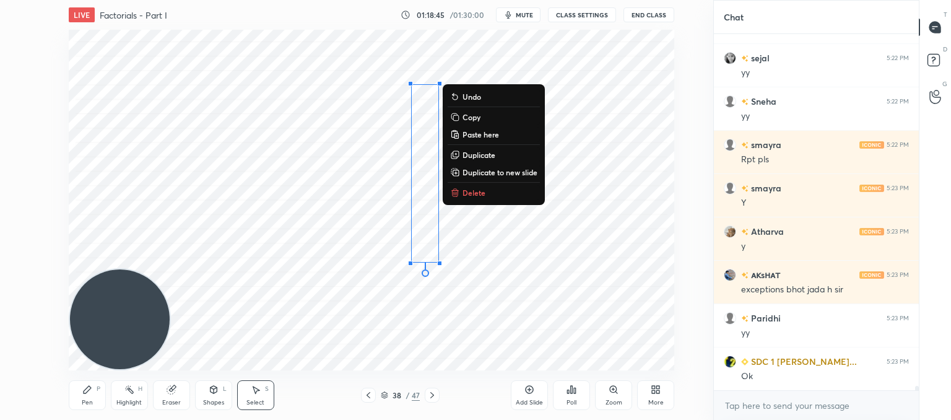
click at [463, 192] on p "Delete" at bounding box center [474, 193] width 23 height 10
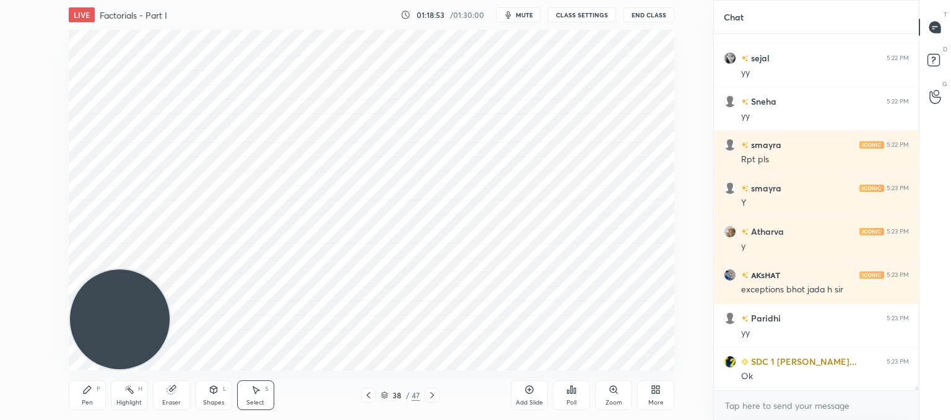
click at [434, 393] on icon at bounding box center [432, 395] width 10 height 10
drag, startPoint x: 276, startPoint y: 279, endPoint x: 313, endPoint y: 156, distance: 128.2
click at [281, 276] on div "0 ° Undo Copy Paste here Duplicate Duplicate to new slide Delete" at bounding box center [372, 200] width 606 height 341
click at [319, 177] on div "0 ° Undo Copy Paste here Duplicate Duplicate to new slide Delete" at bounding box center [372, 200] width 606 height 341
drag, startPoint x: 319, startPoint y: 177, endPoint x: 282, endPoint y: 174, distance: 36.6
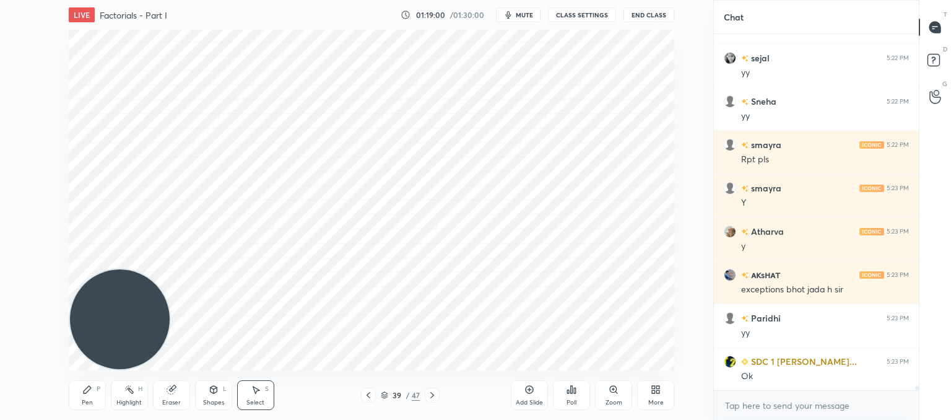
click at [320, 177] on div "0 ° Undo Copy Paste here Duplicate Duplicate to new slide Delete" at bounding box center [372, 200] width 606 height 341
drag, startPoint x: 91, startPoint y: 395, endPoint x: 93, endPoint y: 388, distance: 7.1
click at [92, 393] on icon at bounding box center [87, 390] width 10 height 10
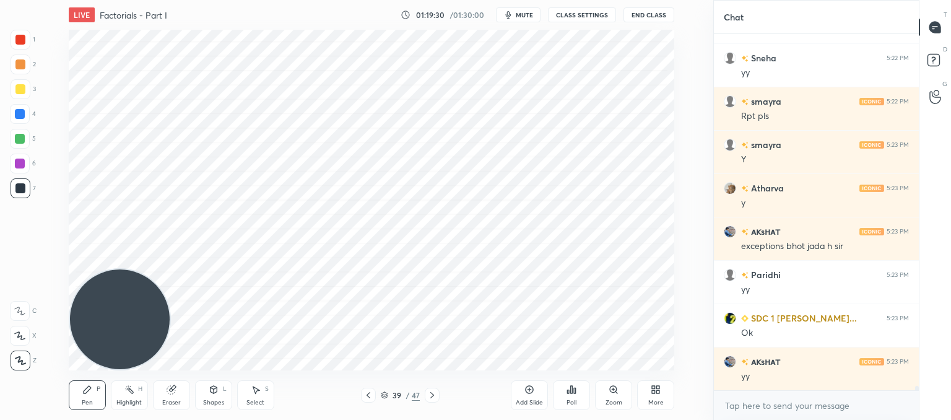
drag, startPoint x: 166, startPoint y: 391, endPoint x: 180, endPoint y: 374, distance: 22.1
click at [170, 391] on icon at bounding box center [172, 390] width 10 height 10
drag, startPoint x: 96, startPoint y: 393, endPoint x: 146, endPoint y: 355, distance: 62.7
click at [97, 393] on div "Pen P" at bounding box center [87, 395] width 37 height 30
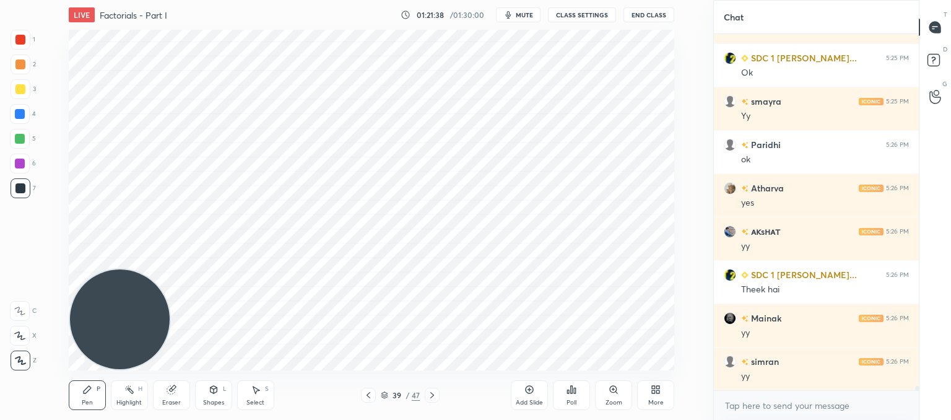
scroll to position [29222, 0]
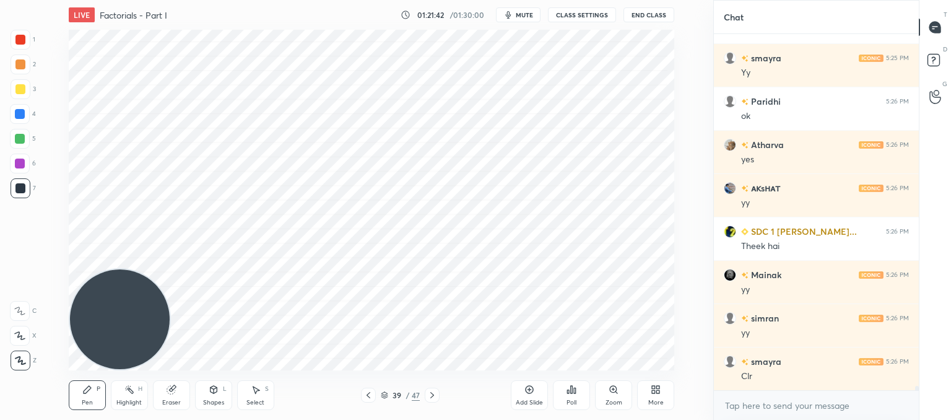
click at [427, 395] on icon at bounding box center [432, 395] width 10 height 10
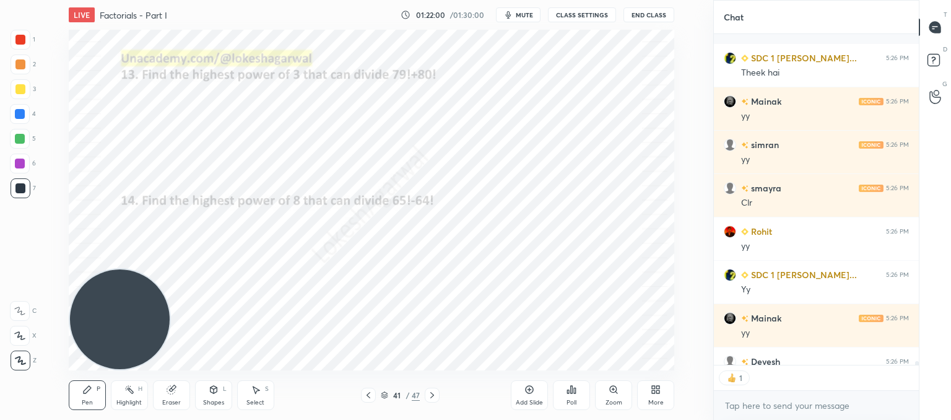
scroll to position [29464, 0]
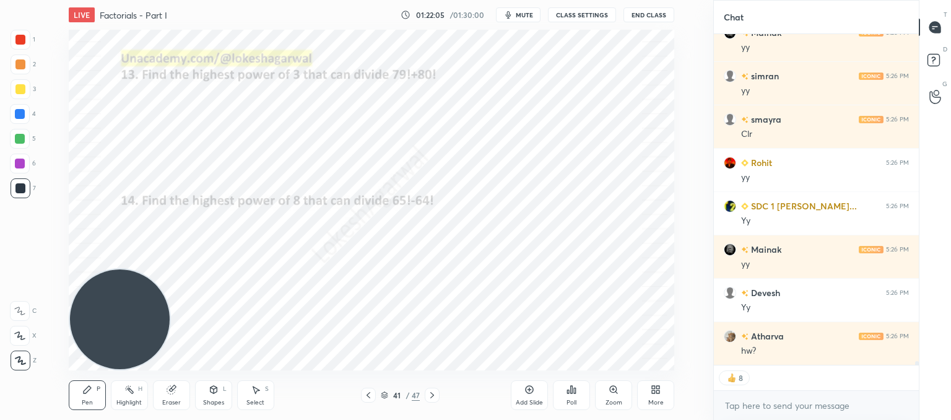
click at [434, 393] on icon at bounding box center [432, 395] width 10 height 10
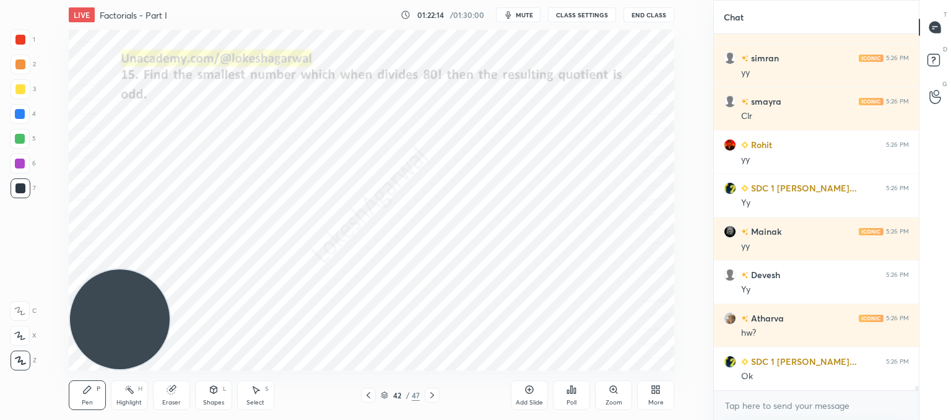
scroll to position [4, 4]
click at [529, 391] on icon at bounding box center [530, 390] width 10 height 10
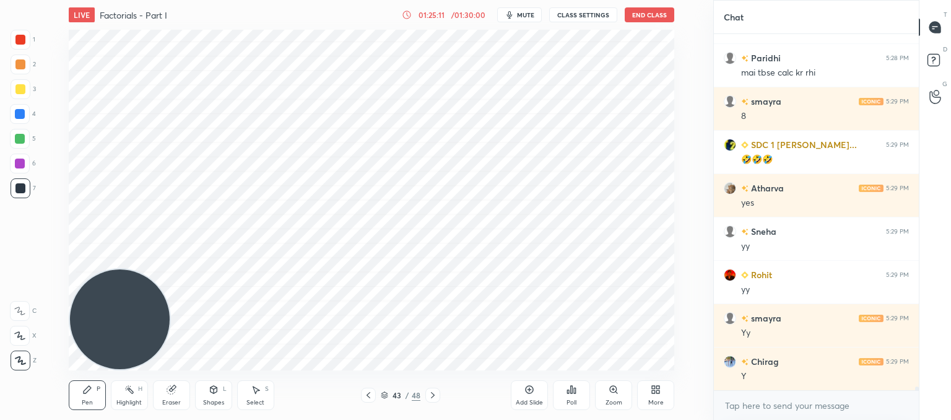
scroll to position [31390, 0]
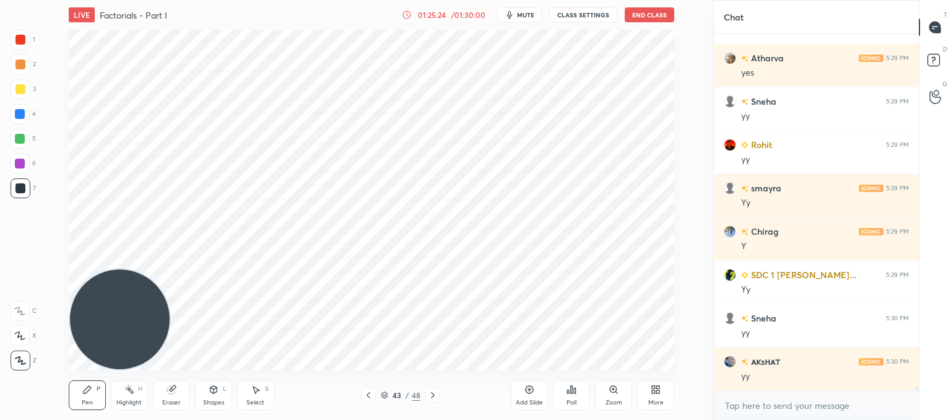
click at [367, 395] on icon at bounding box center [369, 395] width 4 height 6
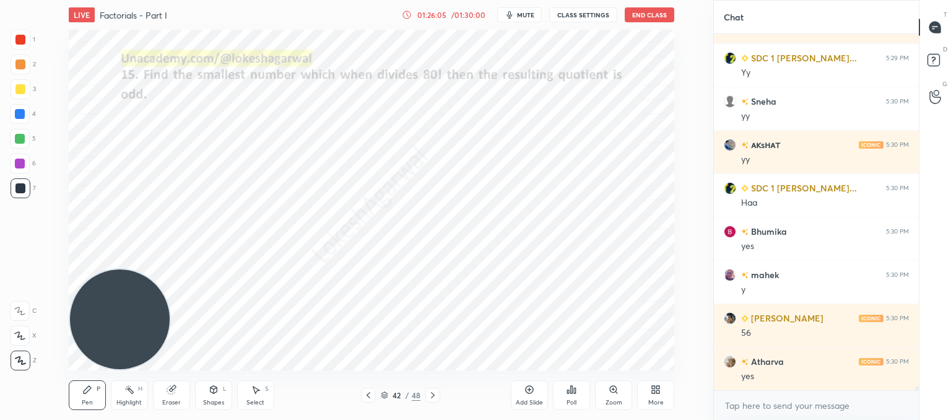
scroll to position [31736, 0]
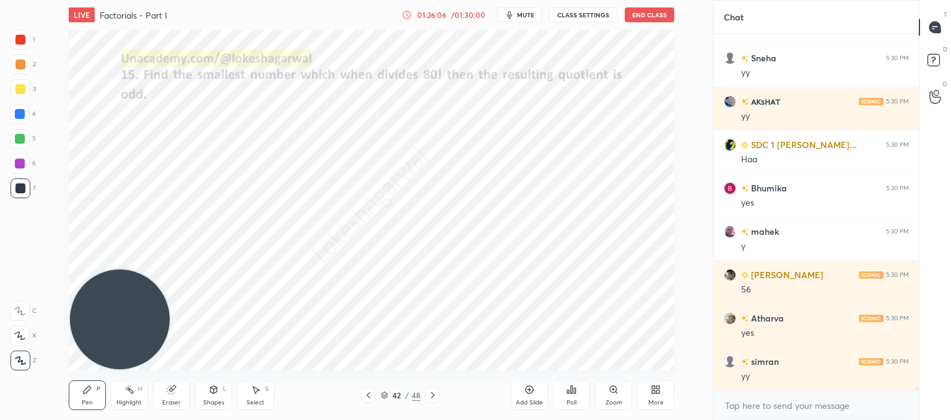
drag, startPoint x: 173, startPoint y: 389, endPoint x: 186, endPoint y: 379, distance: 16.8
click at [181, 385] on div "Eraser" at bounding box center [171, 395] width 37 height 30
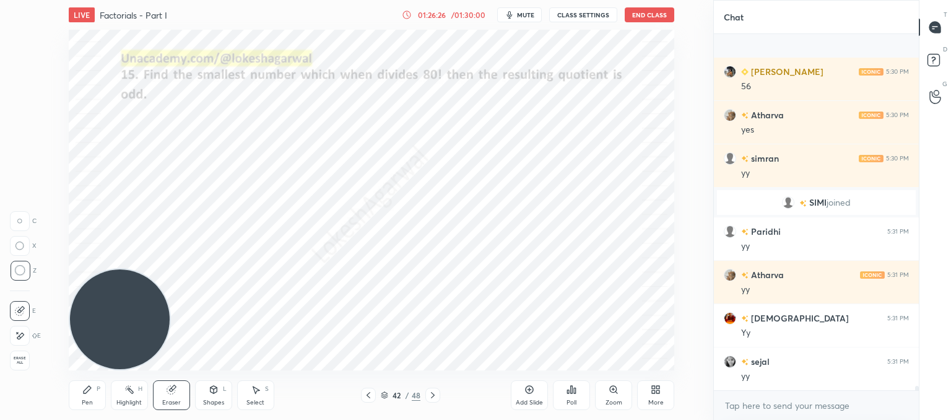
scroll to position [27968, 0]
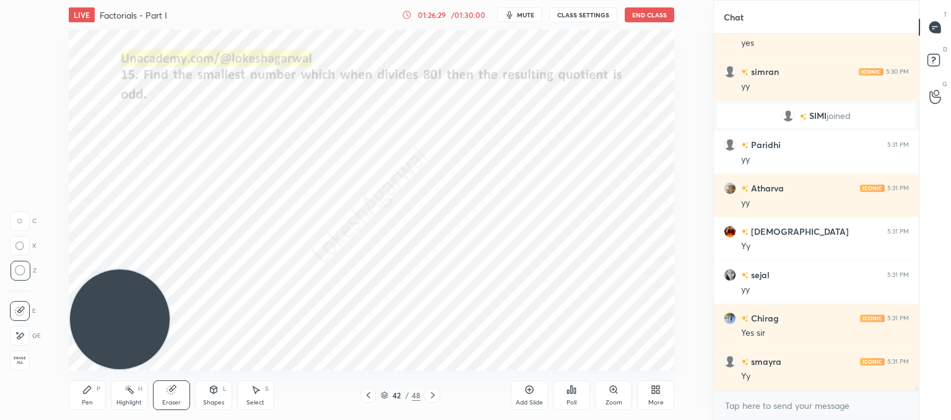
click at [430, 396] on icon at bounding box center [433, 395] width 10 height 10
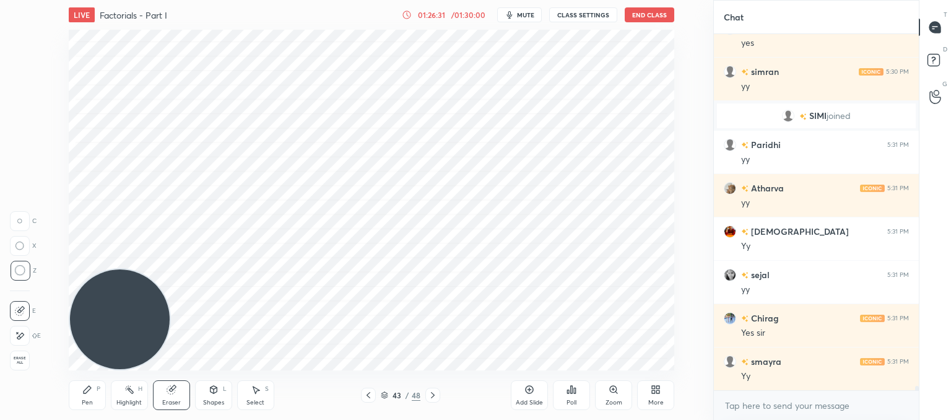
click at [435, 395] on icon at bounding box center [433, 395] width 10 height 10
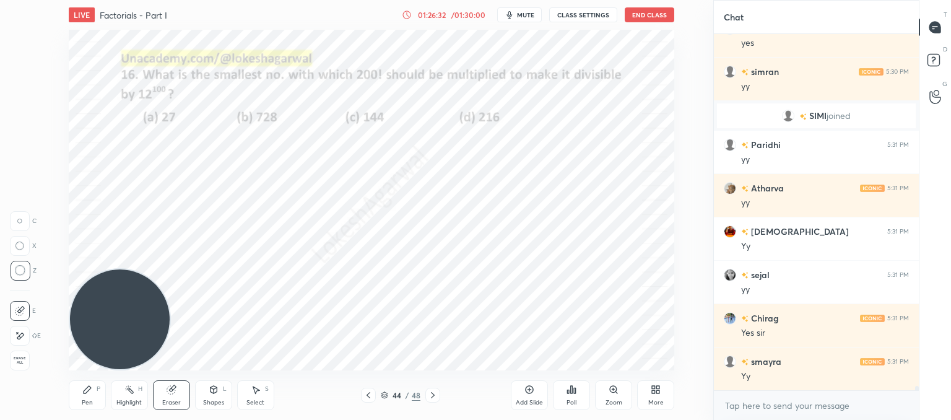
click at [439, 395] on div at bounding box center [433, 395] width 15 height 15
drag, startPoint x: 79, startPoint y: 399, endPoint x: 82, endPoint y: 393, distance: 6.4
click at [81, 397] on div "Pen P" at bounding box center [87, 395] width 37 height 30
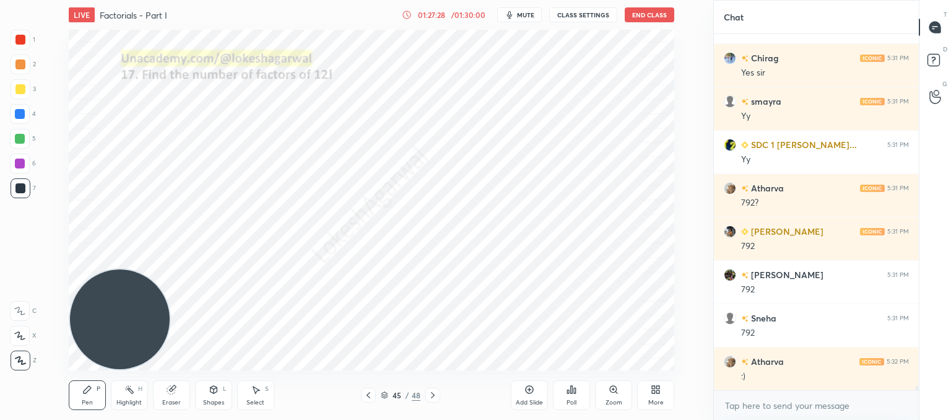
scroll to position [28271, 0]
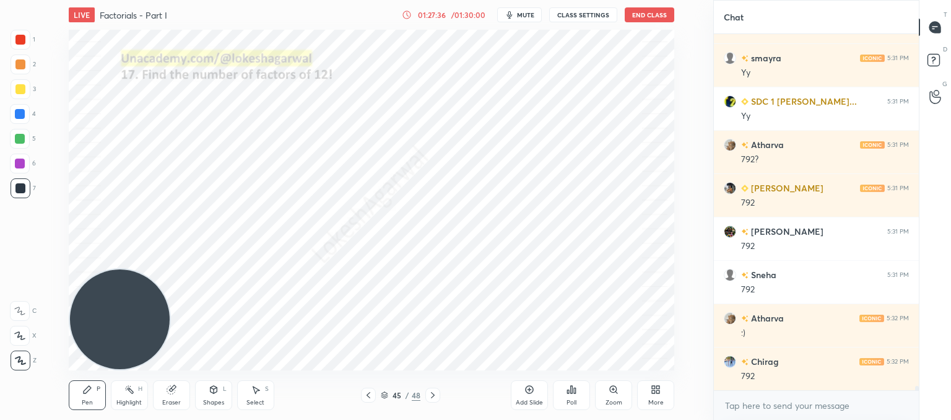
click at [528, 403] on div "Add Slide" at bounding box center [529, 403] width 27 height 6
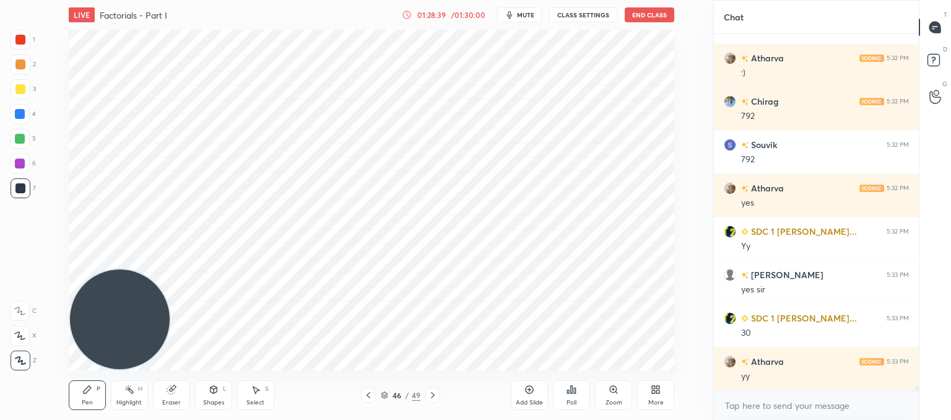
scroll to position [28575, 0]
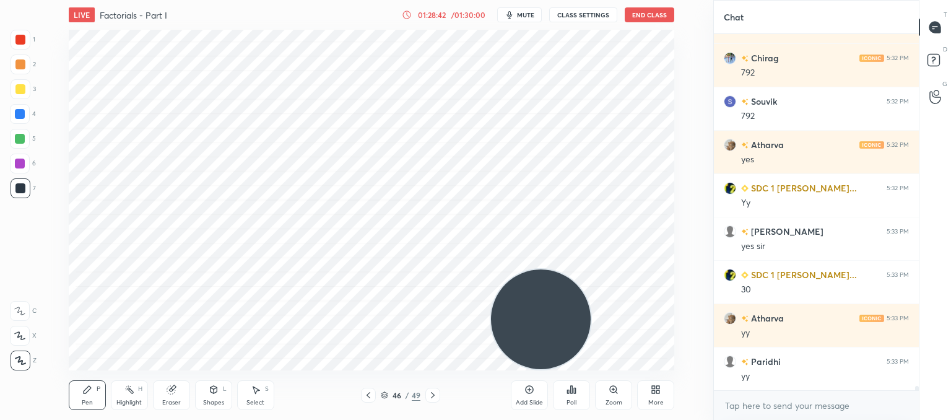
drag, startPoint x: 123, startPoint y: 307, endPoint x: 663, endPoint y: 413, distance: 550.4
click at [687, 416] on div "LIVE Factorials - Part I 01:28:42 / 01:30:00 mute CLASS SETTINGS End Class Sett…" at bounding box center [372, 210] width 664 height 420
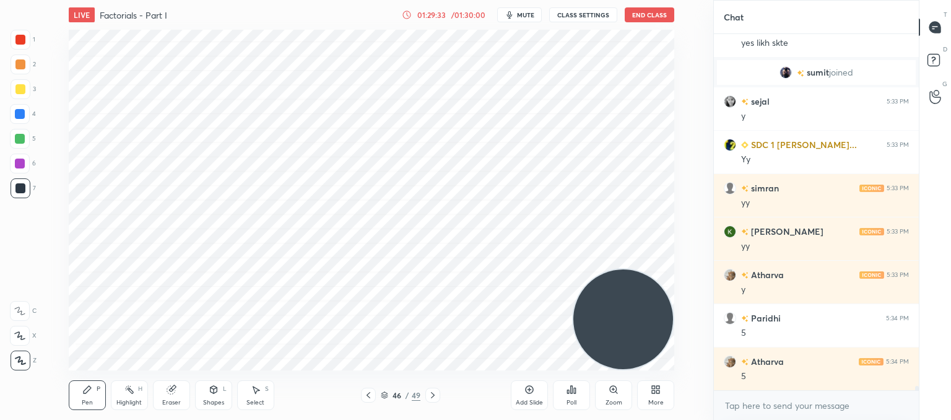
scroll to position [28804, 0]
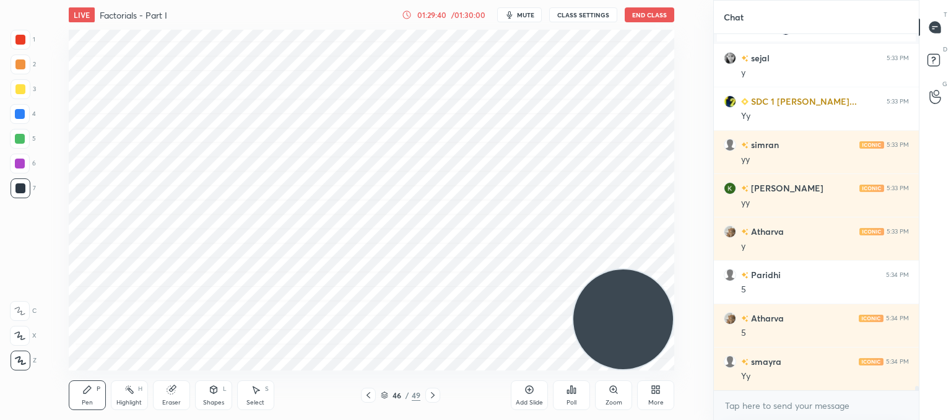
click at [367, 398] on icon at bounding box center [369, 395] width 10 height 10
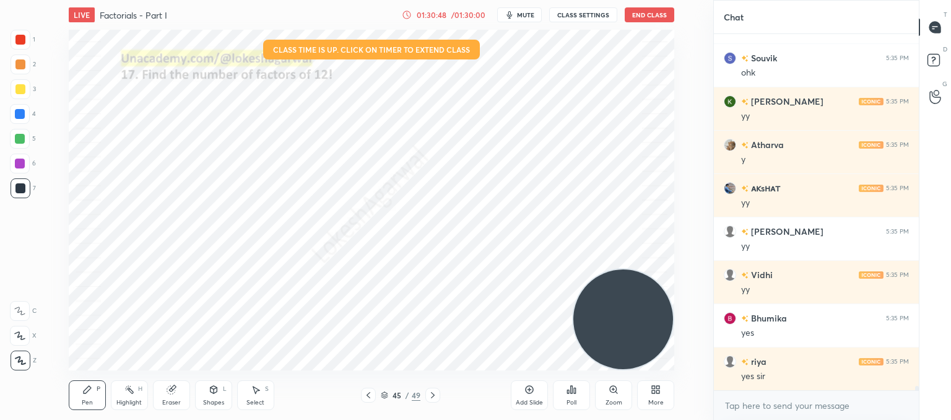
scroll to position [29795, 0]
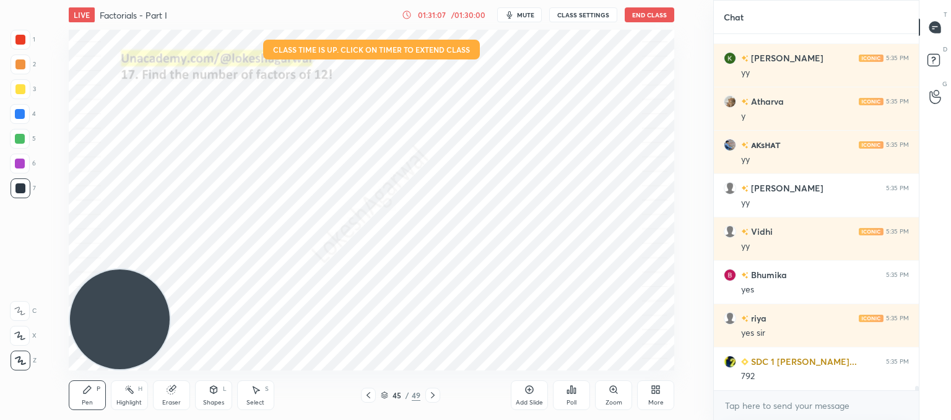
drag, startPoint x: 619, startPoint y: 310, endPoint x: 1, endPoint y: 343, distance: 619.7
click at [1, 343] on div "1 2 3 4 5 6 7 C X Z C X Z E E Erase all H H LIVE Factorials - Part I 01:31:07 /…" at bounding box center [352, 210] width 704 height 420
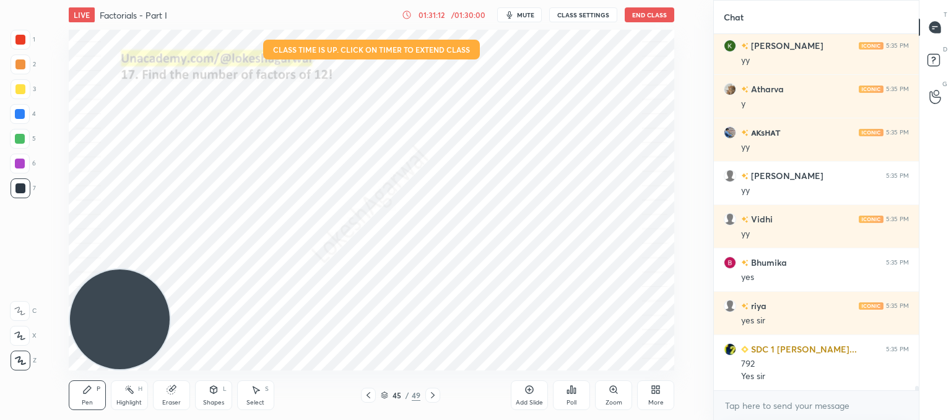
click at [367, 397] on icon at bounding box center [369, 395] width 10 height 10
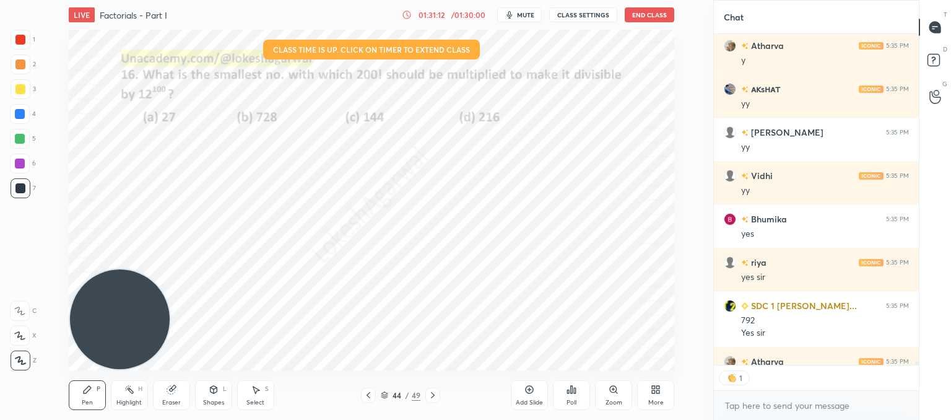
scroll to position [4, 4]
click at [367, 397] on icon at bounding box center [369, 395] width 10 height 10
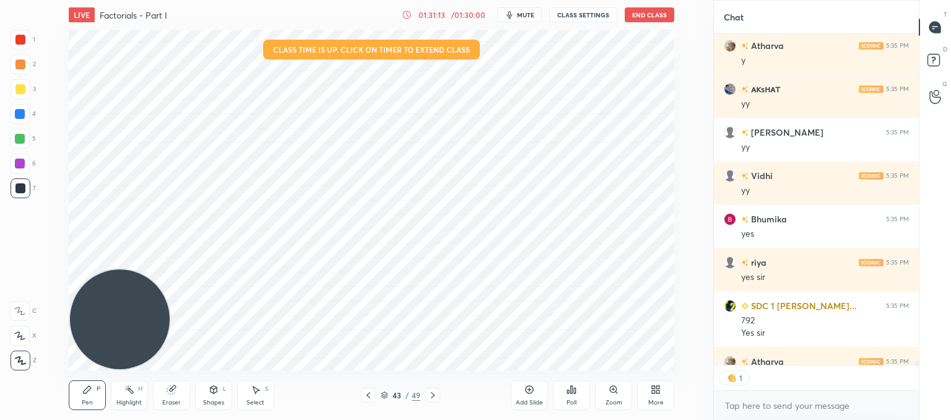
scroll to position [29962, 0]
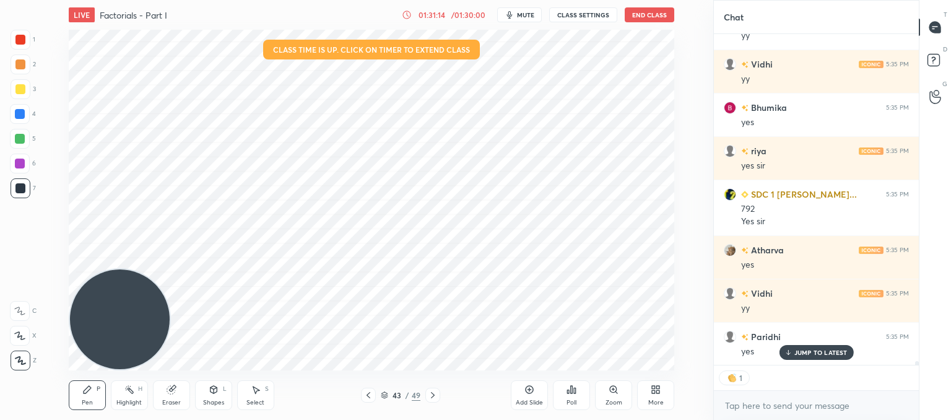
click at [367, 397] on icon at bounding box center [369, 395] width 10 height 10
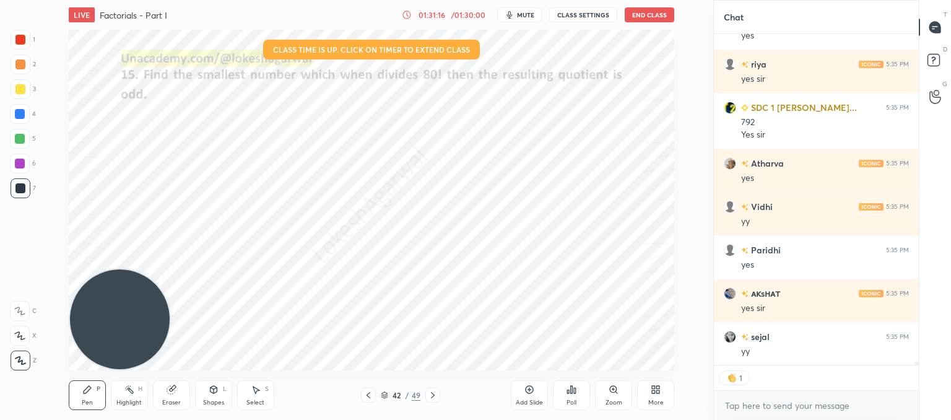
click at [367, 397] on icon at bounding box center [369, 395] width 10 height 10
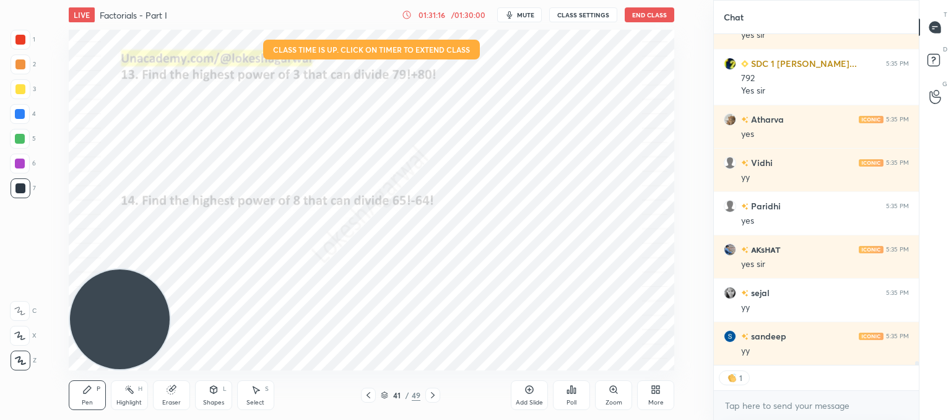
click at [367, 397] on icon at bounding box center [369, 395] width 10 height 10
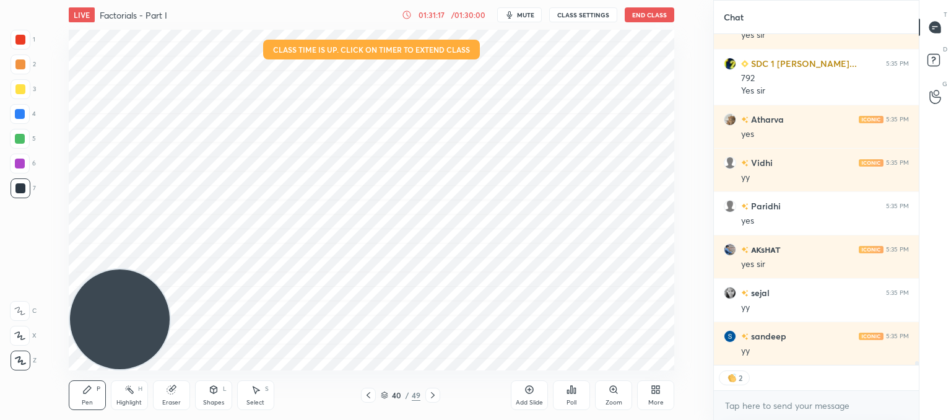
click at [372, 396] on icon at bounding box center [369, 395] width 10 height 10
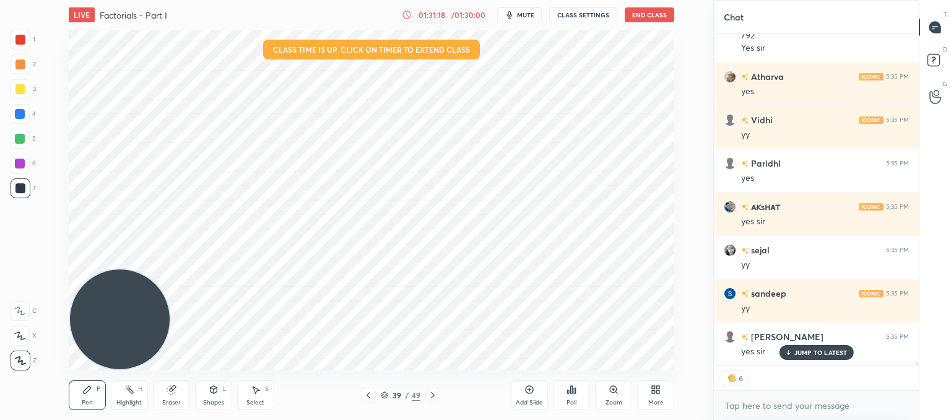
click at [372, 396] on icon at bounding box center [369, 395] width 10 height 10
click at [370, 396] on icon at bounding box center [369, 395] width 10 height 10
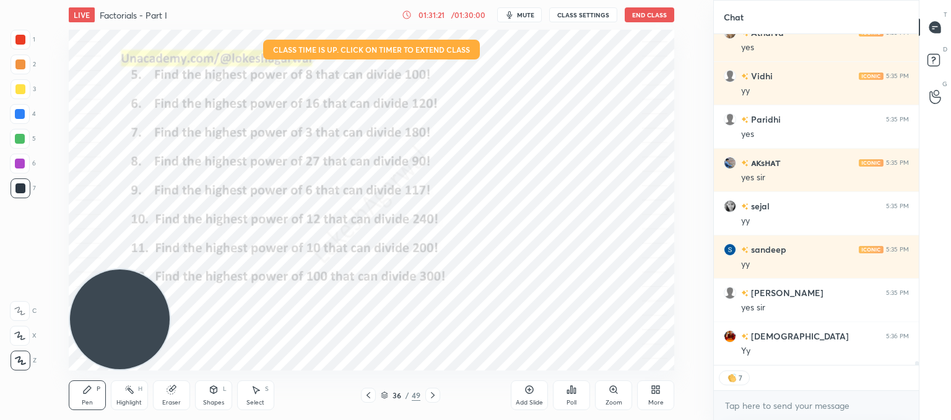
scroll to position [30223, 0]
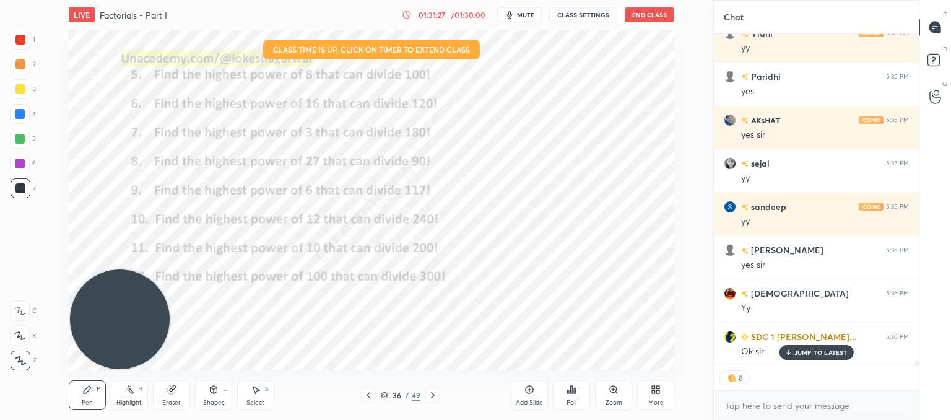
click at [374, 397] on div at bounding box center [368, 395] width 15 height 15
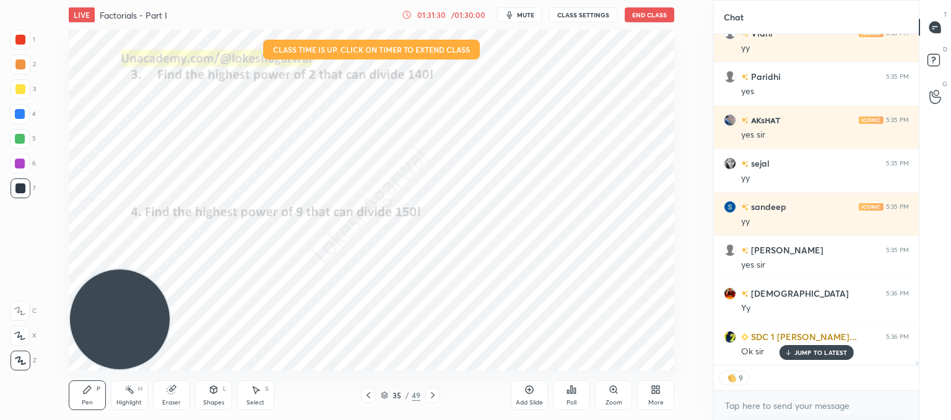
click at [367, 396] on icon at bounding box center [369, 395] width 4 height 6
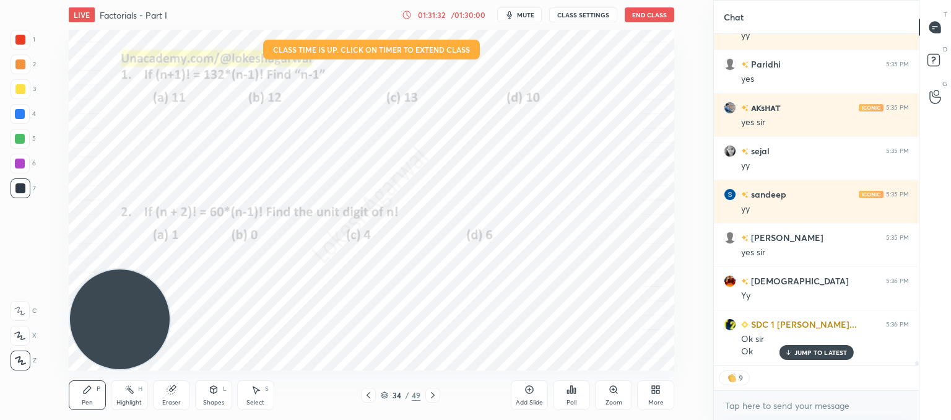
click at [367, 396] on icon at bounding box center [369, 395] width 4 height 6
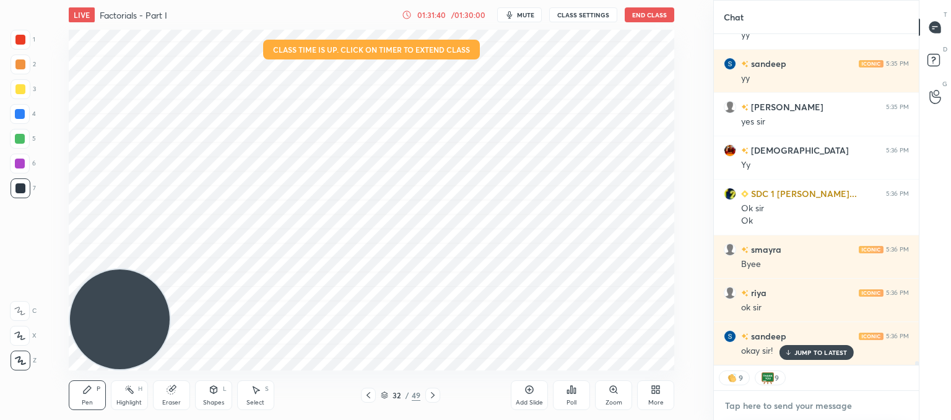
scroll to position [30408, 0]
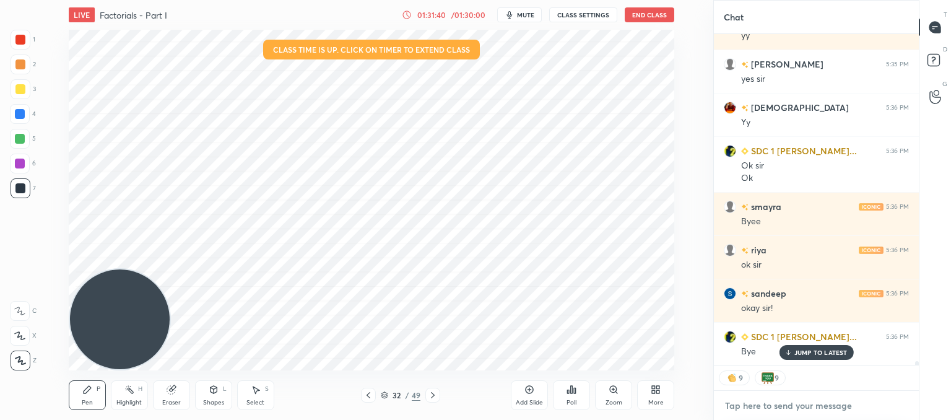
click at [754, 410] on textarea at bounding box center [816, 406] width 185 height 20
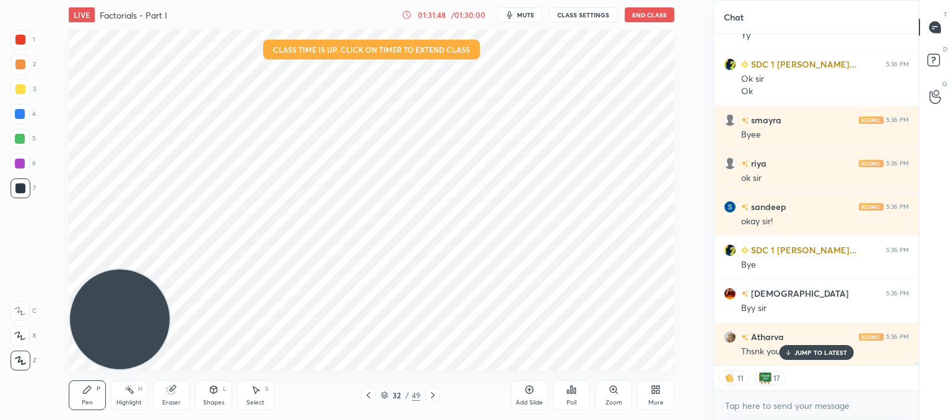
scroll to position [30539, 0]
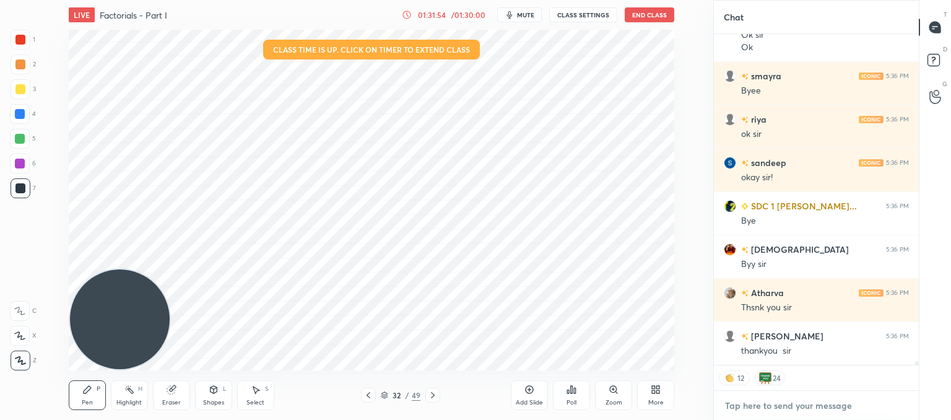
click at [765, 403] on textarea at bounding box center [816, 406] width 185 height 20
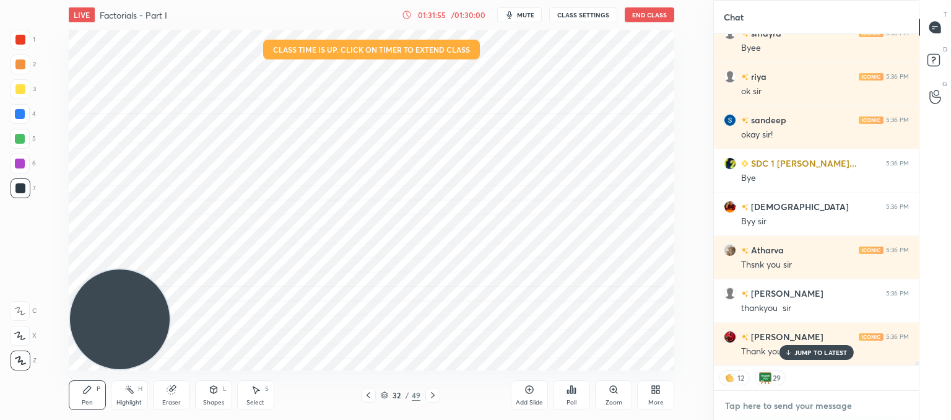
type textarea "x"
paste textarea "[URL][DOMAIN_NAME]"
type textarea "[URL][DOMAIN_NAME]"
type textarea "x"
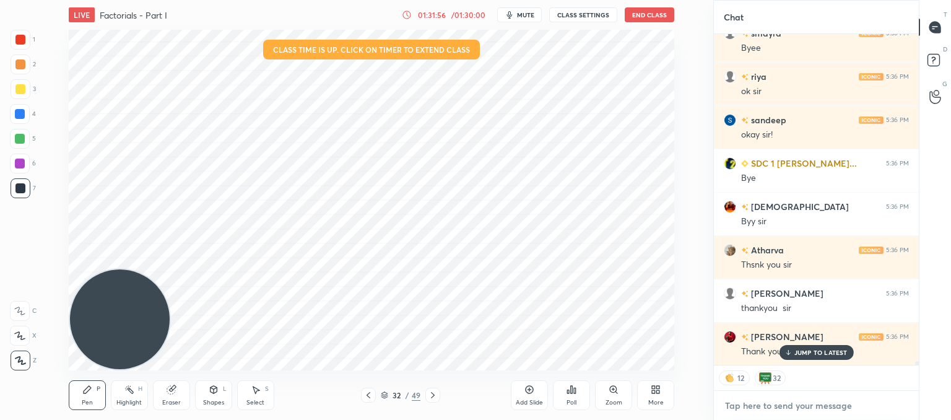
scroll to position [30651, 0]
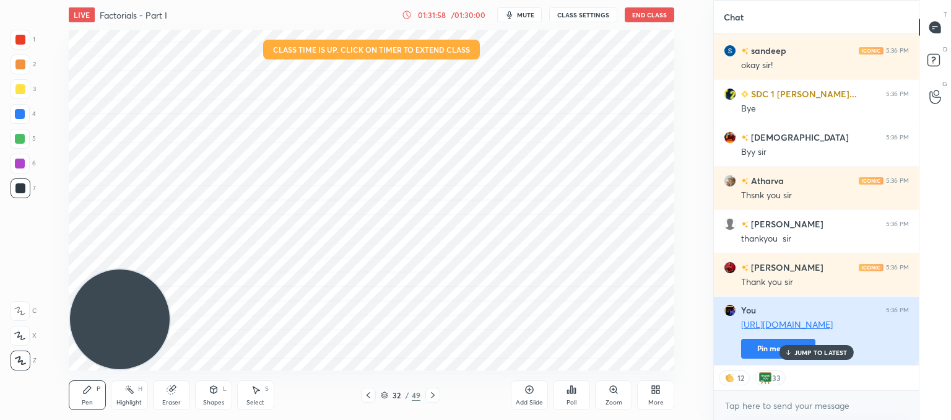
click at [758, 344] on button "Pin message" at bounding box center [778, 349] width 74 height 20
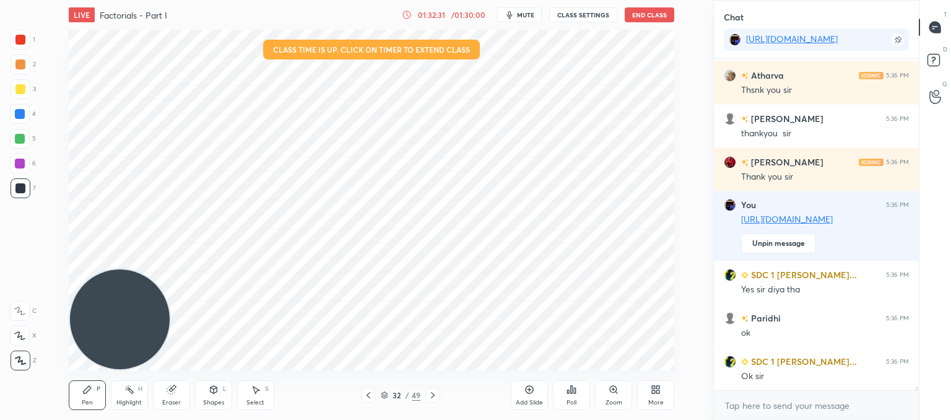
scroll to position [30825, 0]
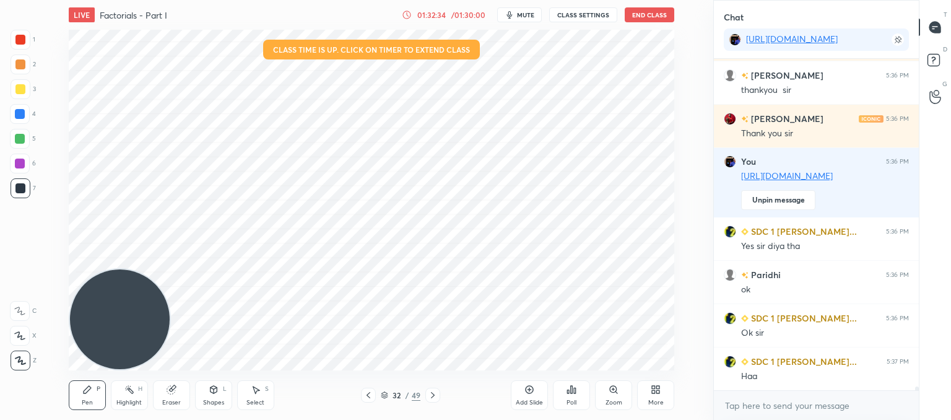
click at [642, 12] on button "End Class" at bounding box center [650, 14] width 50 height 15
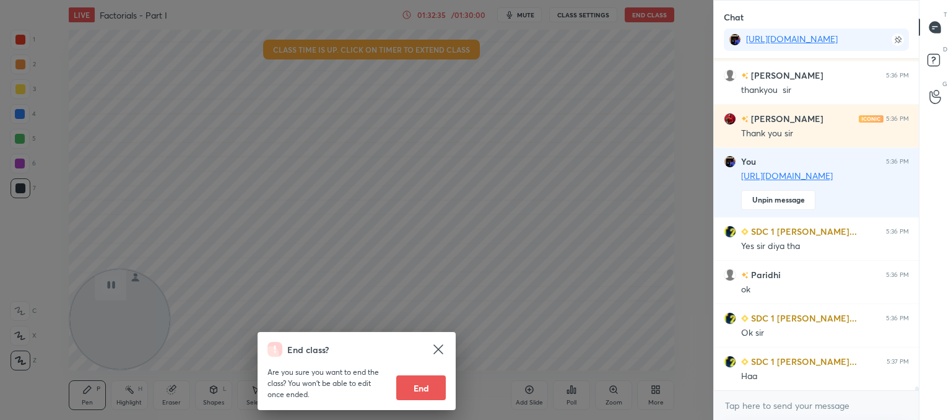
click at [426, 387] on button "End" at bounding box center [421, 387] width 50 height 25
type textarea "x"
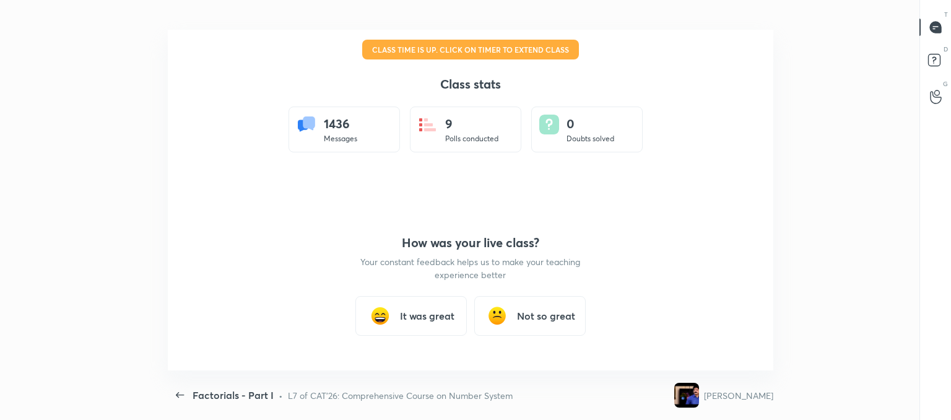
scroll to position [61600, 61211]
click at [414, 319] on h3 "It was great" at bounding box center [427, 315] width 55 height 15
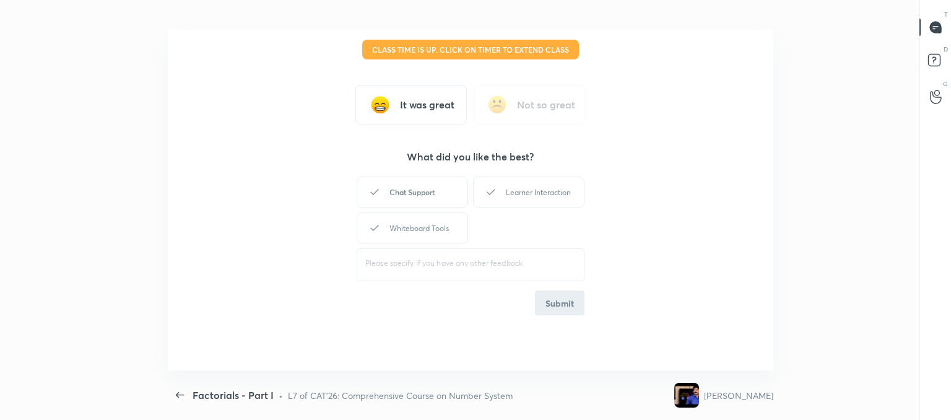
click at [416, 199] on div "Chat Support" at bounding box center [412, 192] width 111 height 31
drag, startPoint x: 539, startPoint y: 186, endPoint x: 500, endPoint y: 199, distance: 40.7
click at [538, 186] on div "Learner Interaction" at bounding box center [528, 192] width 111 height 31
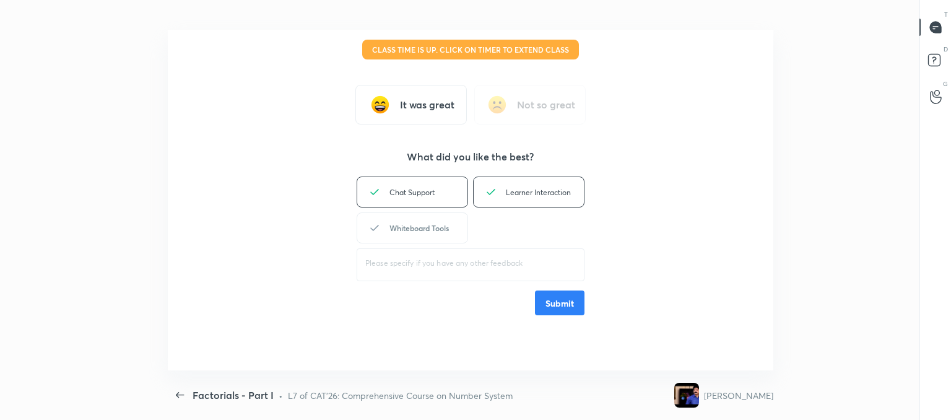
click at [423, 216] on div "Whiteboard Tools" at bounding box center [412, 227] width 111 height 31
click at [550, 309] on button "Submit" at bounding box center [560, 303] width 50 height 25
